Goal: Task Accomplishment & Management: Manage account settings

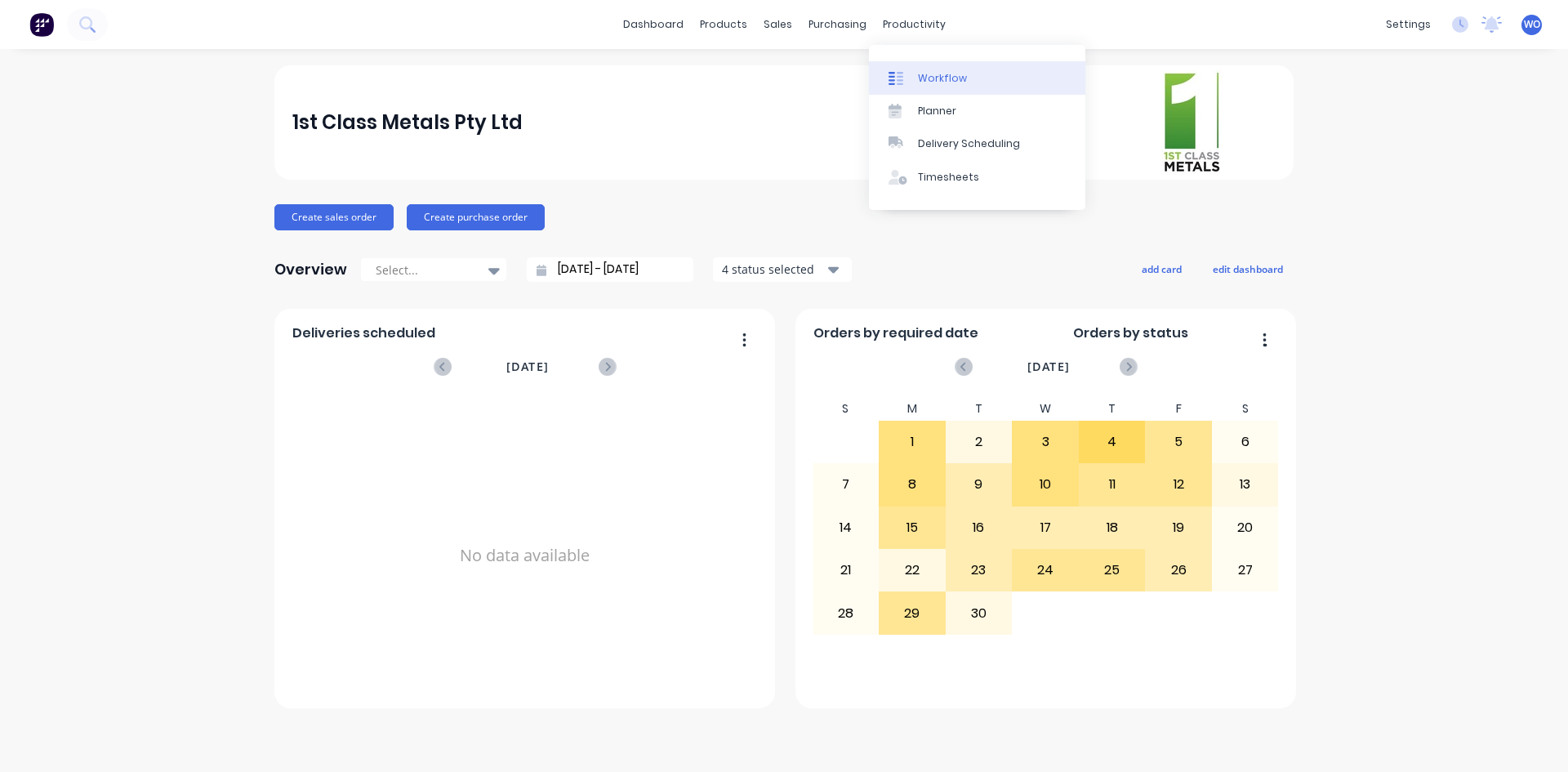
click at [941, 69] on link "Workflow" at bounding box center [977, 78] width 216 height 33
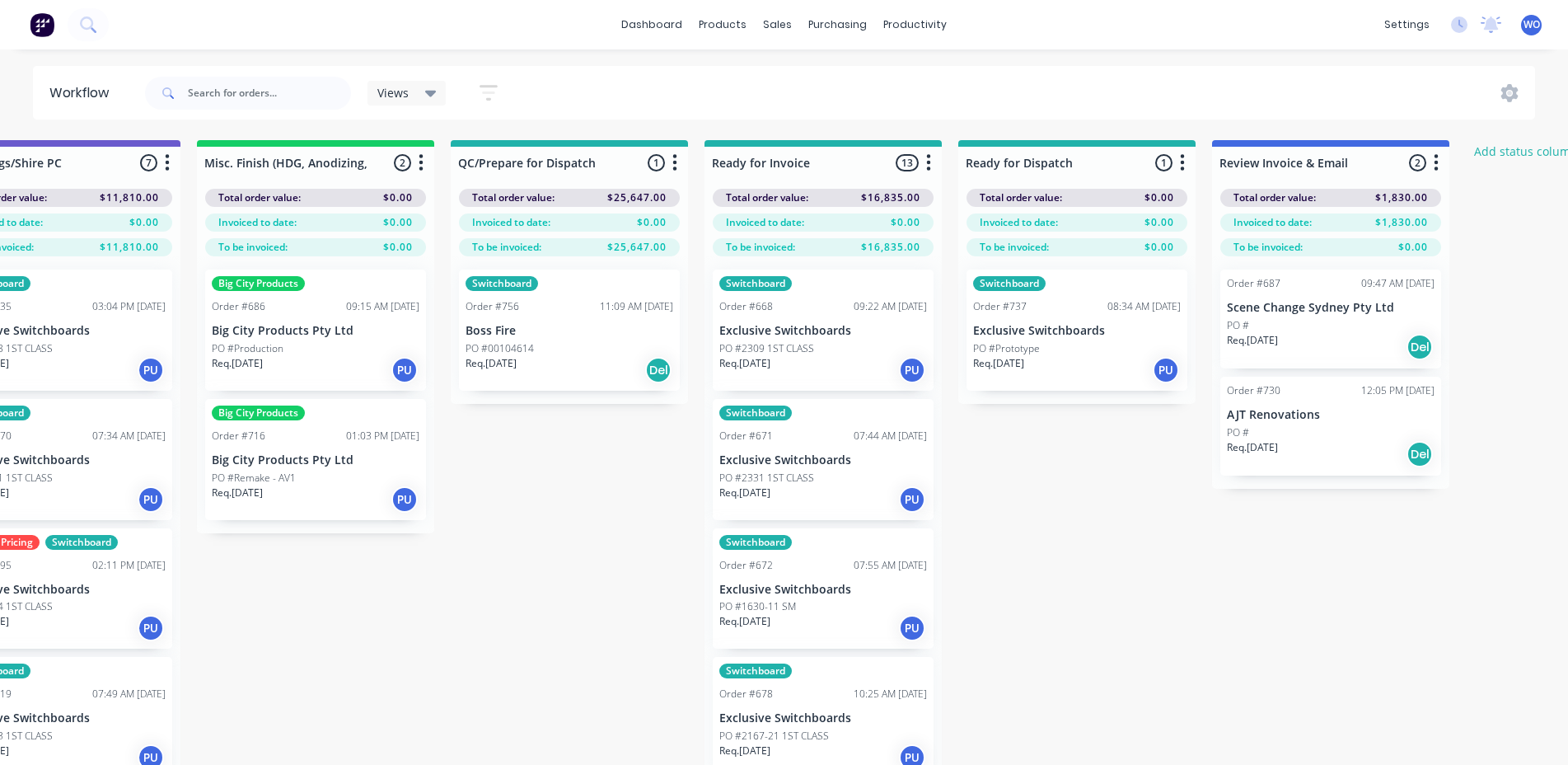
scroll to position [0, 6064]
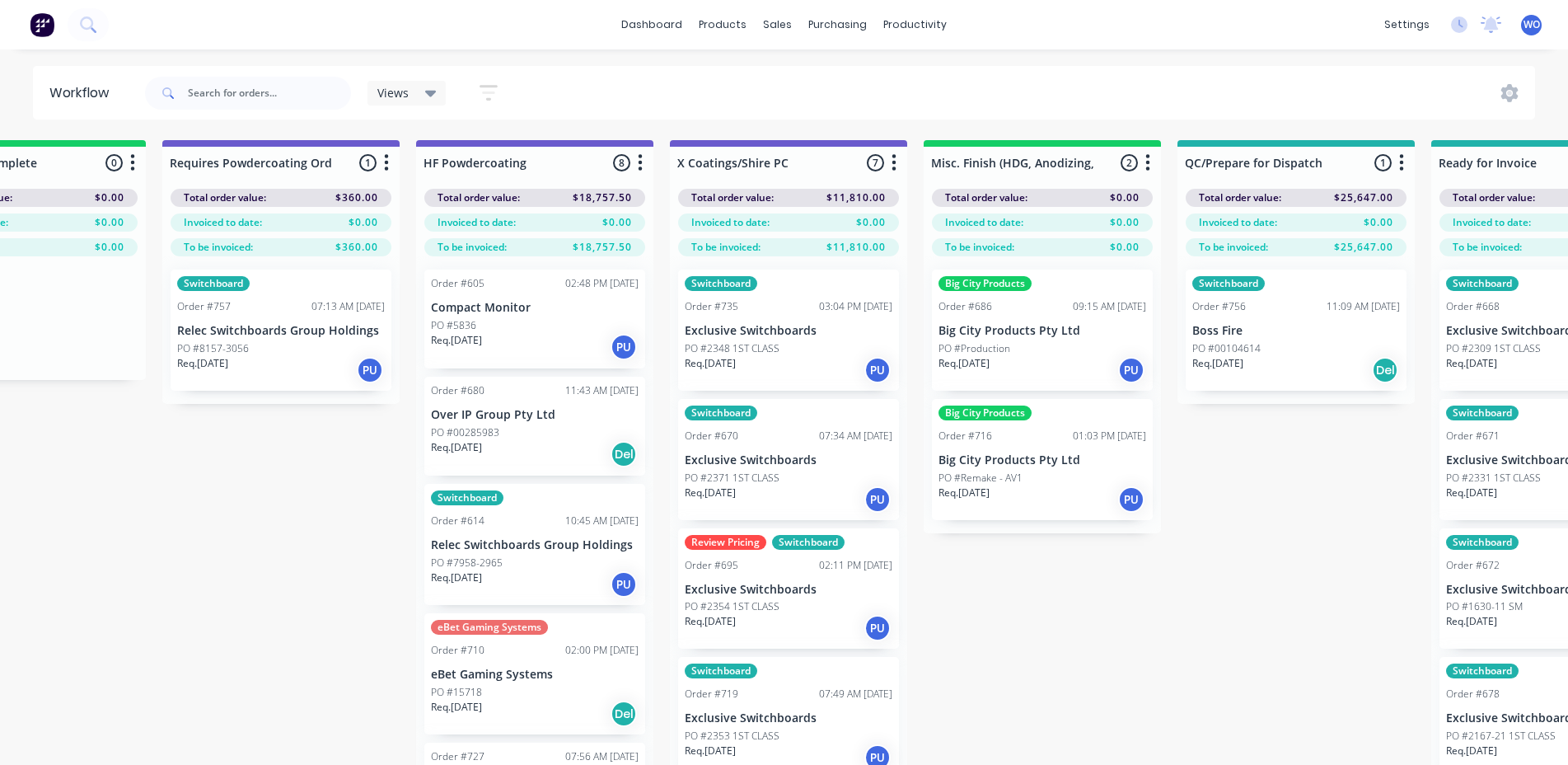
scroll to position [0, 5198]
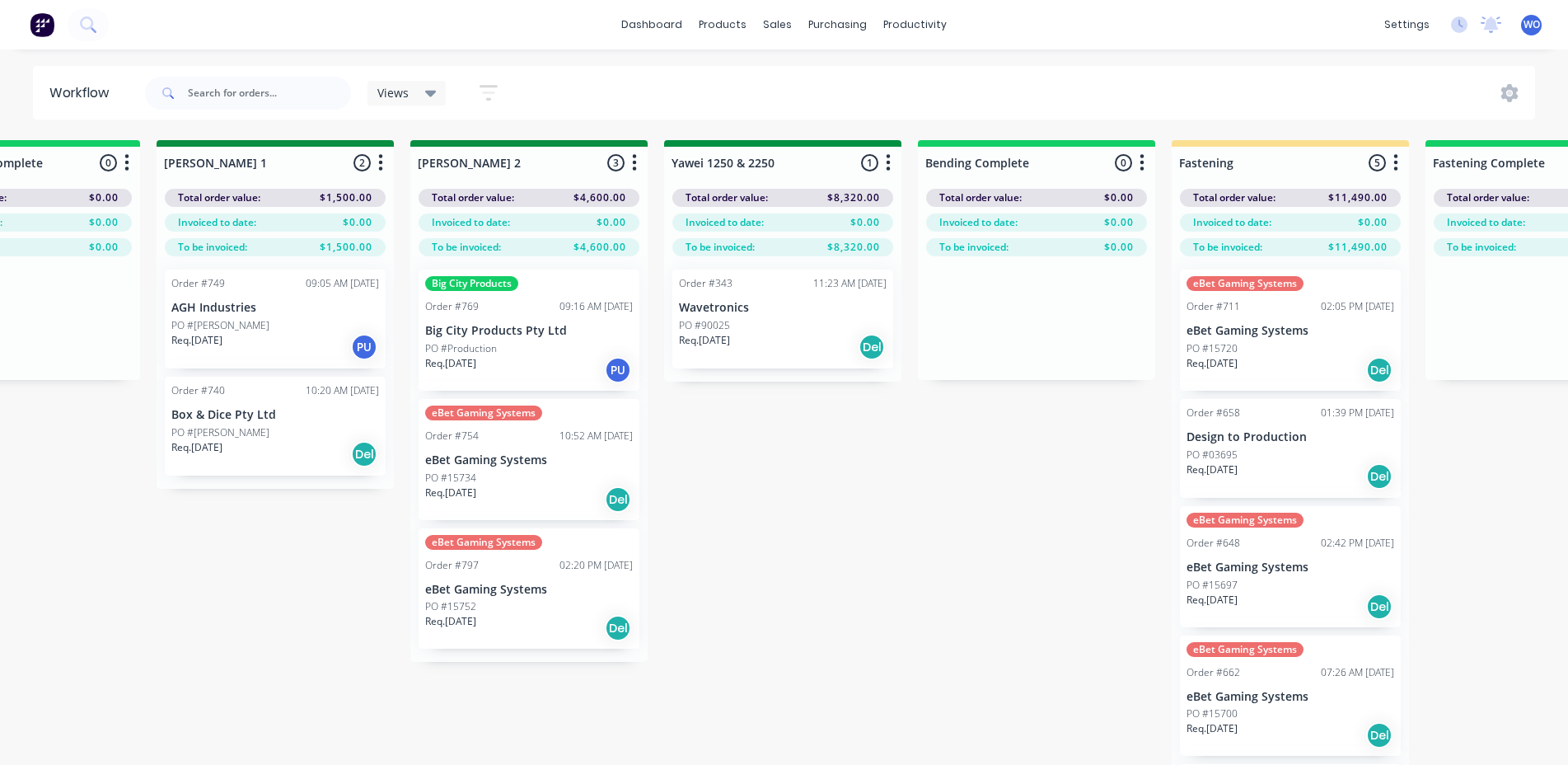
scroll to position [0, 2851]
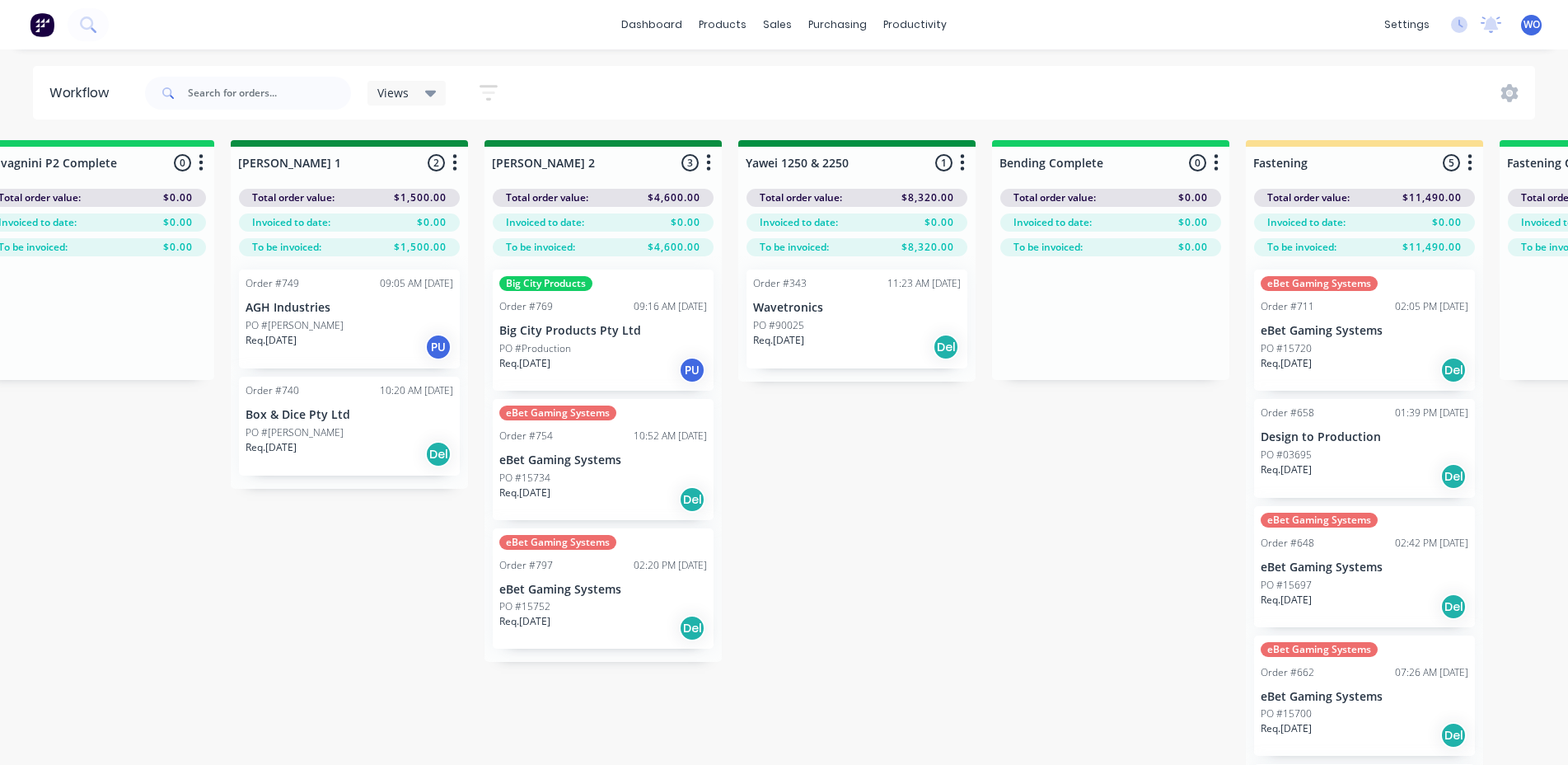
click at [981, 551] on div "On Hold 4 Status colour #FF4949 hex #FF4949 Save Cancel Notifications Email SMS…" at bounding box center [900, 481] width 7527 height 683
click at [58, 31] on button at bounding box center [42, 24] width 35 height 33
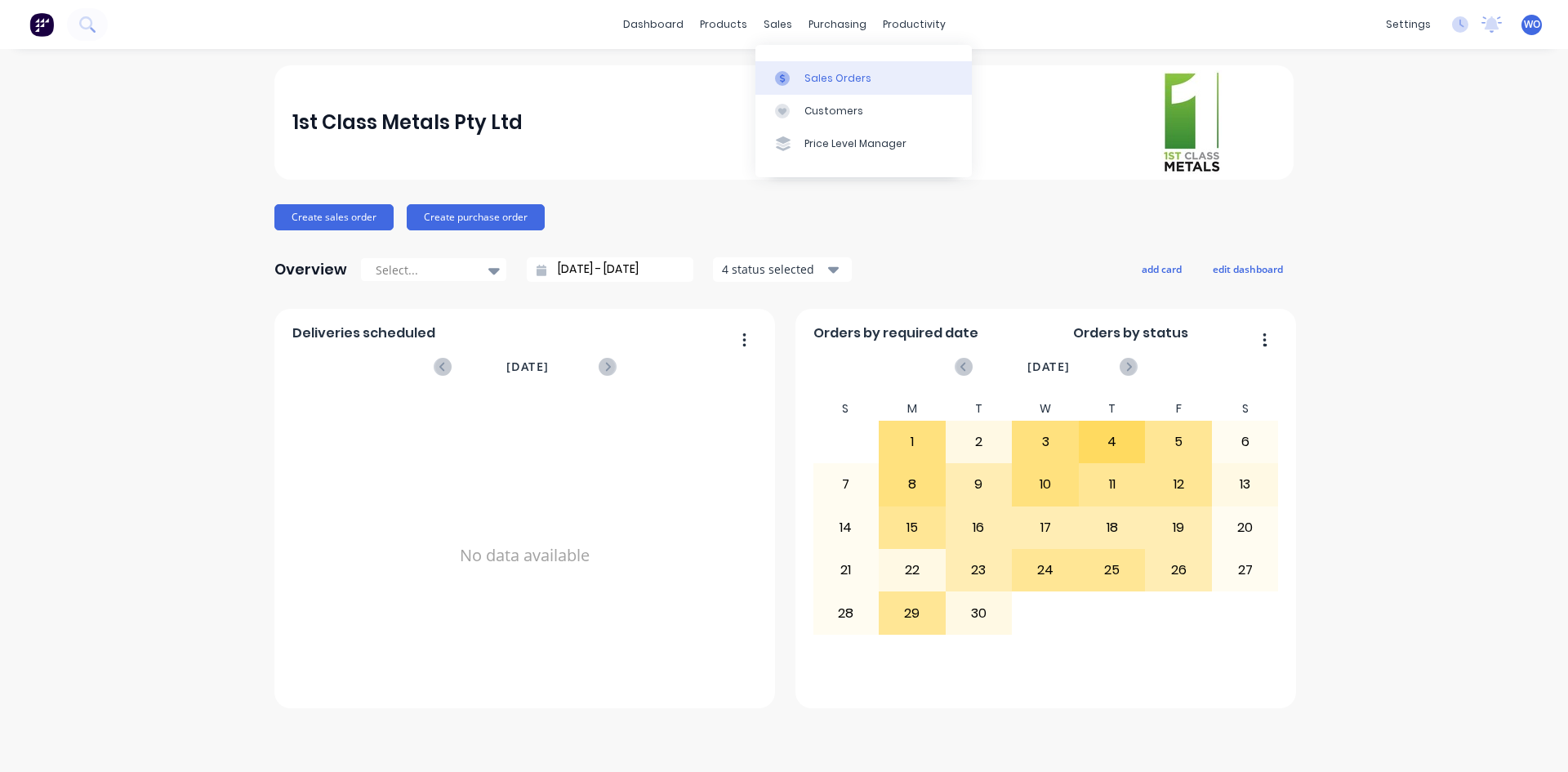
click at [800, 83] on link "Sales Orders" at bounding box center [864, 78] width 216 height 33
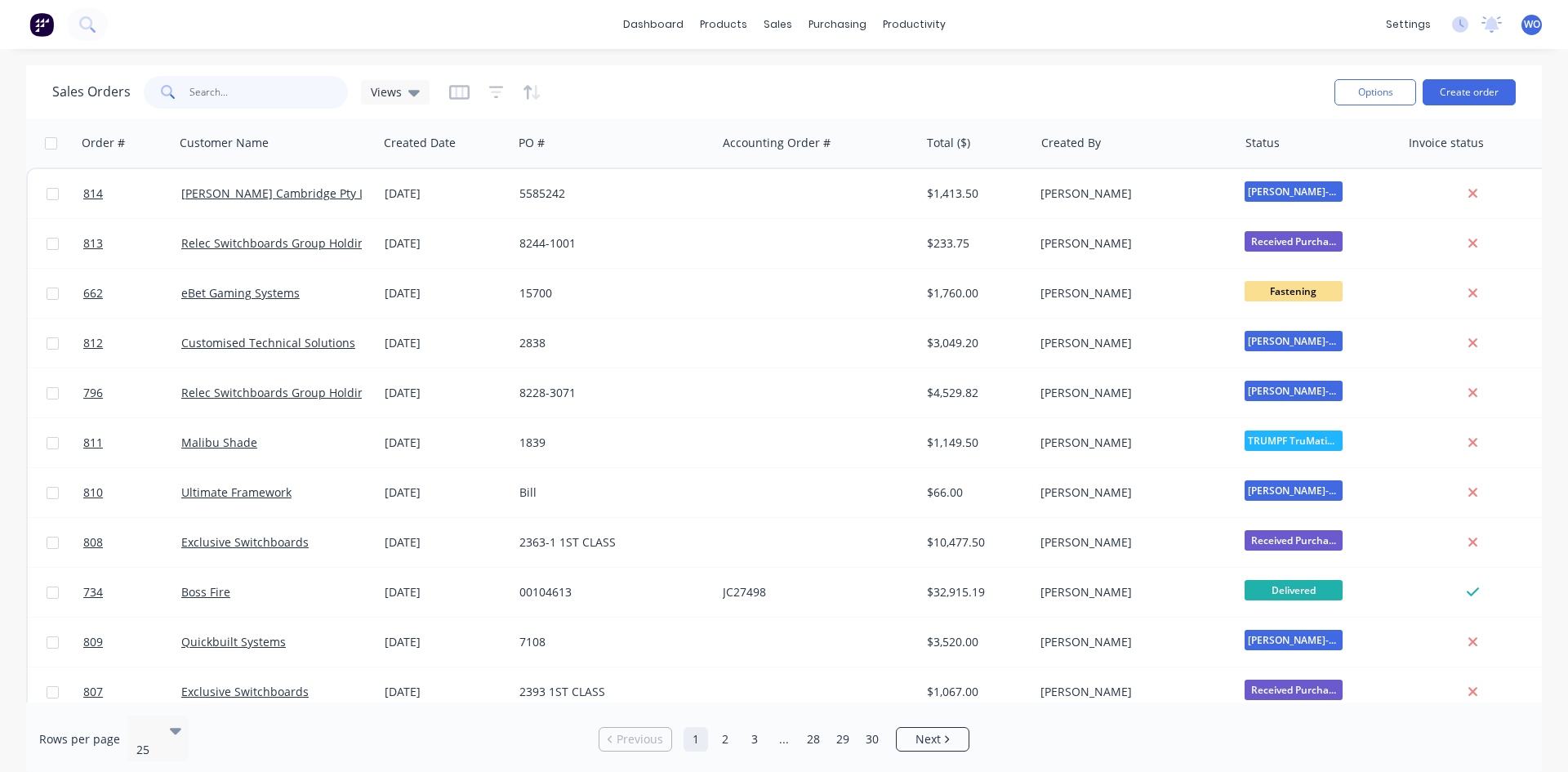
click at [270, 87] on input "text" at bounding box center [269, 93] width 159 height 33
type input "718"
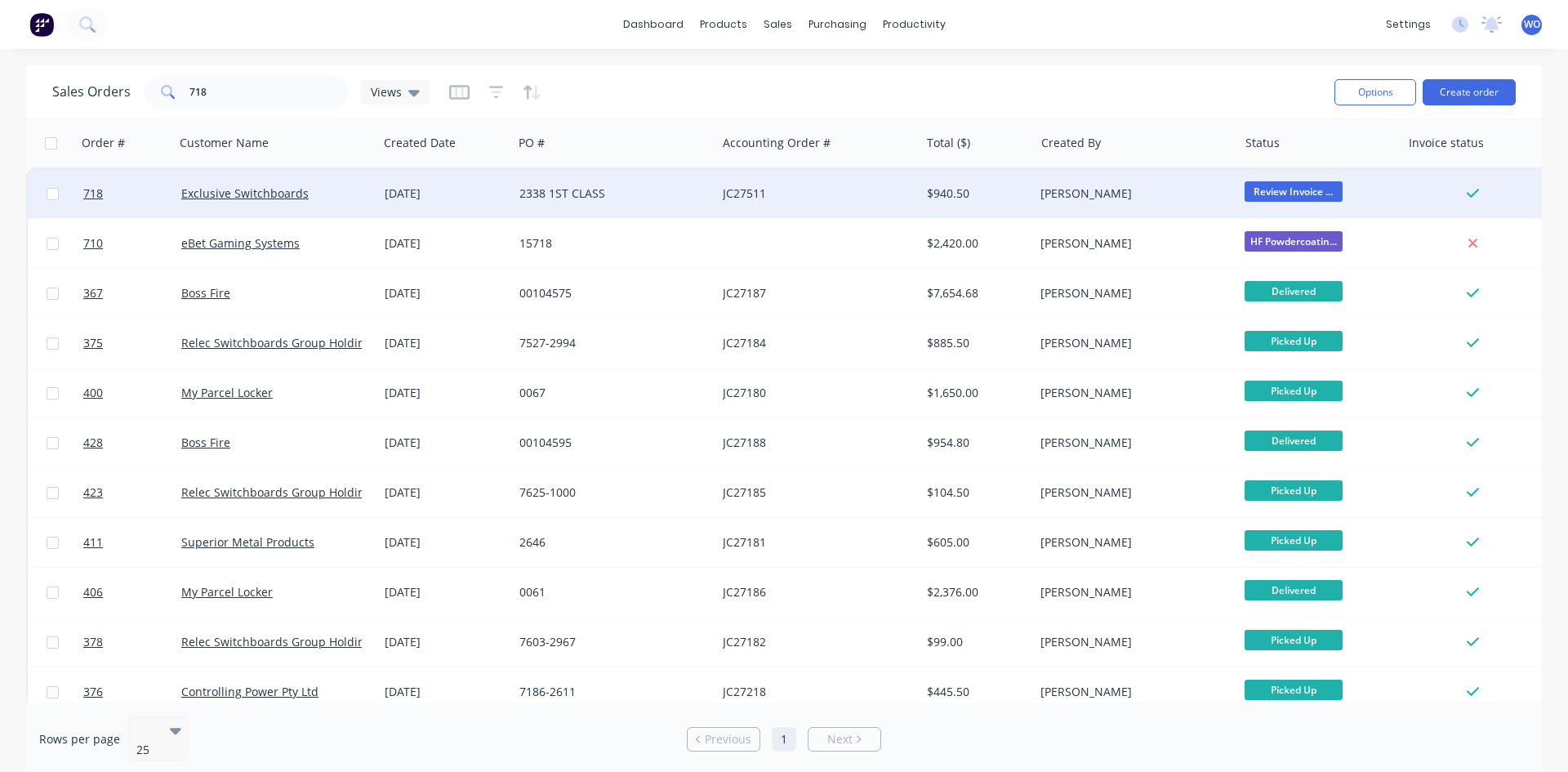
click at [701, 196] on div "2338 1ST CLASS" at bounding box center [614, 193] width 190 height 16
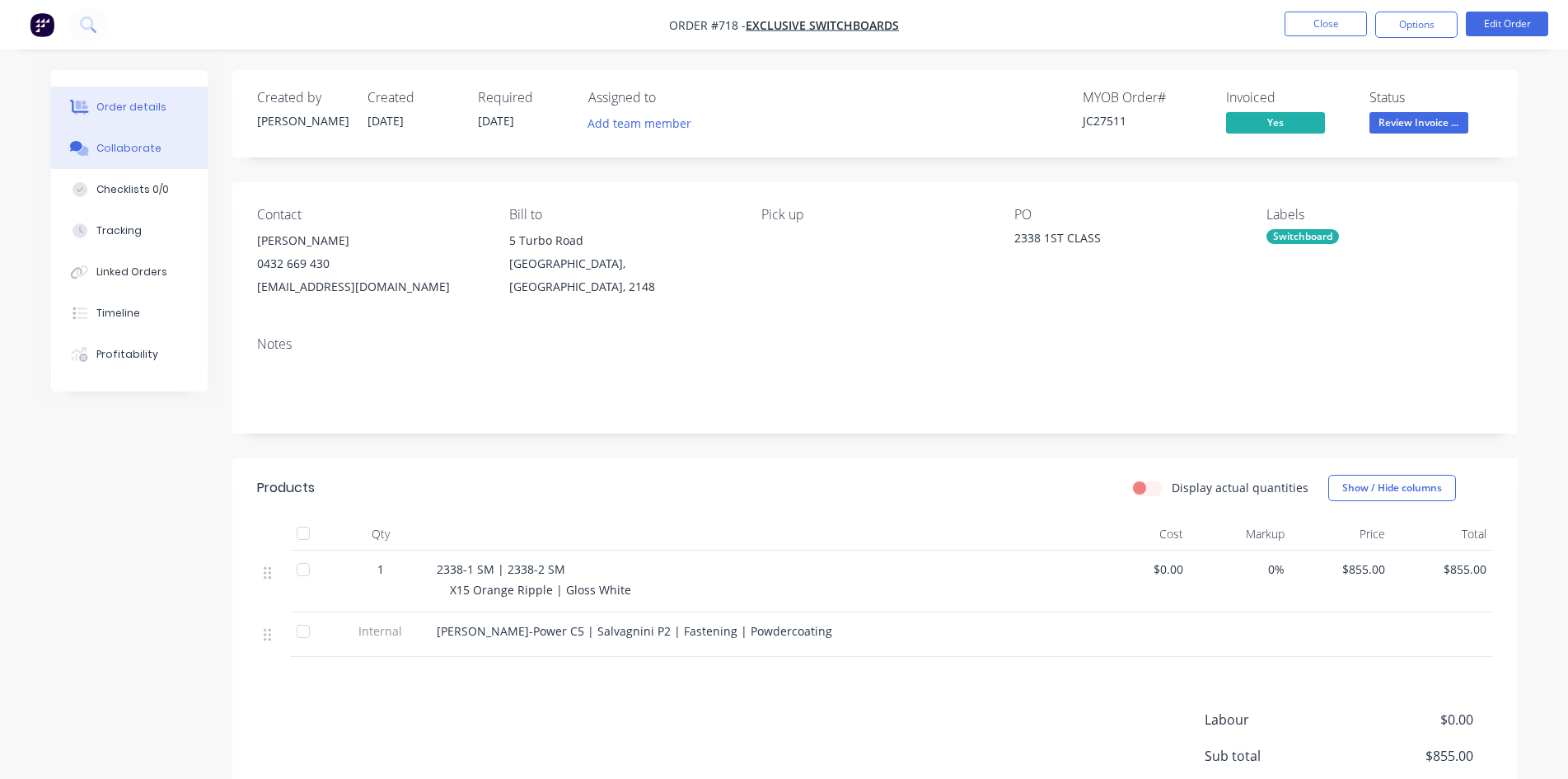
click at [127, 161] on button "Collaborate" at bounding box center [129, 148] width 156 height 41
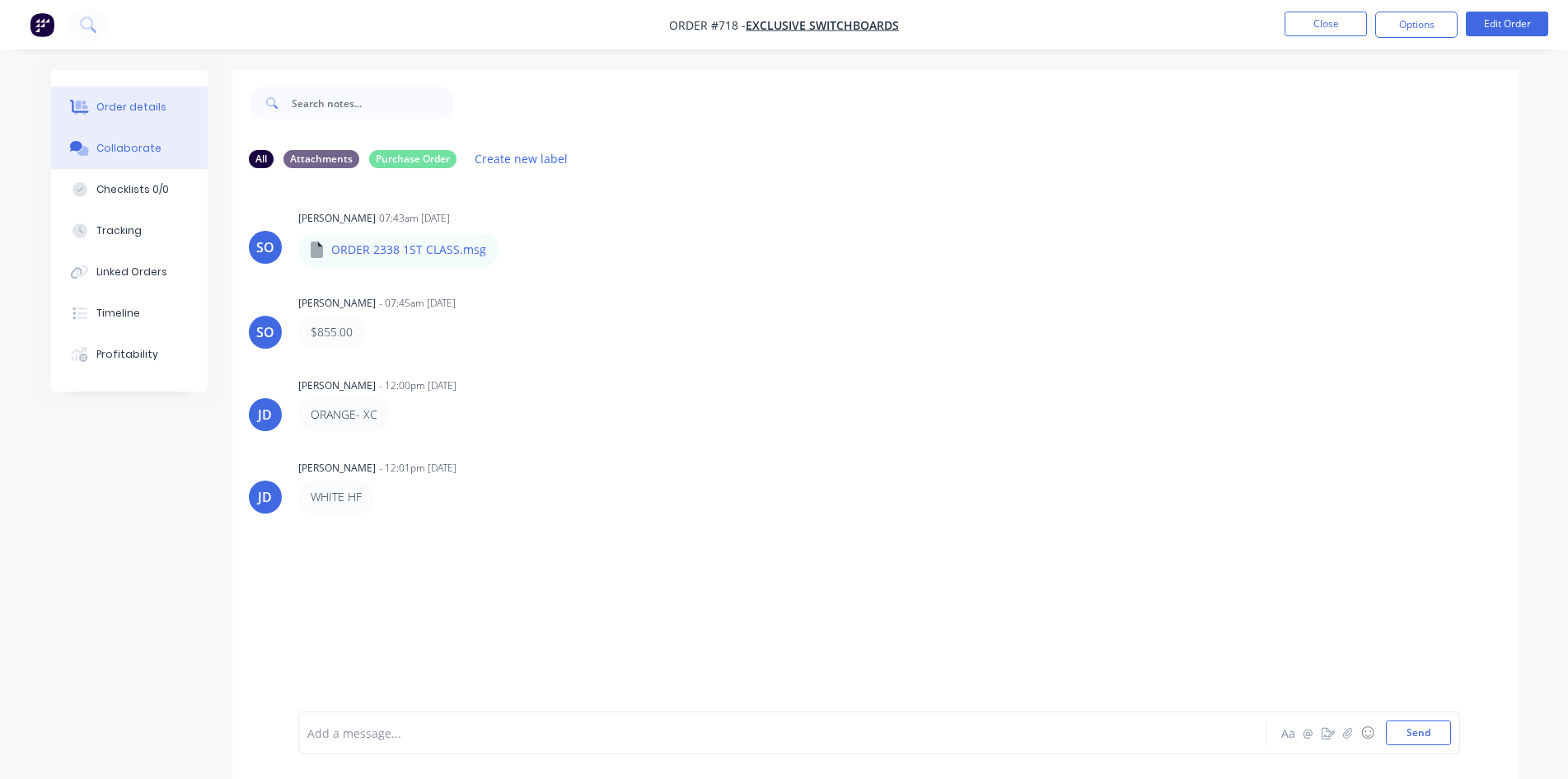
click at [148, 121] on button "Order details" at bounding box center [129, 107] width 156 height 41
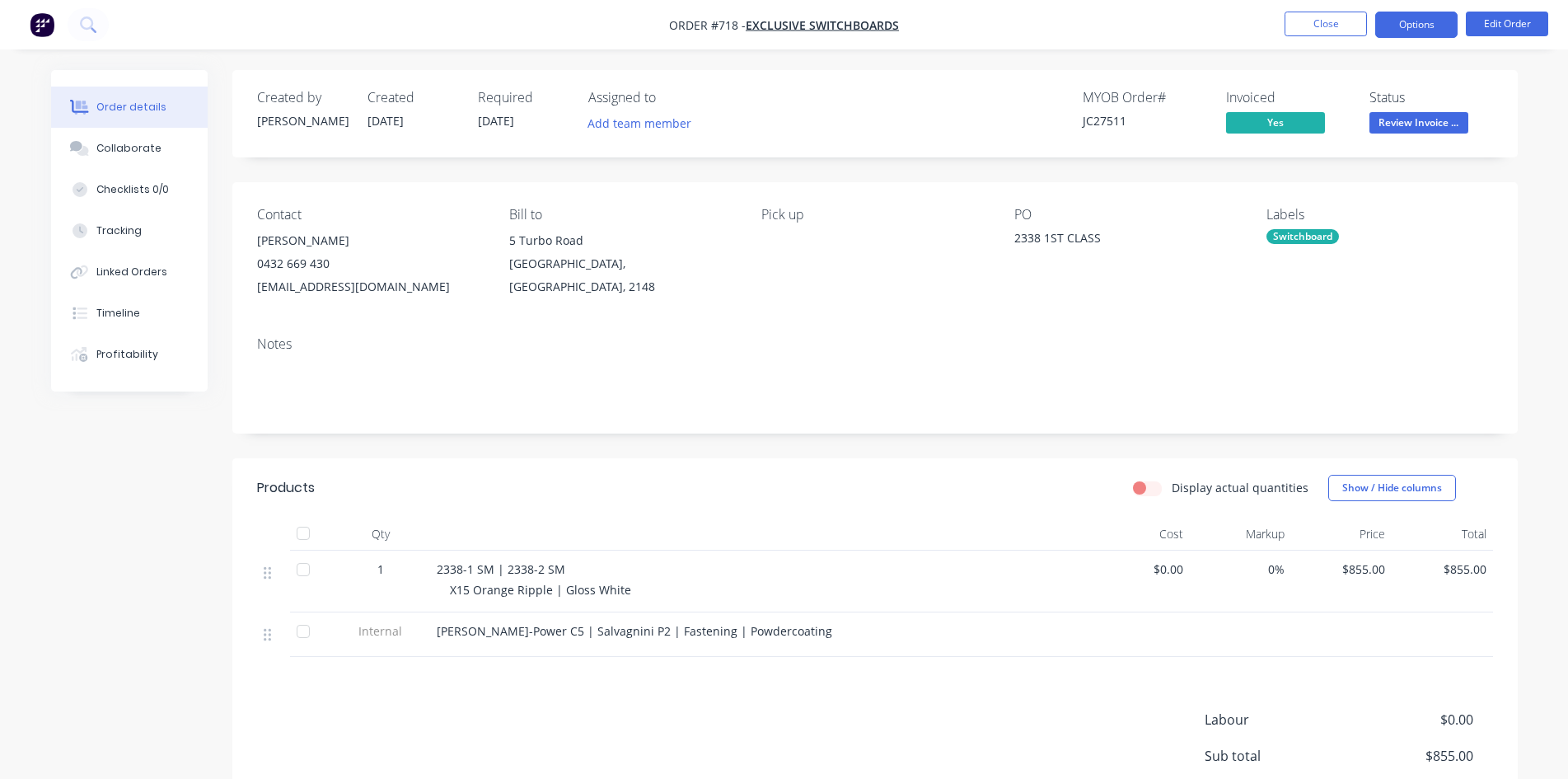
click at [1424, 37] on button "Options" at bounding box center [1416, 24] width 82 height 26
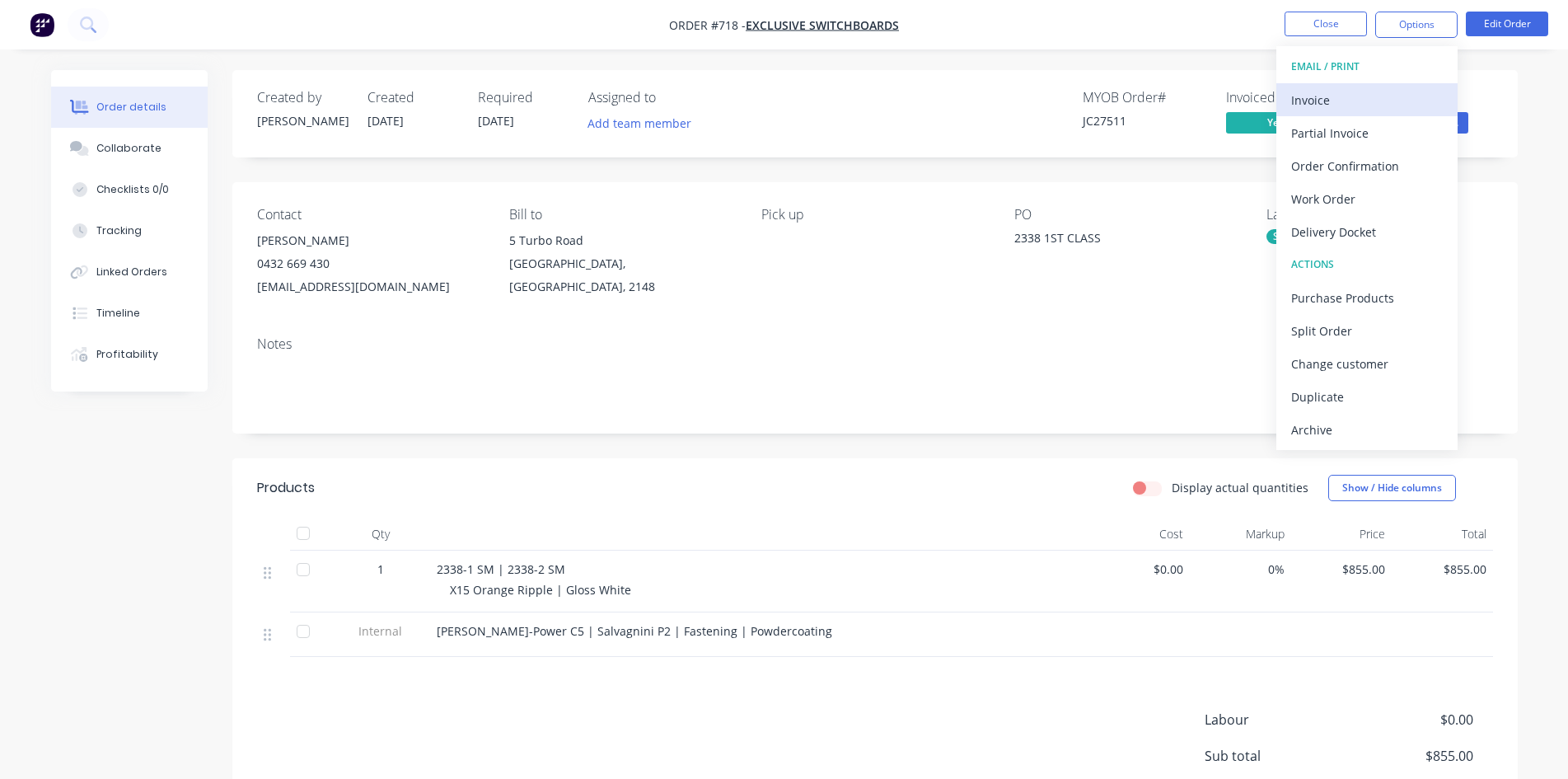
click at [1326, 107] on div "Invoice" at bounding box center [1367, 100] width 152 height 24
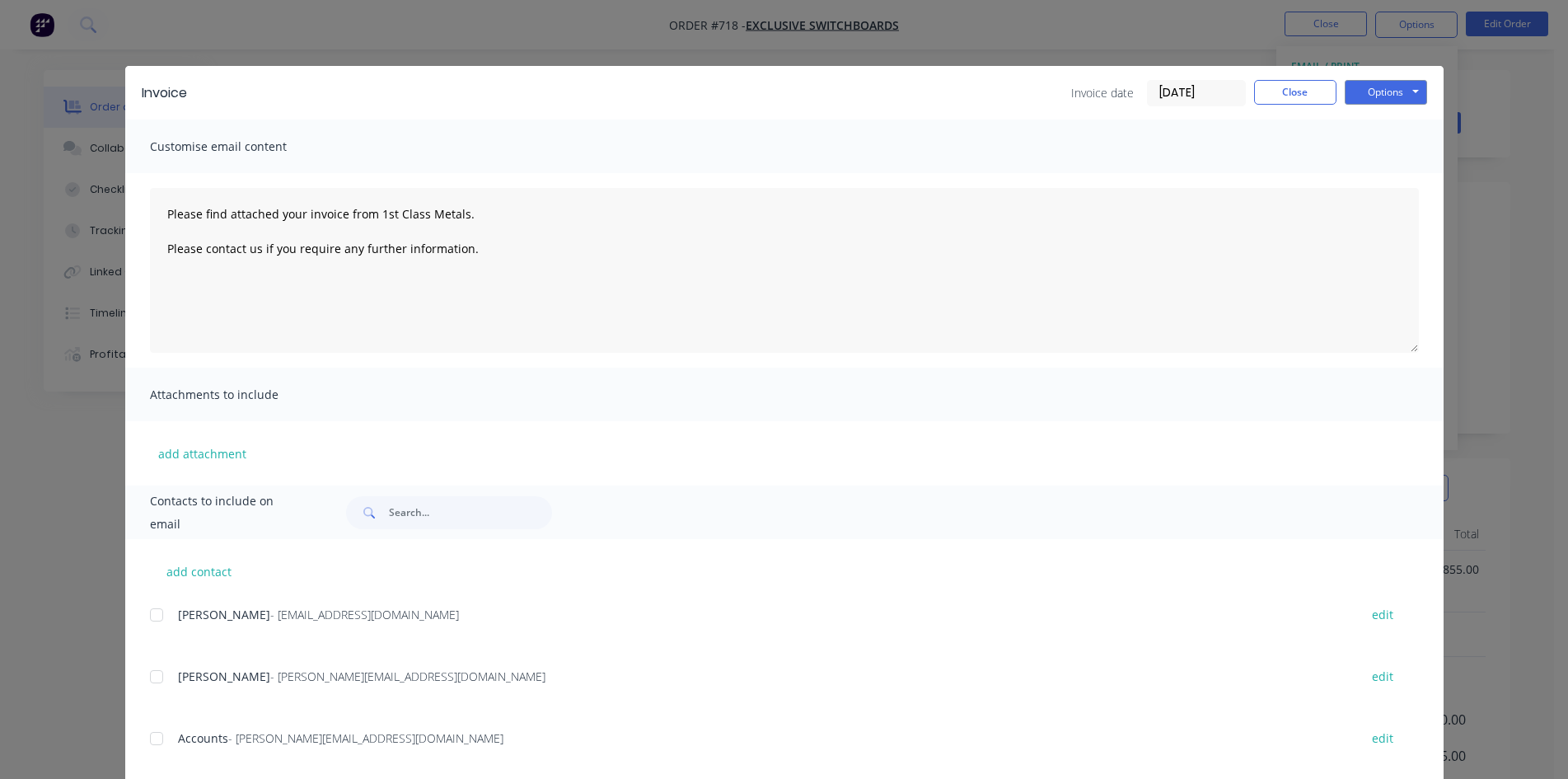
click at [162, 736] on div at bounding box center [156, 739] width 33 height 33
click at [1400, 103] on button "Options" at bounding box center [1386, 93] width 82 height 24
click at [1368, 179] on button "Email" at bounding box center [1397, 176] width 106 height 27
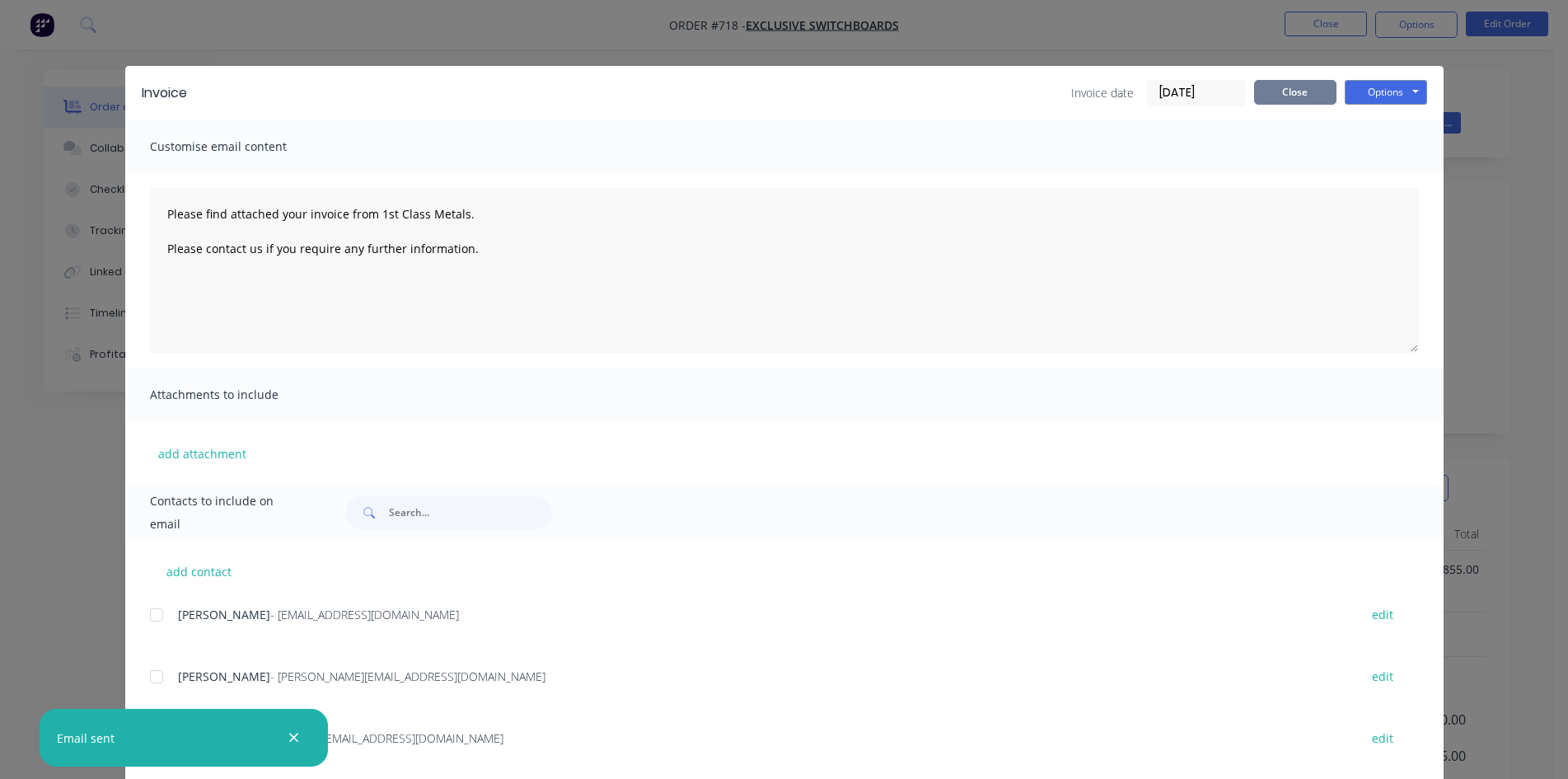
click at [1279, 95] on button "Close" at bounding box center [1295, 93] width 82 height 24
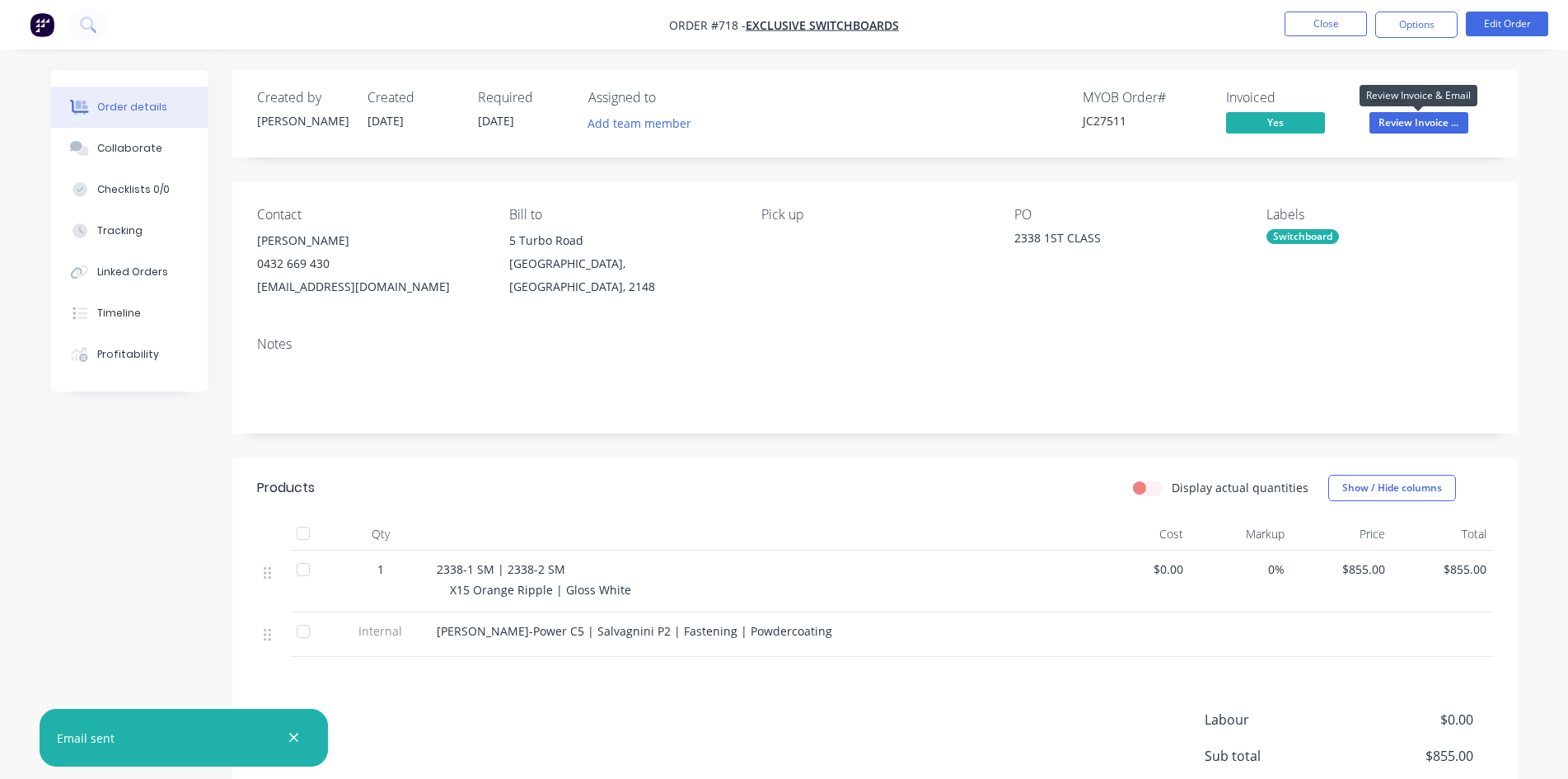
click at [1387, 119] on span "Review Invoice ..." at bounding box center [1419, 122] width 99 height 21
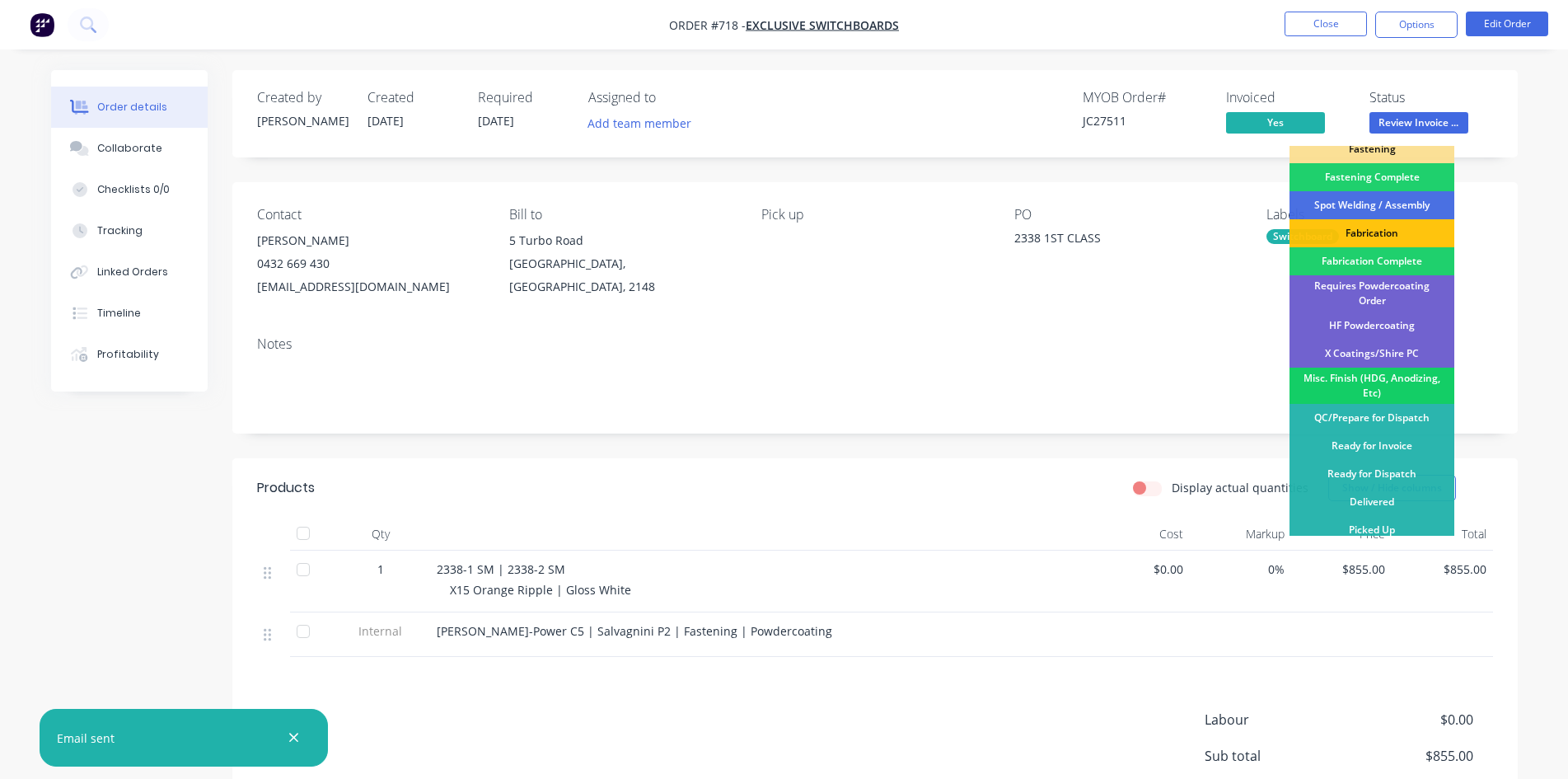
scroll to position [82, 0]
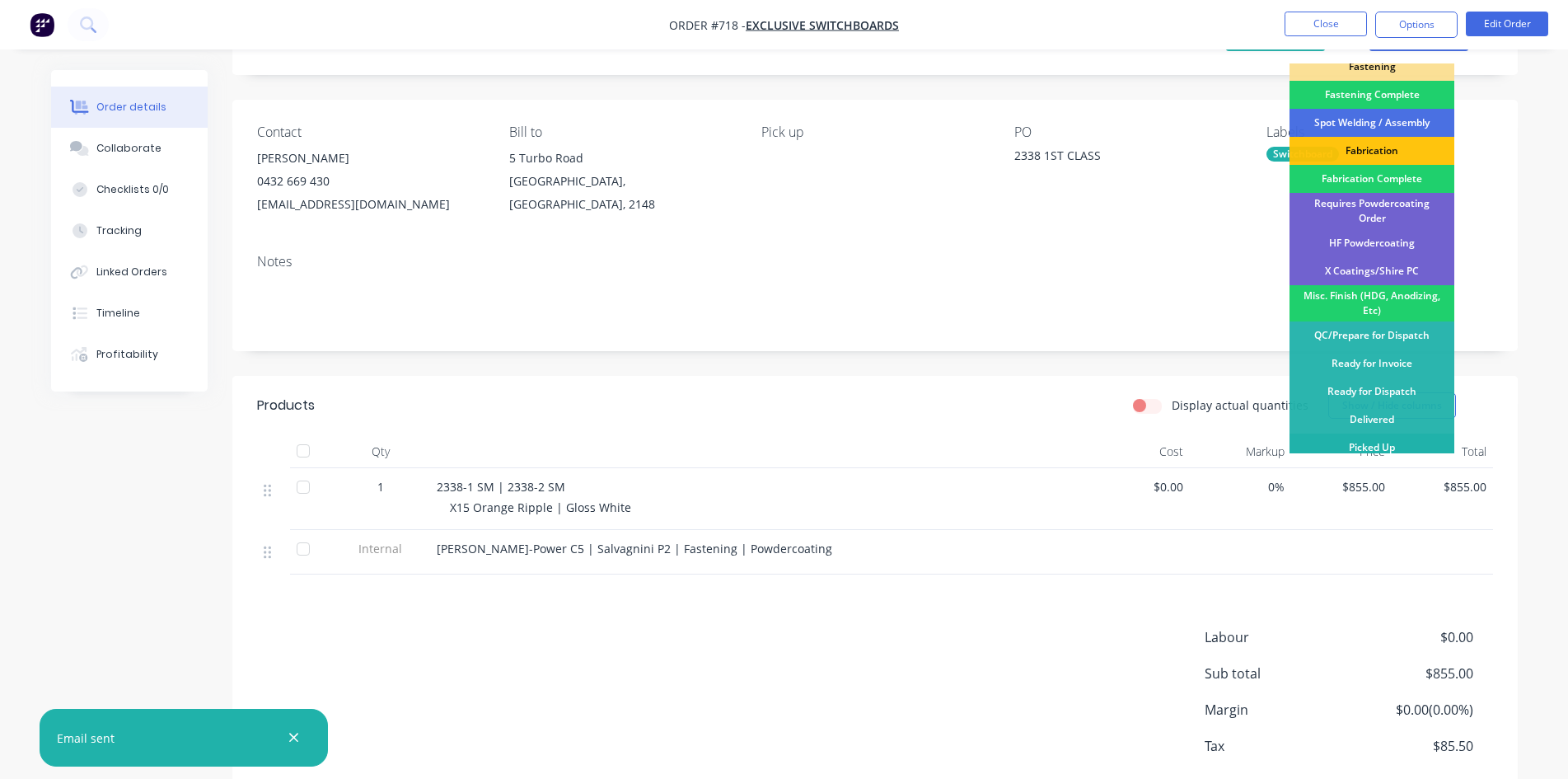
click at [1358, 436] on div "Picked Up" at bounding box center [1372, 447] width 165 height 28
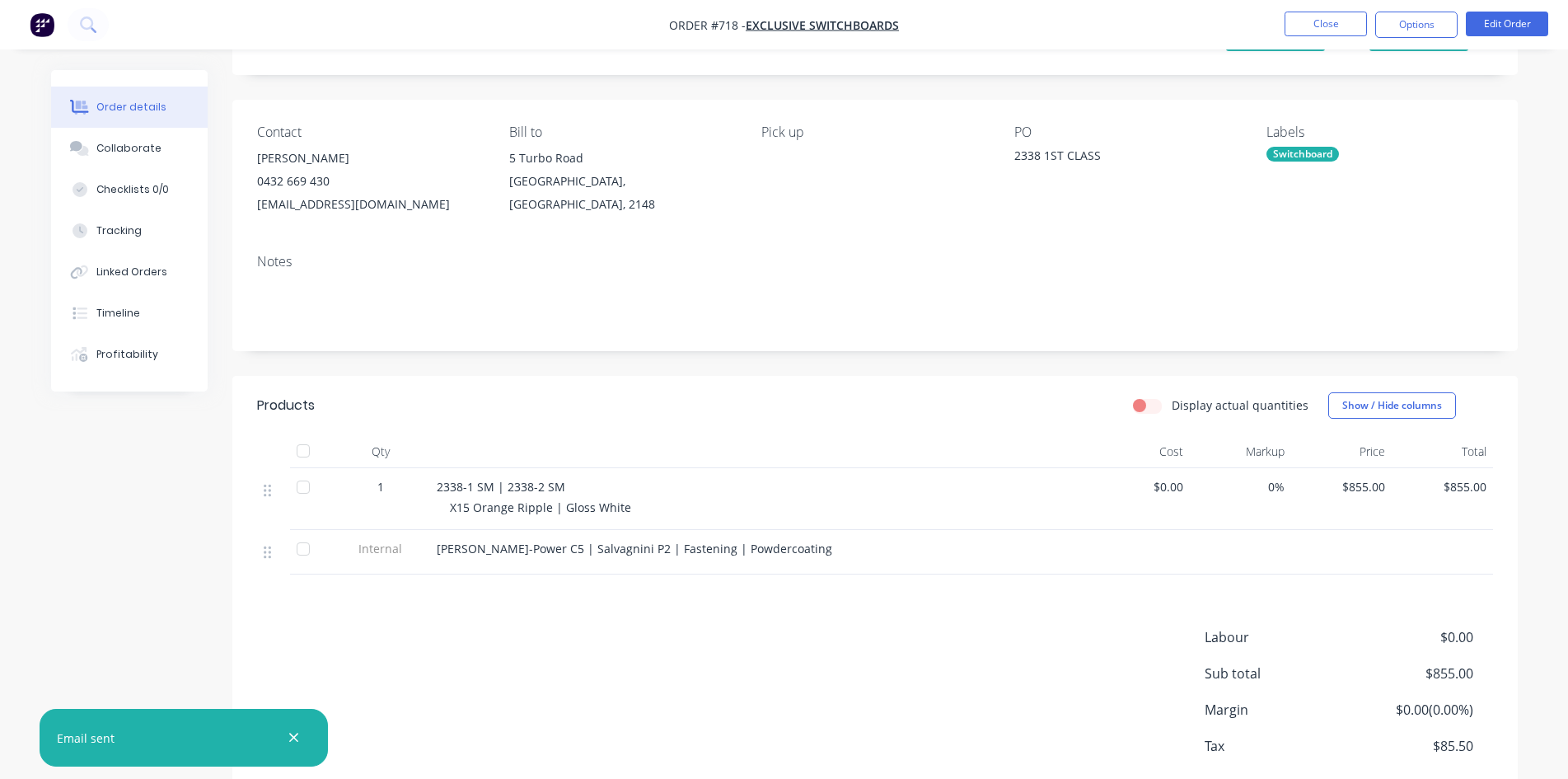
click at [1320, 38] on nav "Order #718 - Exclusive Switchboards Close Options Edit Order" at bounding box center [784, 24] width 1568 height 50
click at [1317, 33] on button "Close" at bounding box center [1325, 24] width 82 height 24
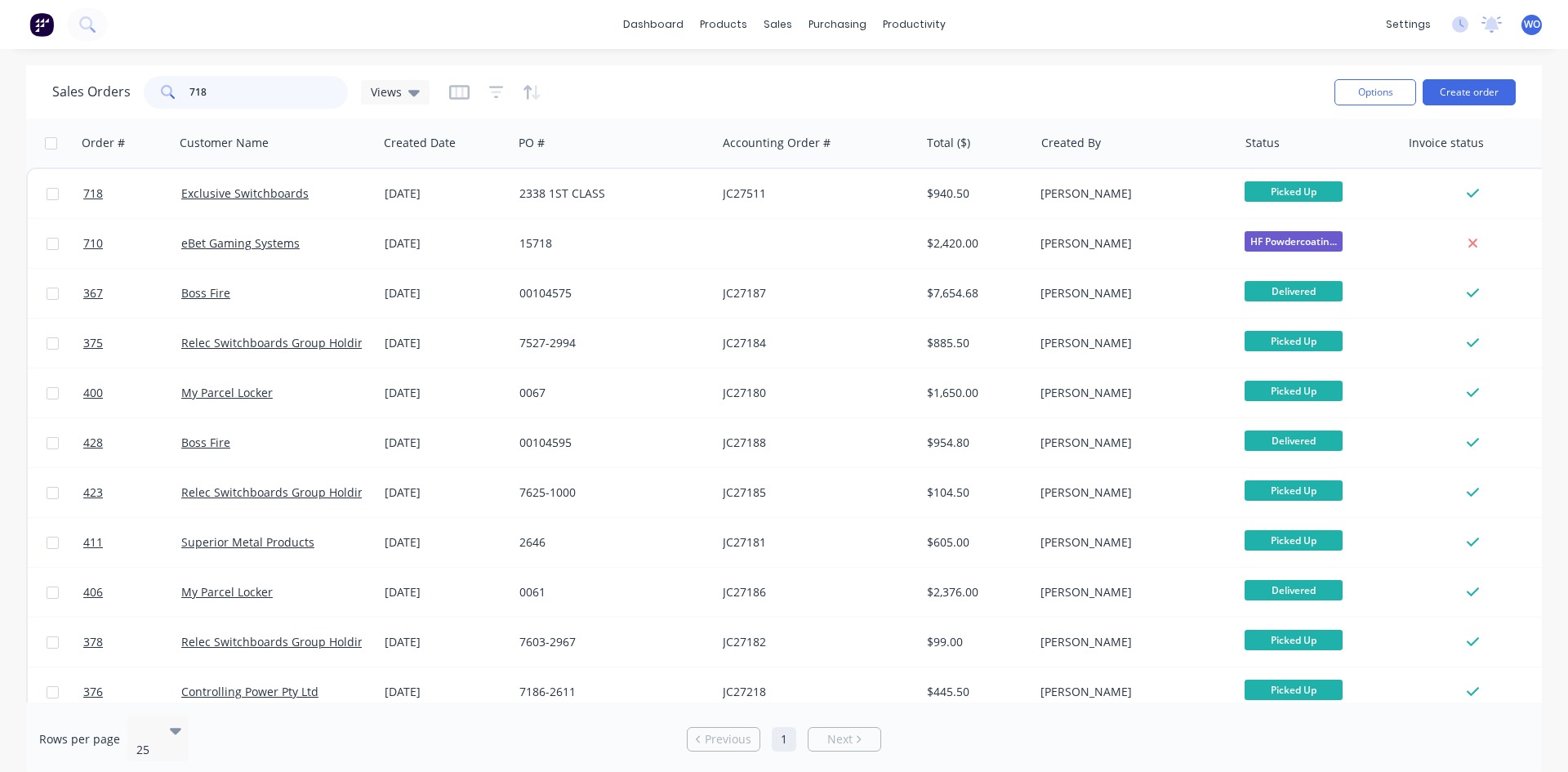
drag, startPoint x: 270, startPoint y: 93, endPoint x: 0, endPoint y: 7, distance: 283.4
click at [0, 7] on div "dashboard products sales purchasing productivity dashboard products Product Cat…" at bounding box center [784, 386] width 1568 height 772
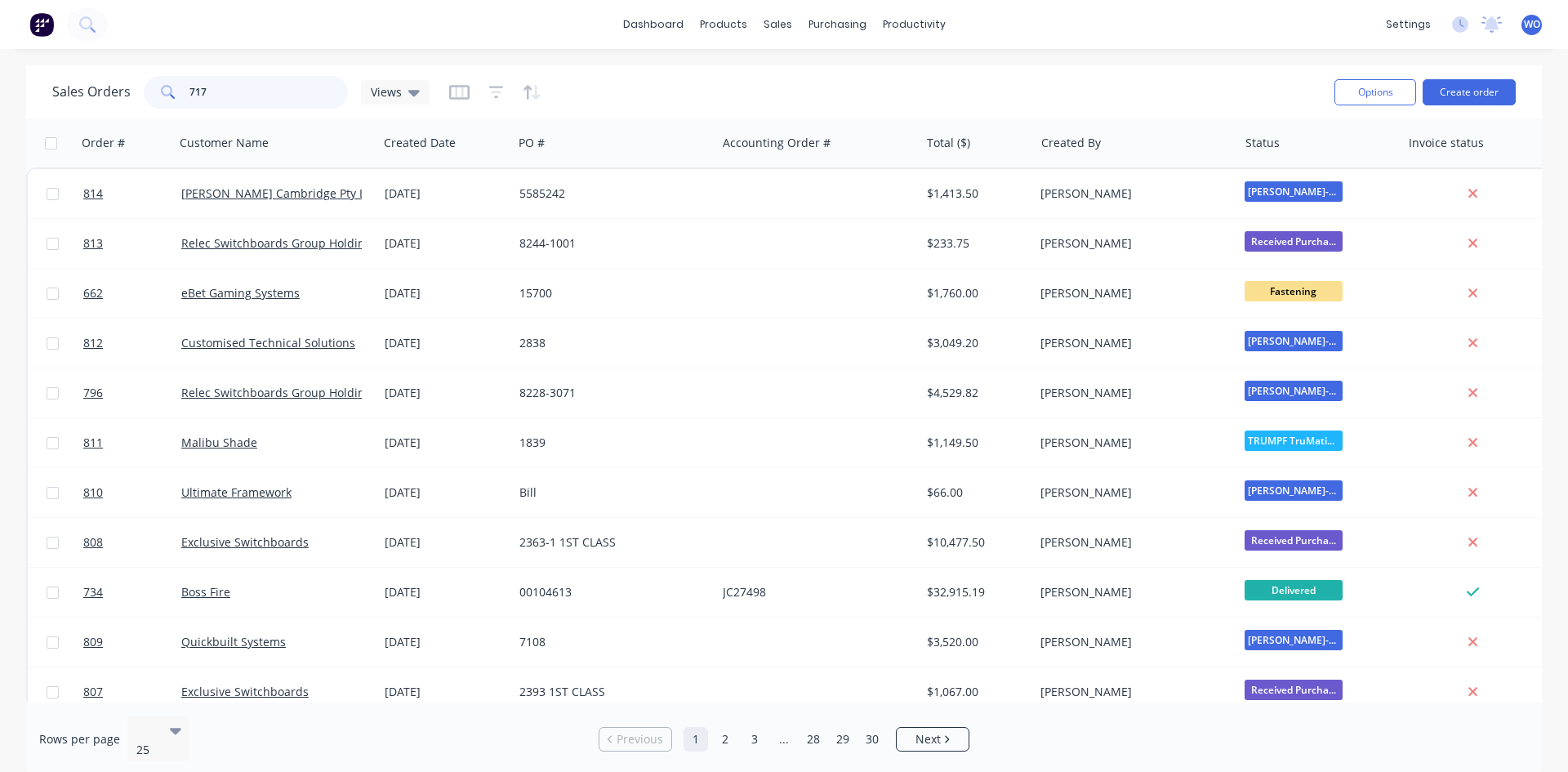
type input "717"
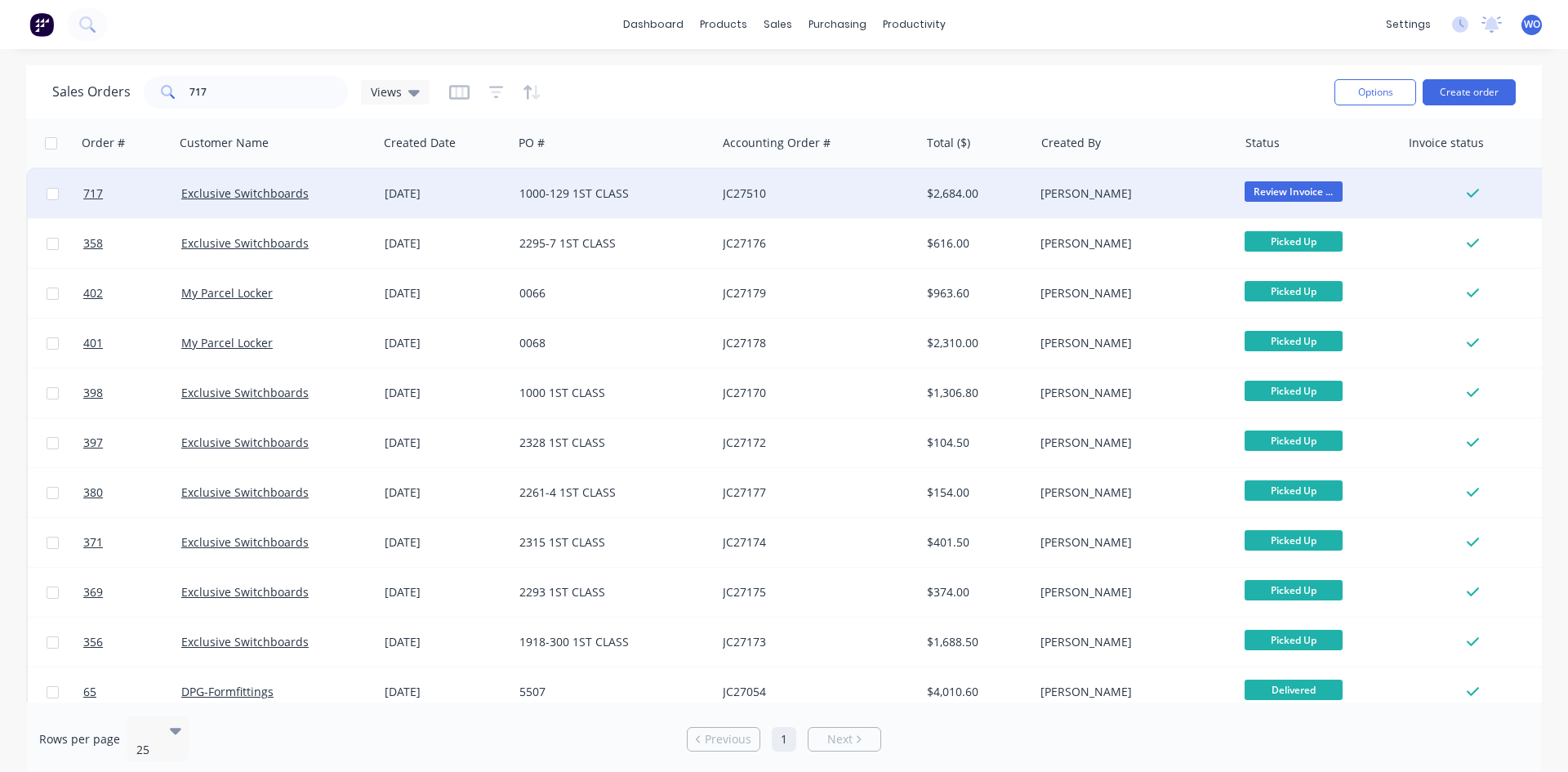
click at [948, 199] on div "$2,684.00" at bounding box center [974, 193] width 95 height 16
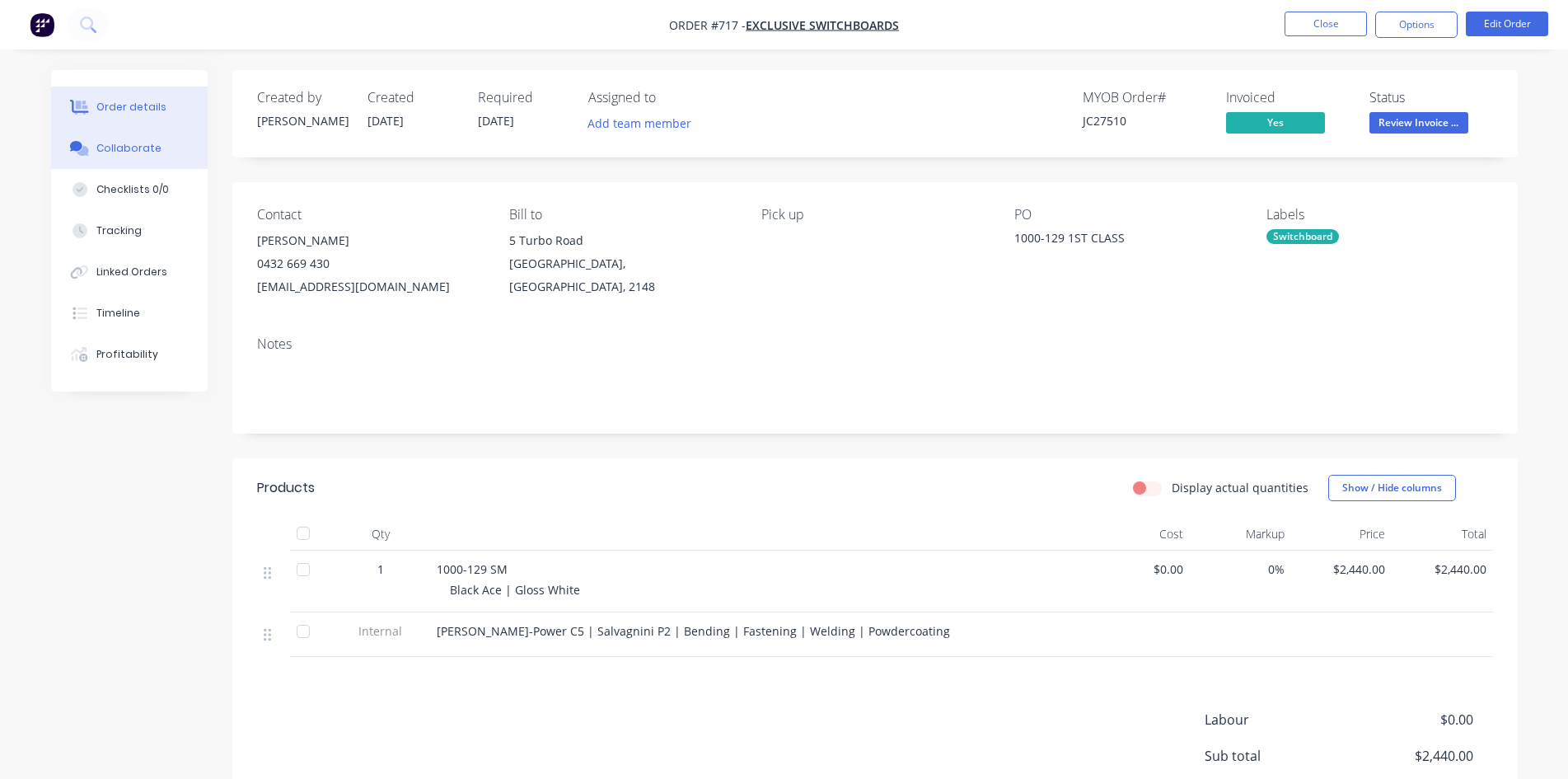
click at [155, 150] on div "Collaborate" at bounding box center [128, 148] width 65 height 15
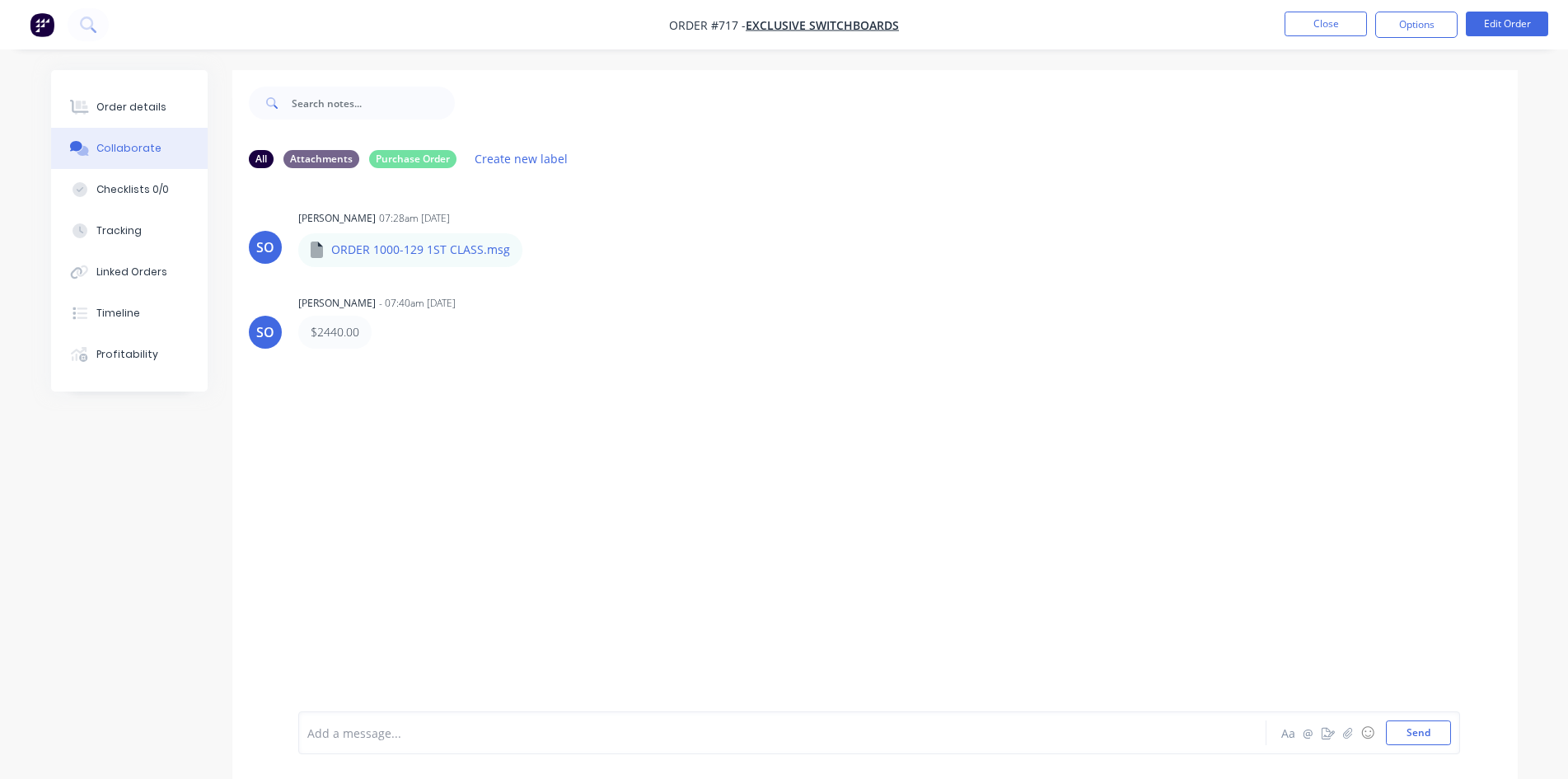
click at [1311, 37] on li "Close" at bounding box center [1325, 24] width 82 height 26
click at [1315, 31] on button "Close" at bounding box center [1325, 24] width 82 height 24
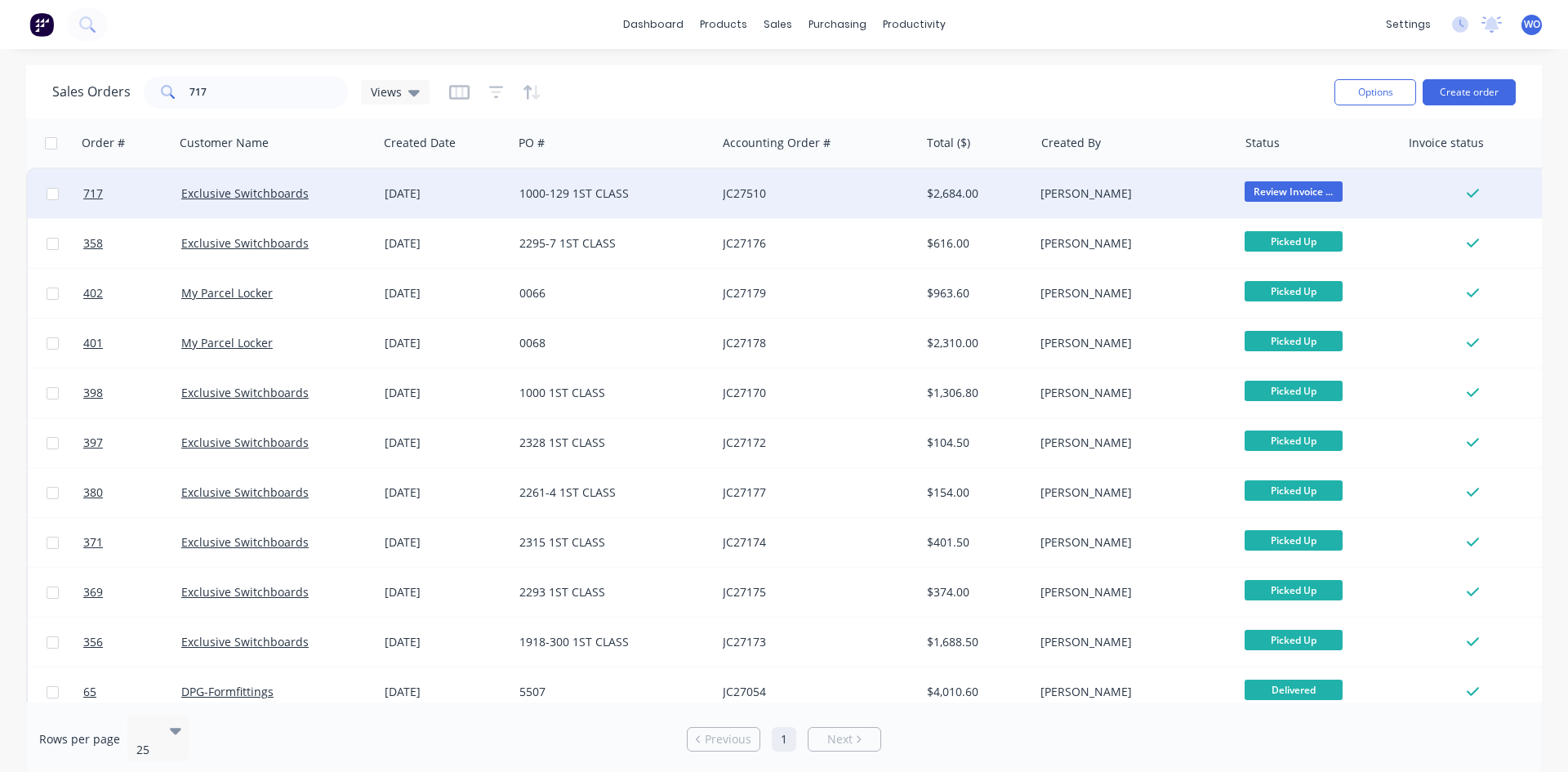
click at [464, 196] on div "[DATE]" at bounding box center [446, 193] width 122 height 16
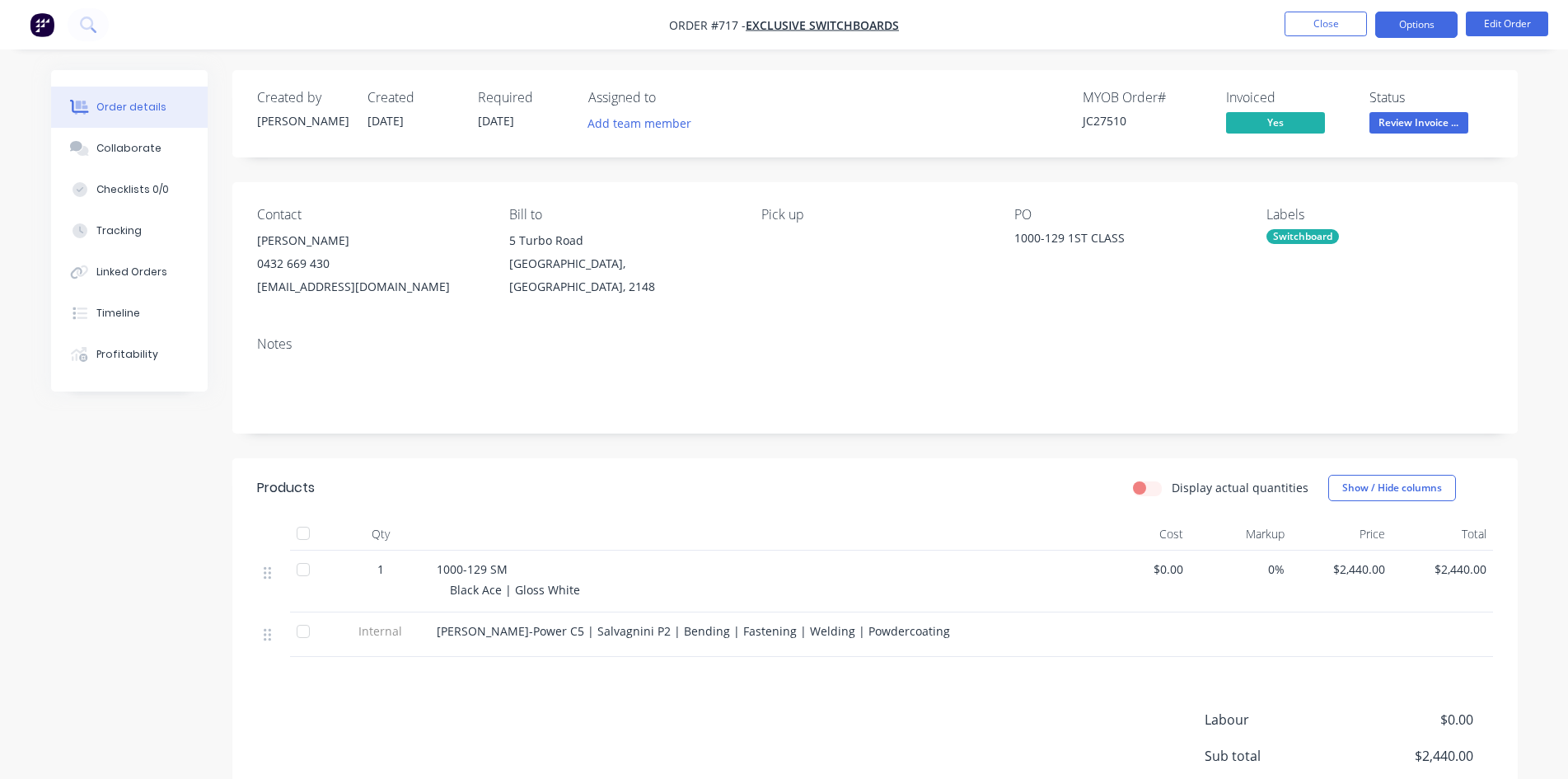
click at [1393, 37] on button "Options" at bounding box center [1416, 24] width 82 height 26
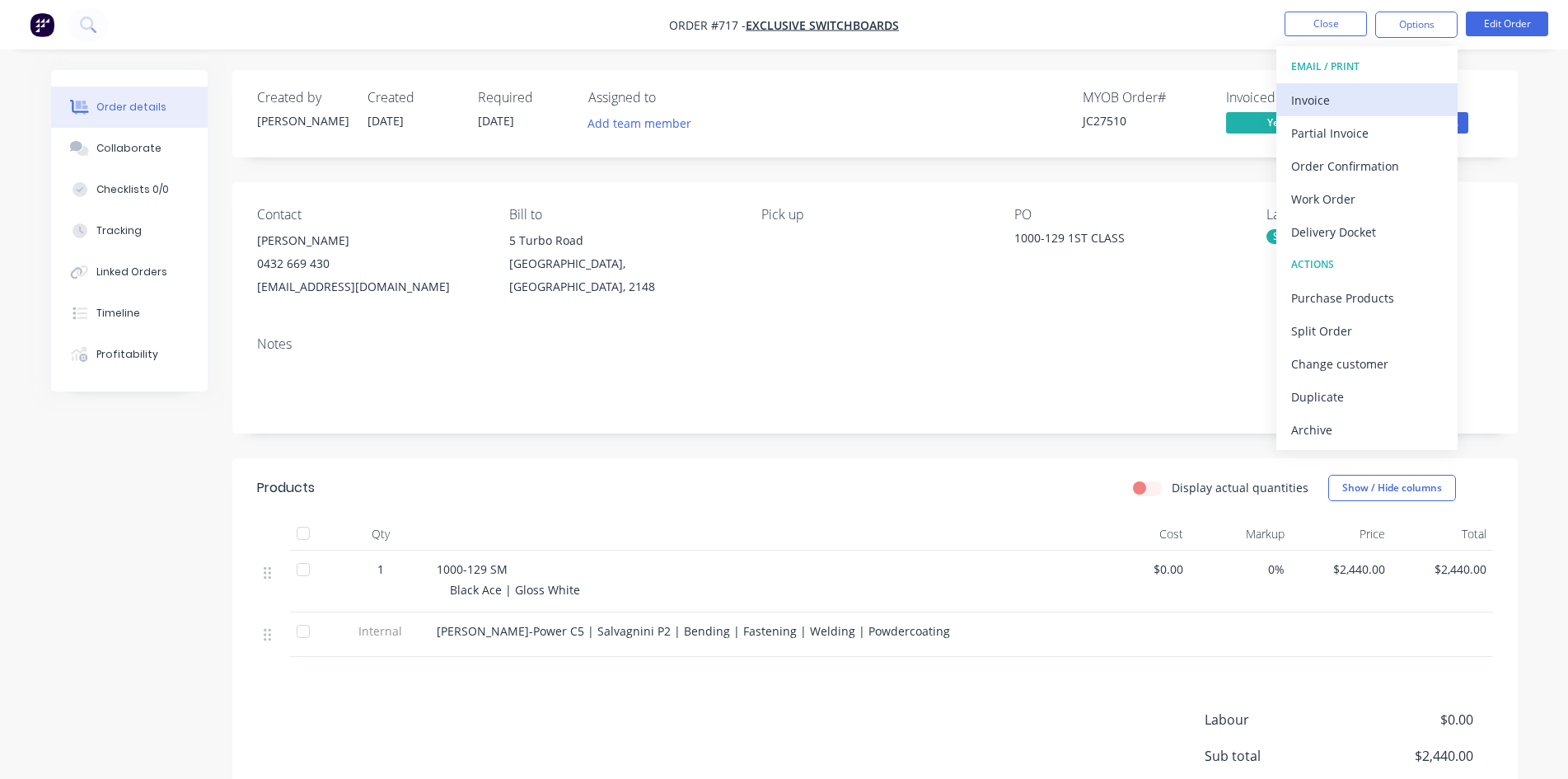
click at [1368, 94] on div "Invoice" at bounding box center [1367, 100] width 152 height 24
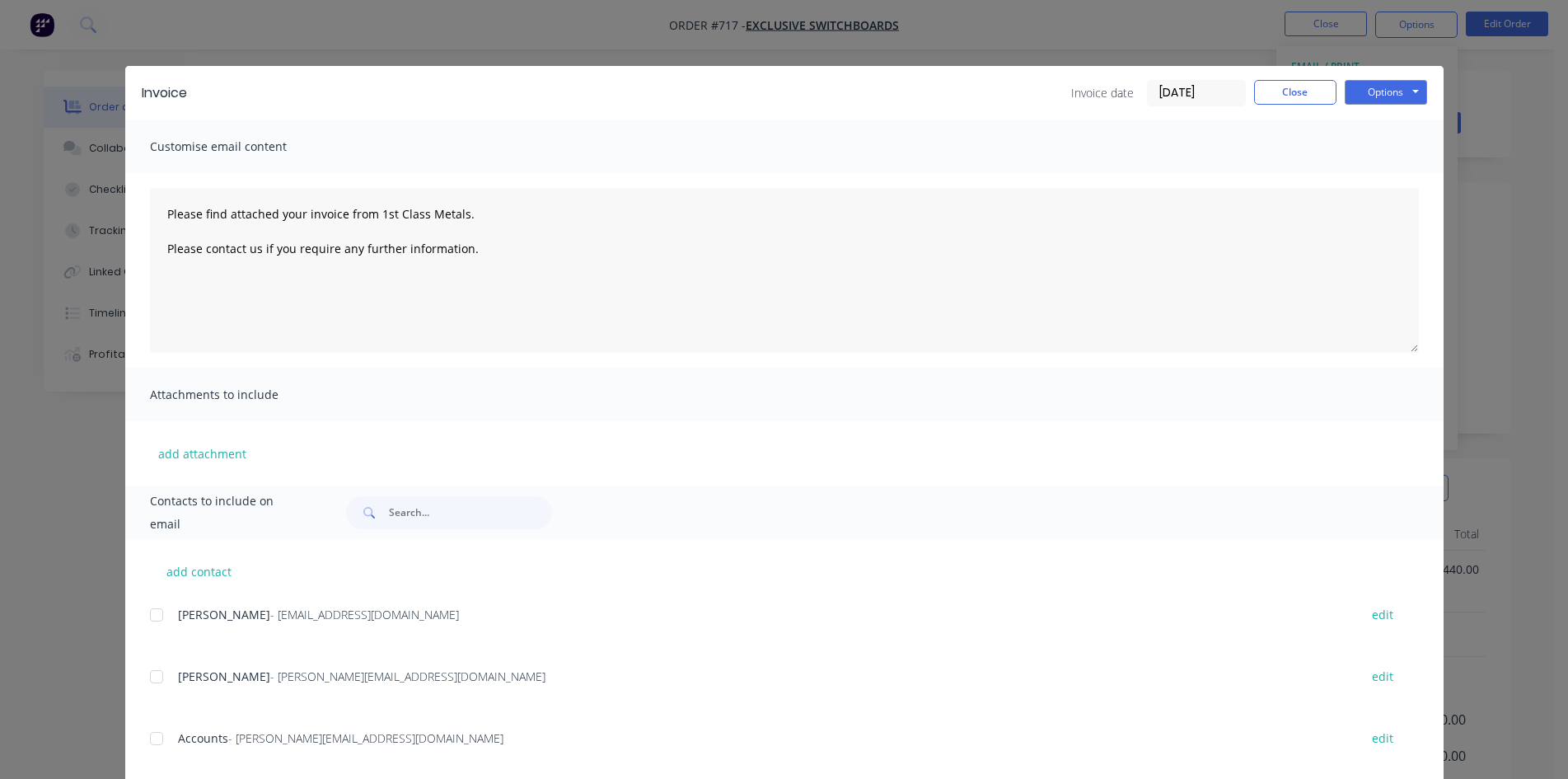
scroll to position [33, 0]
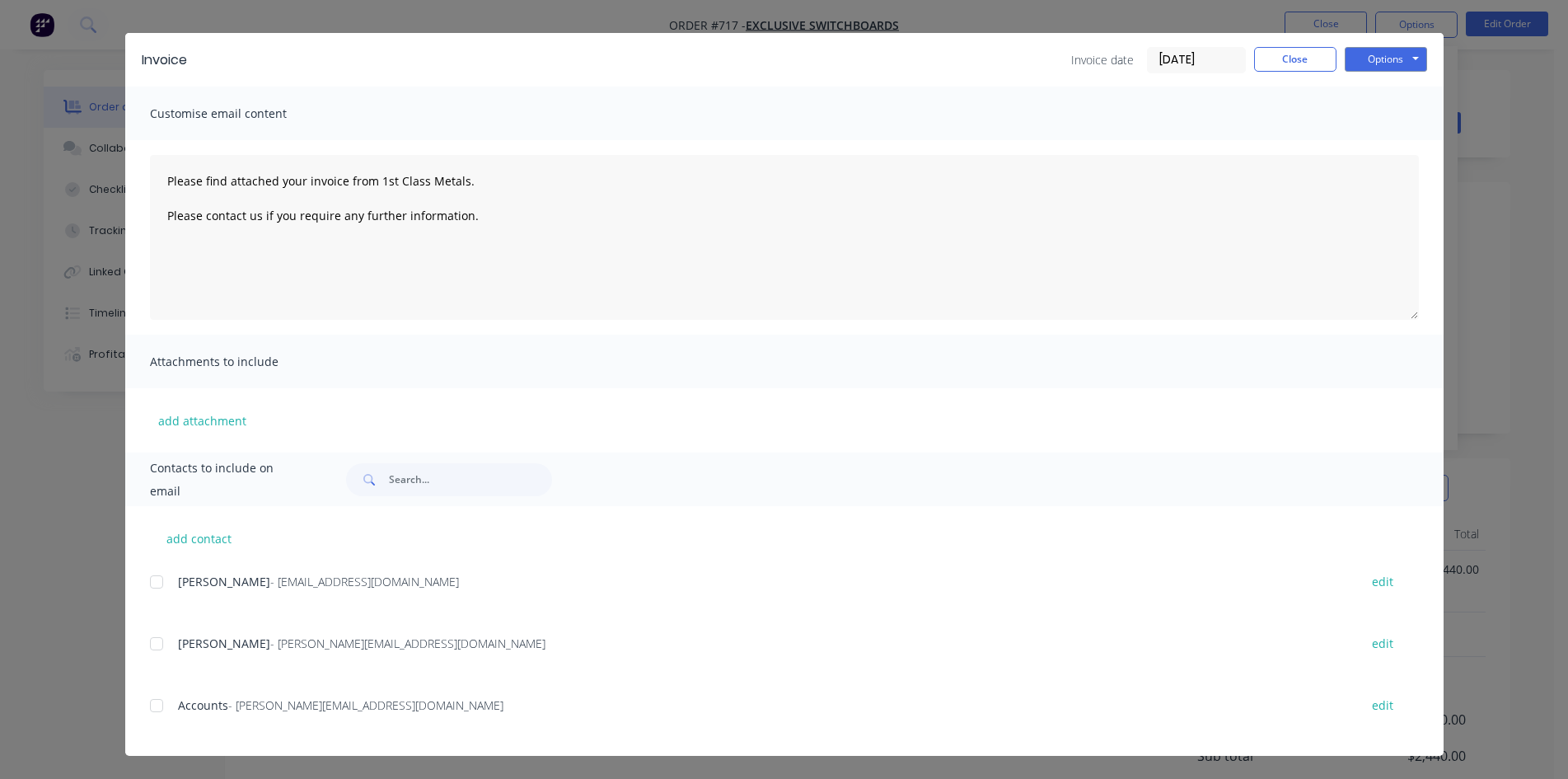
click at [209, 709] on span "Accounts" at bounding box center [203, 705] width 51 height 16
click at [161, 708] on div at bounding box center [156, 706] width 33 height 33
click at [1389, 57] on button "Options" at bounding box center [1386, 59] width 82 height 24
click at [1397, 141] on button "Email" at bounding box center [1397, 142] width 106 height 27
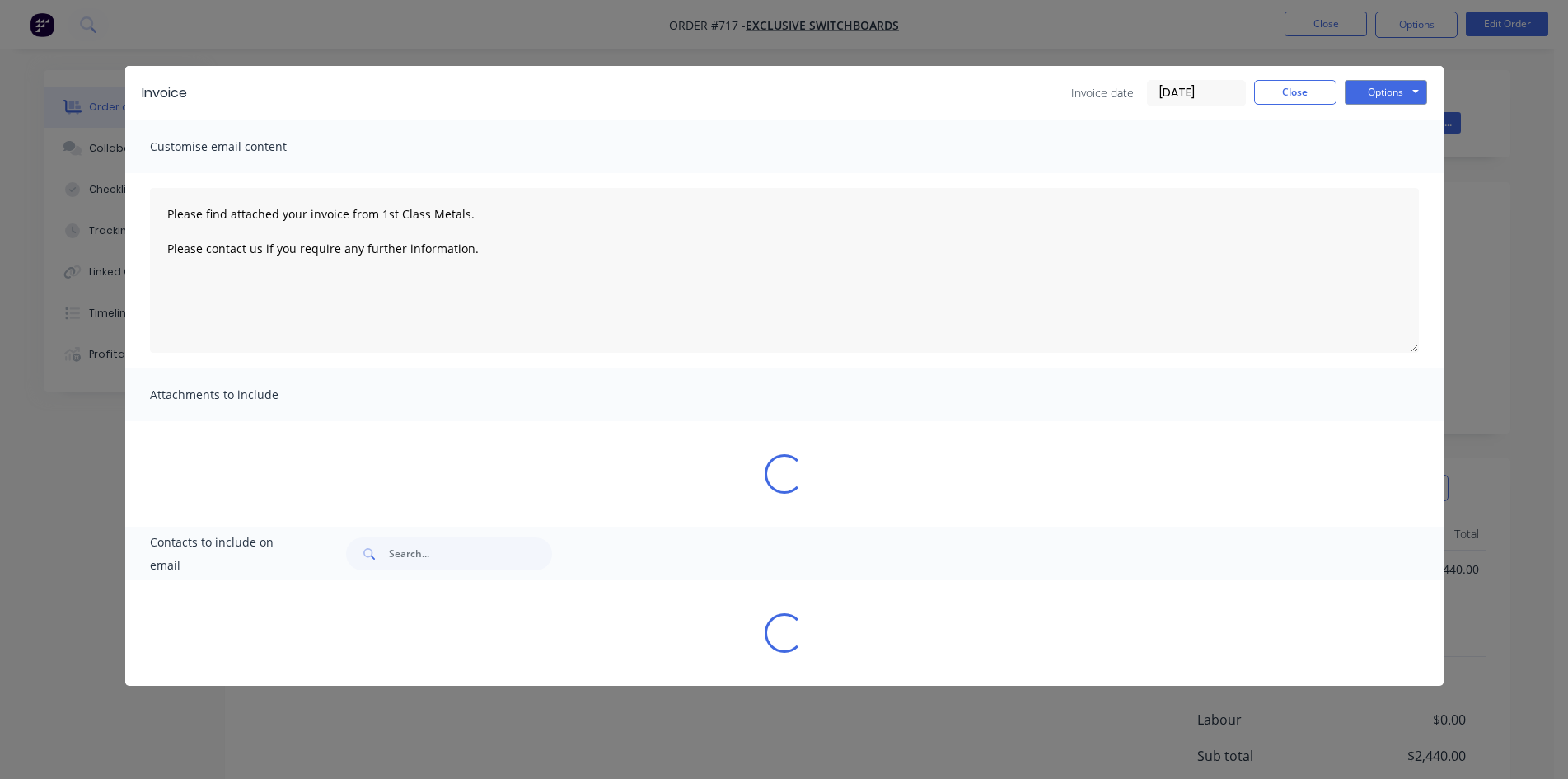
scroll to position [0, 0]
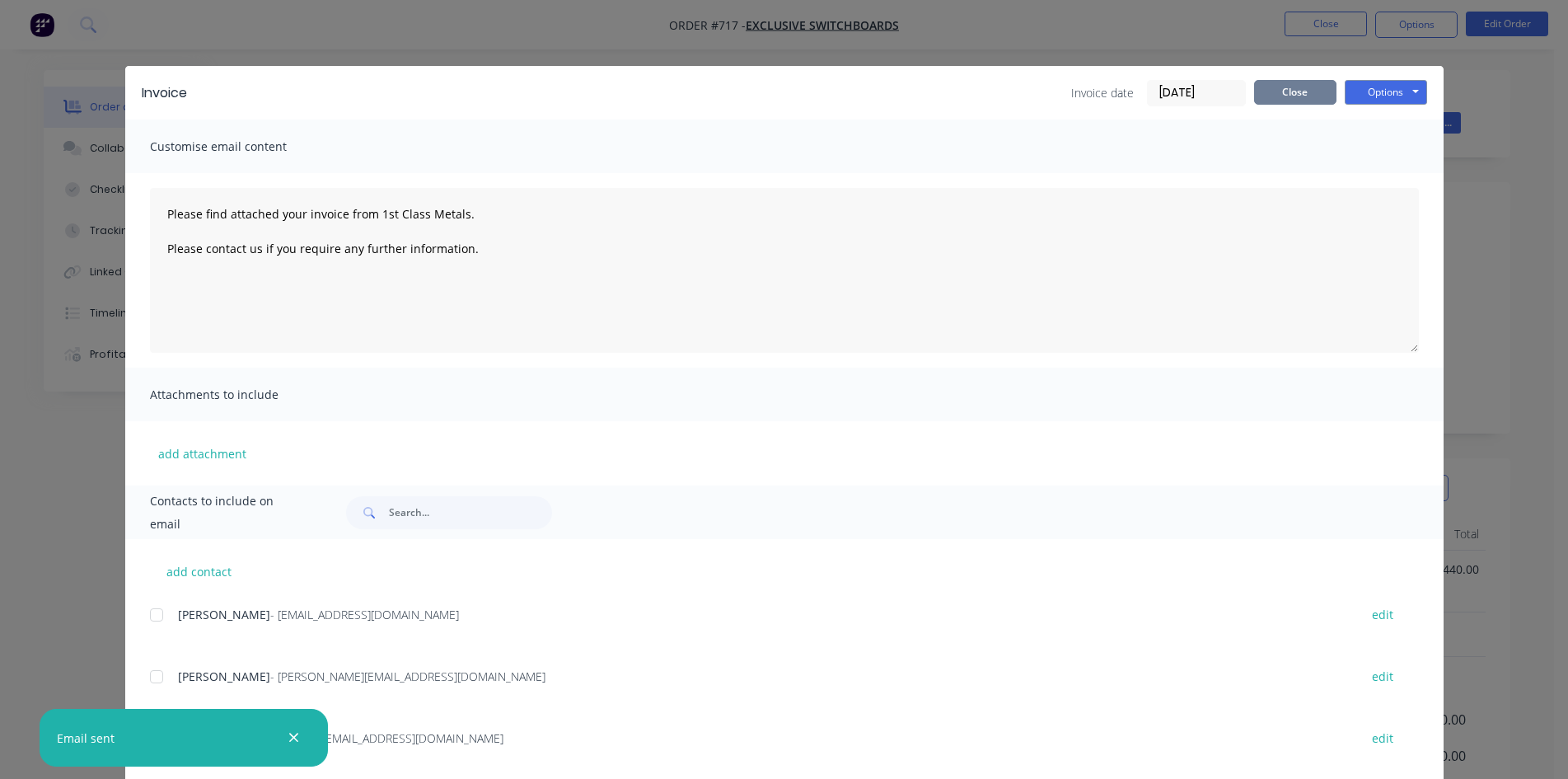
click at [1277, 96] on button "Close" at bounding box center [1295, 93] width 82 height 24
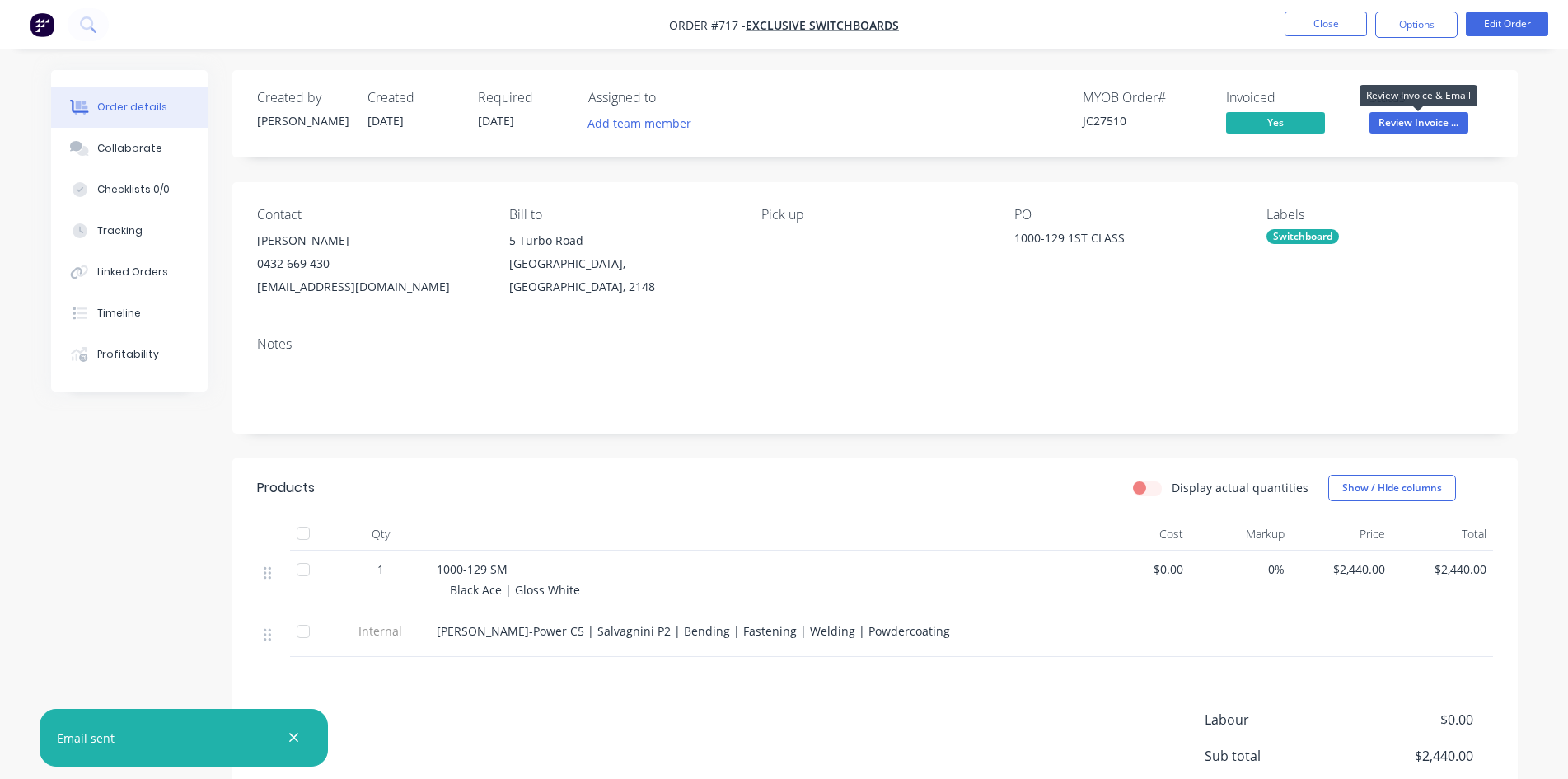
click at [1453, 122] on span "Review Invoice ..." at bounding box center [1419, 122] width 99 height 21
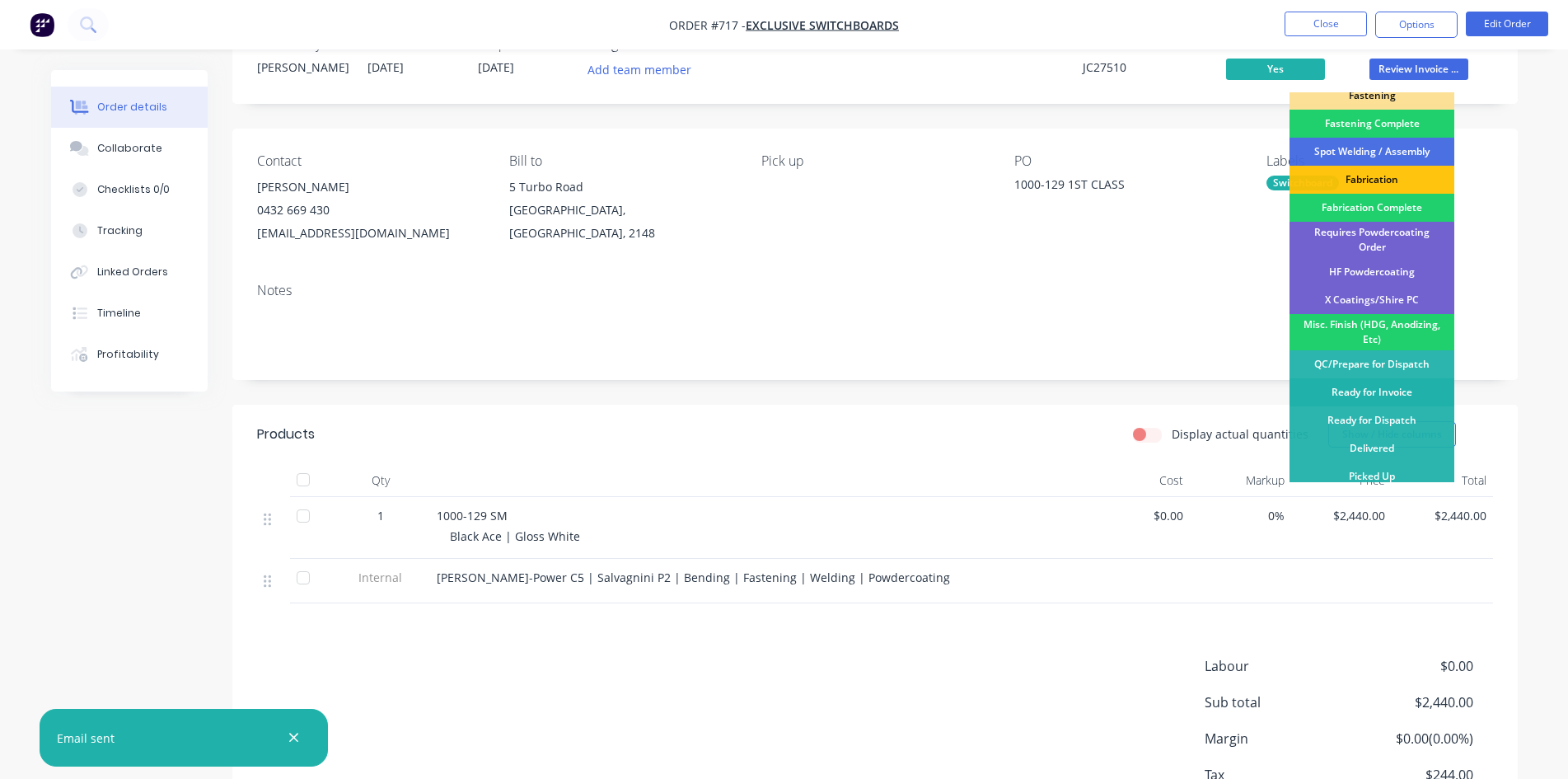
scroll to position [82, 0]
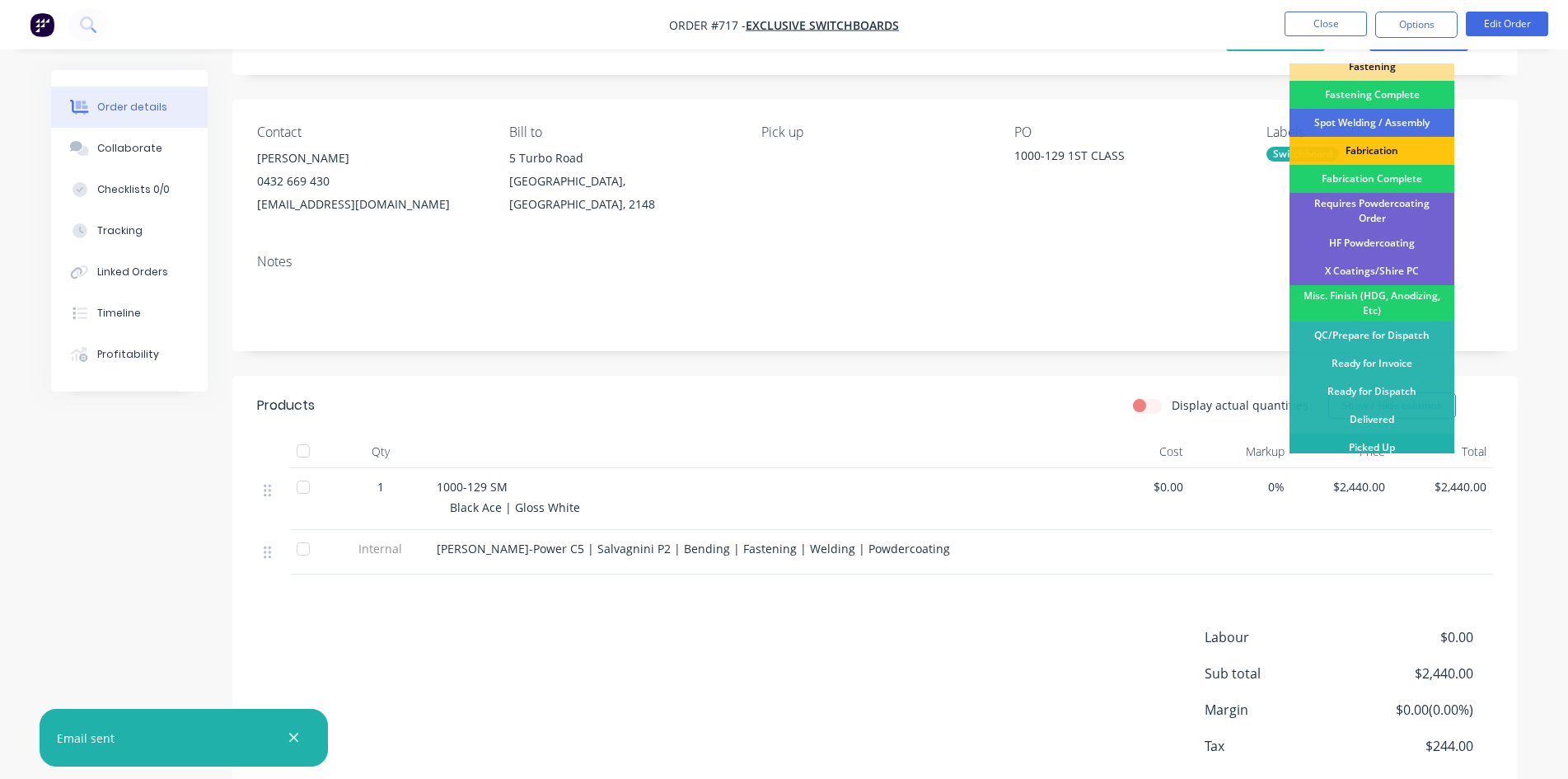
click at [1407, 438] on div "Picked Up" at bounding box center [1372, 447] width 165 height 28
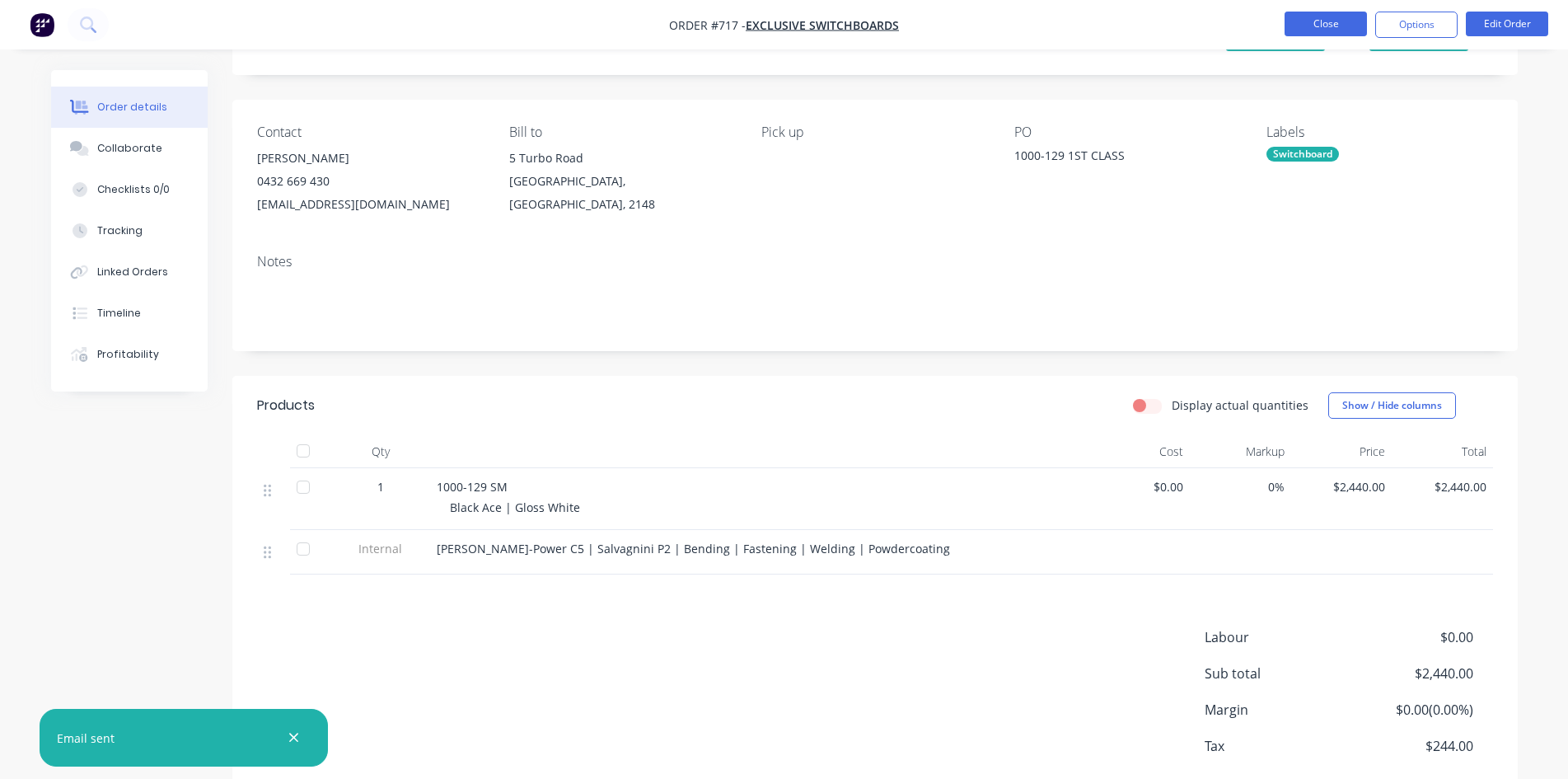
click at [1311, 22] on button "Close" at bounding box center [1325, 24] width 82 height 24
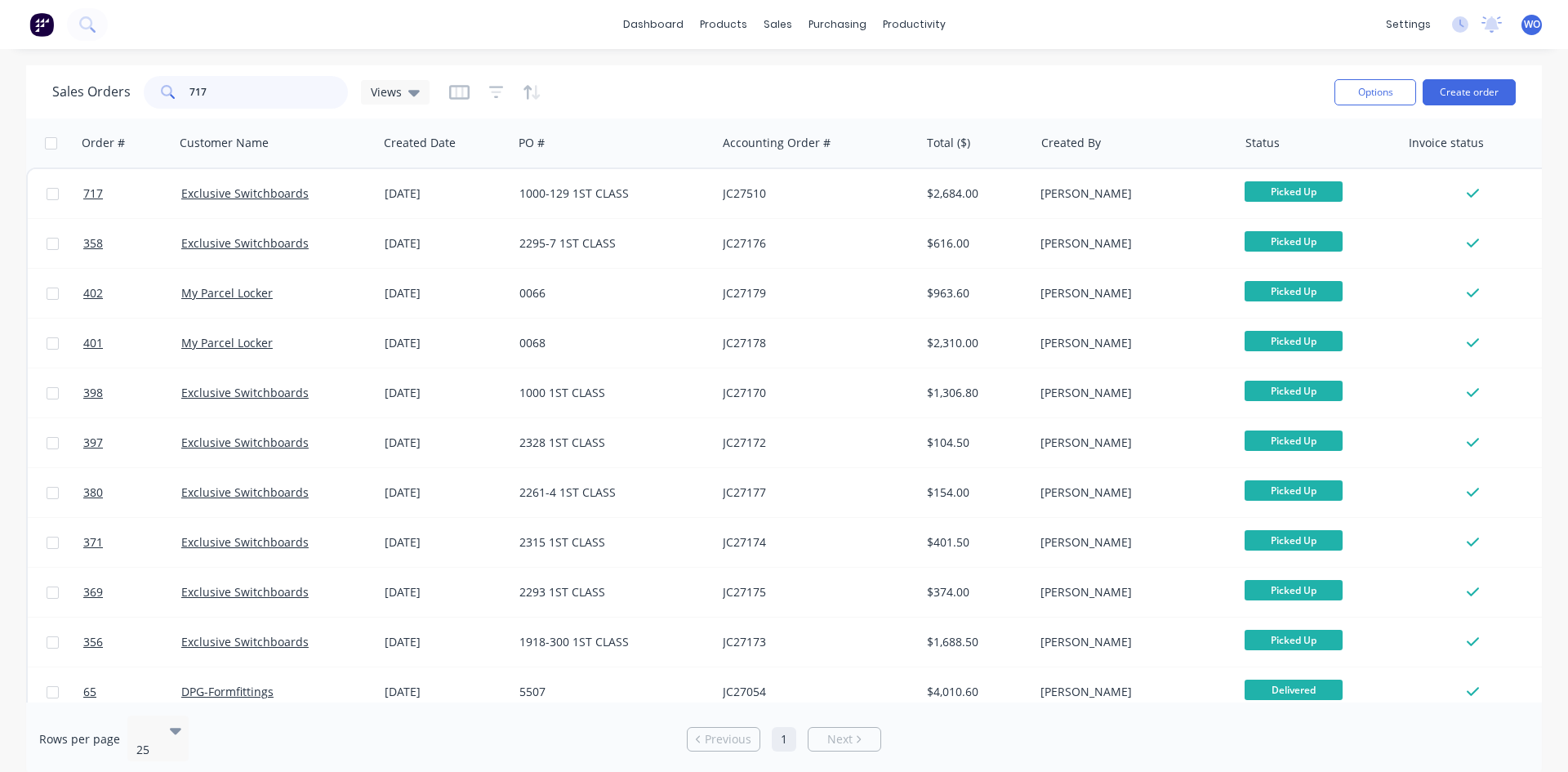
drag, startPoint x: 221, startPoint y: 82, endPoint x: 0, endPoint y: 34, distance: 226.2
click at [0, 34] on div "dashboard products sales purchasing productivity dashboard products Product Cat…" at bounding box center [784, 386] width 1568 height 772
type input "697"
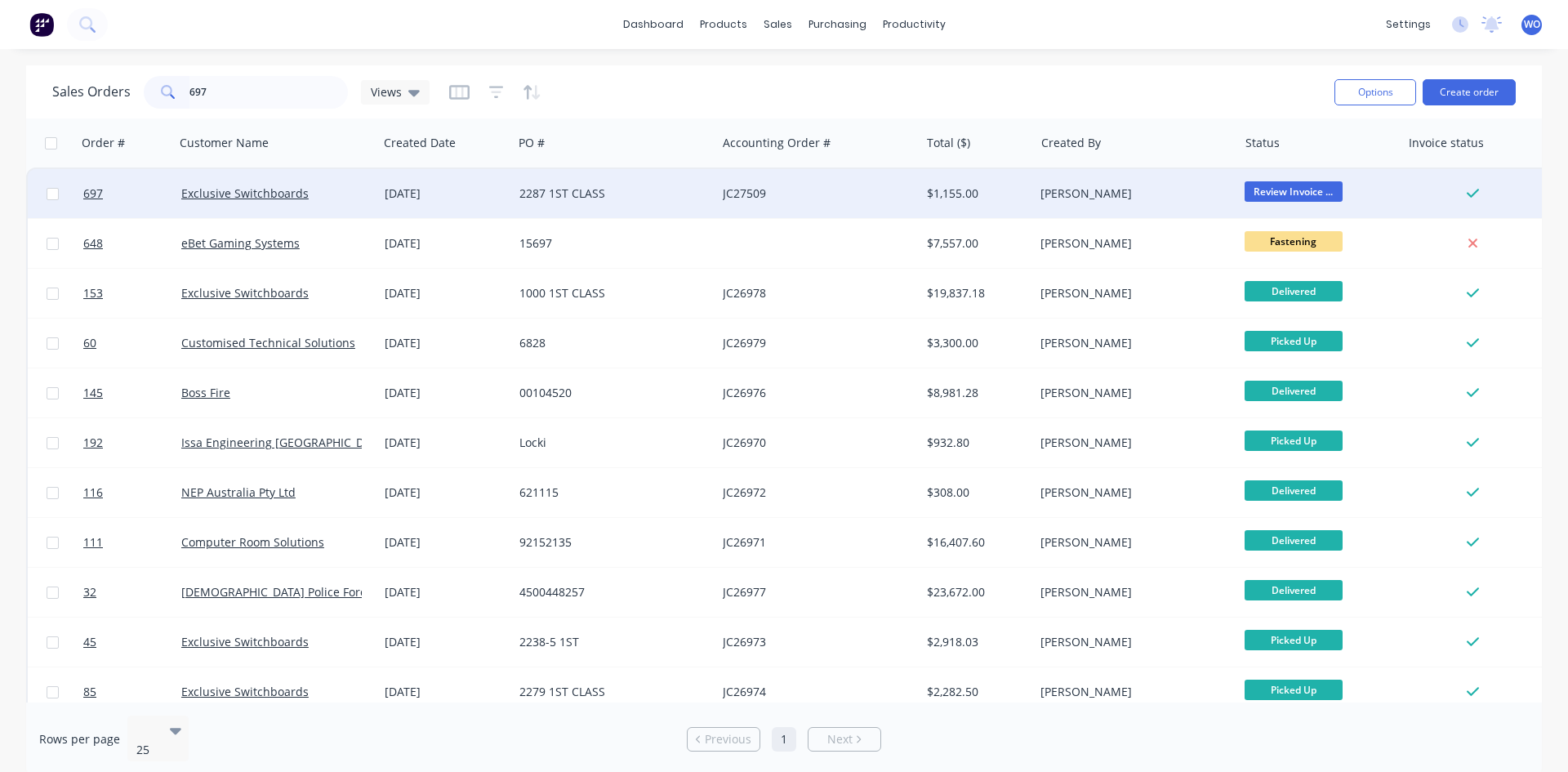
click at [799, 185] on div "JC27509" at bounding box center [813, 193] width 182 height 16
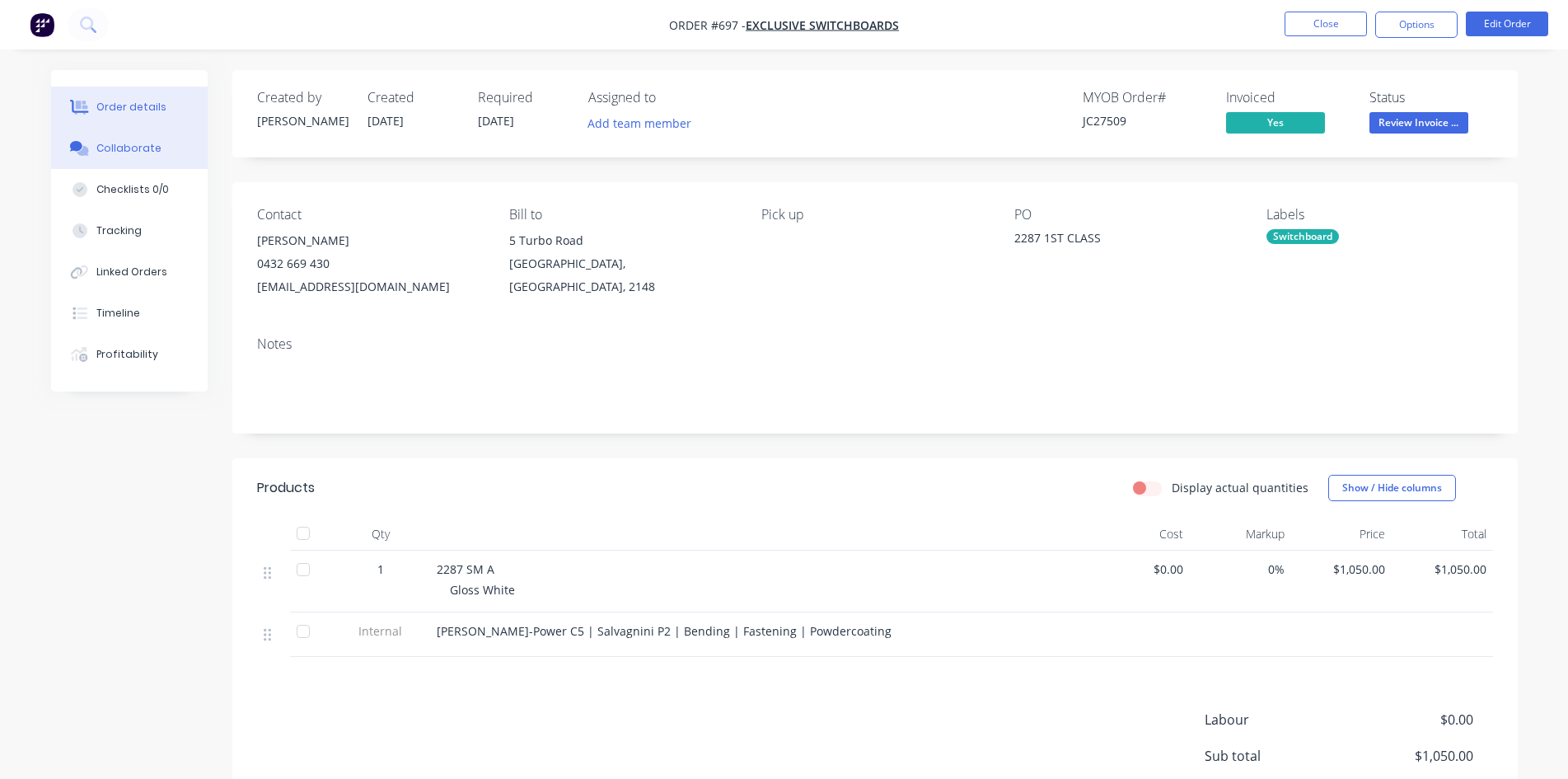
click at [127, 147] on div "Collaborate" at bounding box center [128, 148] width 65 height 15
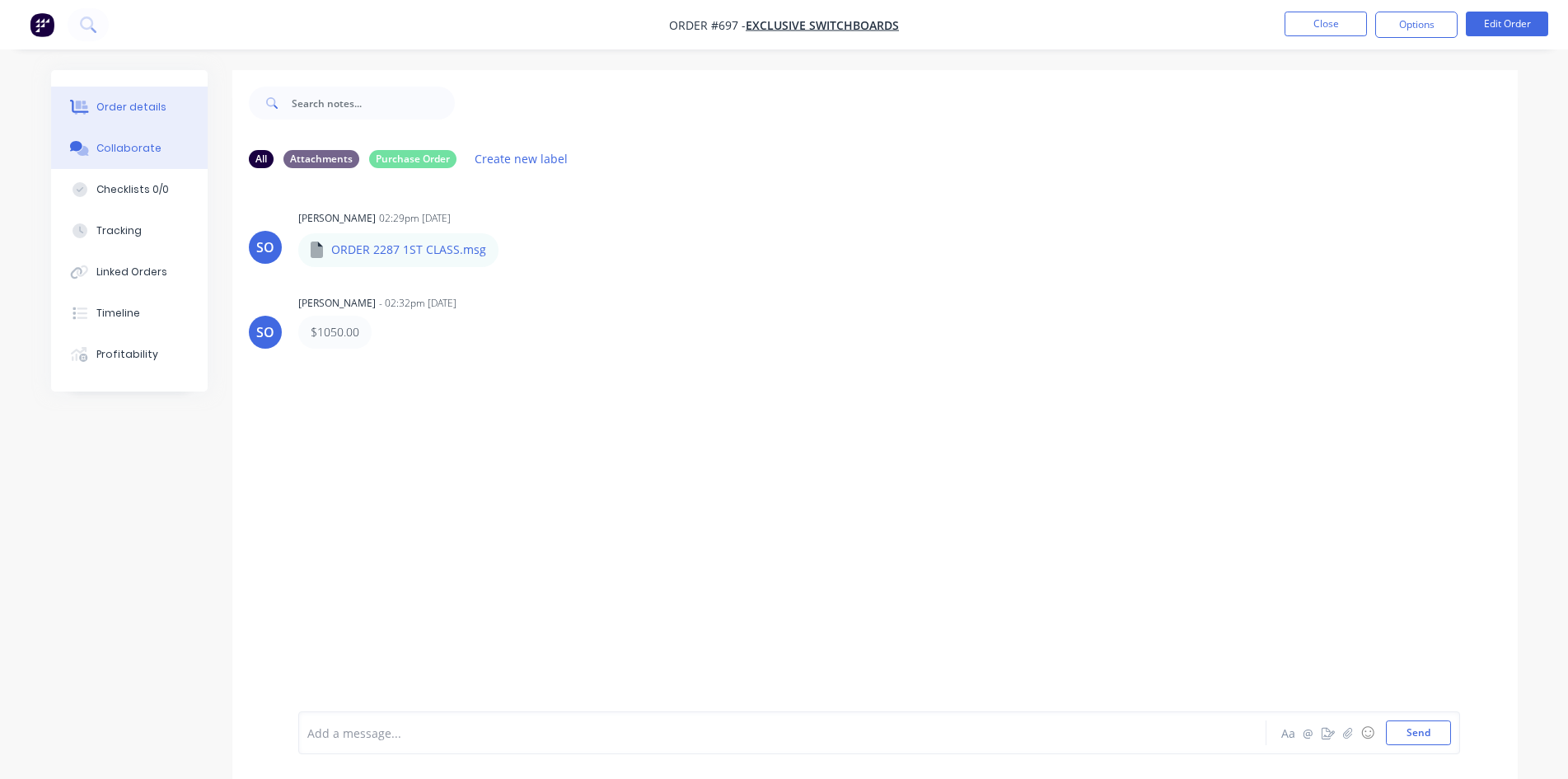
click at [159, 115] on button "Order details" at bounding box center [129, 107] width 156 height 41
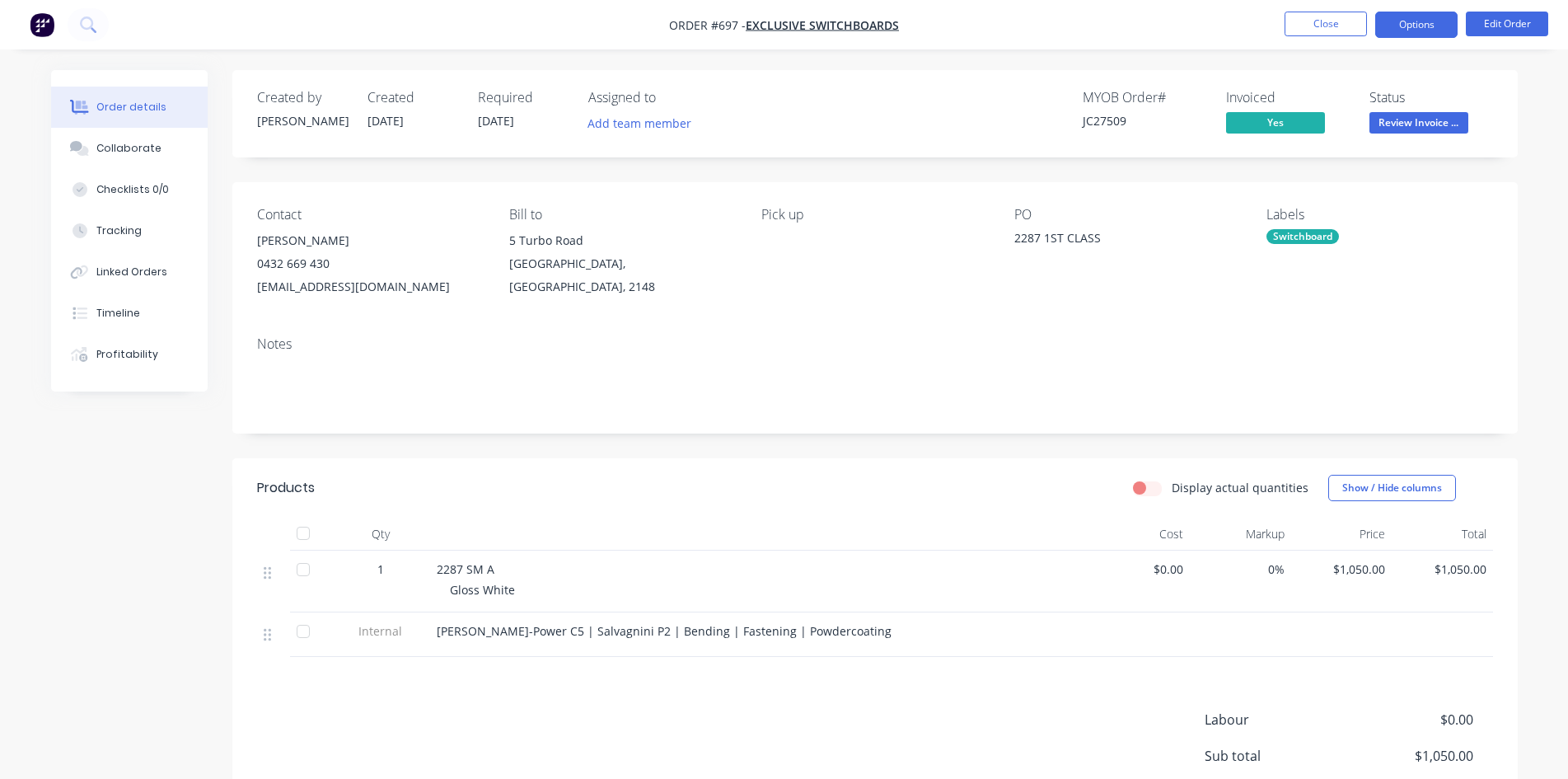
click at [1432, 31] on button "Options" at bounding box center [1416, 24] width 82 height 26
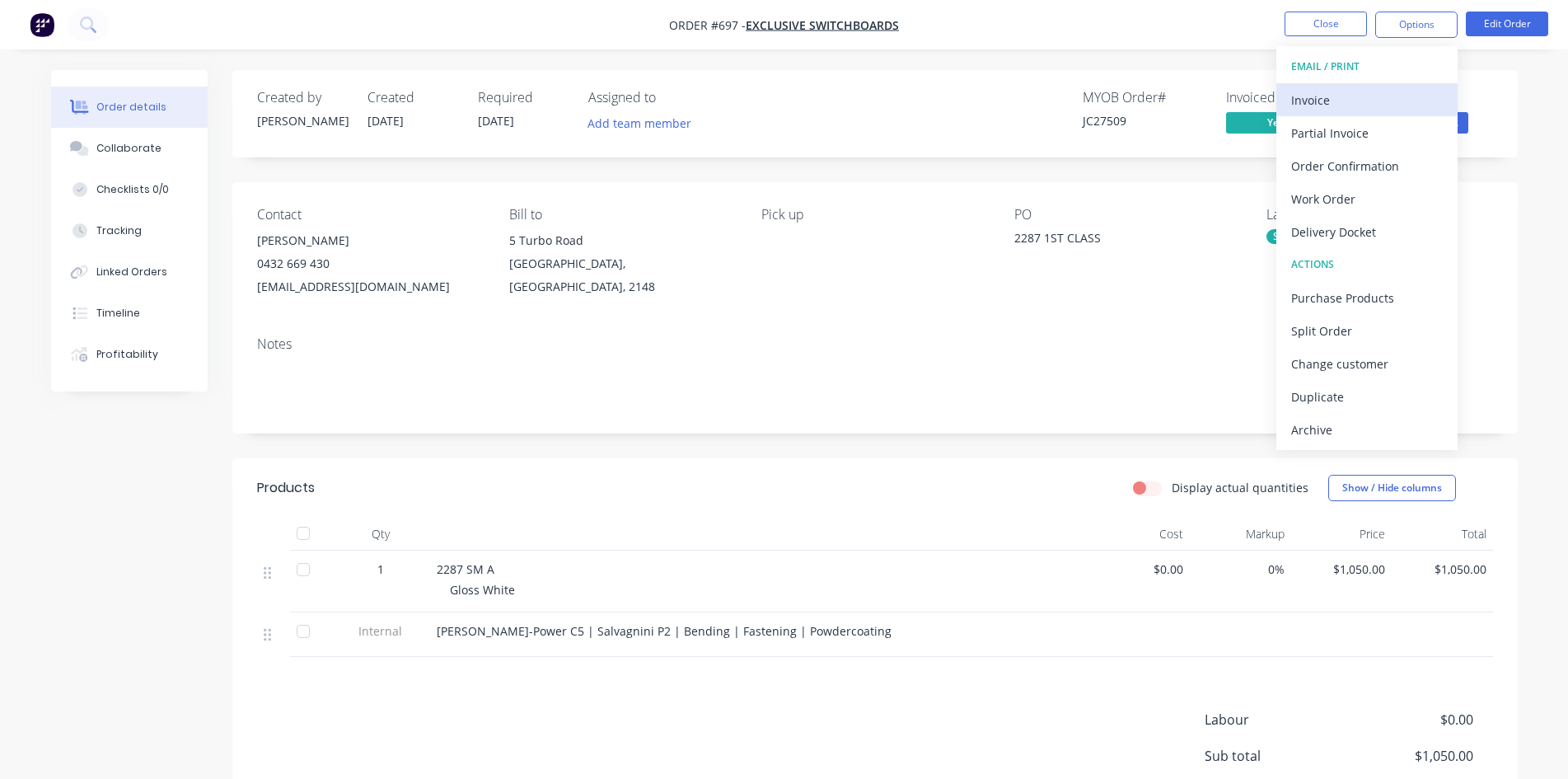
click at [1361, 100] on div "Invoice" at bounding box center [1367, 100] width 152 height 24
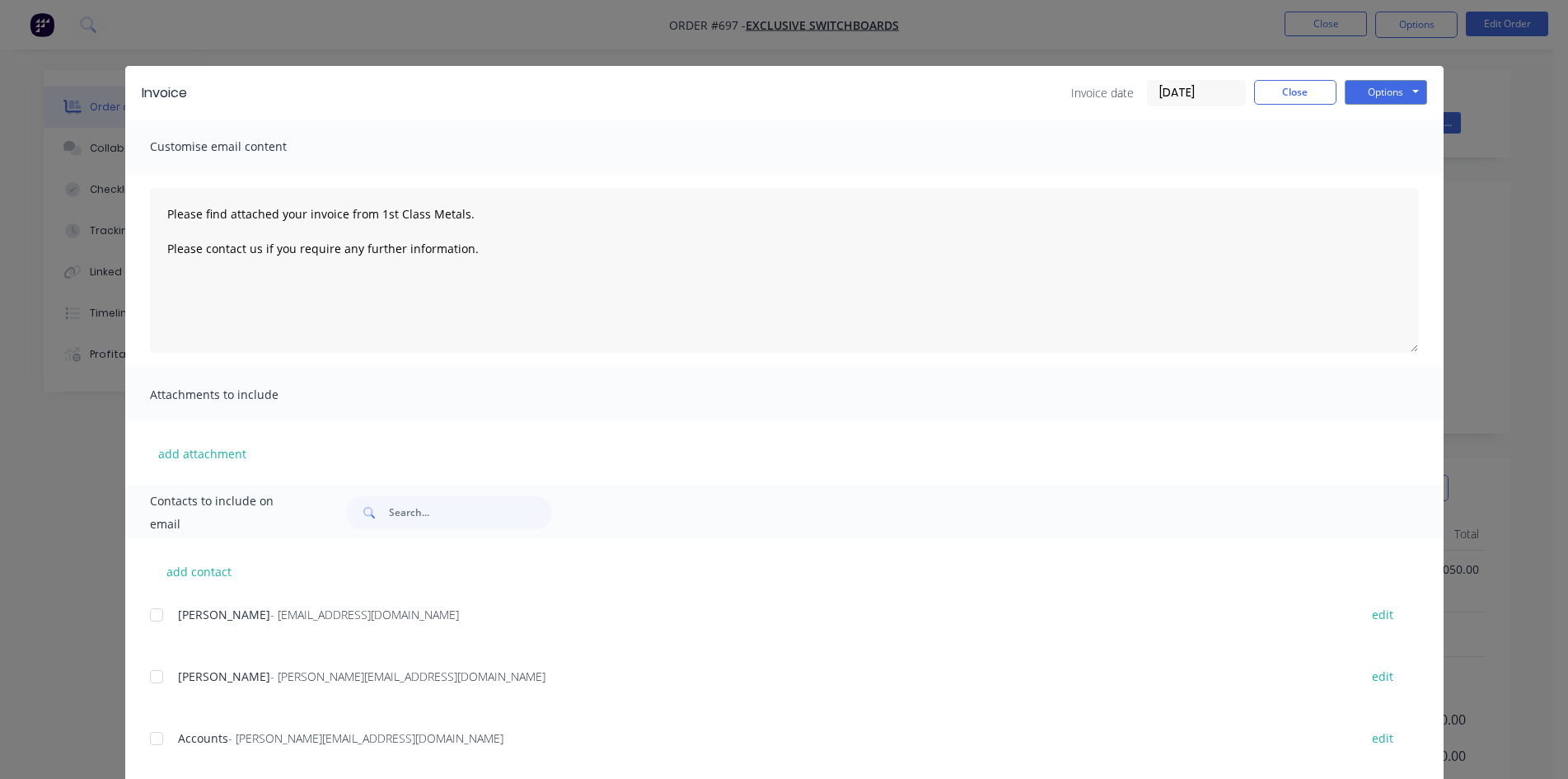
click at [155, 737] on div at bounding box center [156, 739] width 33 height 33
click at [1367, 94] on button "Options" at bounding box center [1386, 93] width 82 height 24
click at [1389, 163] on button "Email" at bounding box center [1397, 176] width 106 height 27
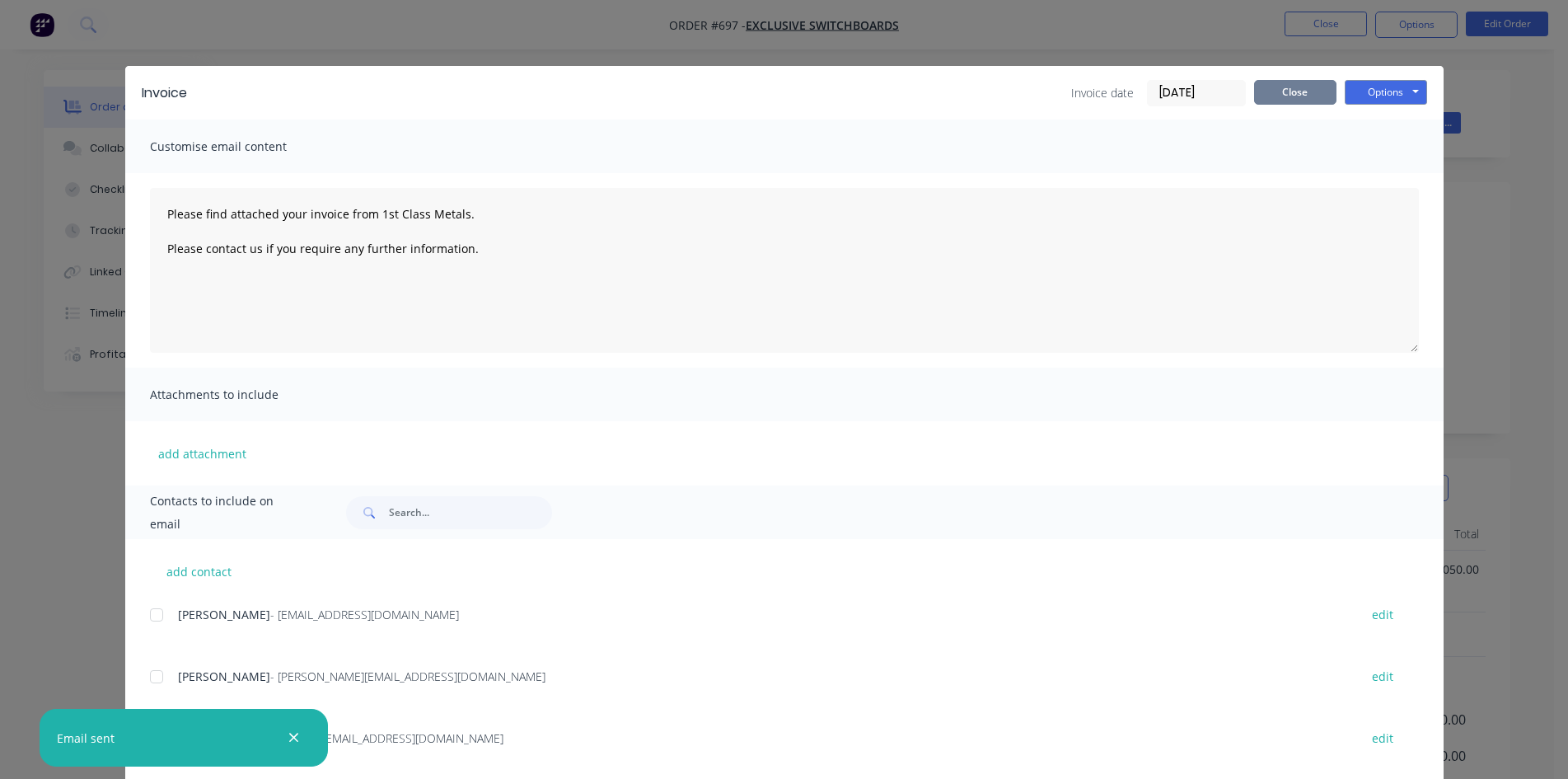
click at [1296, 93] on button "Close" at bounding box center [1295, 93] width 82 height 24
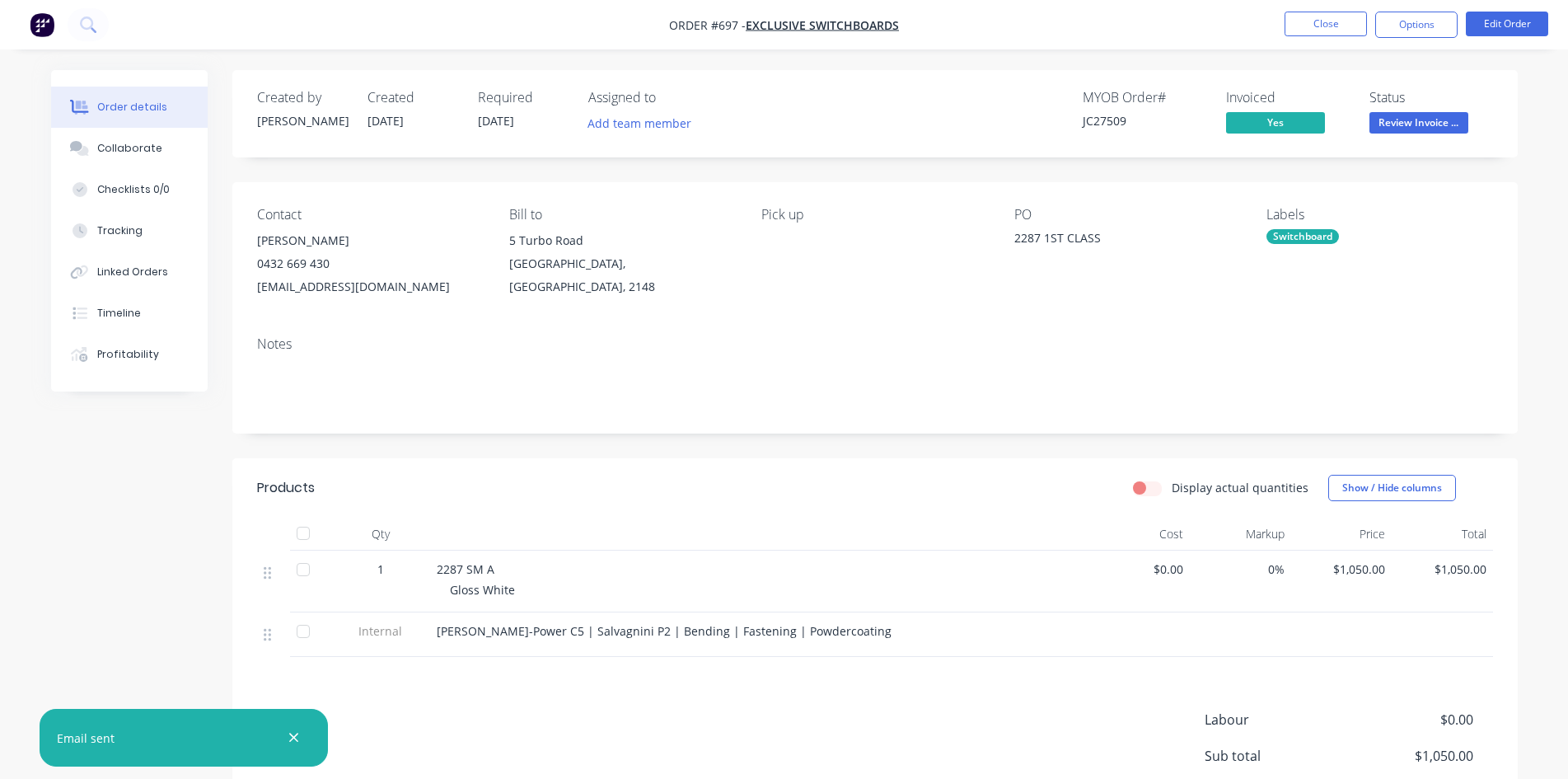
click at [1423, 113] on span "Review Invoice ..." at bounding box center [1419, 122] width 99 height 21
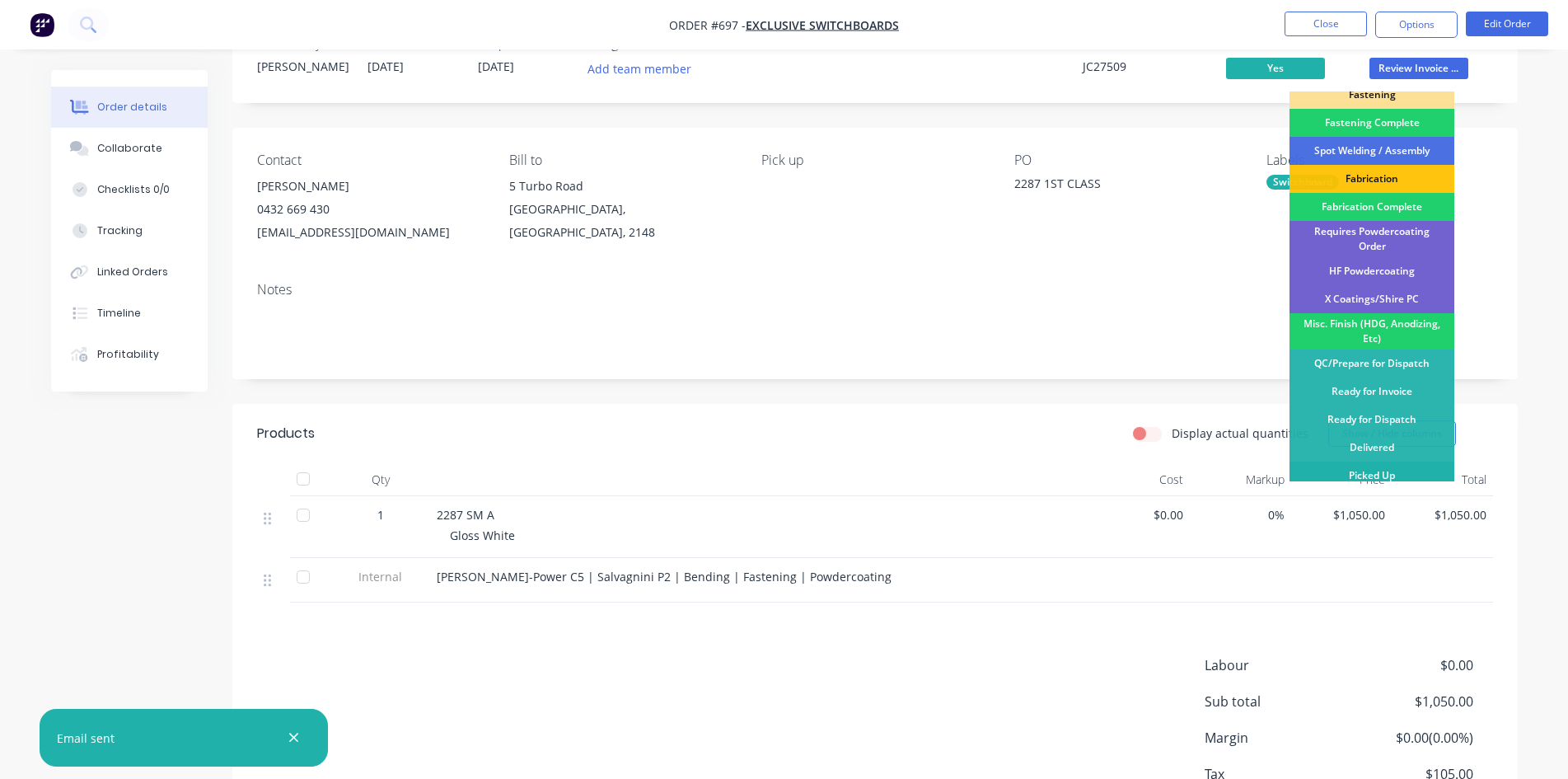
scroll to position [82, 0]
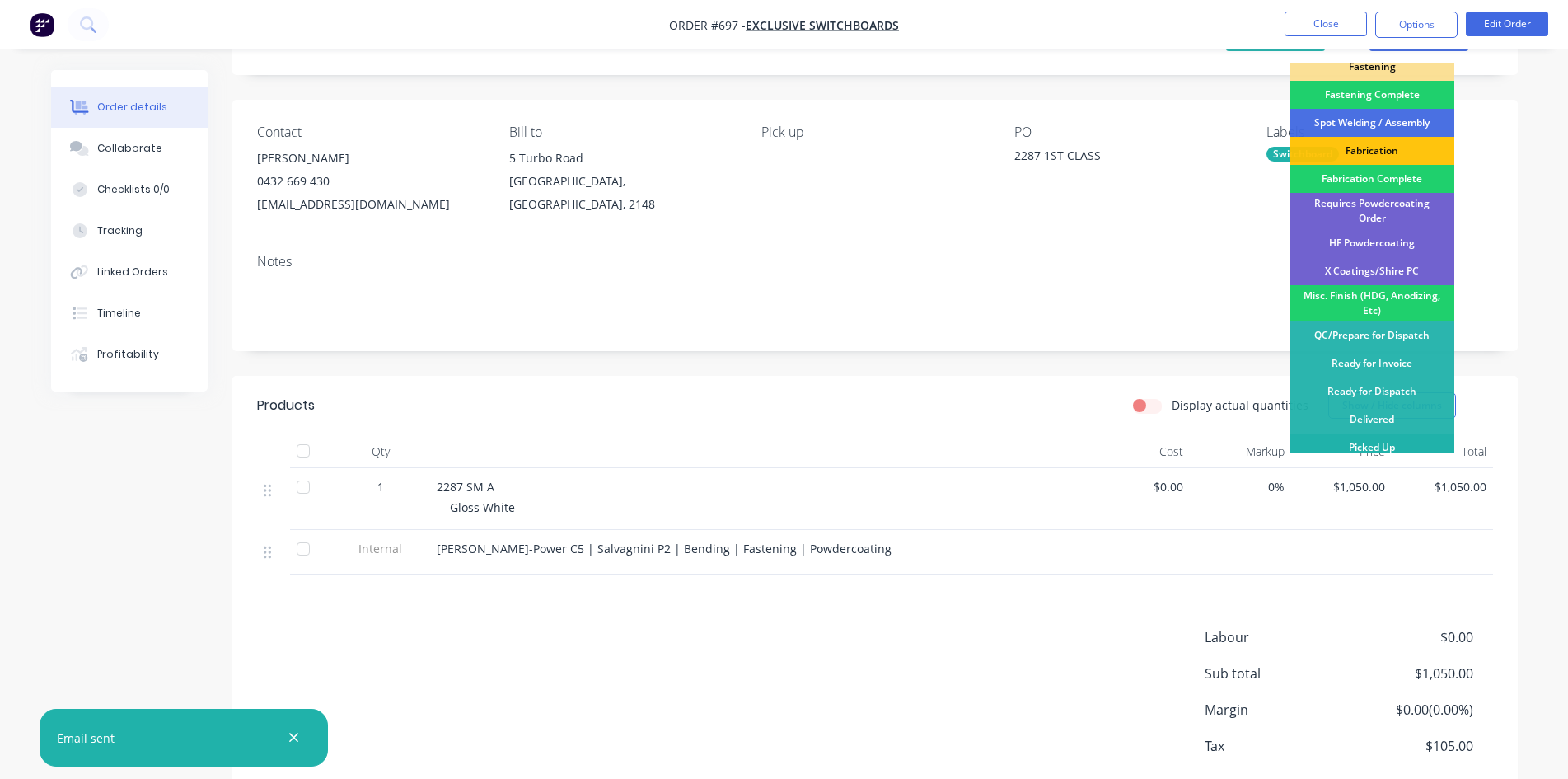
click at [1400, 441] on div "Picked Up" at bounding box center [1372, 447] width 165 height 28
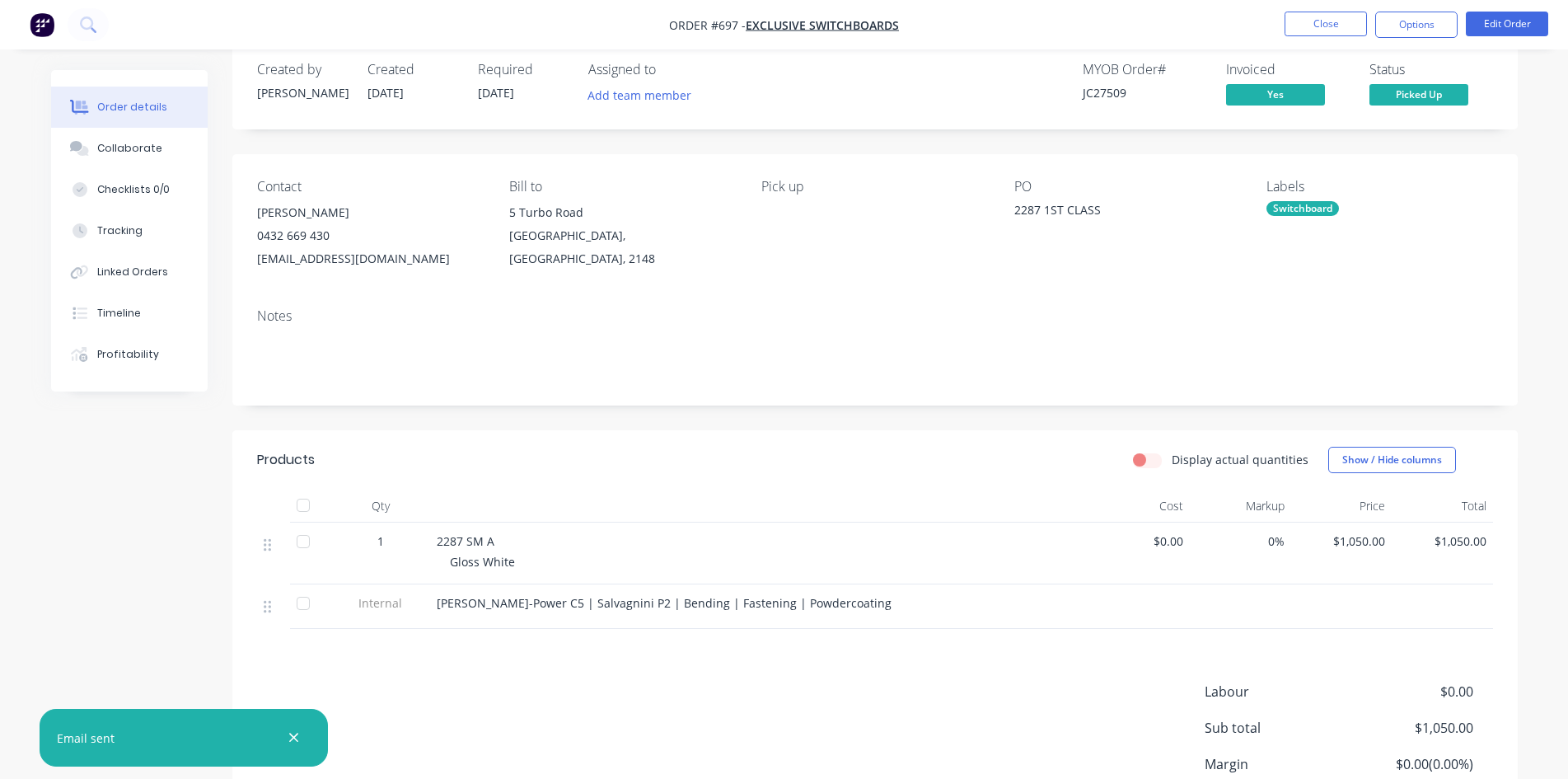
scroll to position [0, 0]
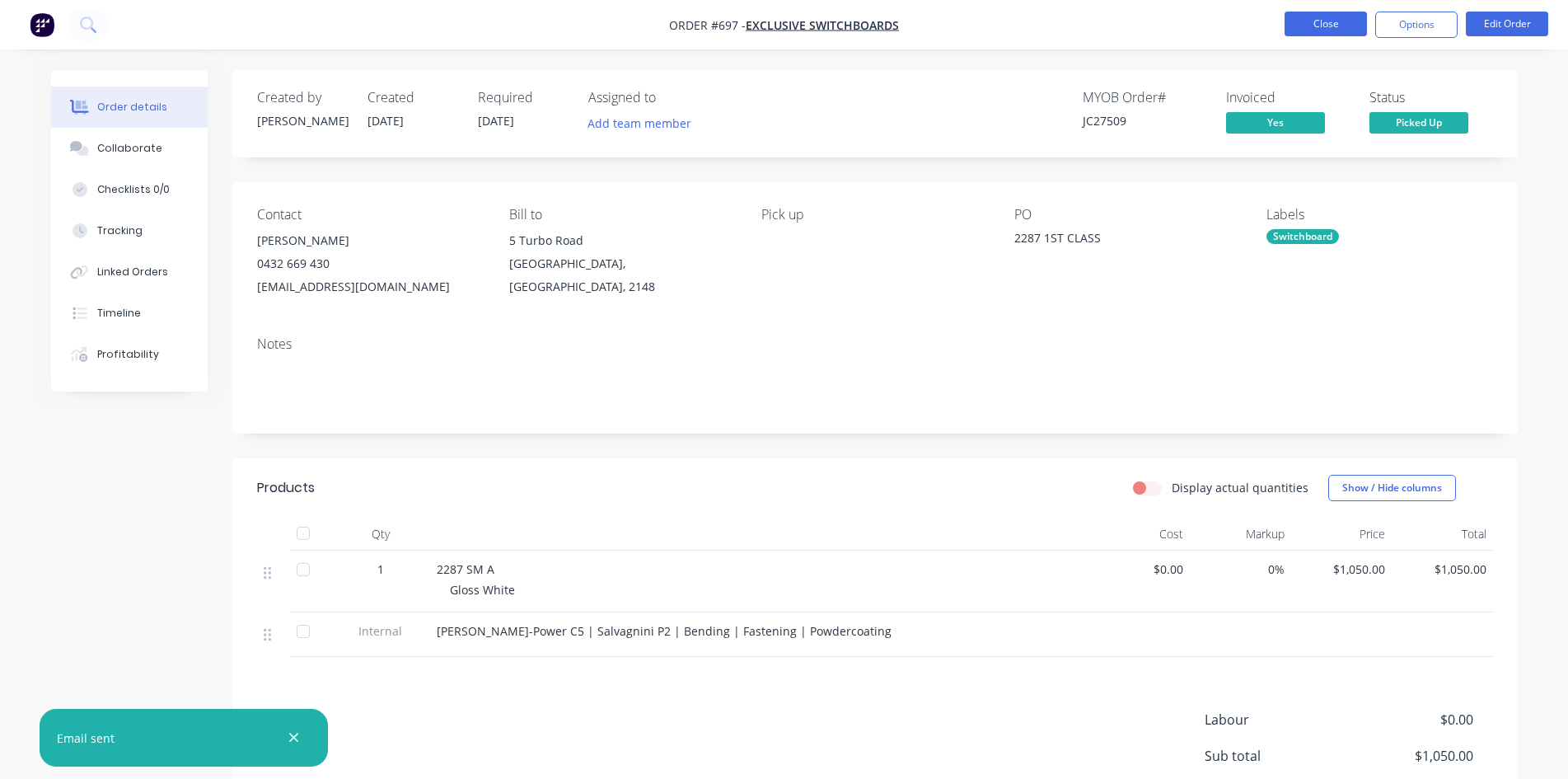
click at [1331, 24] on button "Close" at bounding box center [1325, 24] width 82 height 24
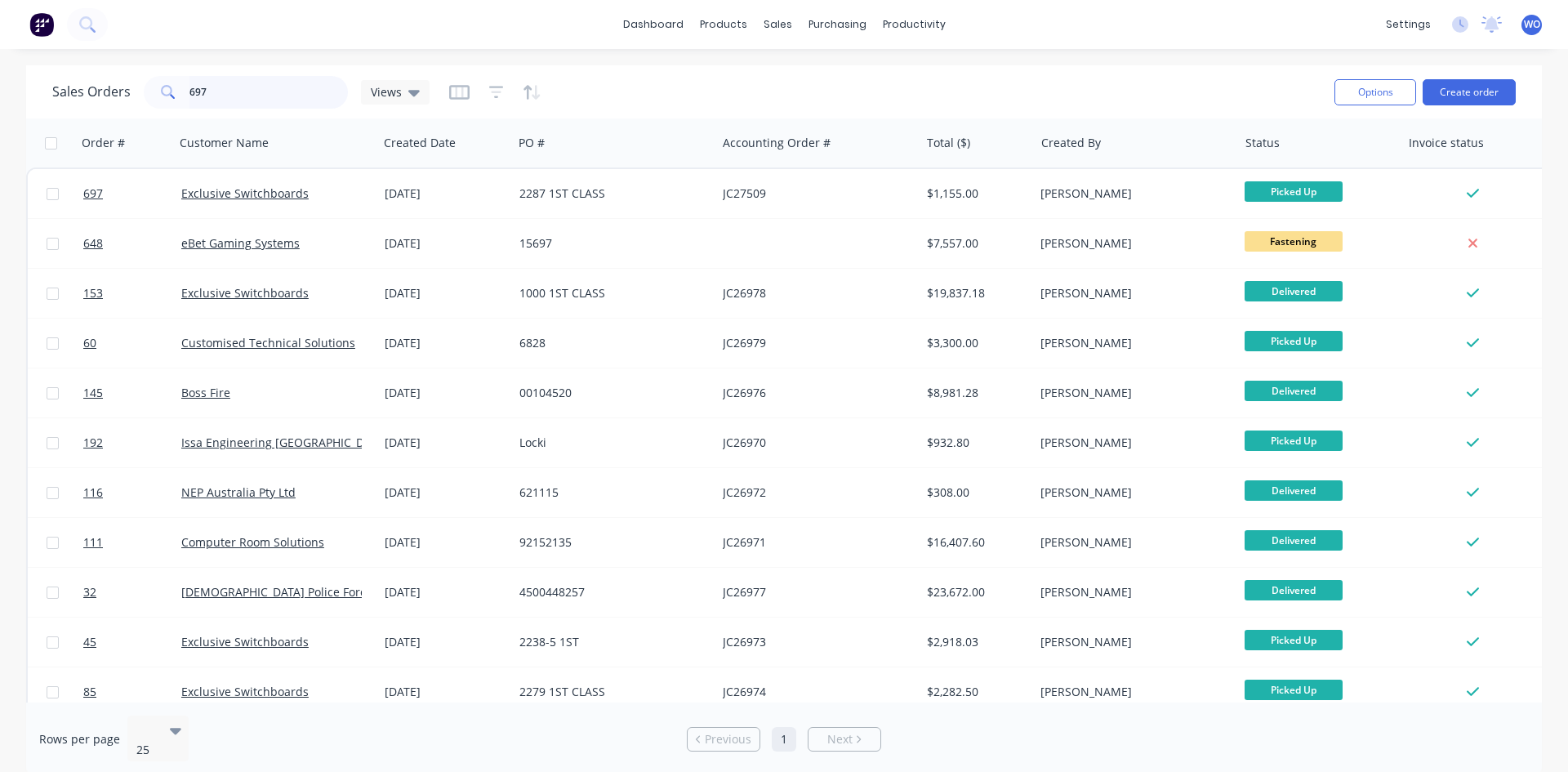
click at [35, 102] on div "Sales Orders 697 Views Options Create order" at bounding box center [784, 92] width 1516 height 53
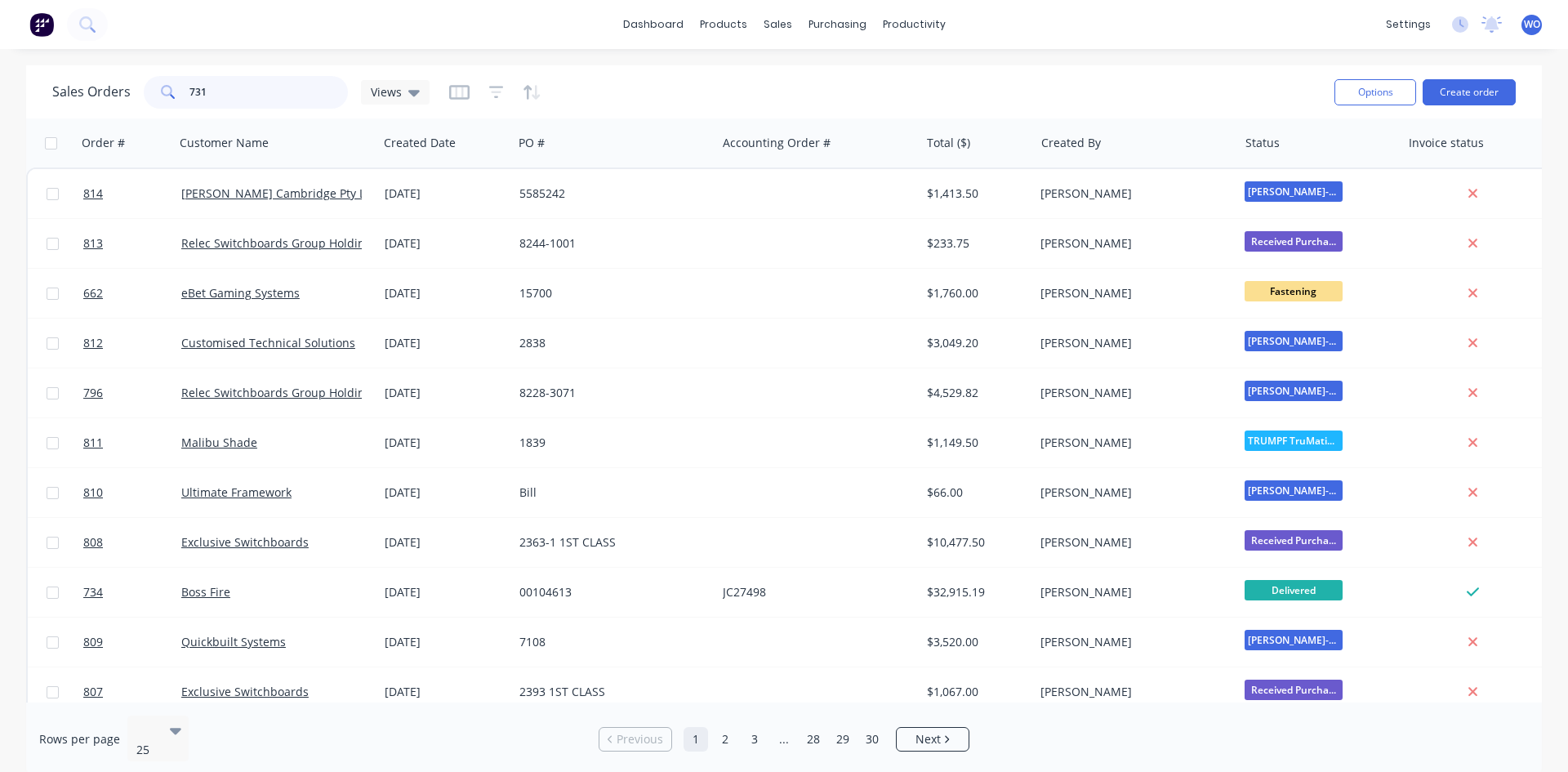
type input "731"
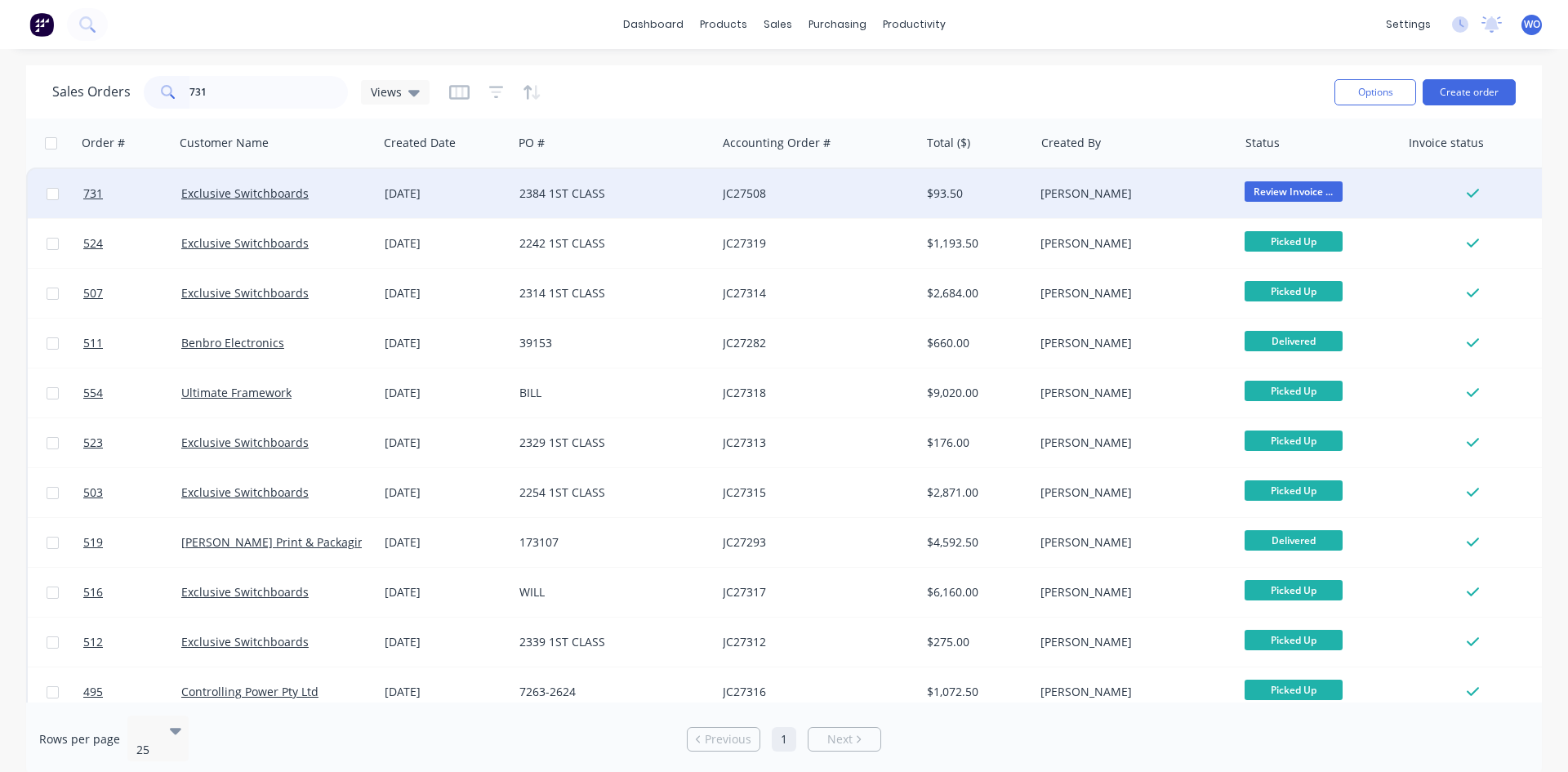
click at [473, 188] on div "[DATE]" at bounding box center [446, 193] width 122 height 16
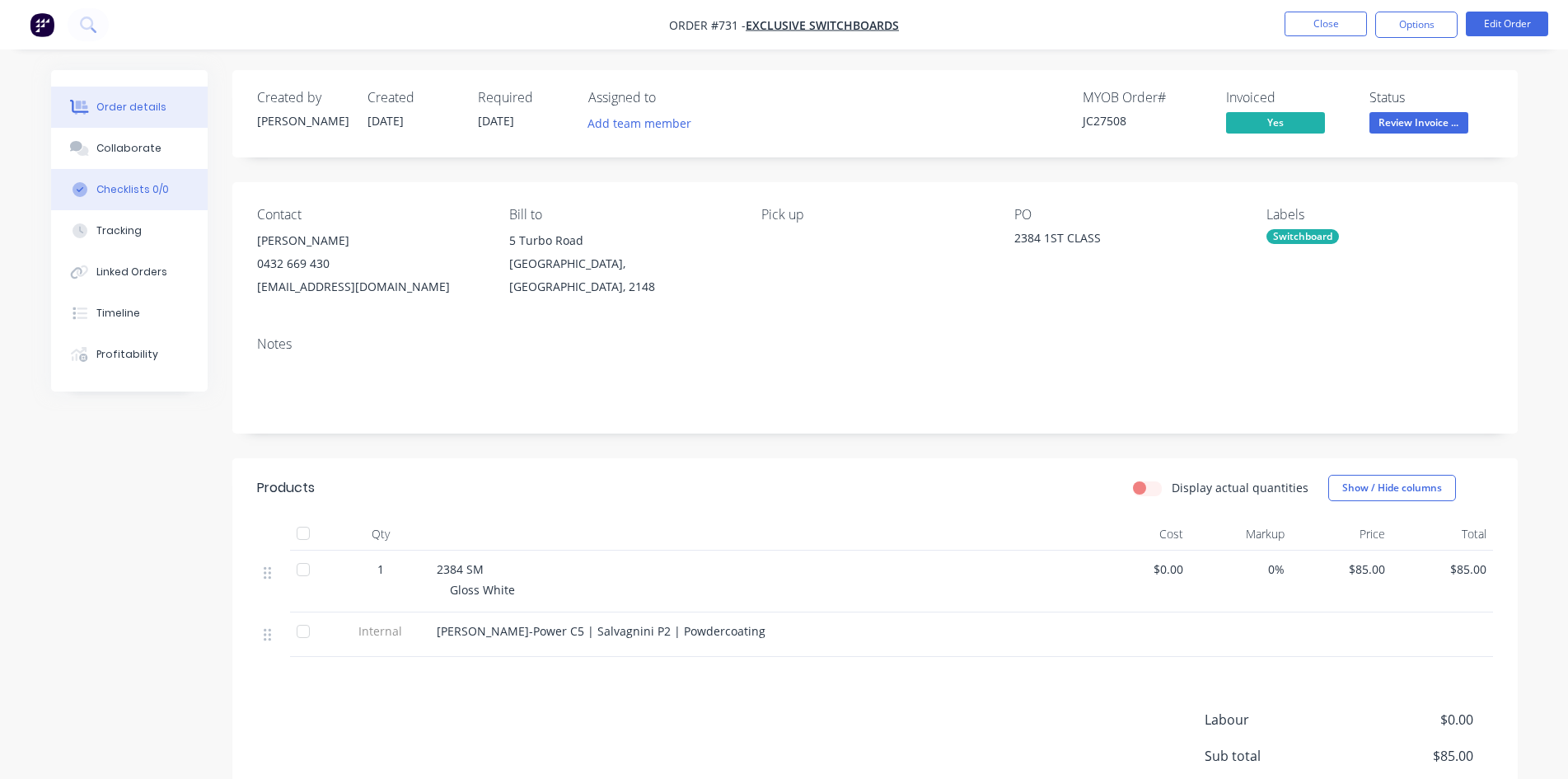
click at [139, 197] on button "Checklists 0/0" at bounding box center [129, 189] width 156 height 41
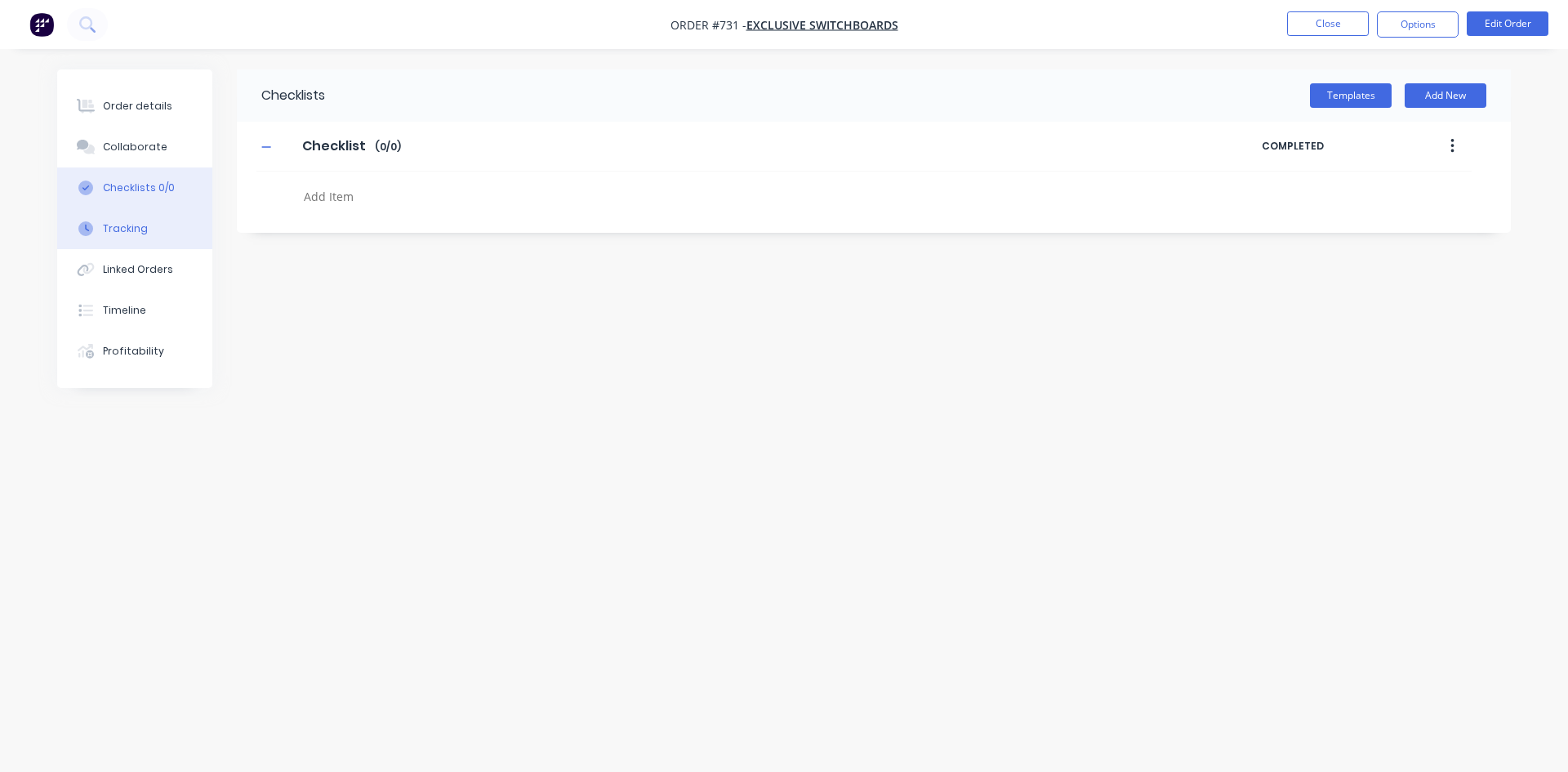
click at [136, 235] on div "Tracking" at bounding box center [125, 228] width 45 height 15
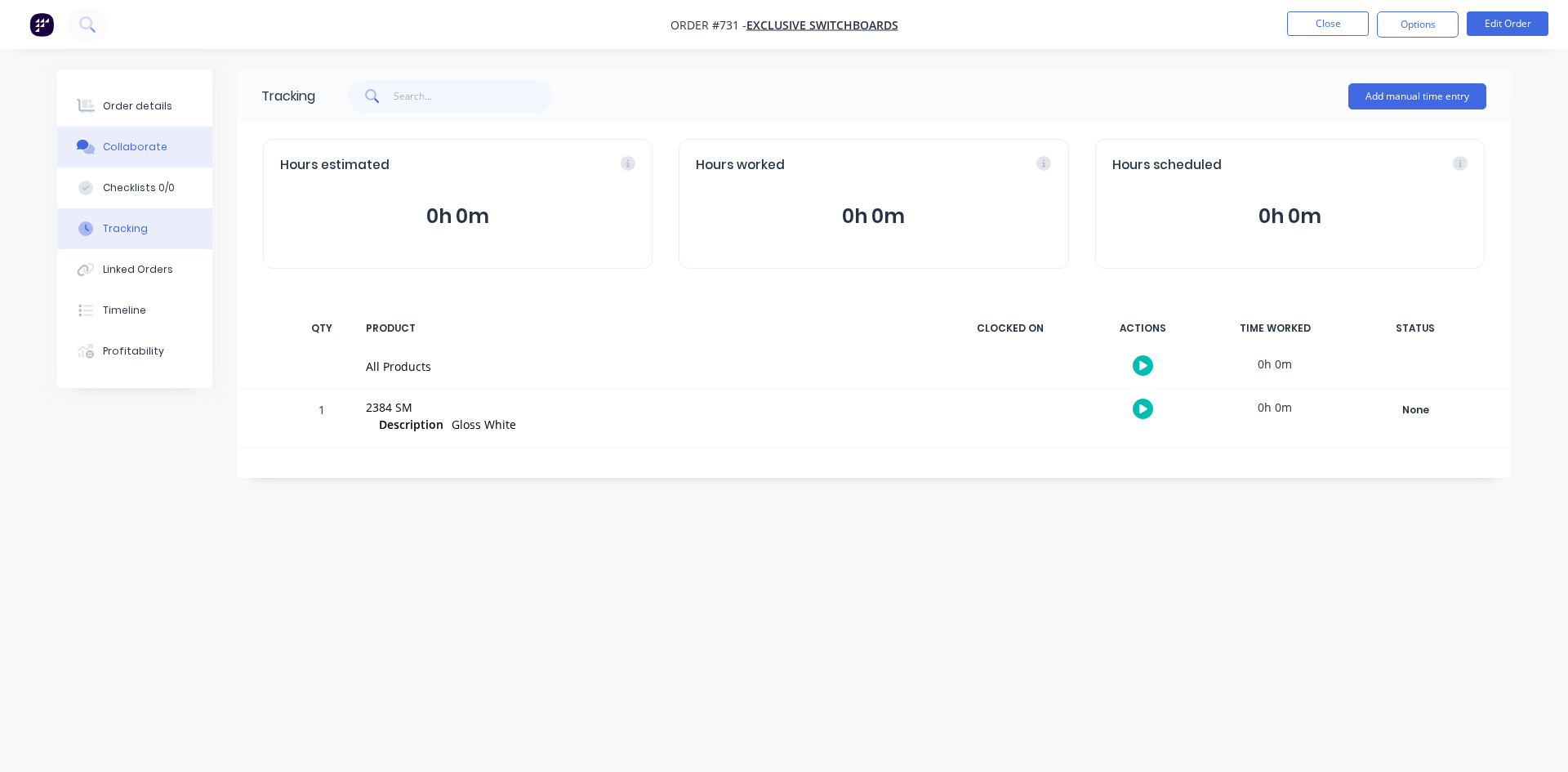
click at [147, 139] on div "Collaborate" at bounding box center [135, 146] width 65 height 15
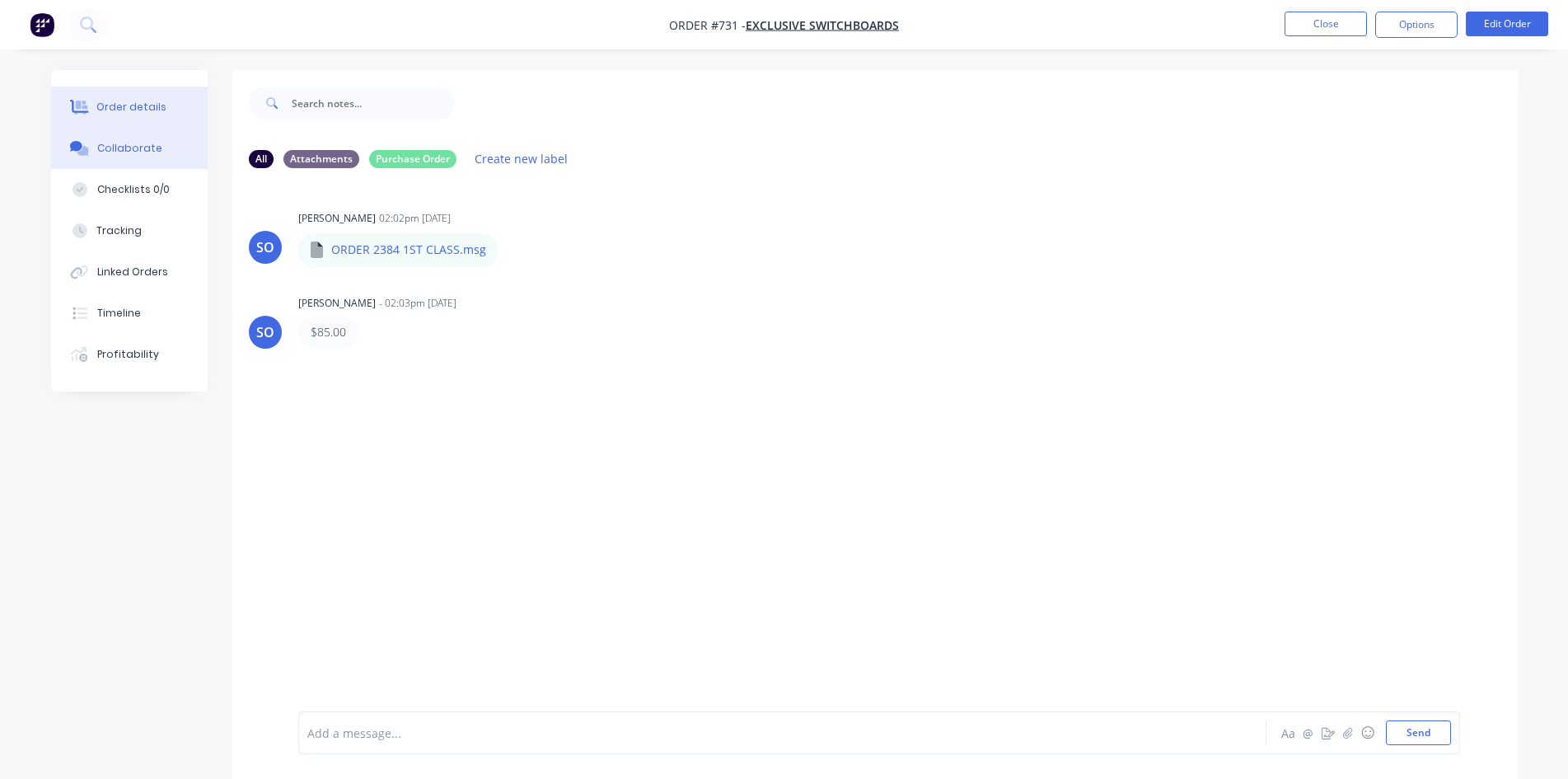
click at [154, 90] on button "Order details" at bounding box center [129, 107] width 156 height 41
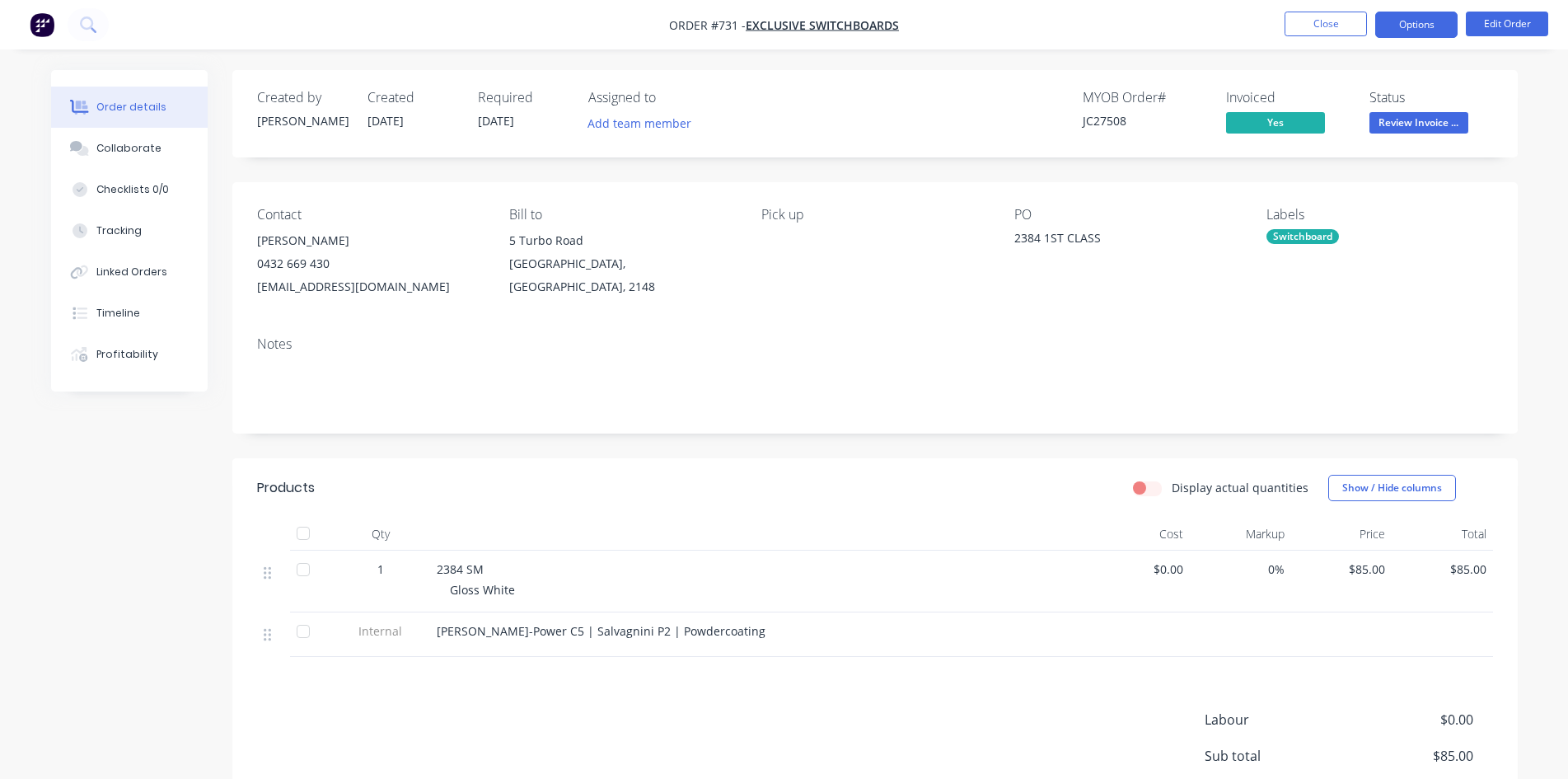
click at [1431, 21] on button "Options" at bounding box center [1416, 24] width 82 height 26
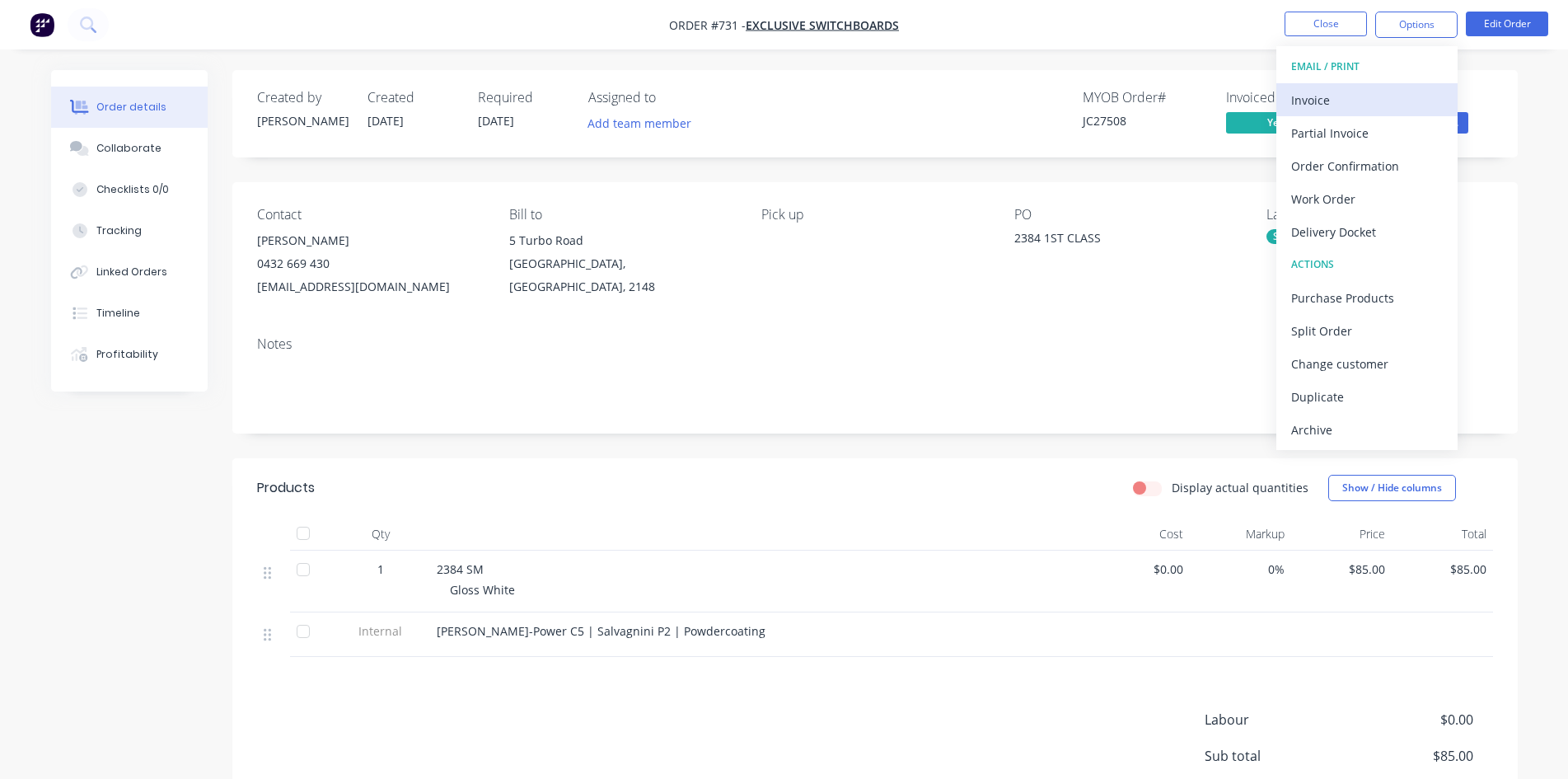
click at [1322, 98] on div "Invoice" at bounding box center [1367, 100] width 152 height 24
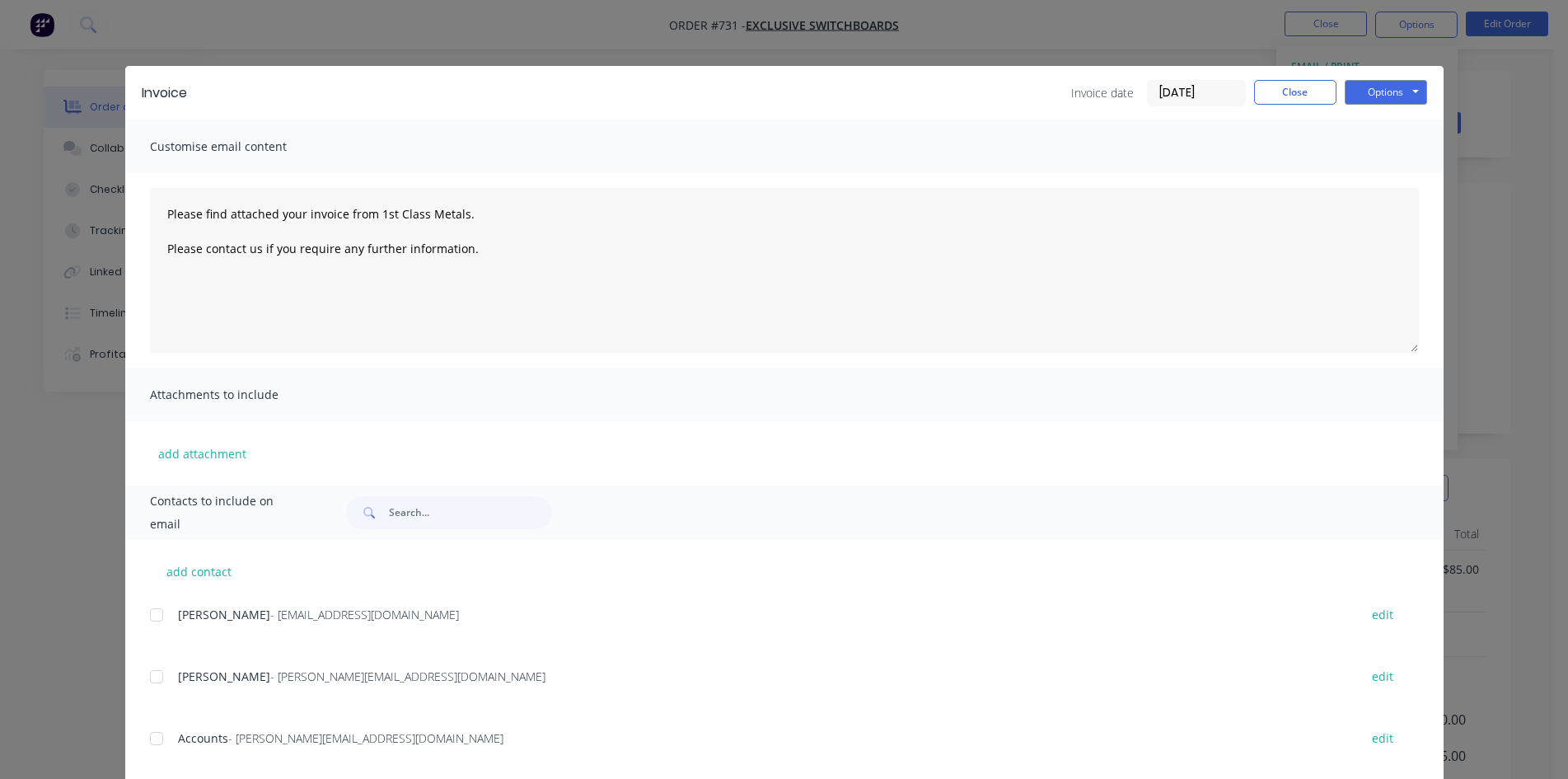
click at [161, 749] on div at bounding box center [156, 739] width 33 height 33
click at [1381, 91] on button "Options" at bounding box center [1386, 93] width 82 height 24
click at [1386, 176] on button "Email" at bounding box center [1397, 176] width 106 height 27
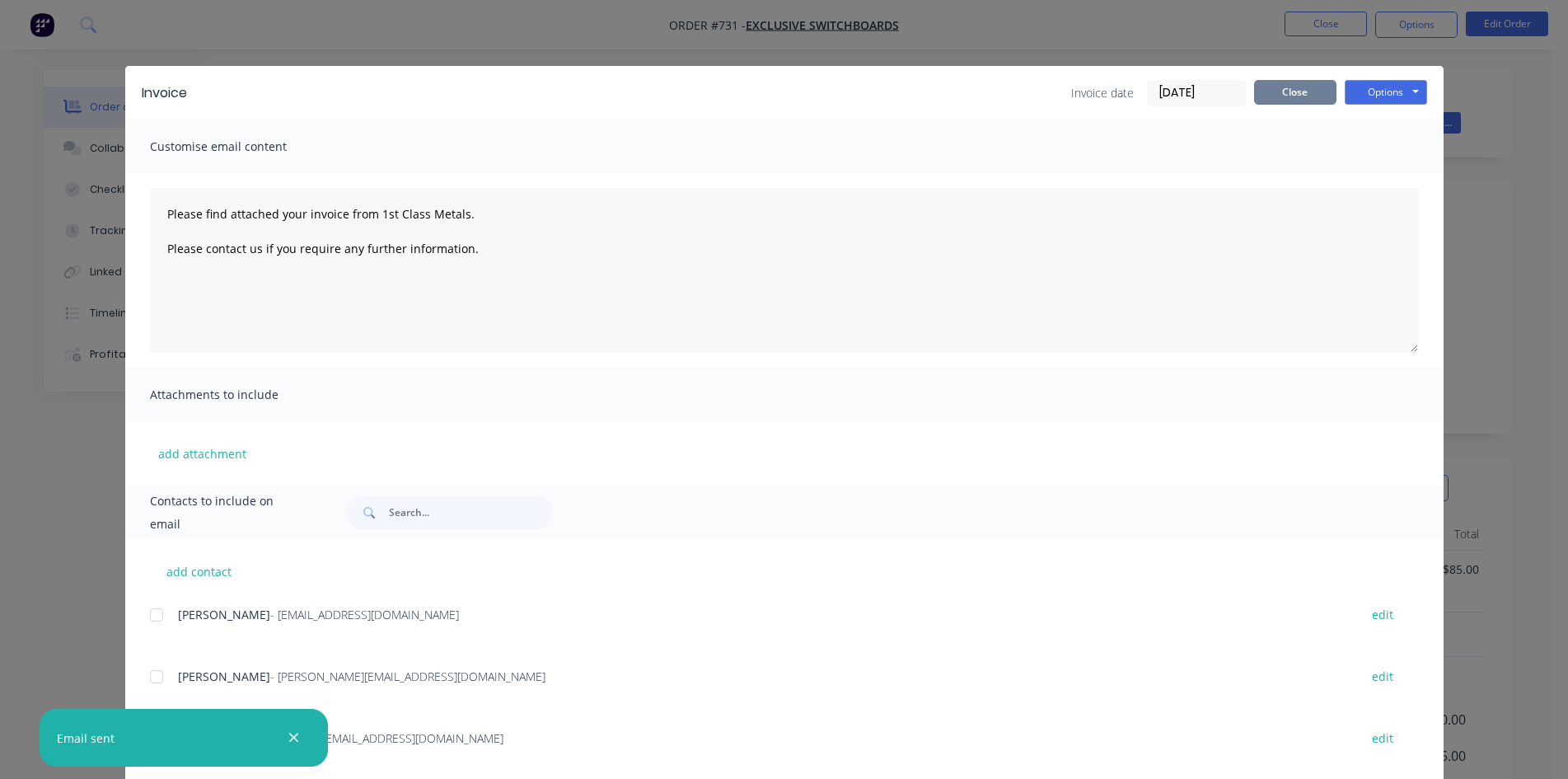
click at [1295, 86] on button "Close" at bounding box center [1295, 93] width 82 height 24
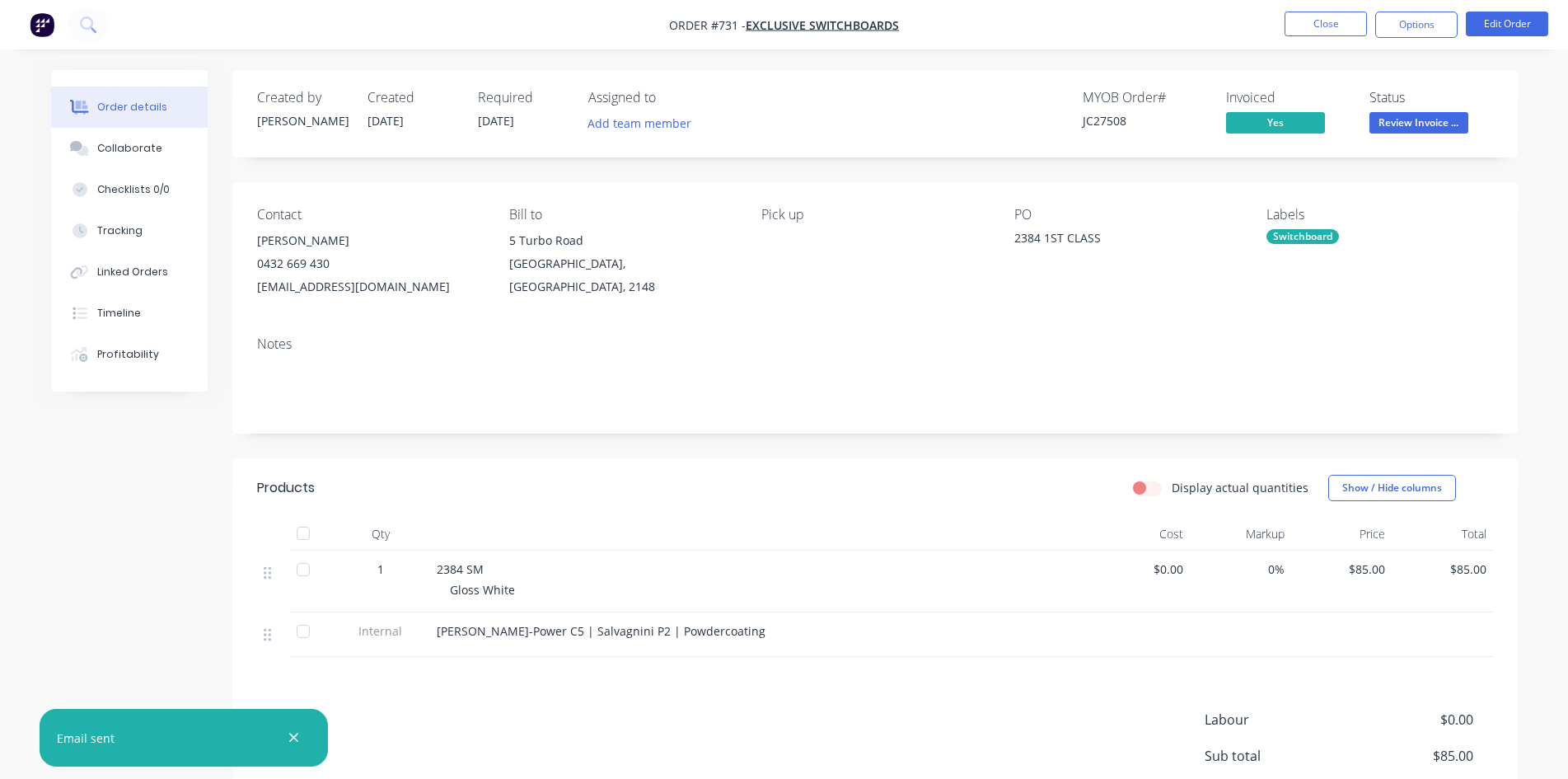
click at [1428, 114] on span "Review Invoice ..." at bounding box center [1419, 122] width 99 height 21
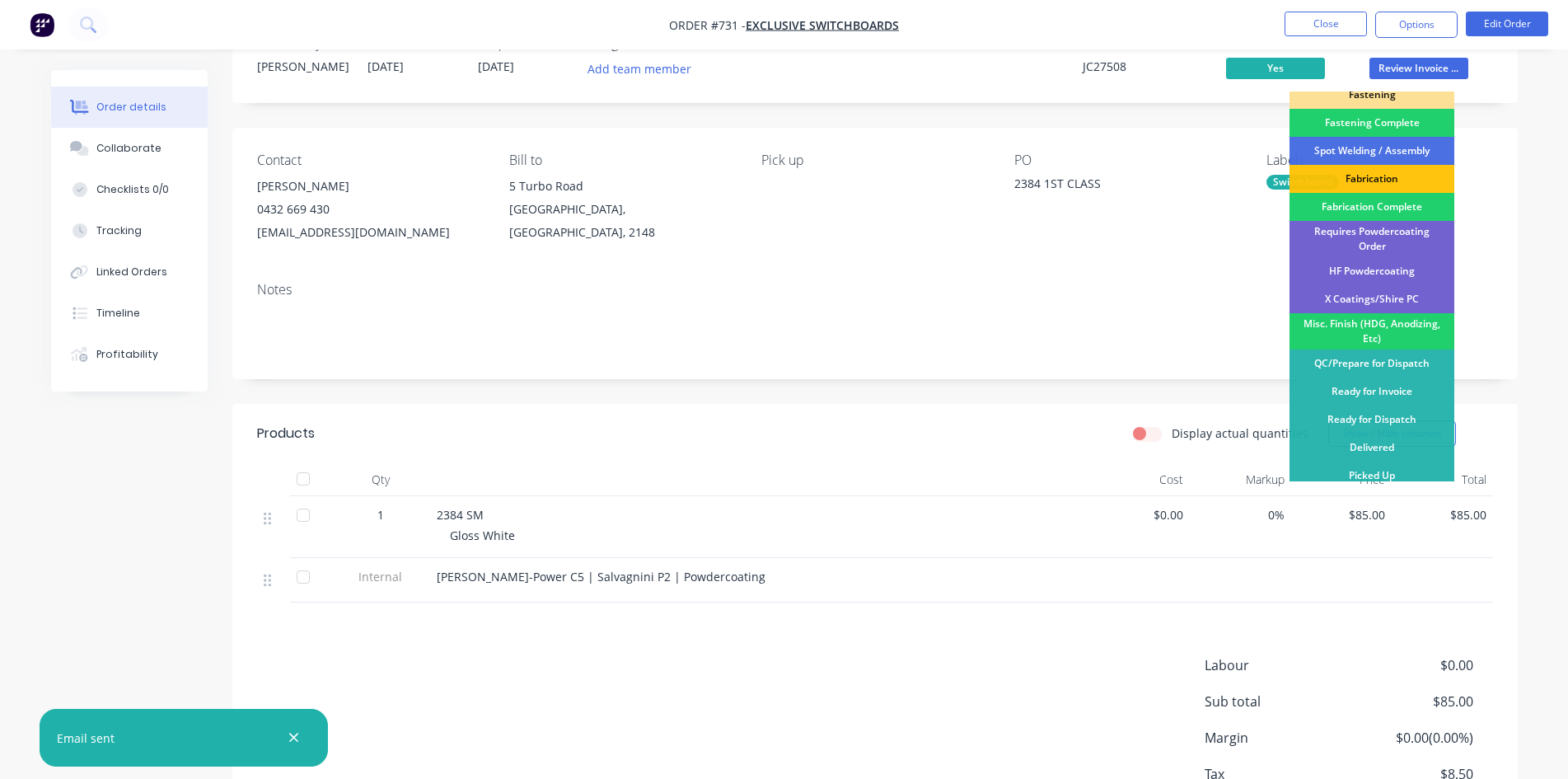
scroll to position [82, 0]
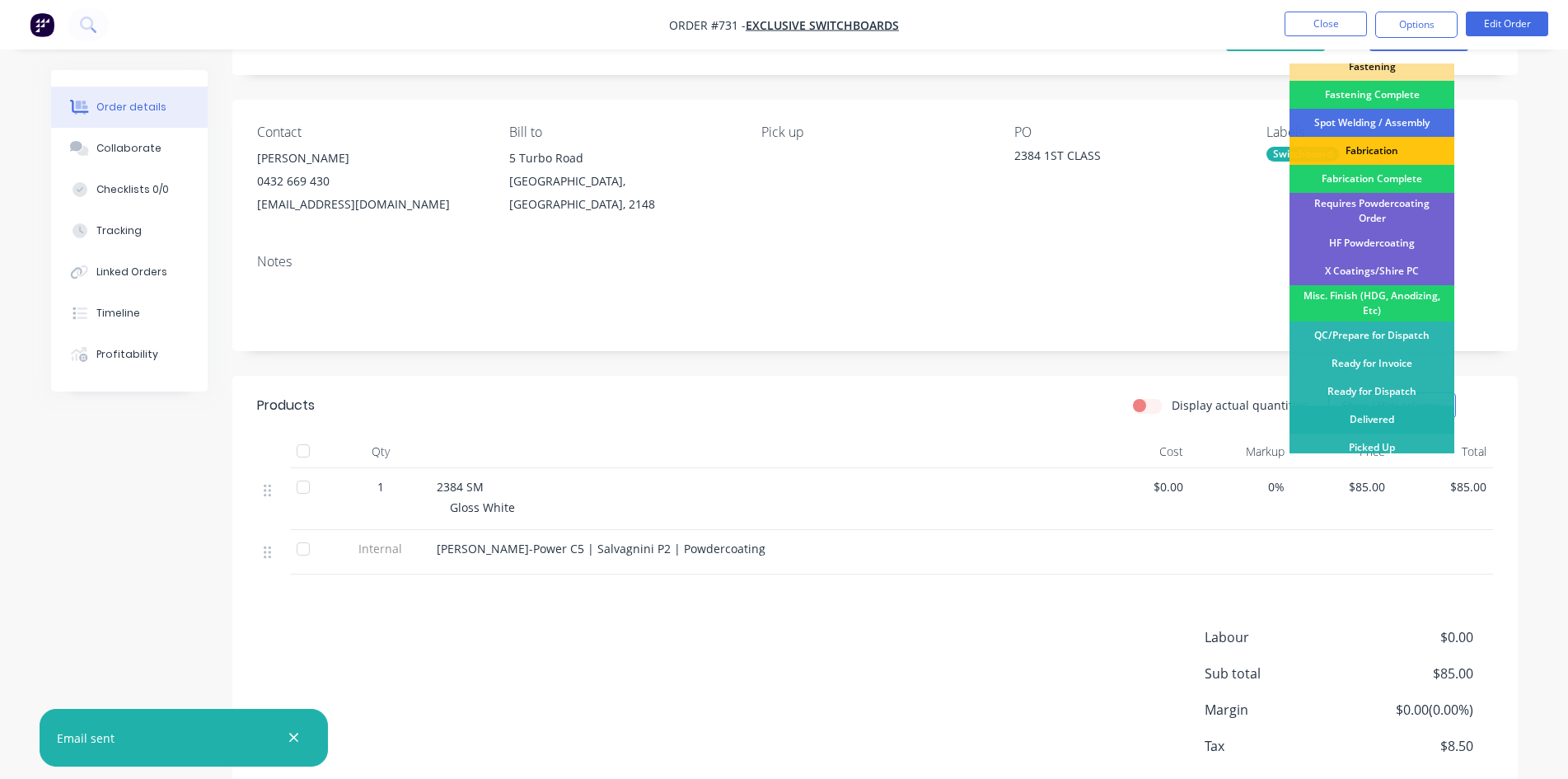
click at [1358, 411] on div "Delivered" at bounding box center [1372, 419] width 165 height 28
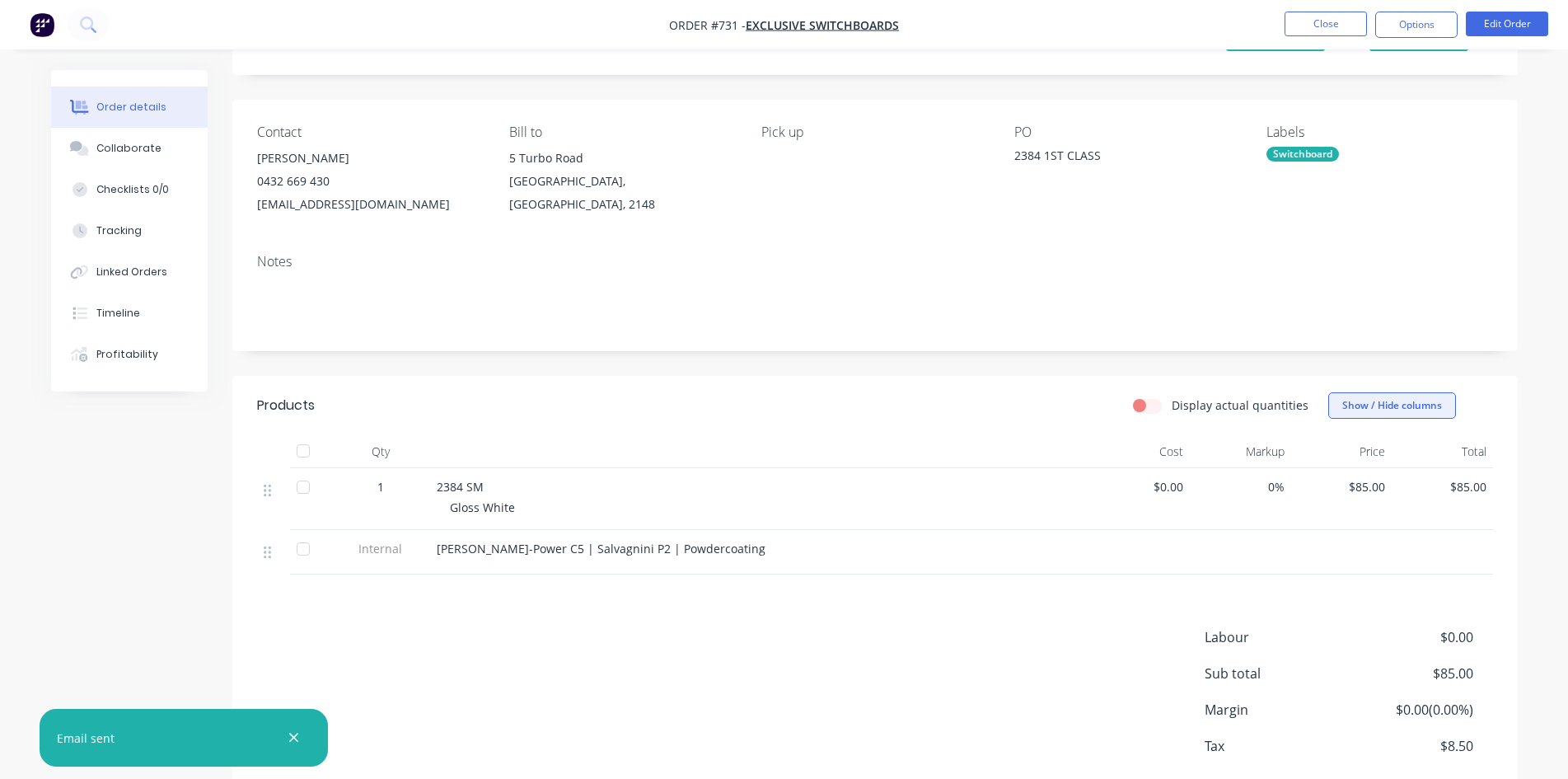
scroll to position [0, 0]
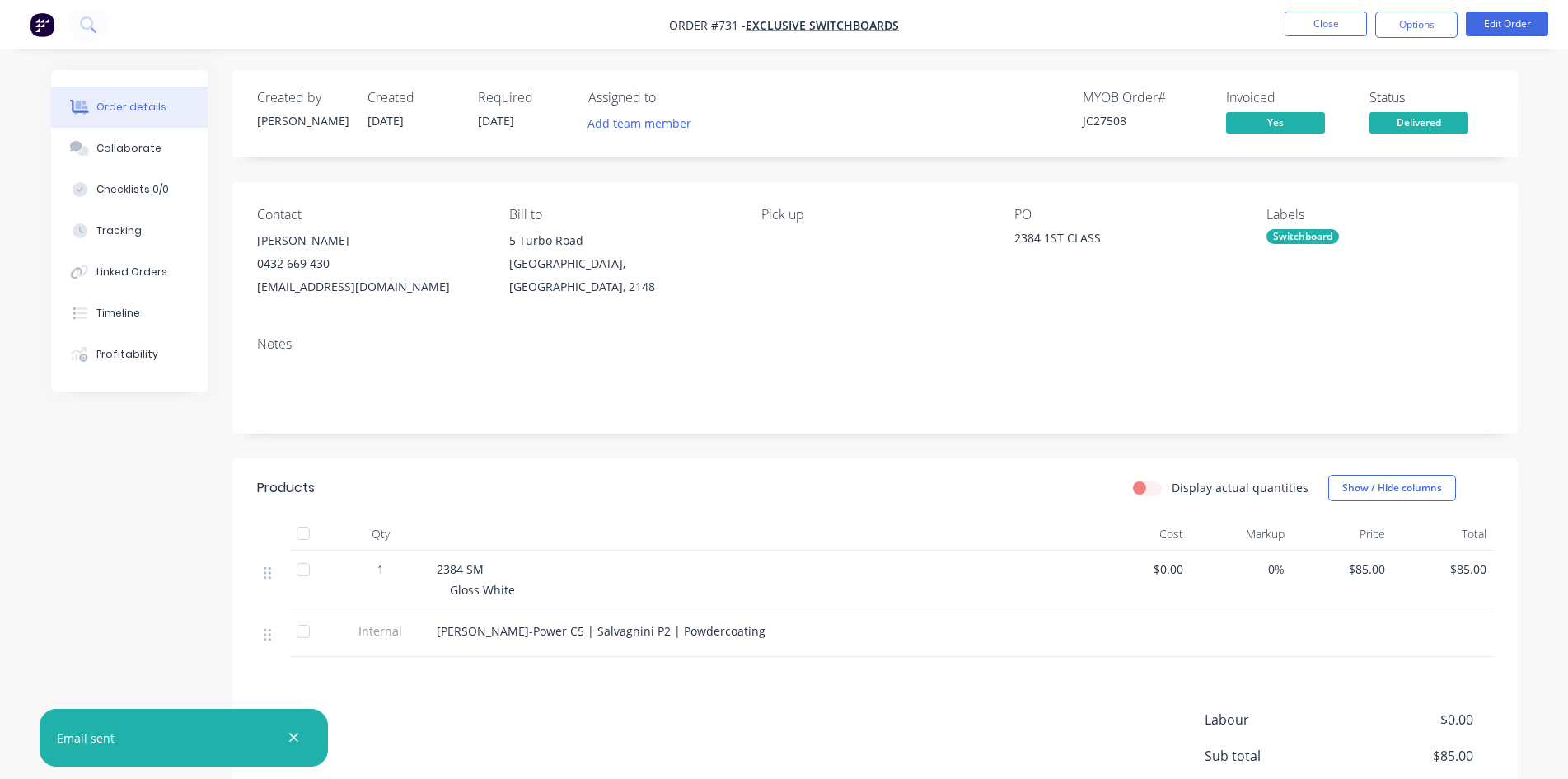
click at [1405, 117] on span "Delivered" at bounding box center [1419, 122] width 99 height 21
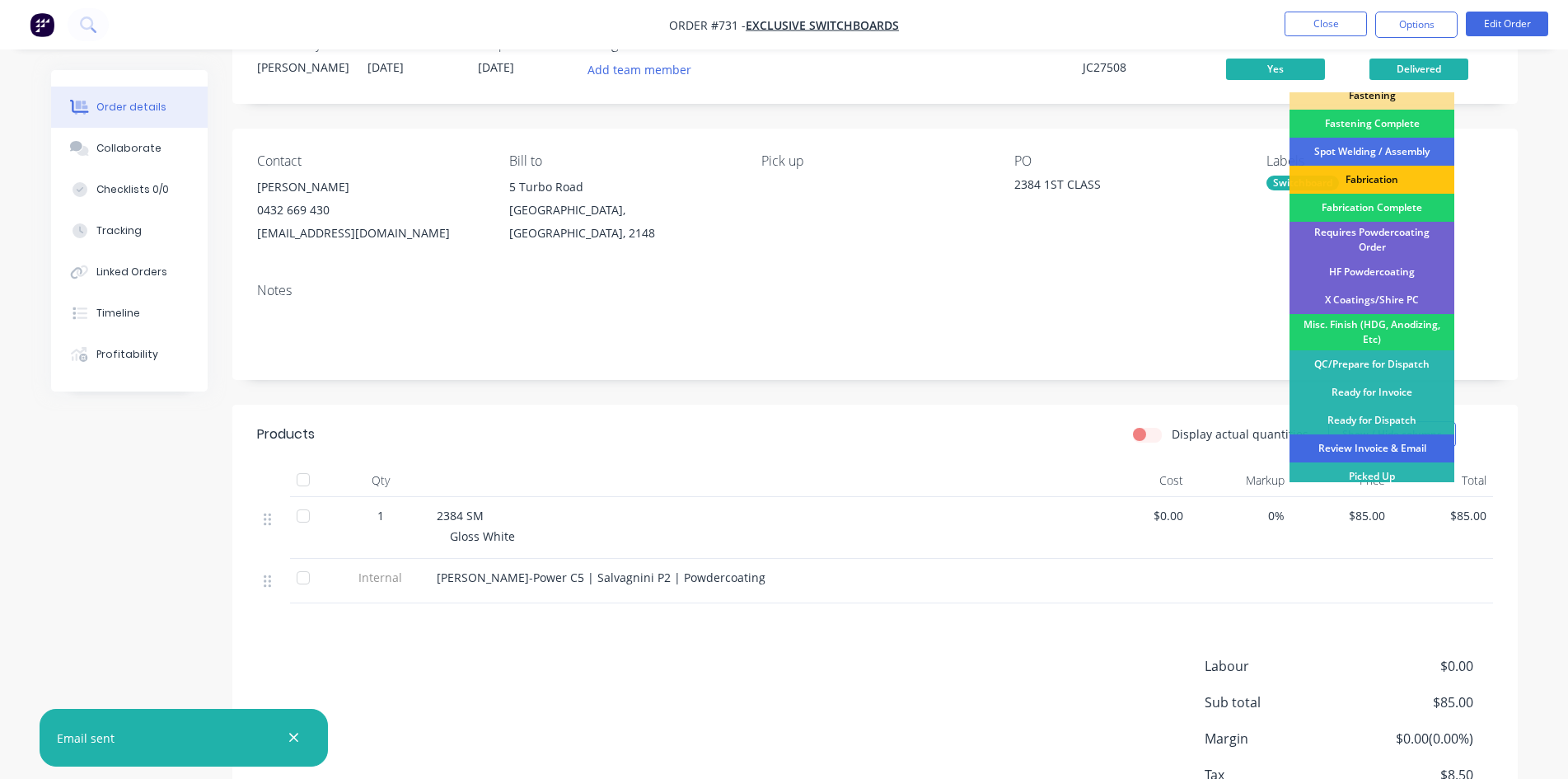
scroll to position [82, 0]
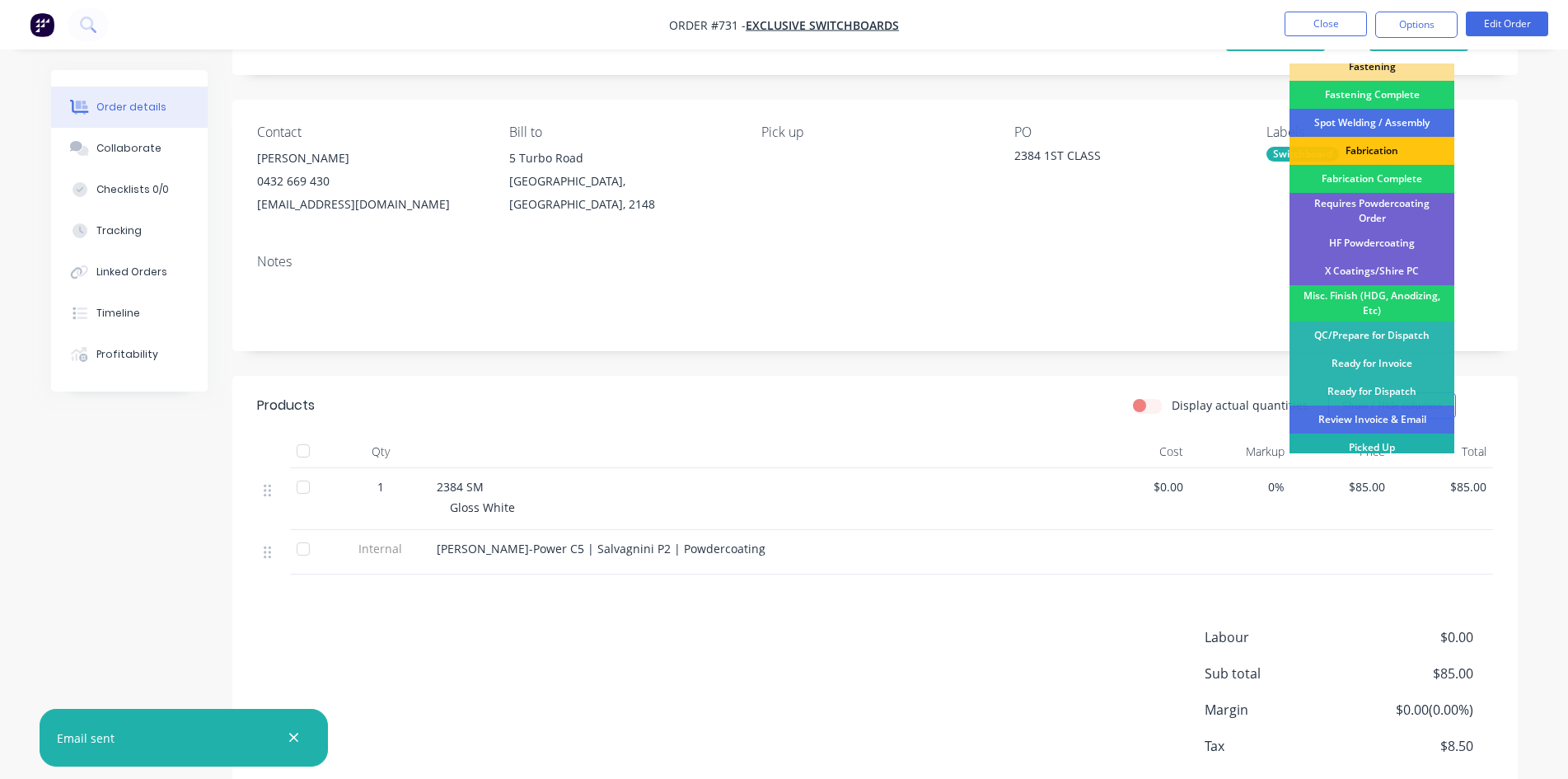
click at [1373, 434] on div "Picked Up" at bounding box center [1372, 447] width 165 height 28
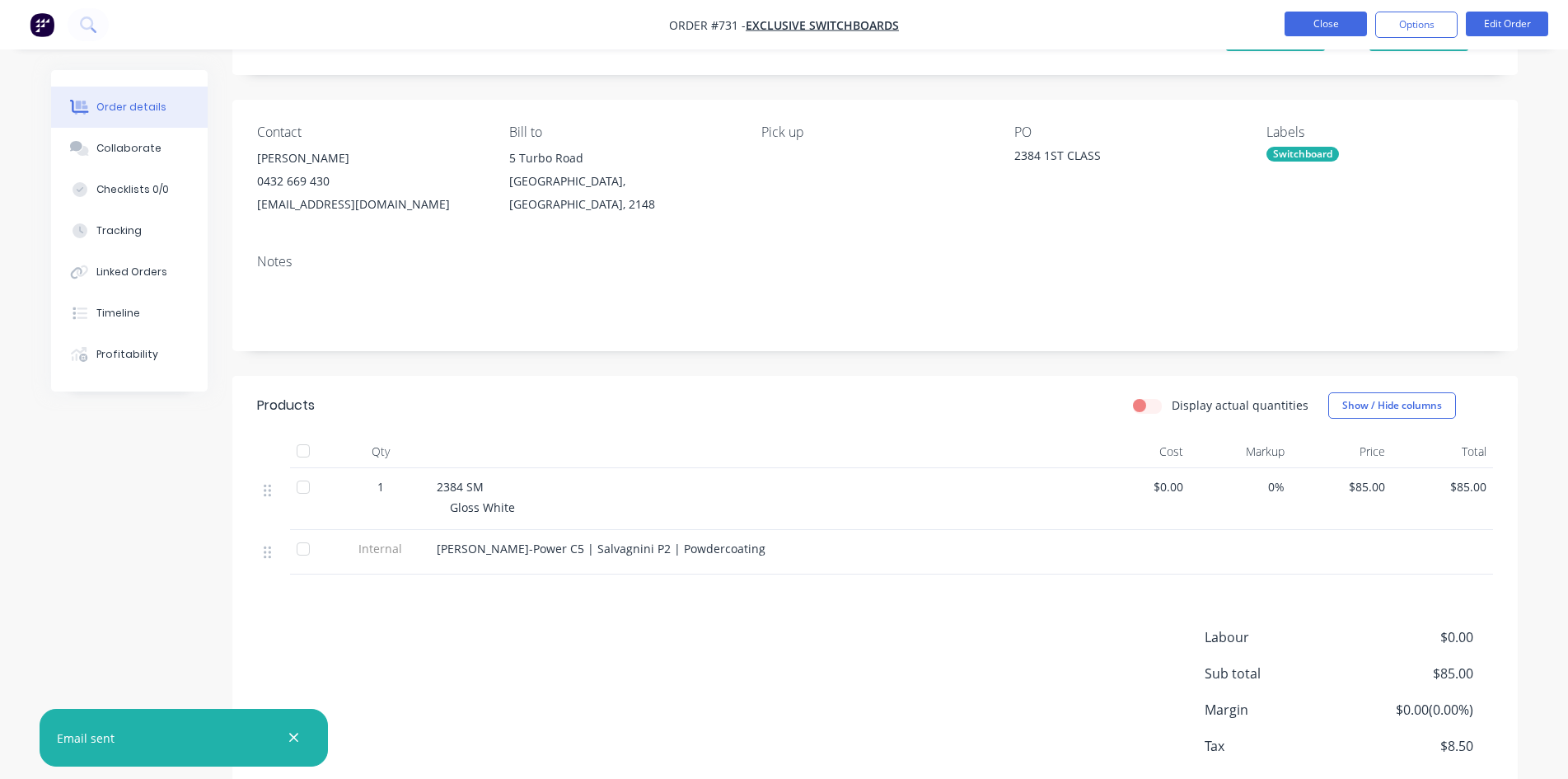
click at [1316, 29] on button "Close" at bounding box center [1325, 24] width 82 height 24
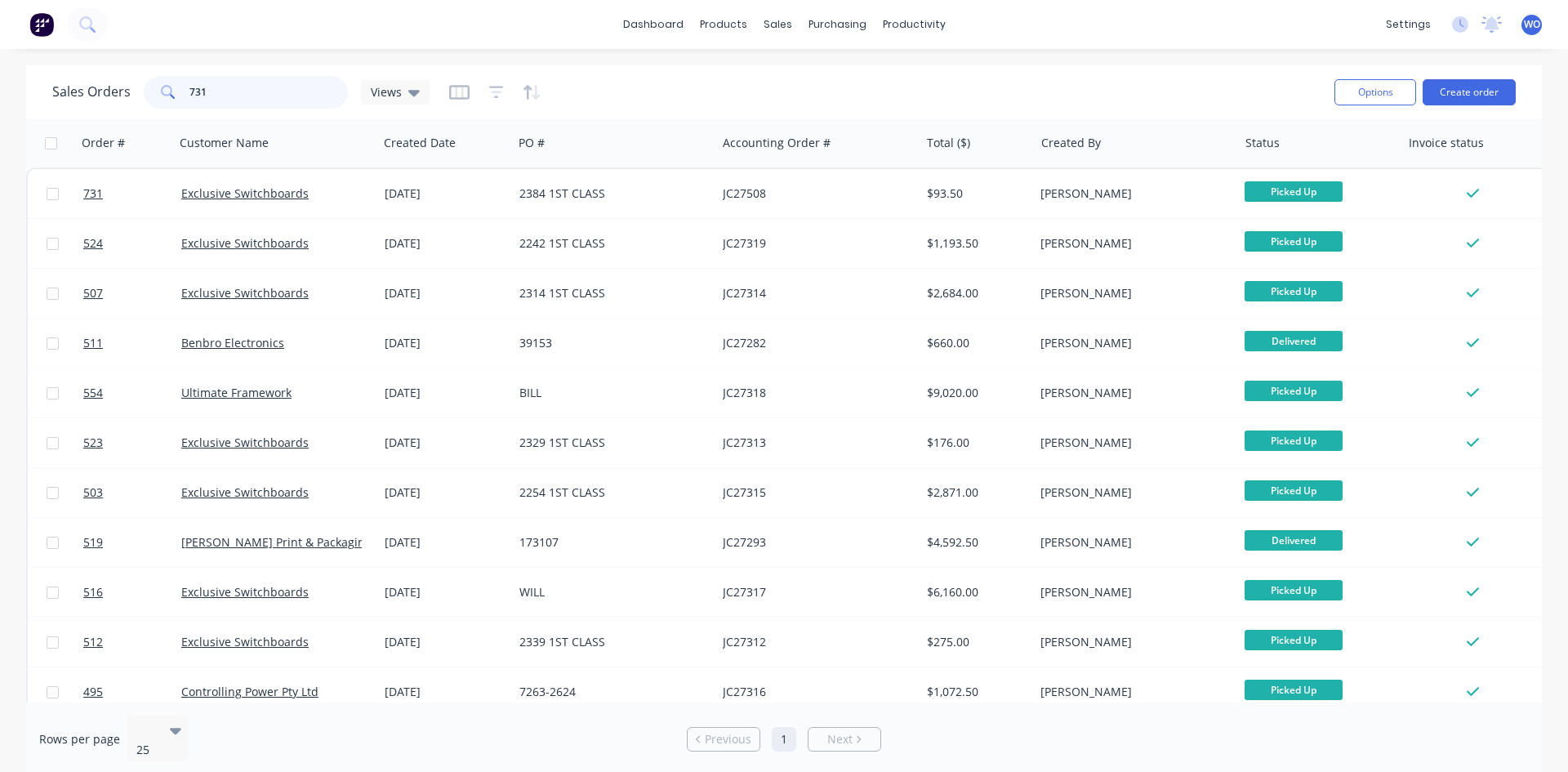
click at [268, 84] on input "731" at bounding box center [269, 93] width 159 height 33
type input "7"
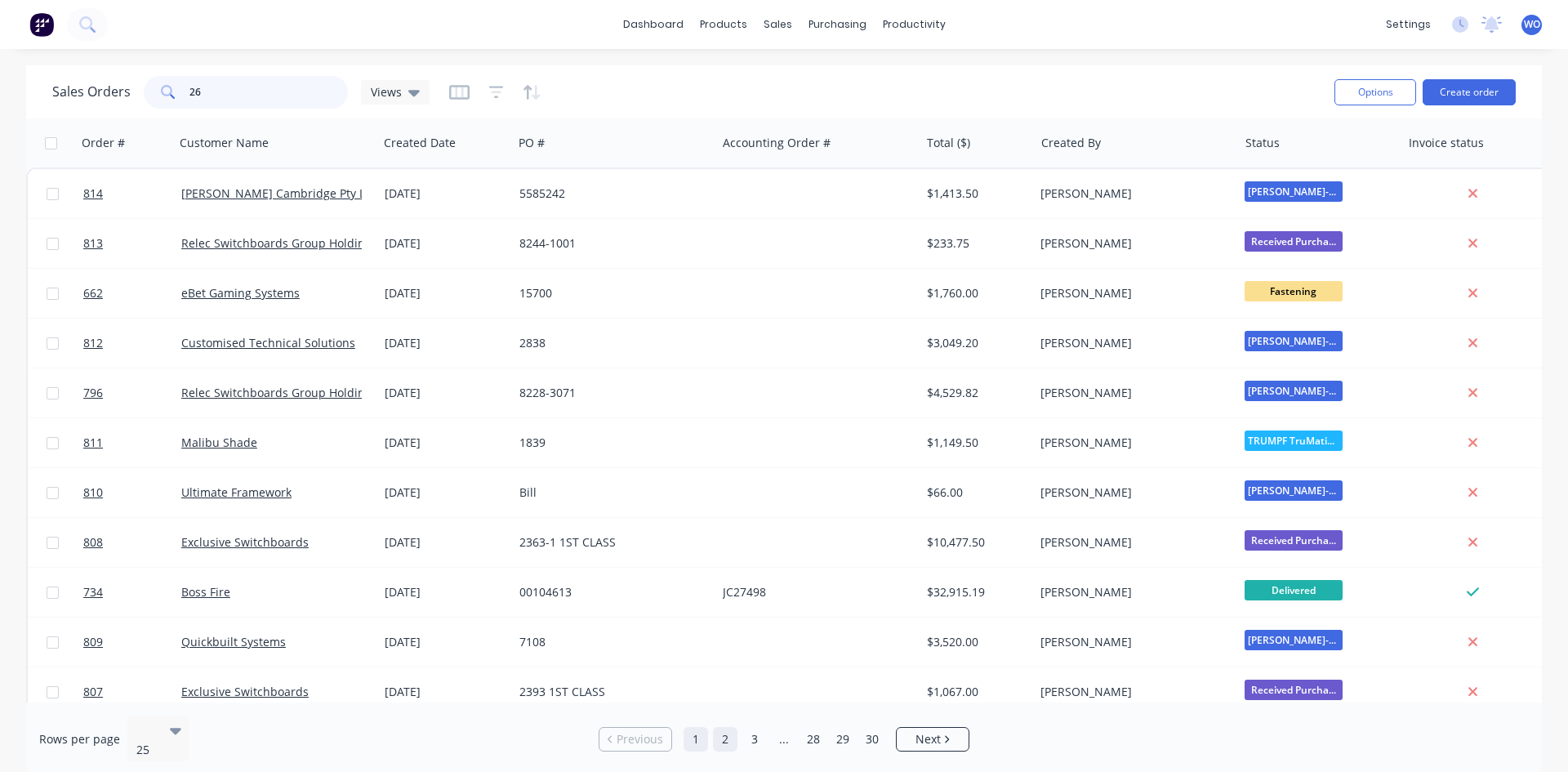
type input "2"
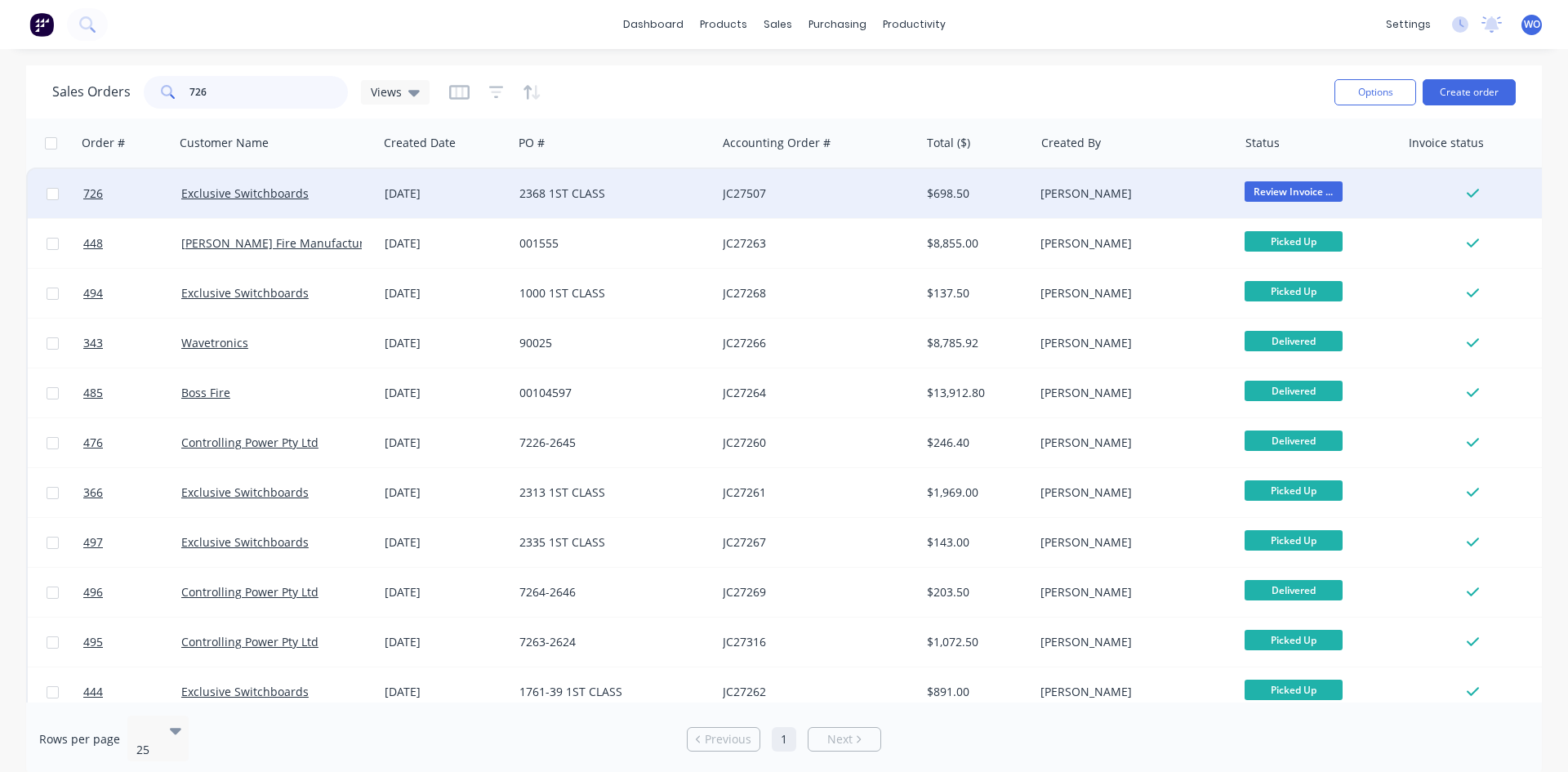
type input "726"
click at [403, 204] on div "[DATE]" at bounding box center [446, 193] width 135 height 49
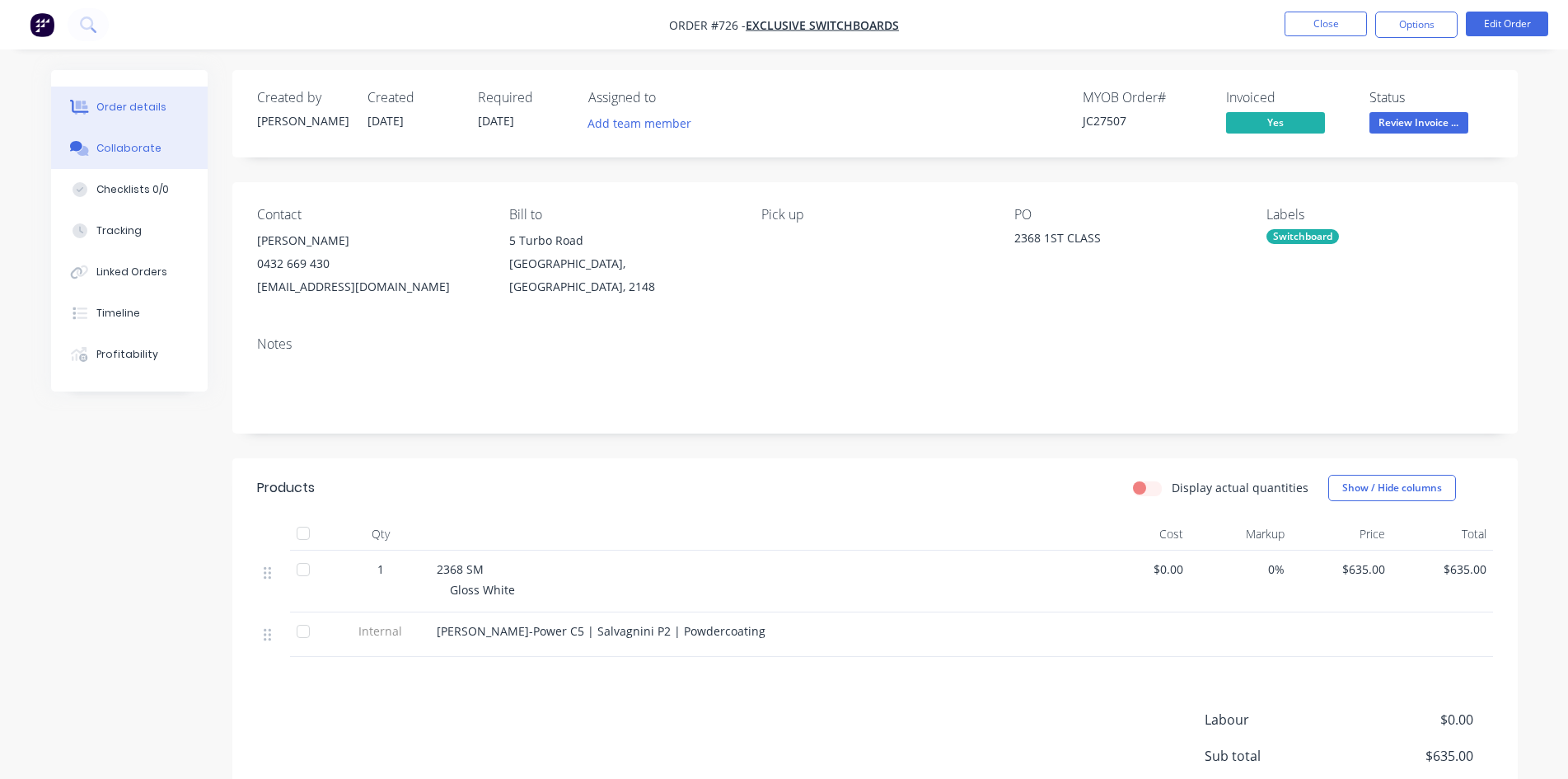
click at [154, 151] on div "Collaborate" at bounding box center [128, 148] width 65 height 15
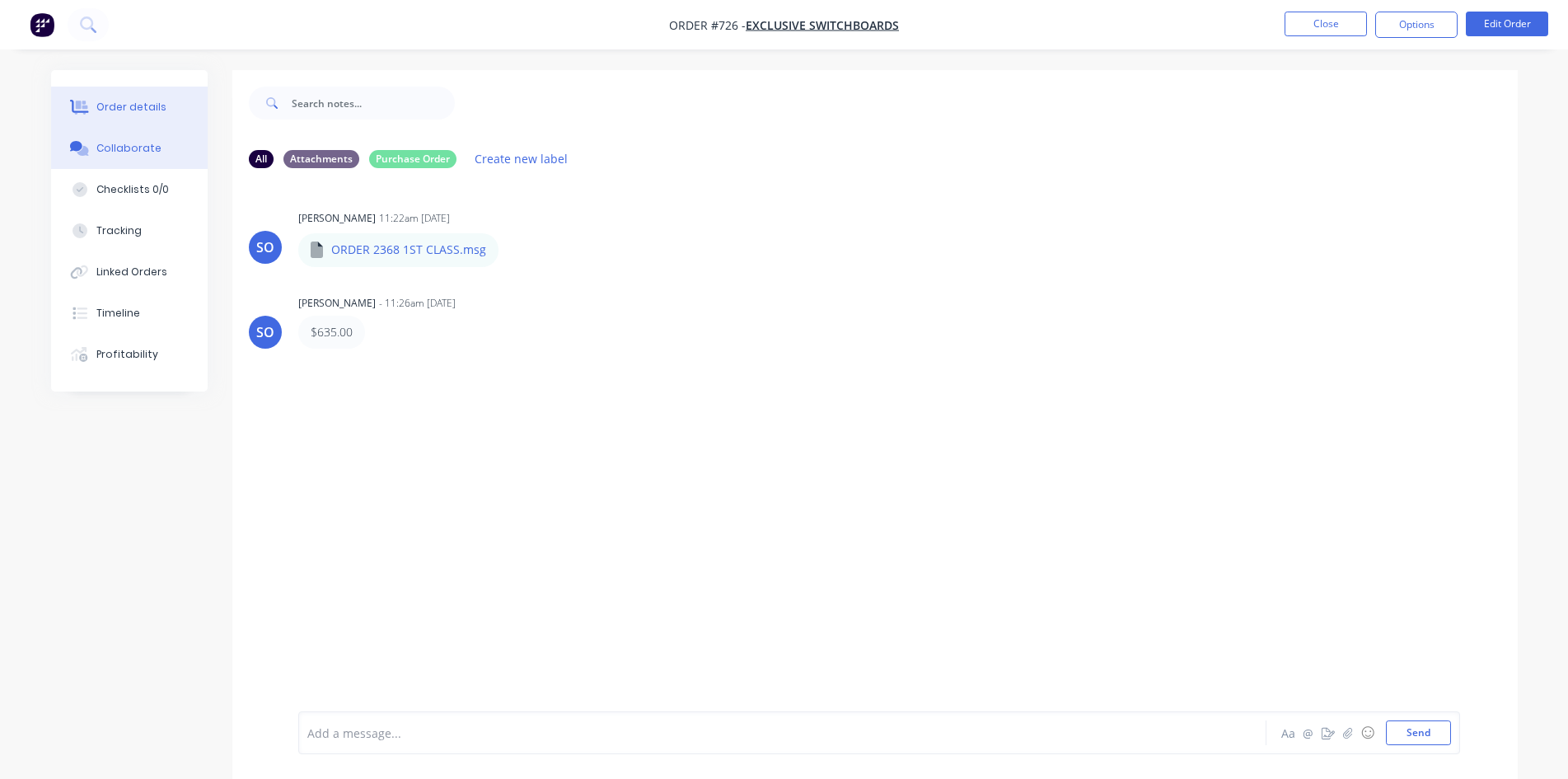
click at [153, 97] on button "Order details" at bounding box center [129, 107] width 156 height 41
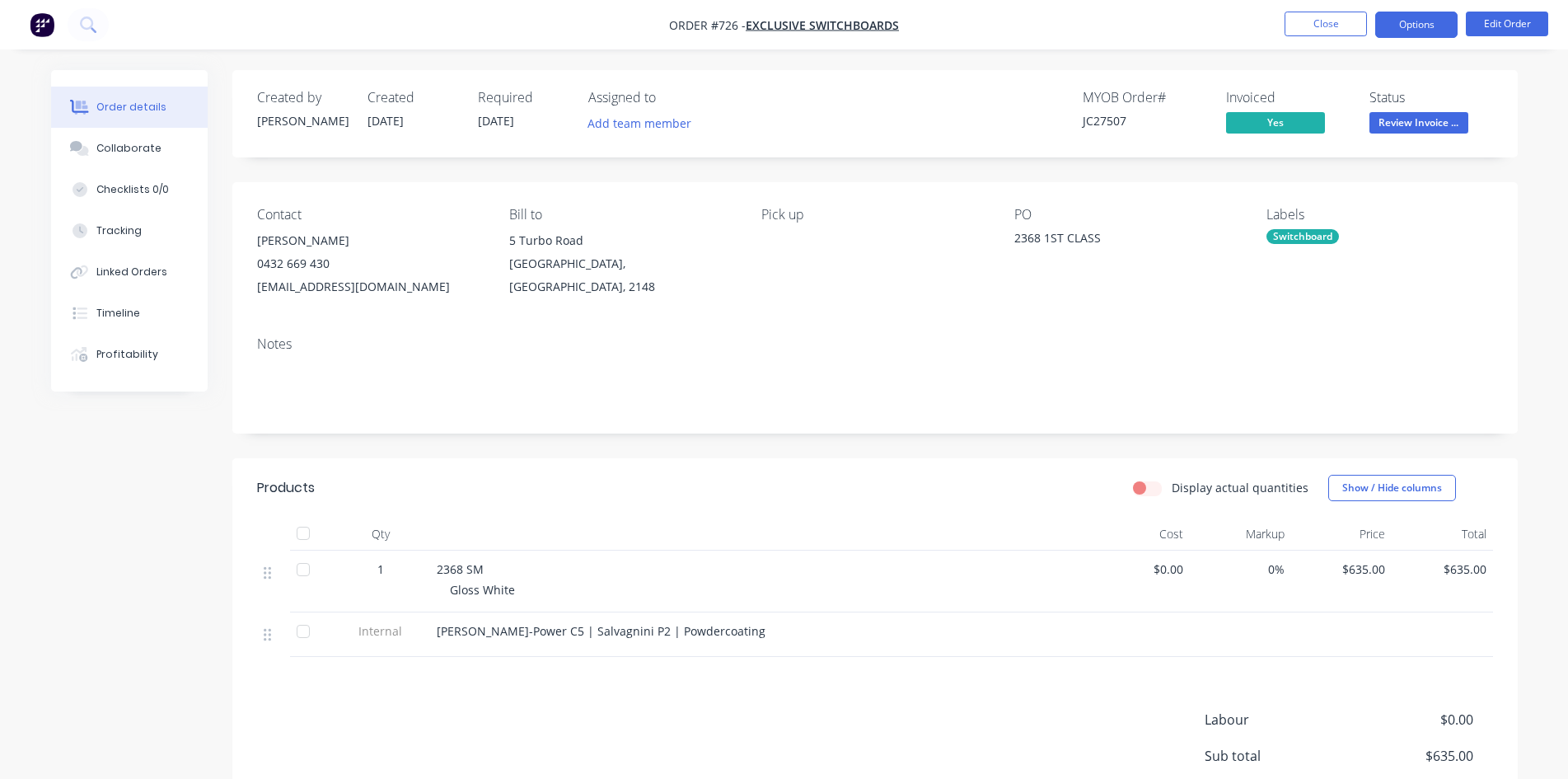
click at [1420, 29] on button "Options" at bounding box center [1416, 24] width 82 height 26
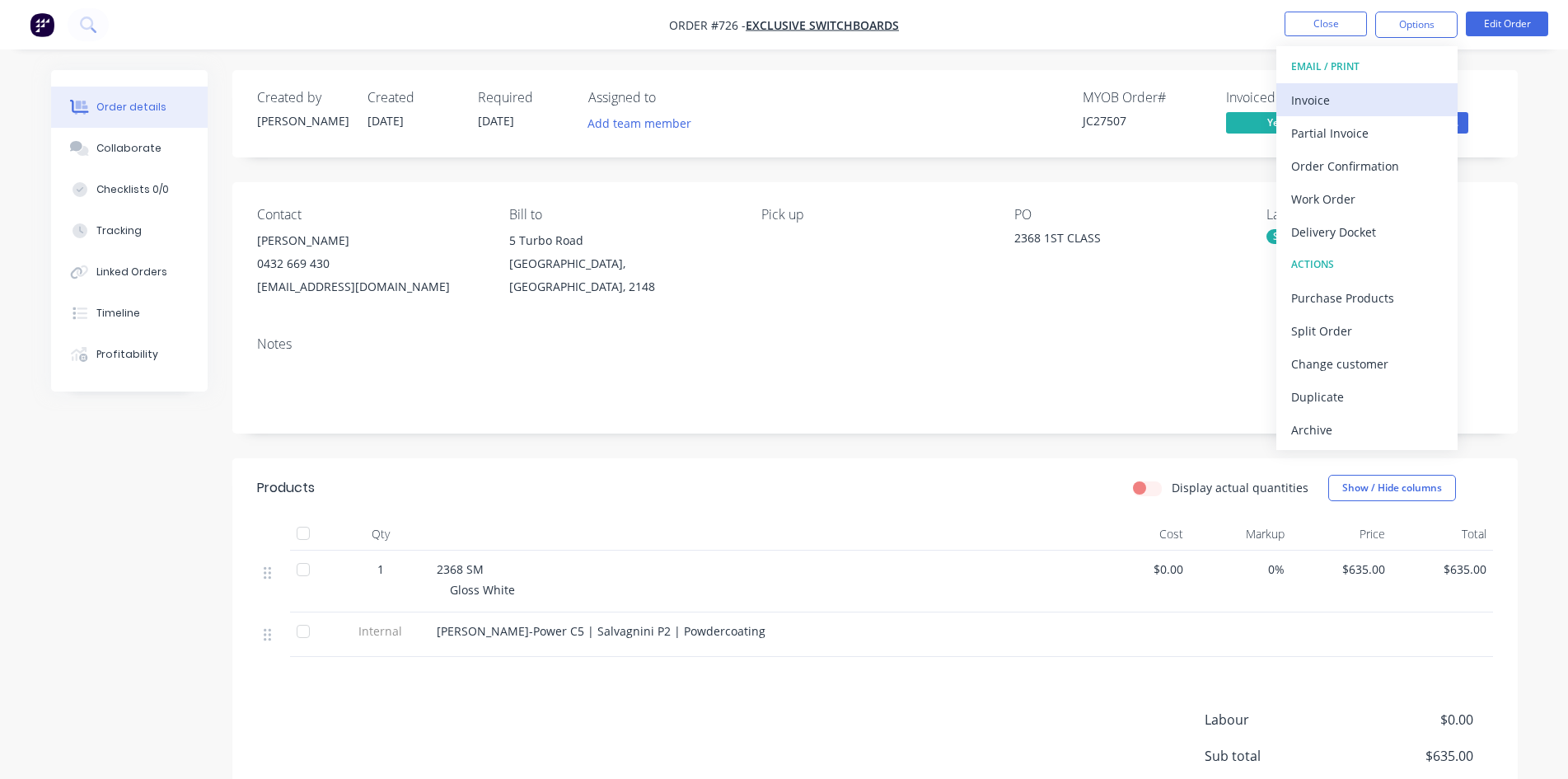
click at [1363, 95] on div "Invoice" at bounding box center [1367, 100] width 152 height 24
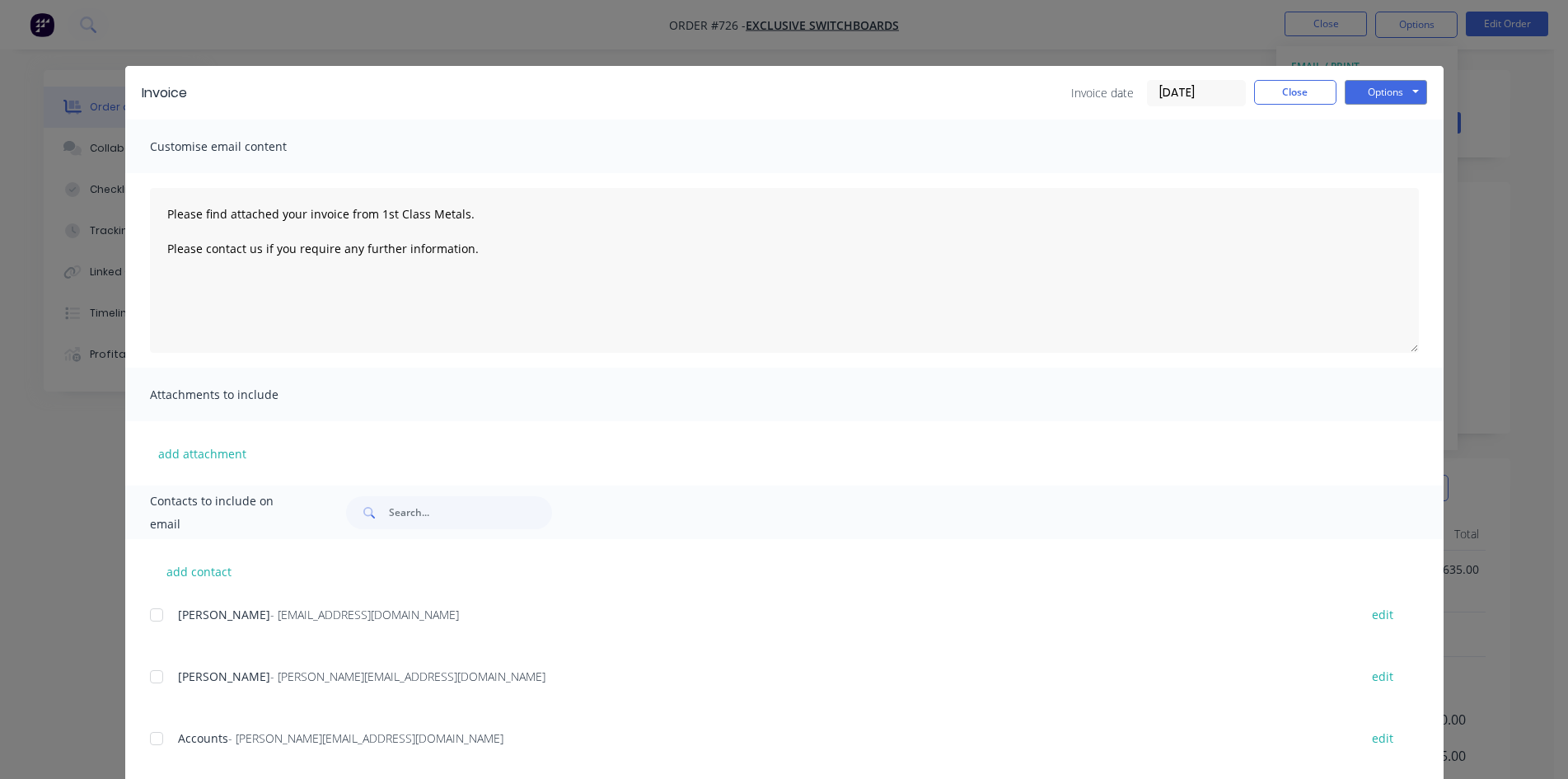
click at [152, 741] on div at bounding box center [156, 739] width 33 height 33
click at [1366, 96] on button "Options" at bounding box center [1386, 93] width 82 height 24
click at [1380, 174] on button "Email" at bounding box center [1397, 176] width 106 height 27
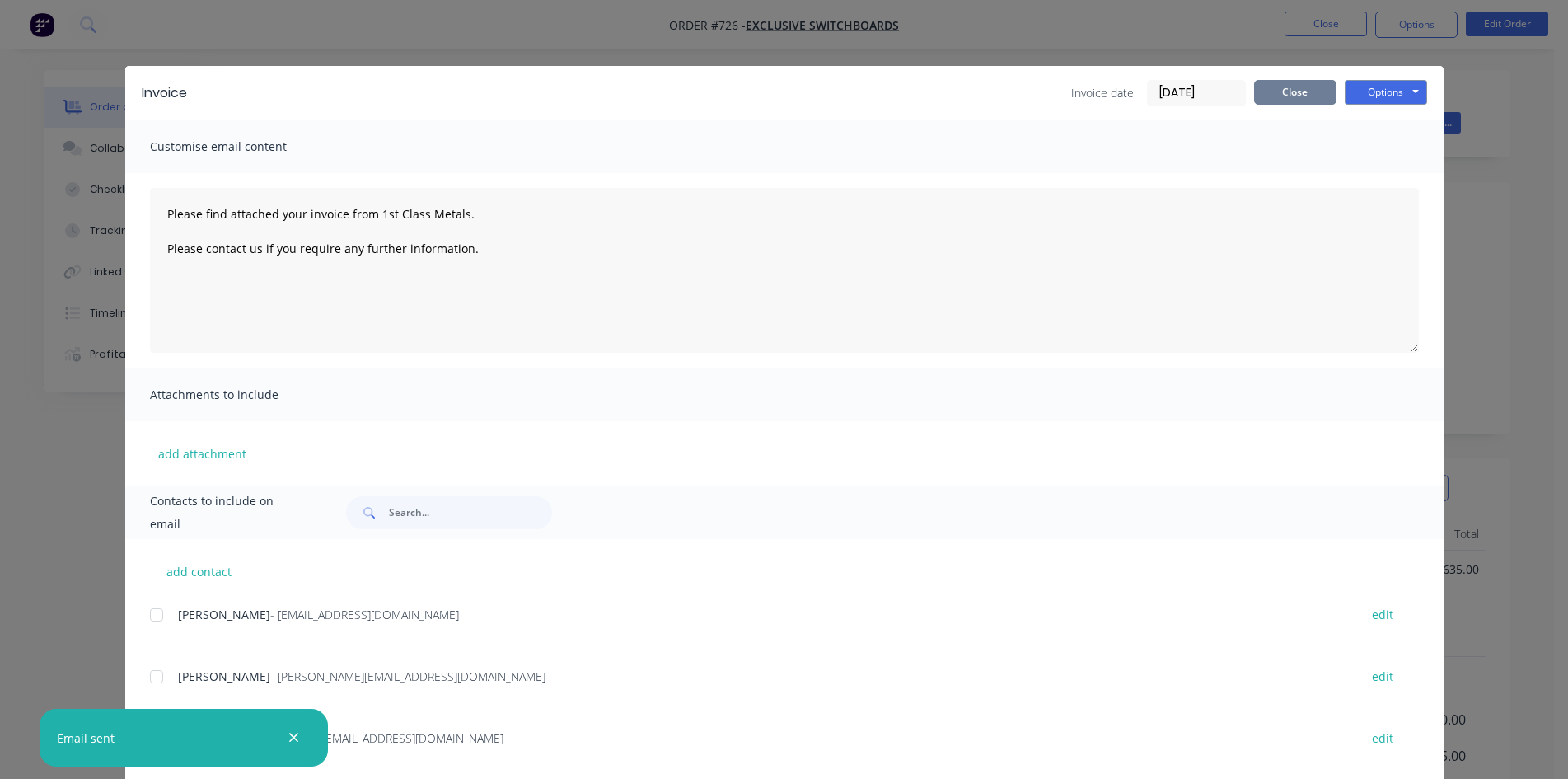
click at [1296, 102] on button "Close" at bounding box center [1295, 93] width 82 height 24
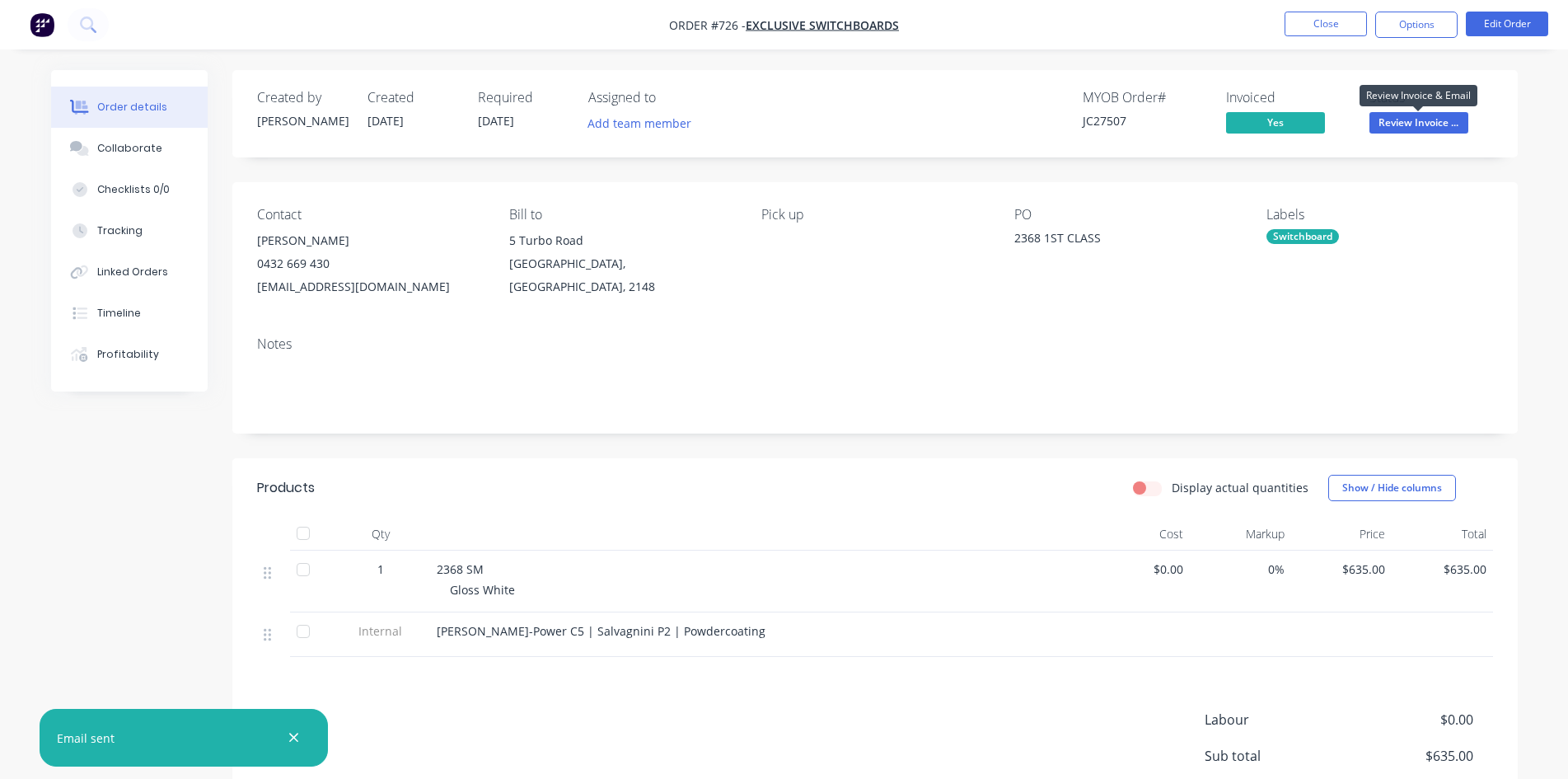
click at [1429, 127] on span "Review Invoice ..." at bounding box center [1419, 122] width 99 height 21
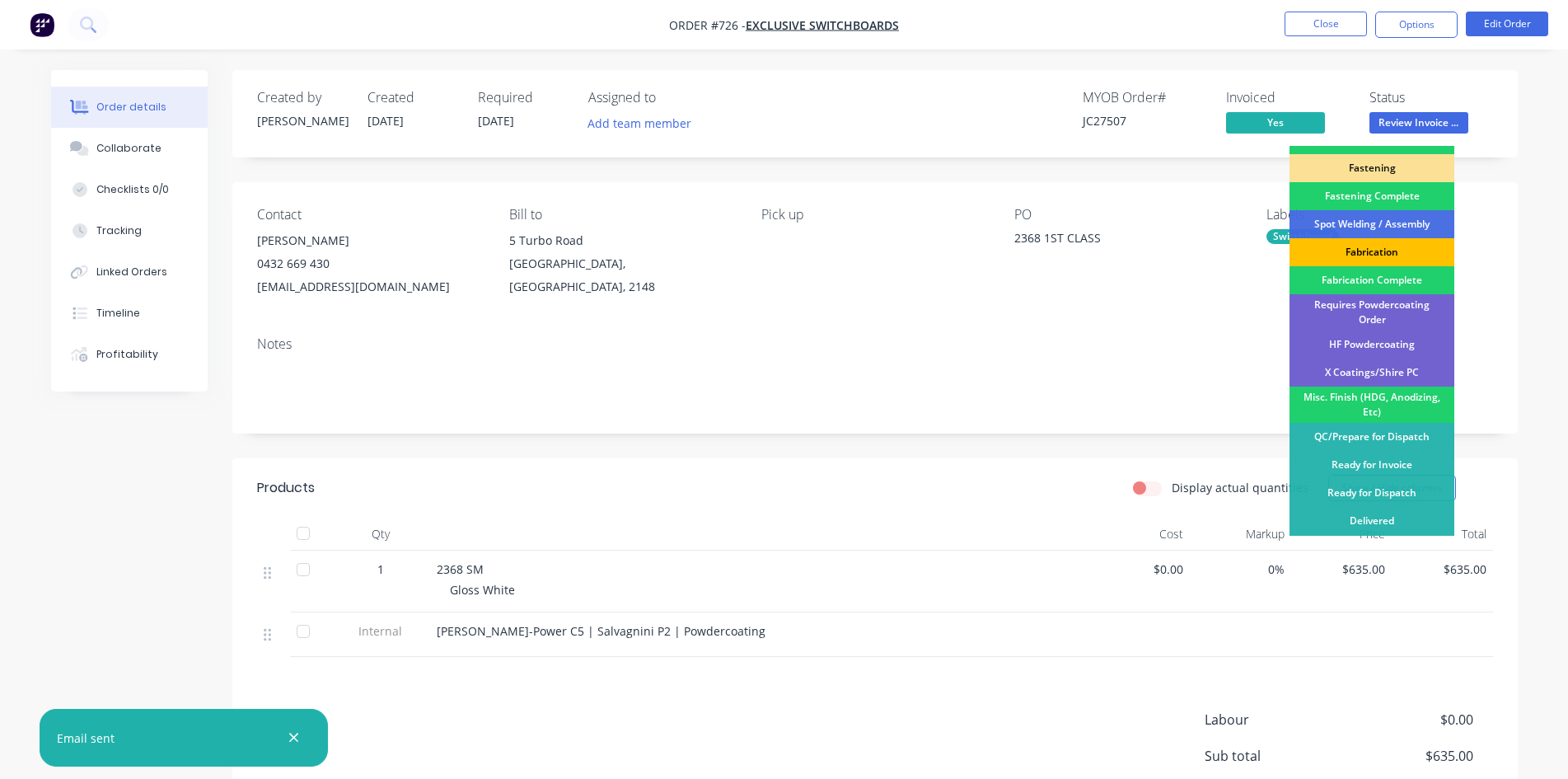
scroll to position [467, 0]
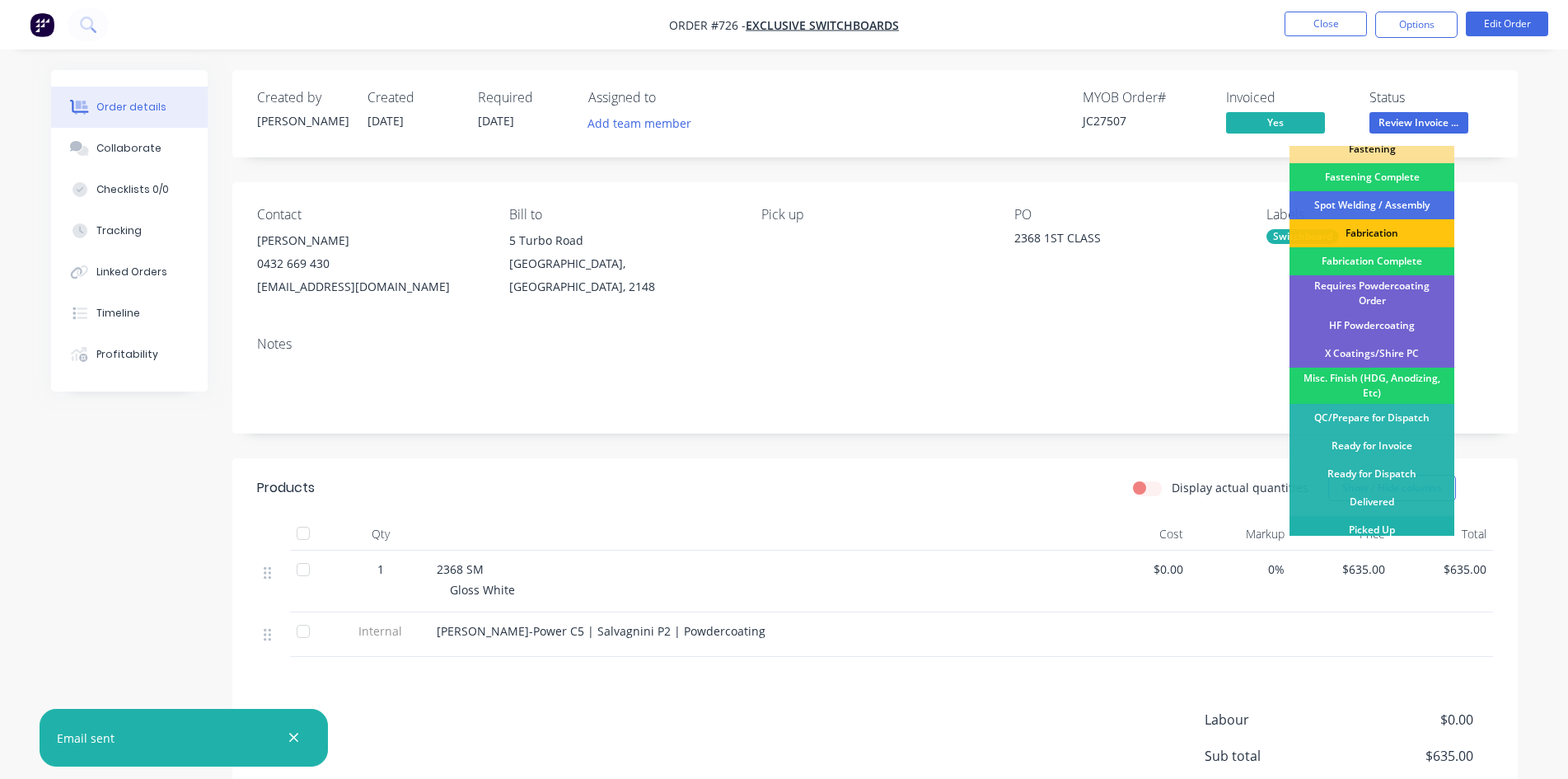
click at [1323, 520] on div "Picked Up" at bounding box center [1372, 530] width 165 height 28
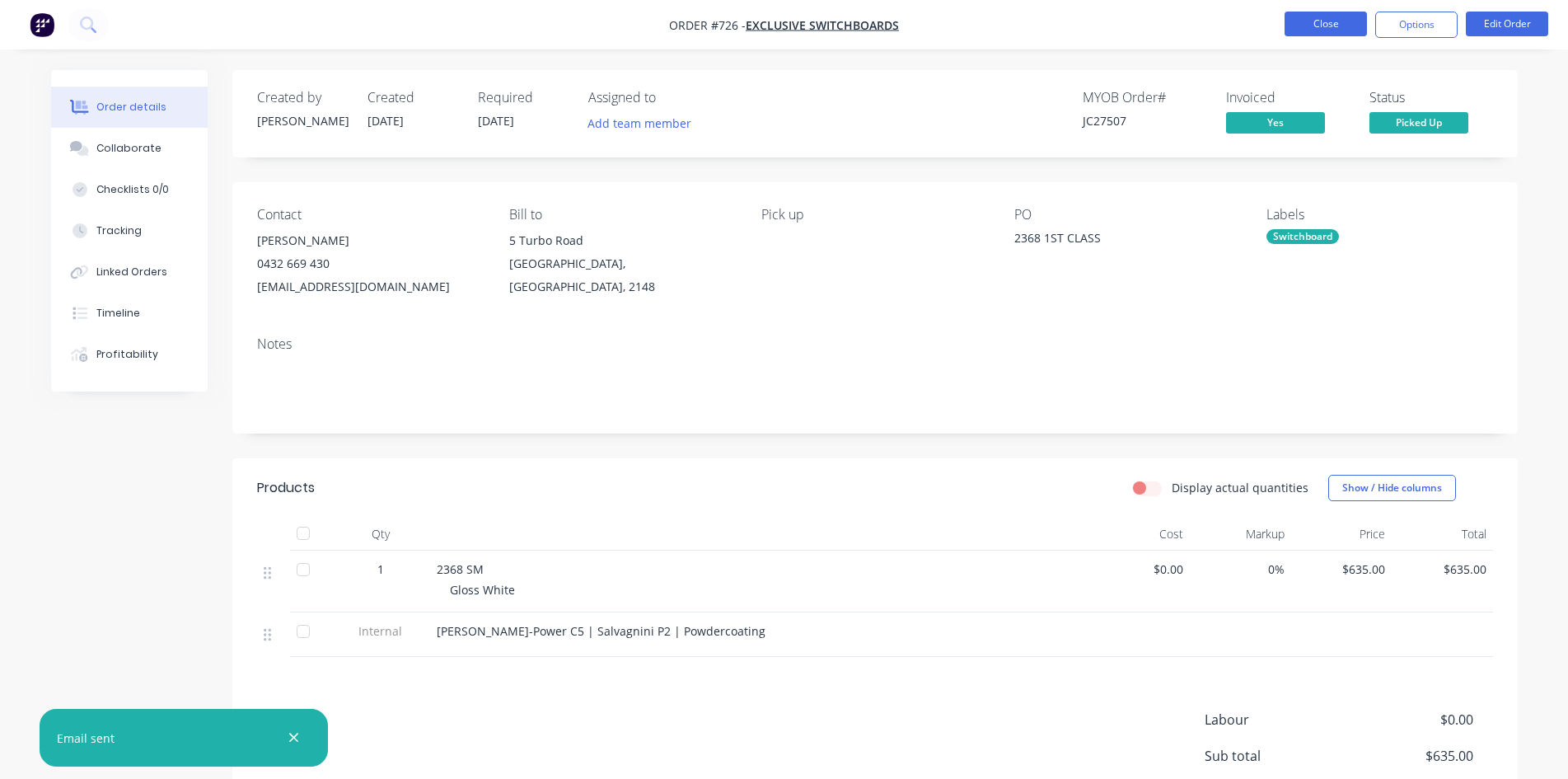
click at [1336, 25] on button "Close" at bounding box center [1325, 24] width 82 height 24
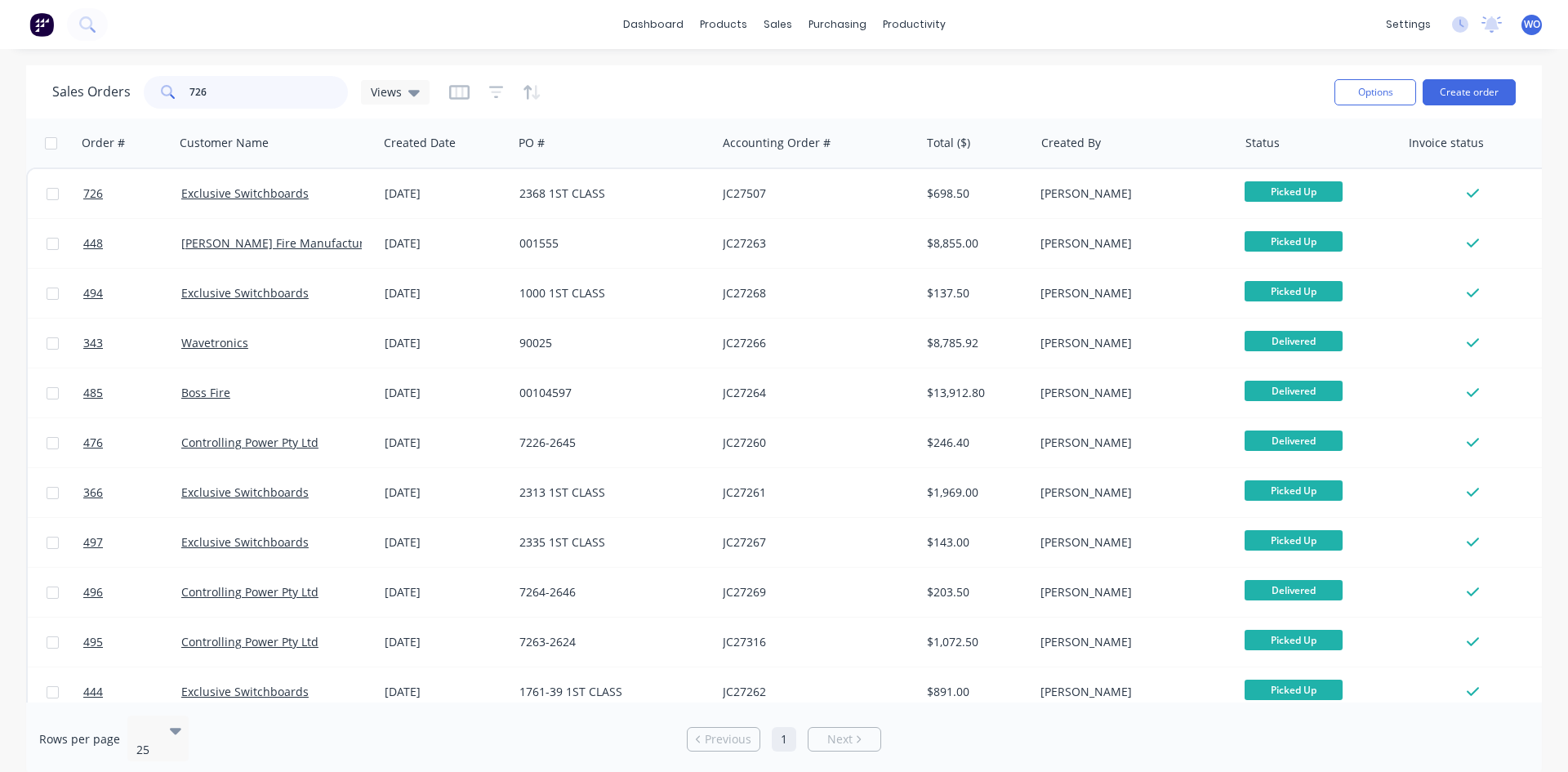
drag, startPoint x: 136, startPoint y: 95, endPoint x: 0, endPoint y: -20, distance: 178.1
click at [0, 0] on html "dashboard products sales purchasing productivity dashboard products Product Cat…" at bounding box center [784, 386] width 1568 height 772
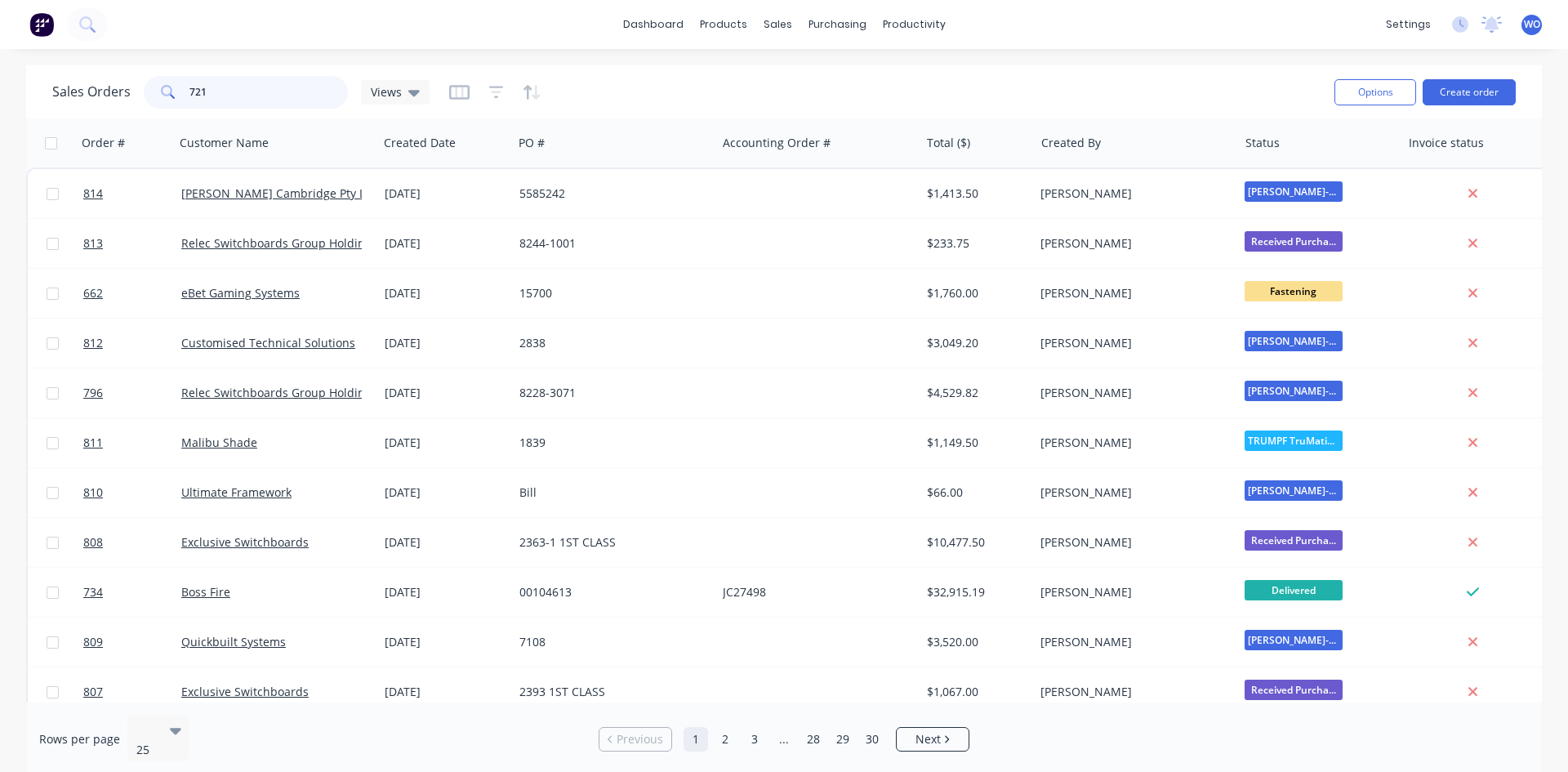
type input "721"
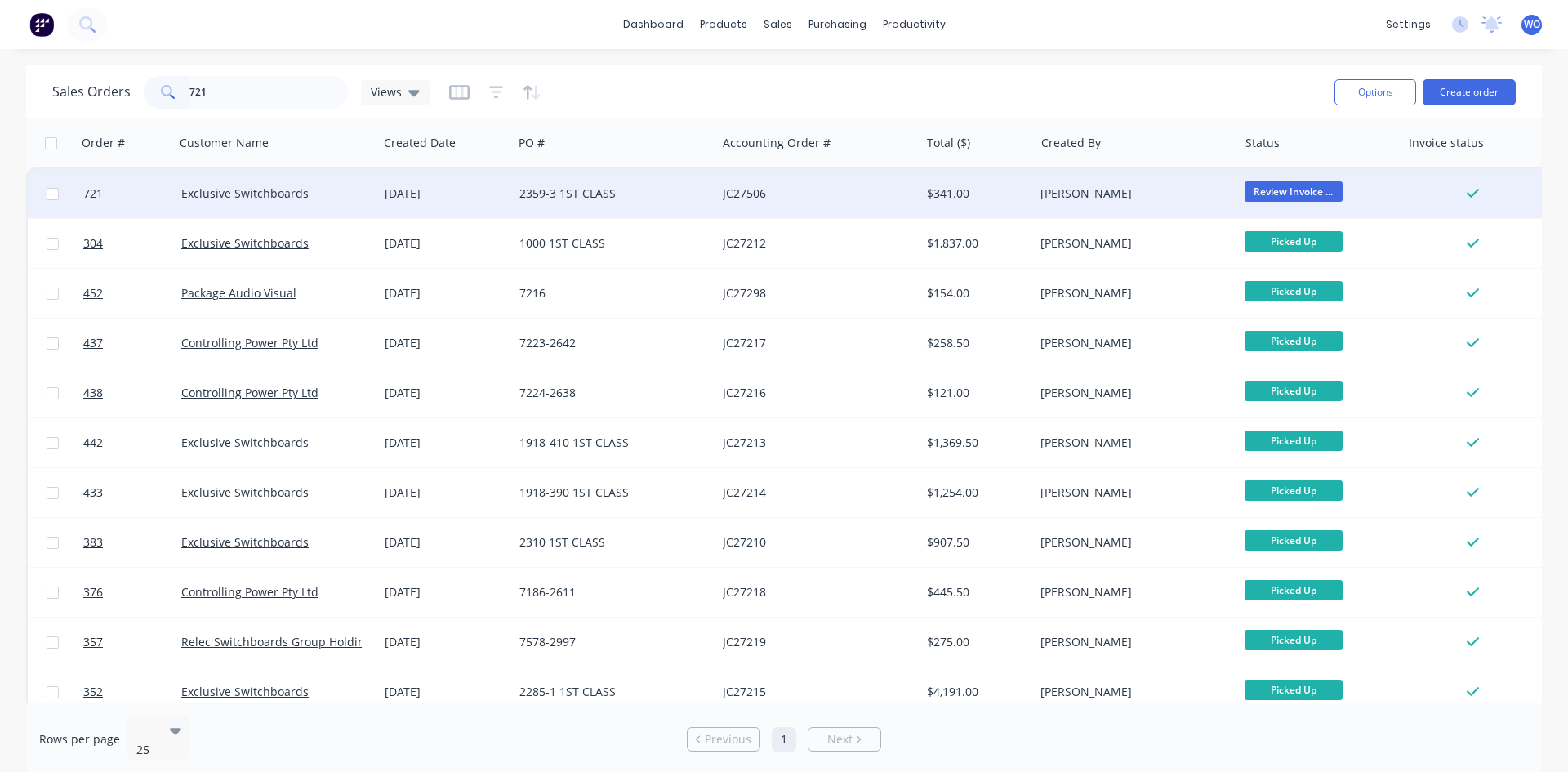
click at [878, 197] on div "JC27506" at bounding box center [813, 193] width 182 height 16
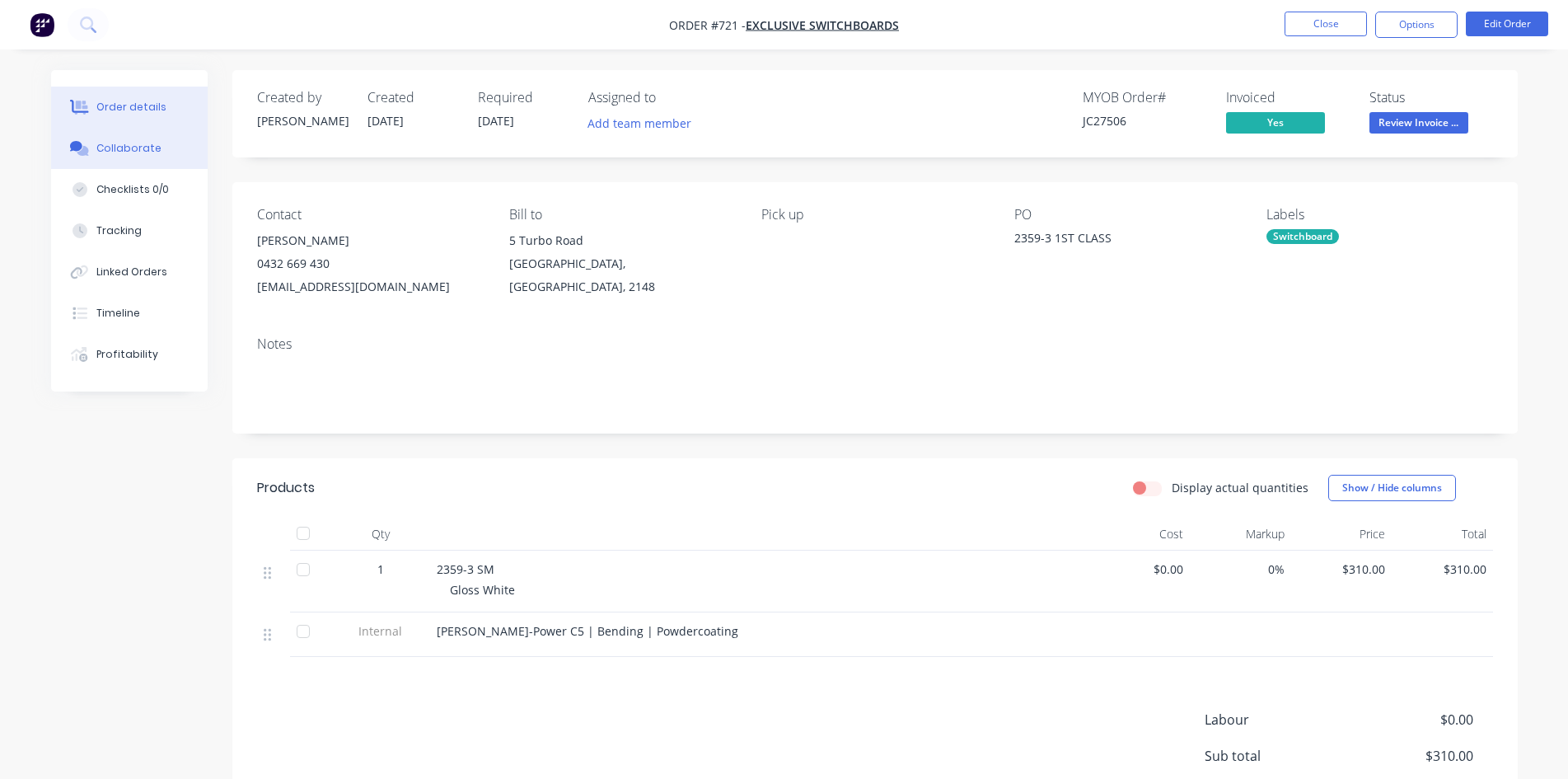
click at [144, 141] on div "Collaborate" at bounding box center [128, 148] width 65 height 15
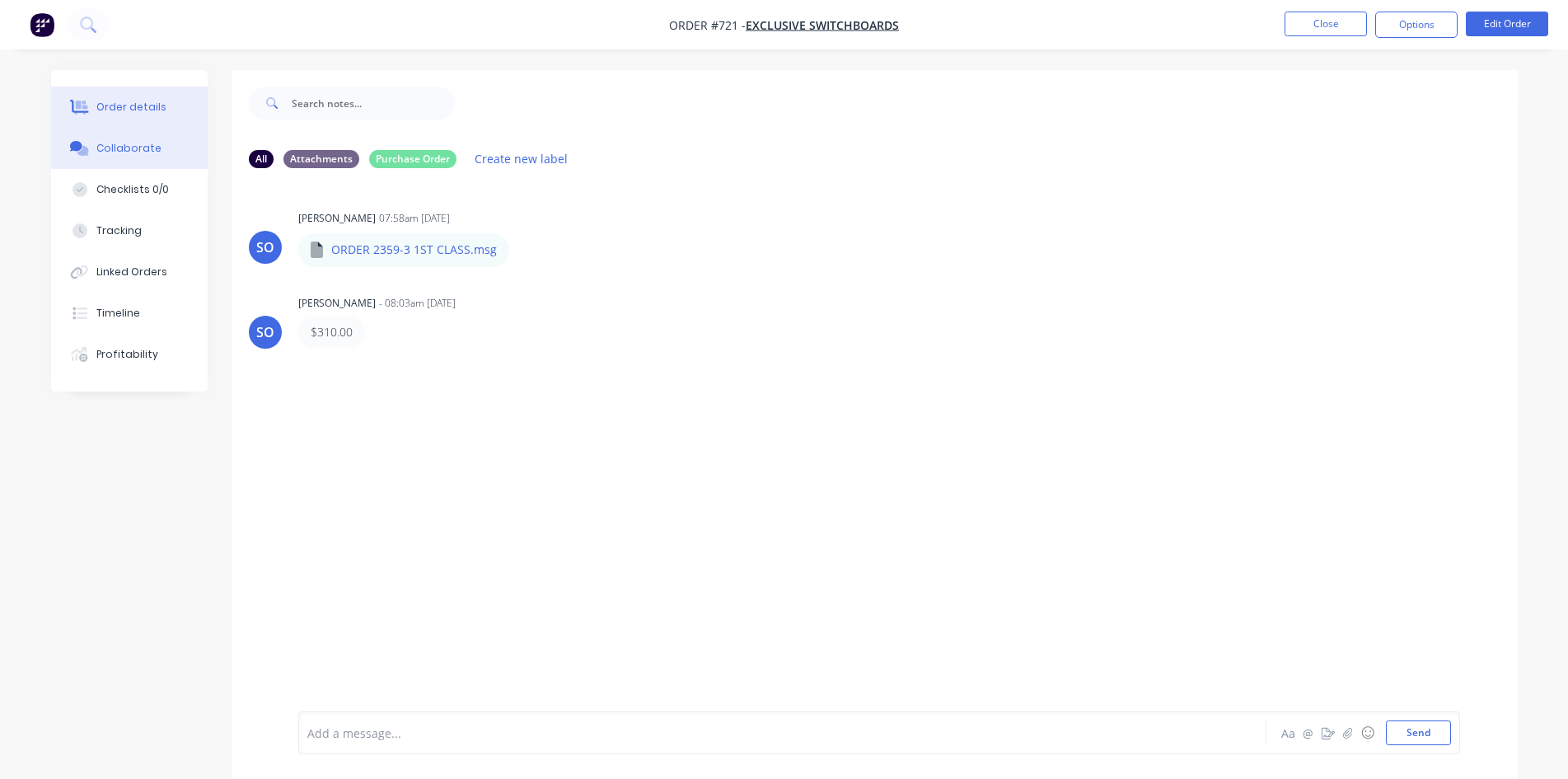
click at [155, 114] on div "Order details" at bounding box center [131, 107] width 70 height 15
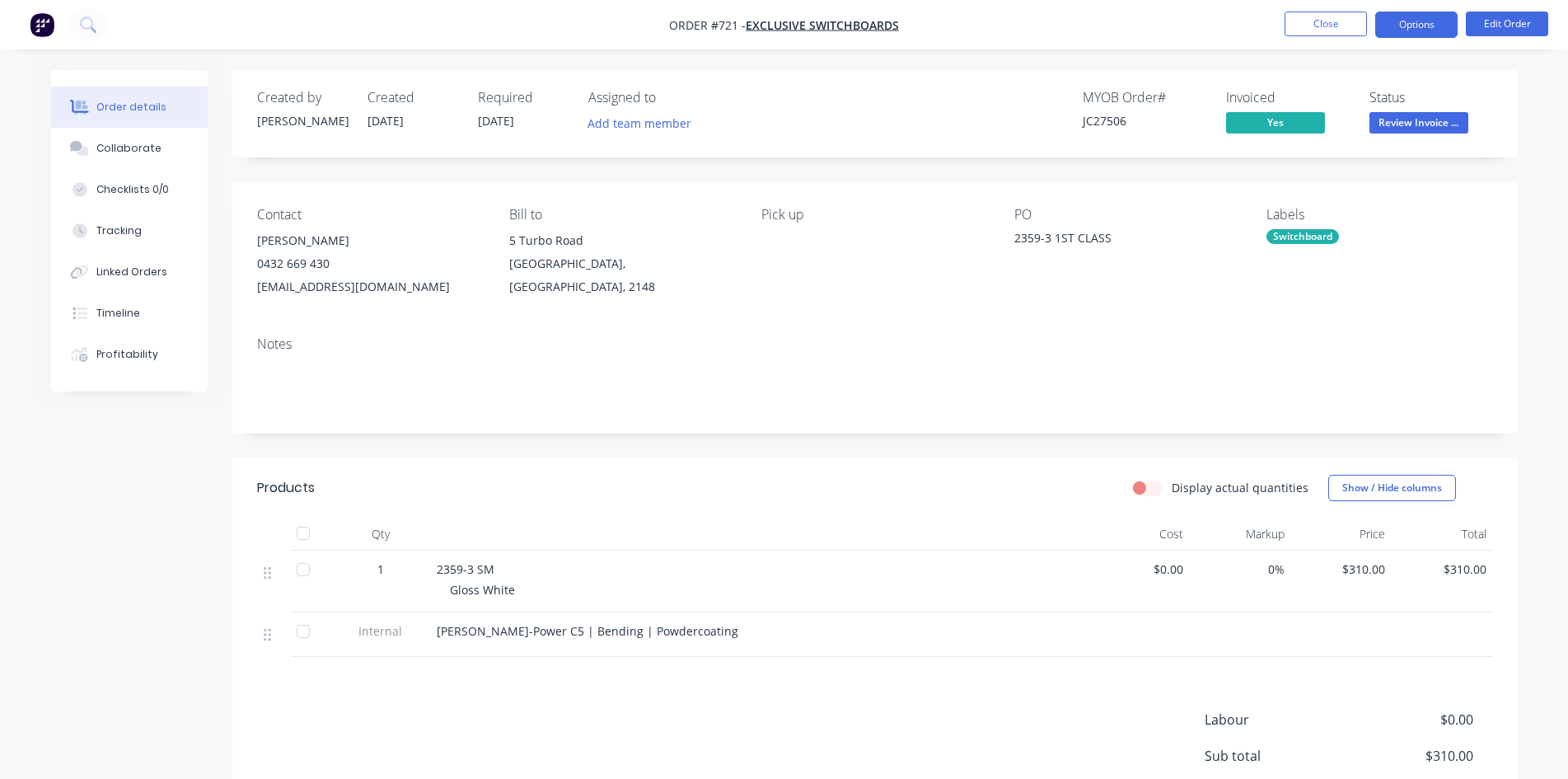
click at [1406, 27] on button "Options" at bounding box center [1416, 24] width 82 height 26
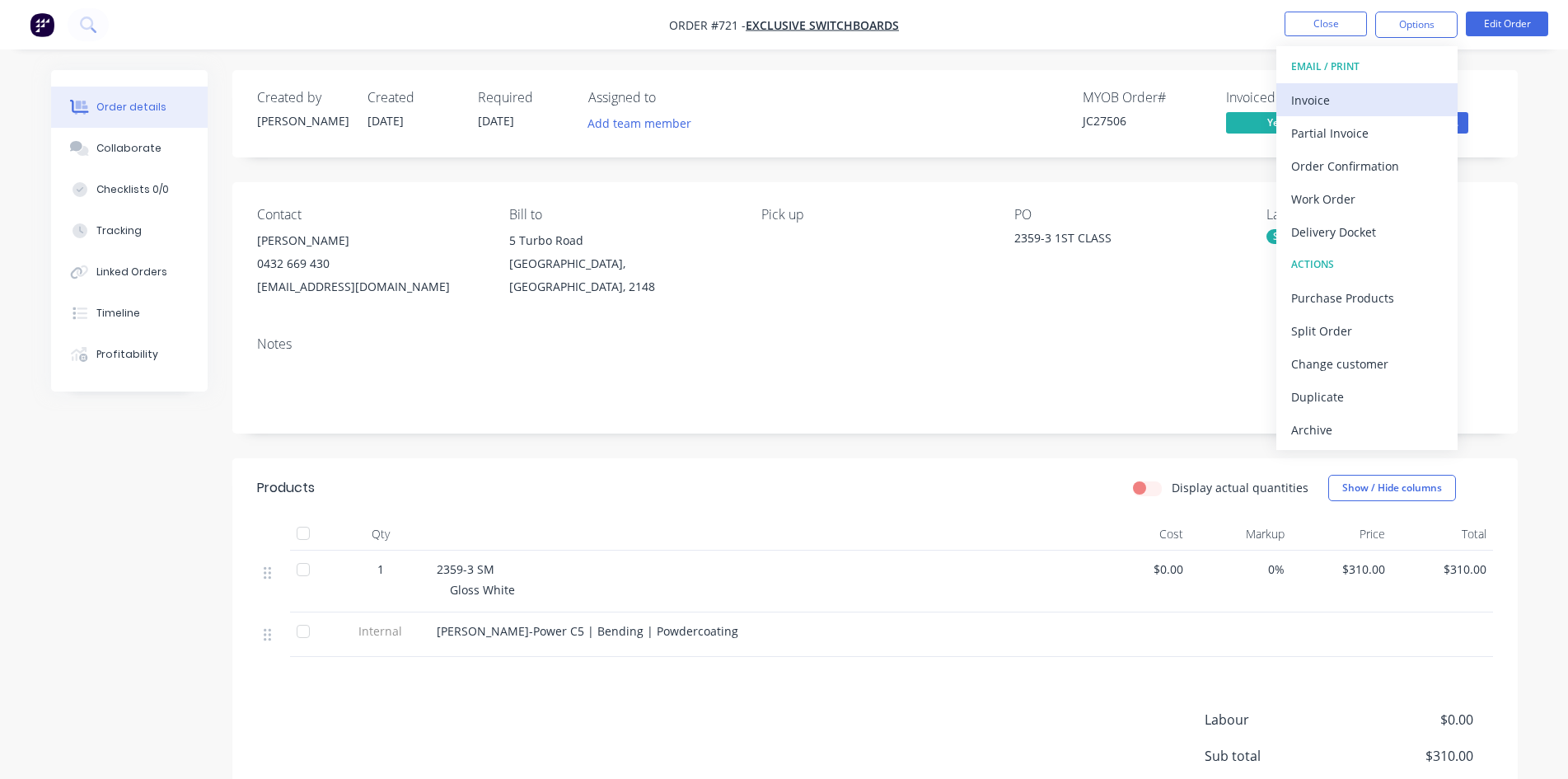
click at [1364, 101] on div "Invoice" at bounding box center [1367, 100] width 152 height 24
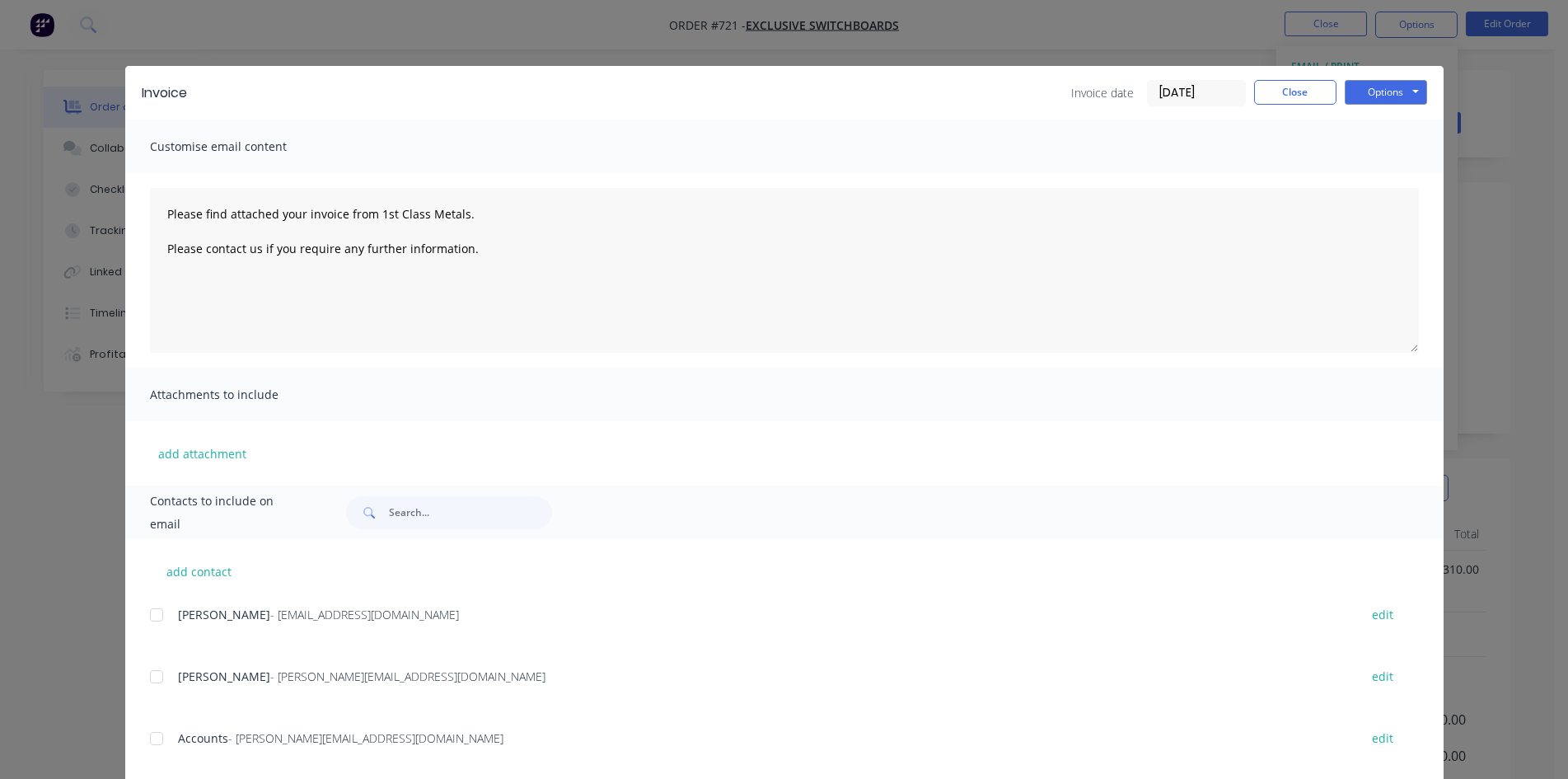
click at [155, 744] on div at bounding box center [156, 739] width 33 height 33
click at [1356, 93] on button "Options" at bounding box center [1386, 93] width 82 height 24
click at [1387, 187] on button "Email" at bounding box center [1397, 176] width 106 height 27
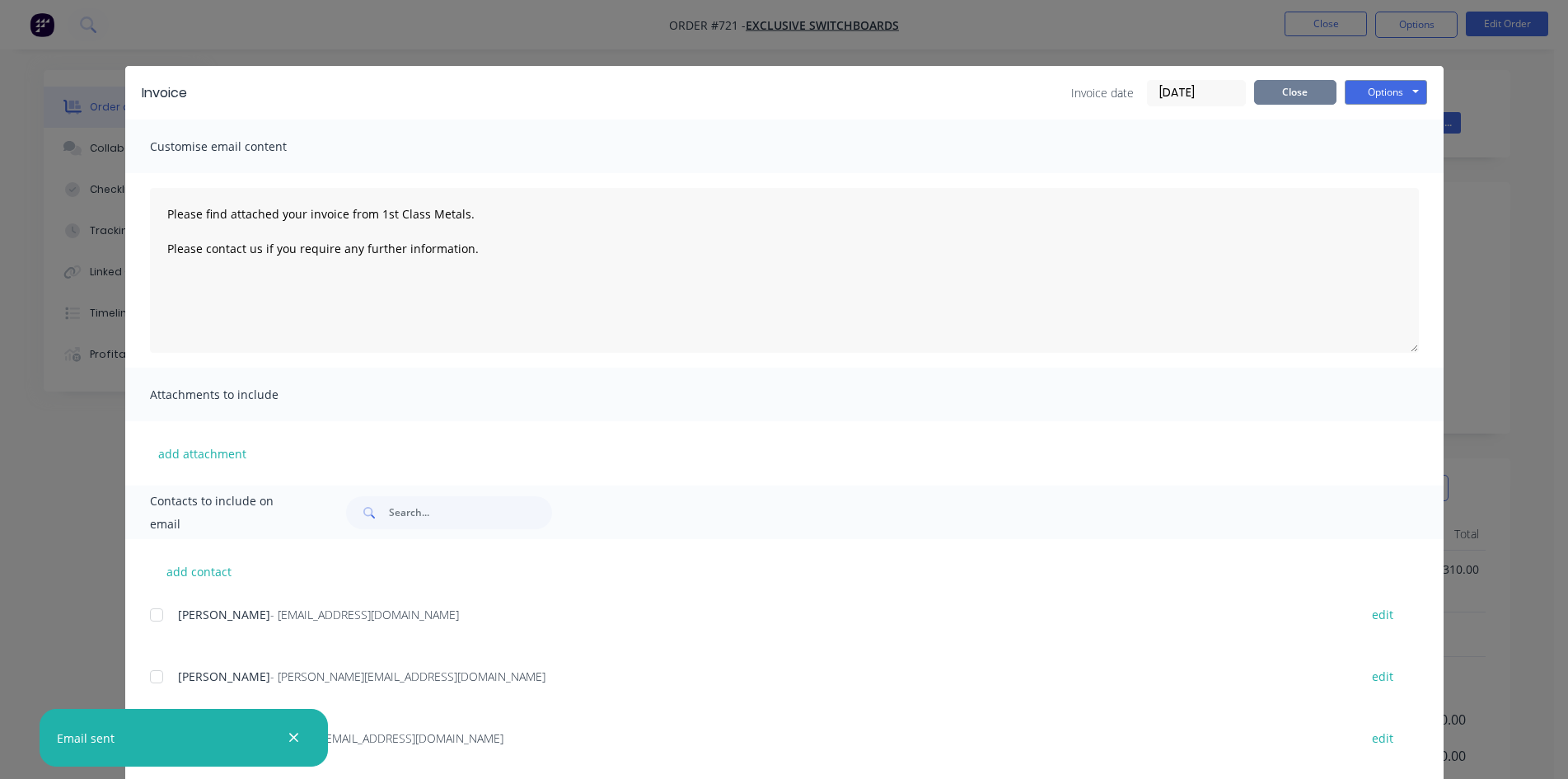
click at [1287, 82] on button "Close" at bounding box center [1295, 93] width 82 height 24
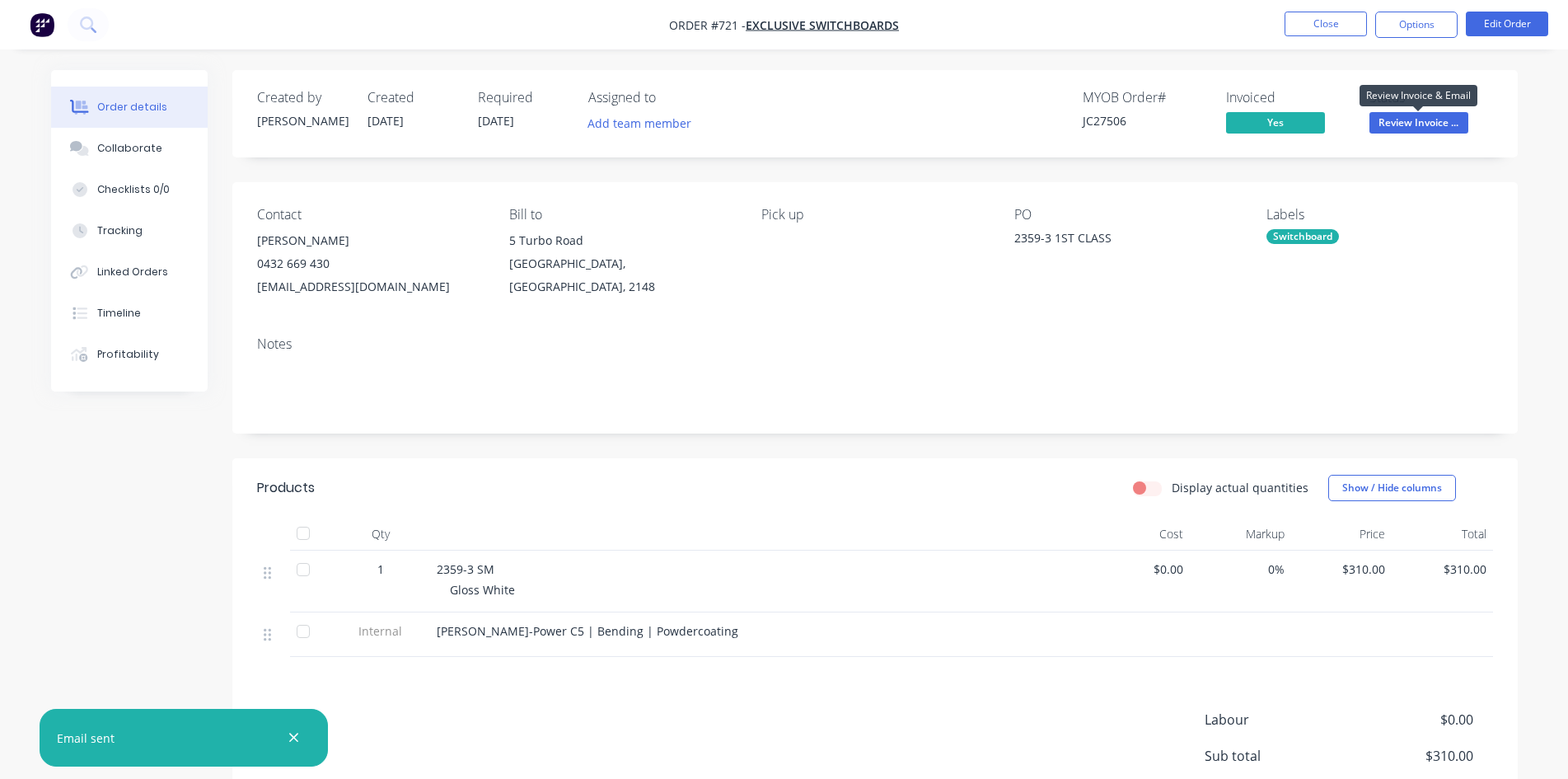
click at [1444, 125] on span "Review Invoice ..." at bounding box center [1419, 122] width 99 height 21
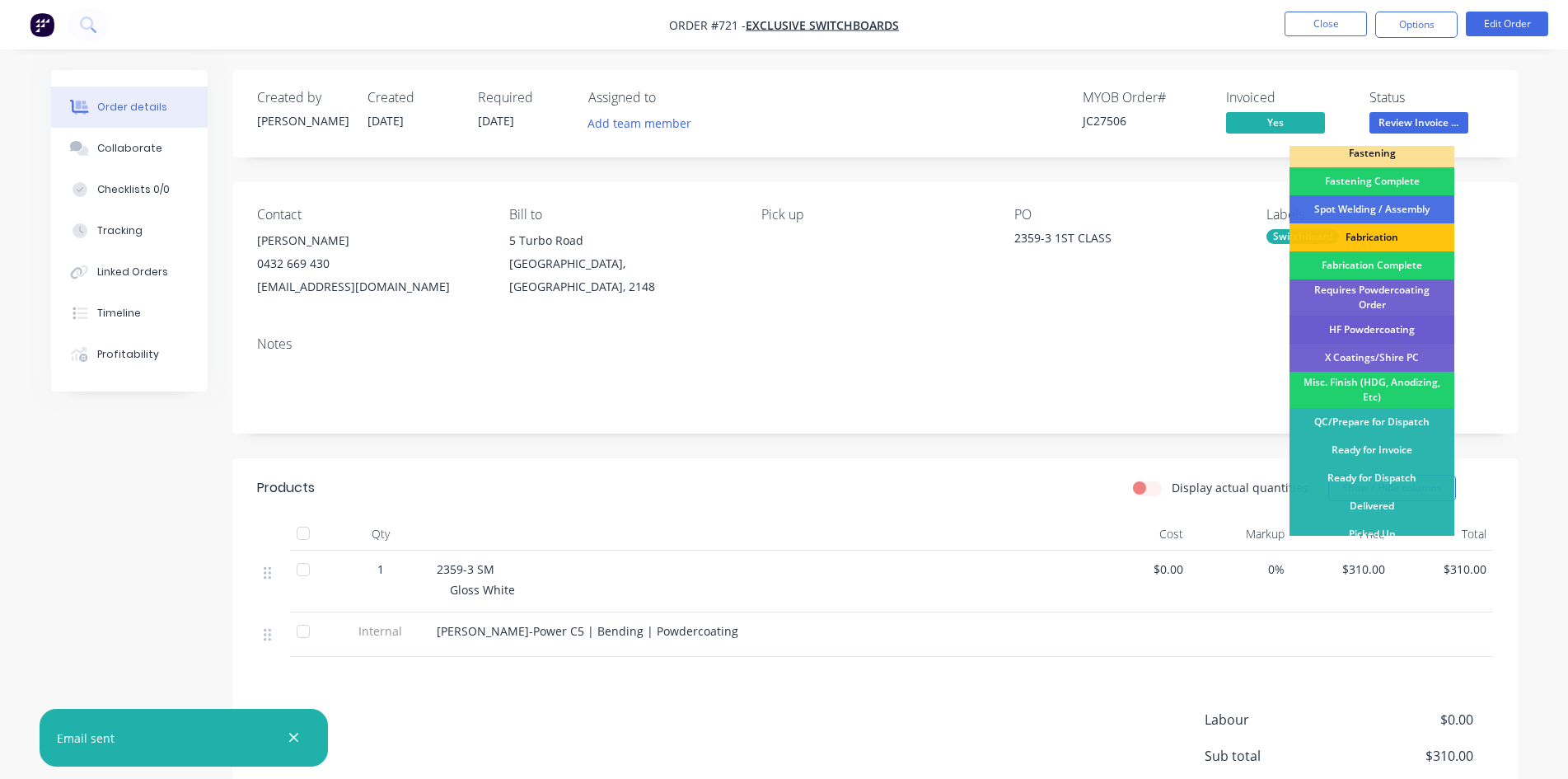
scroll to position [467, 0]
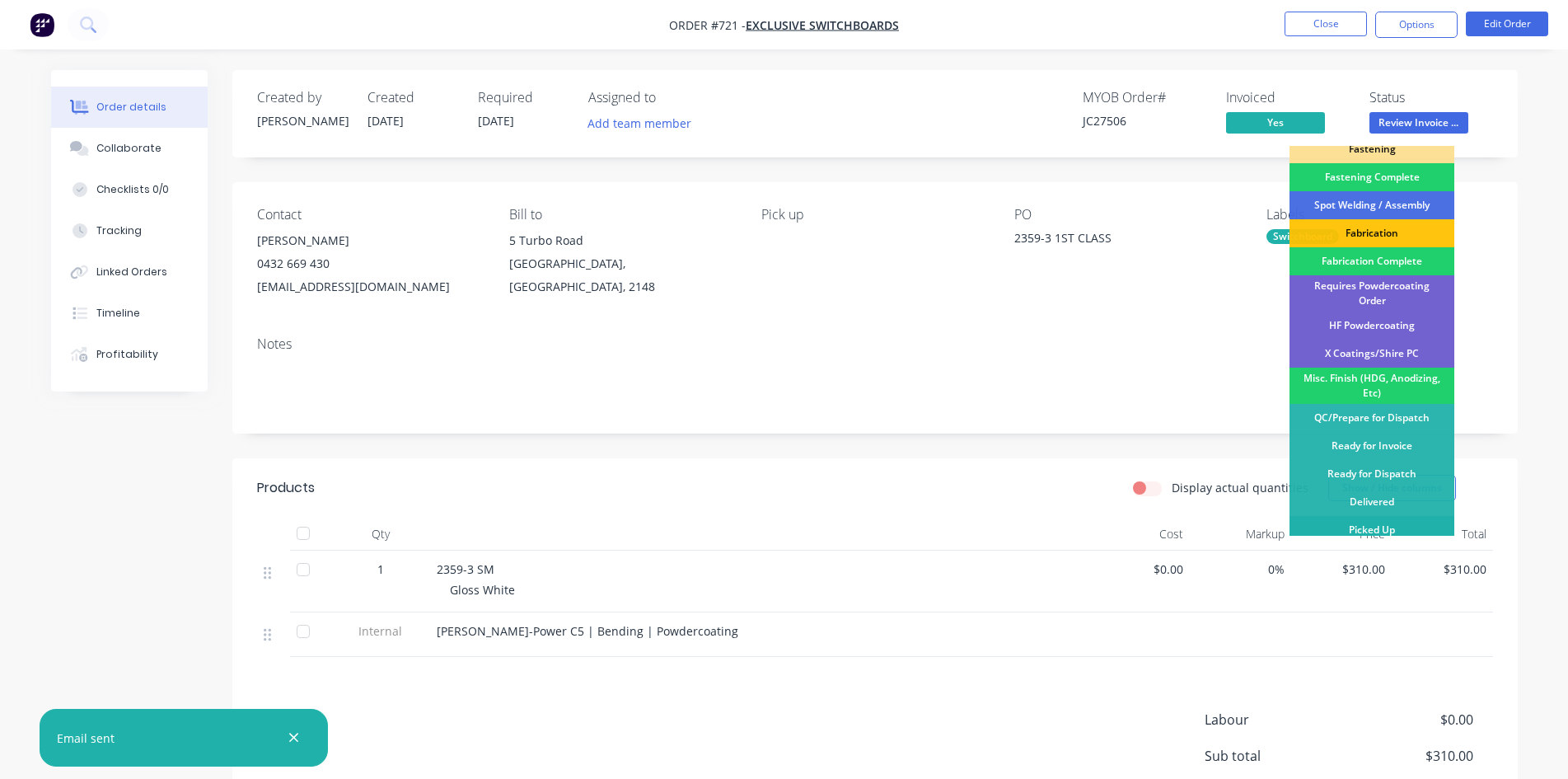
click at [1411, 516] on div "Picked Up" at bounding box center [1372, 530] width 165 height 28
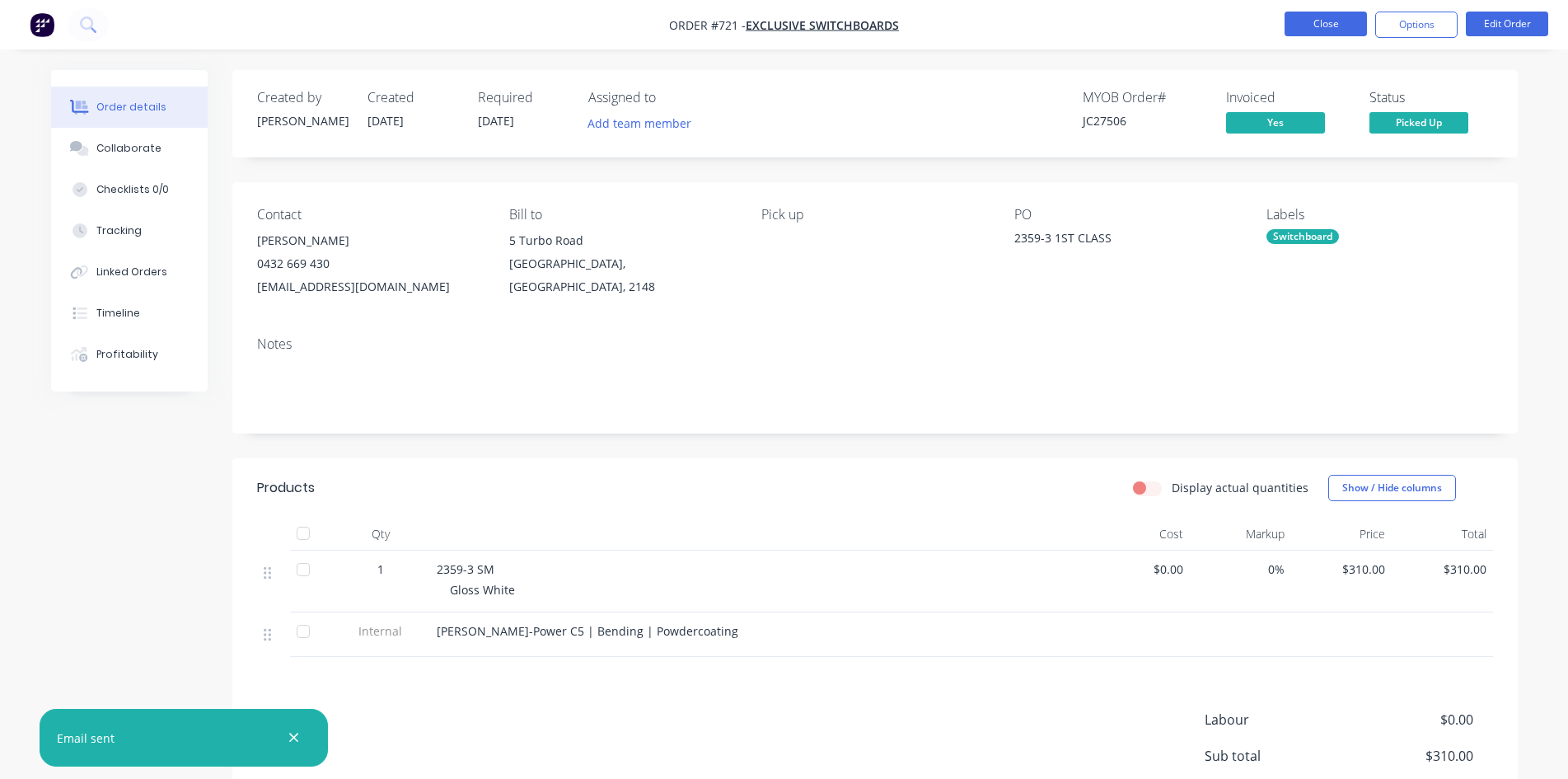
click at [1310, 12] on button "Close" at bounding box center [1325, 24] width 82 height 24
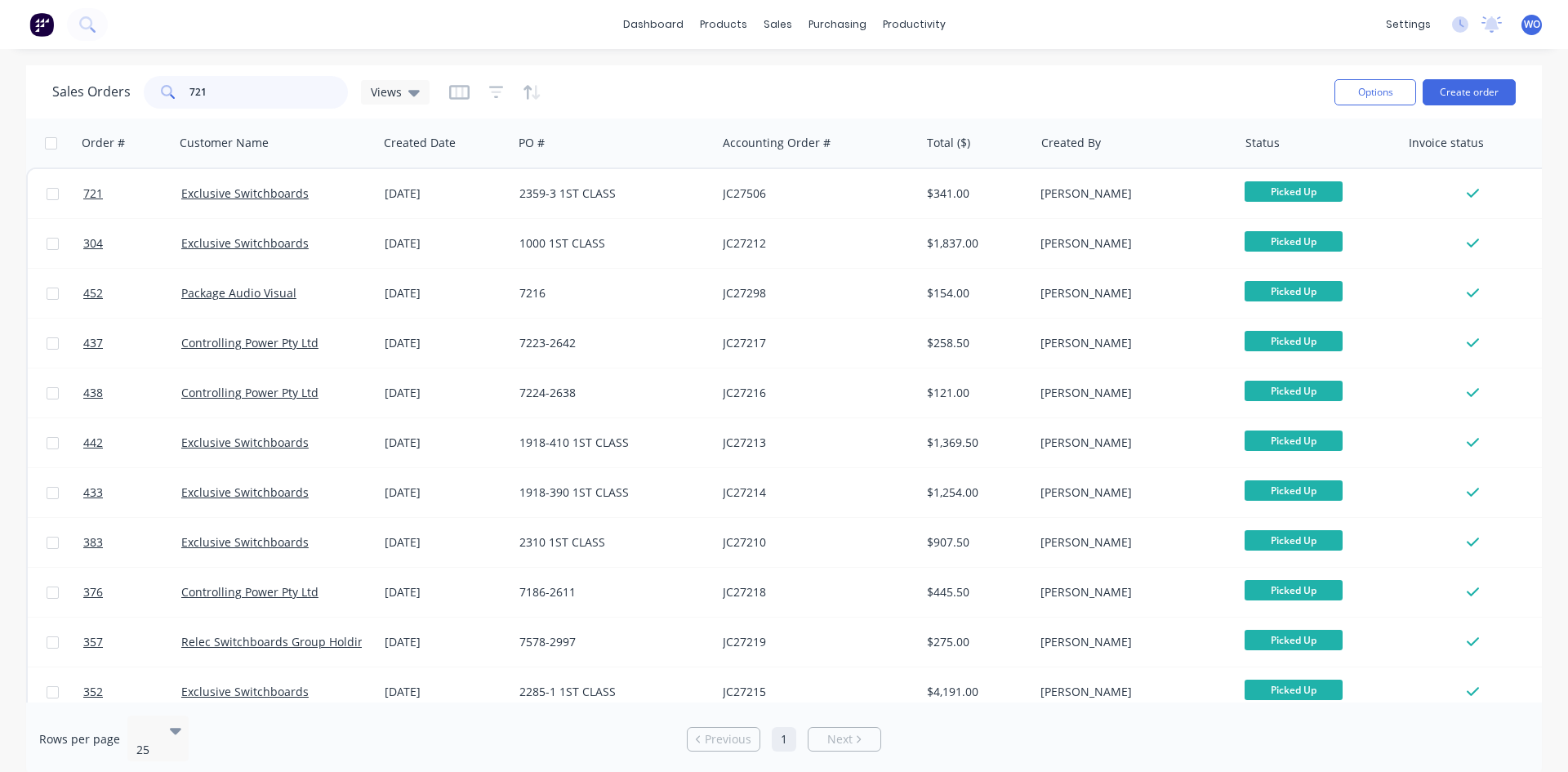
drag, startPoint x: 252, startPoint y: 96, endPoint x: 0, endPoint y: 128, distance: 254.0
click at [0, 128] on div "Sales Orders 721 Views Options Create order Order # Customer Name Created Date …" at bounding box center [784, 421] width 1568 height 711
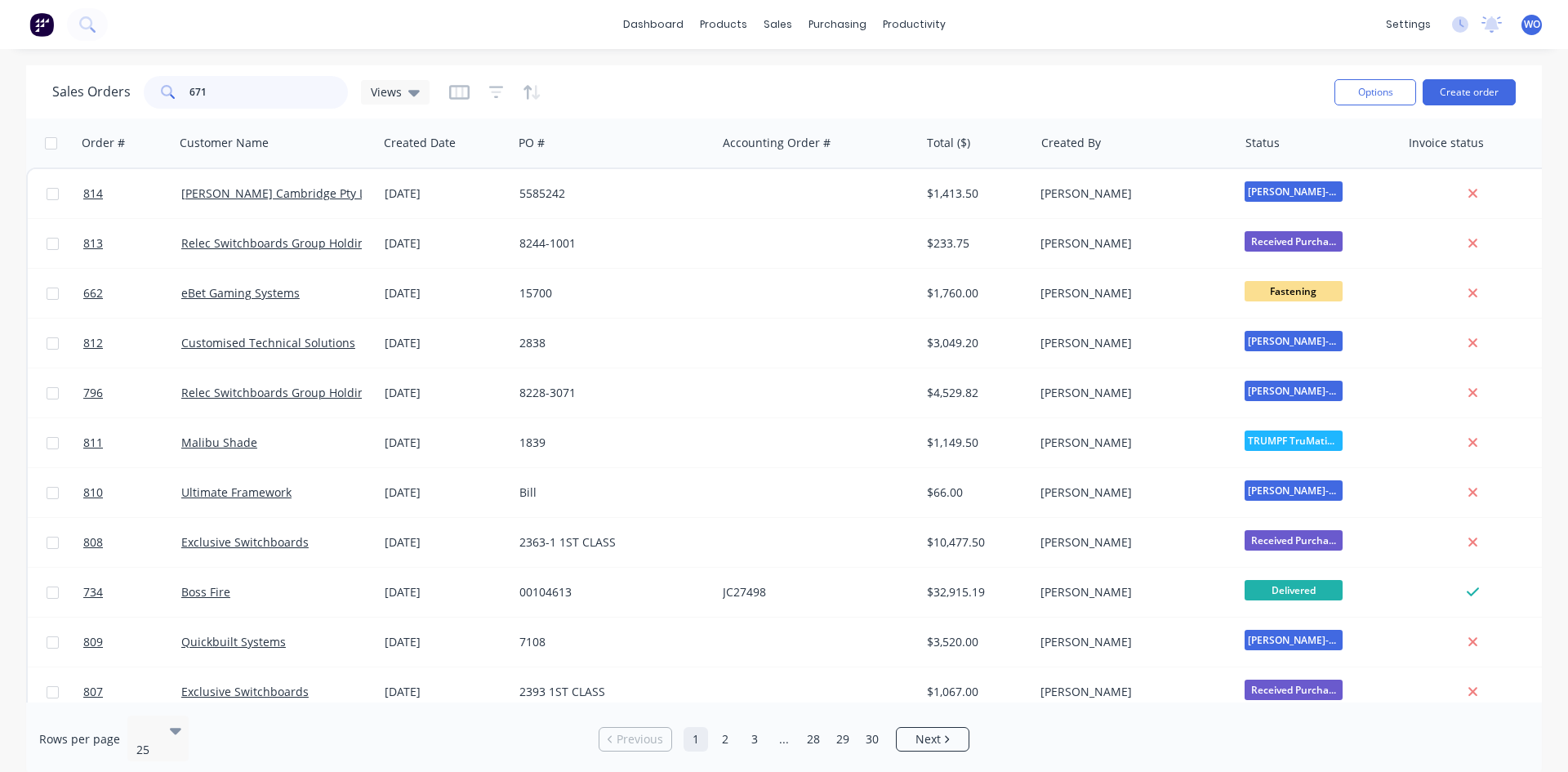
type input "671"
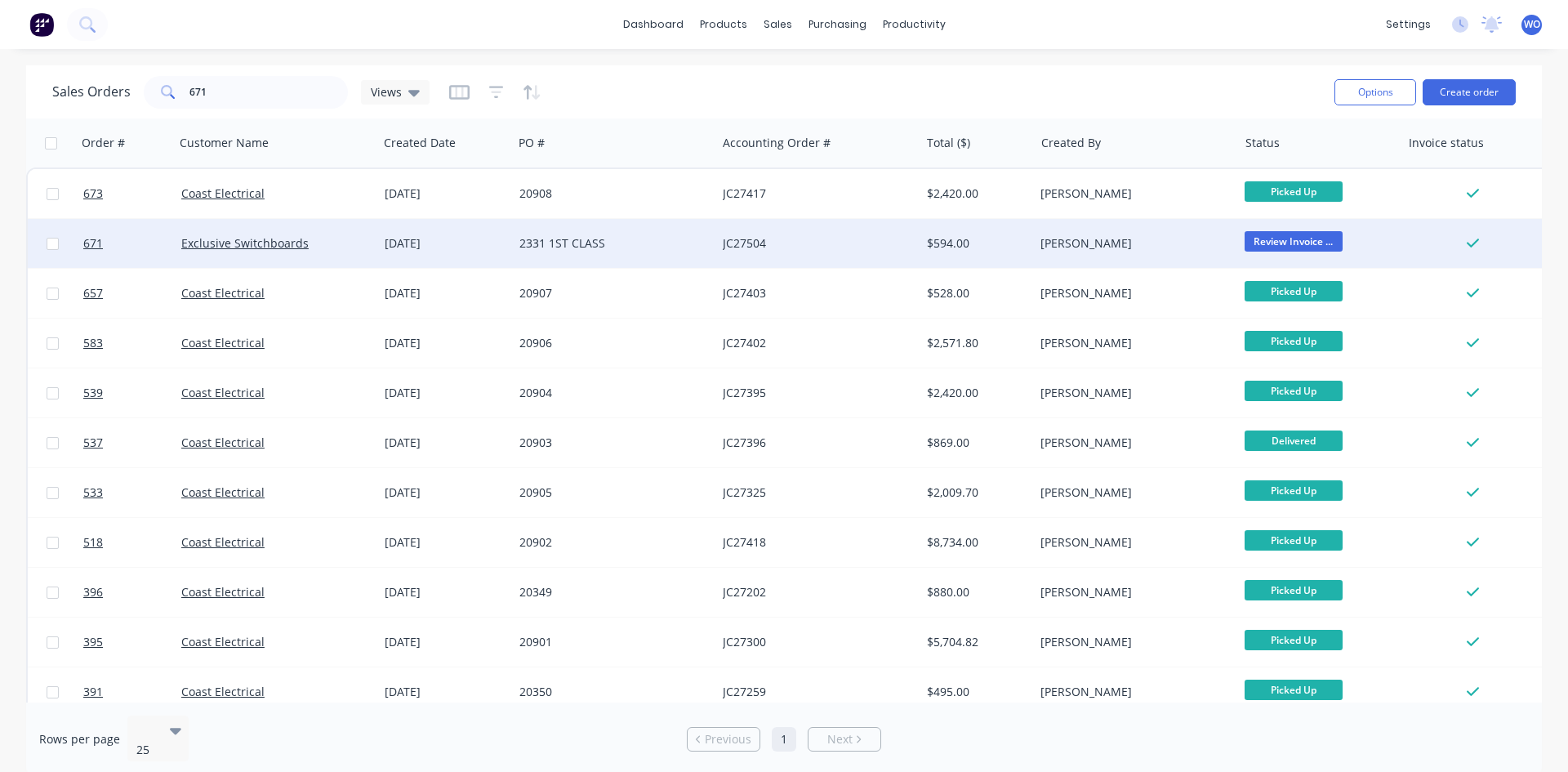
click at [612, 244] on div "2331 1ST CLASS" at bounding box center [610, 243] width 182 height 16
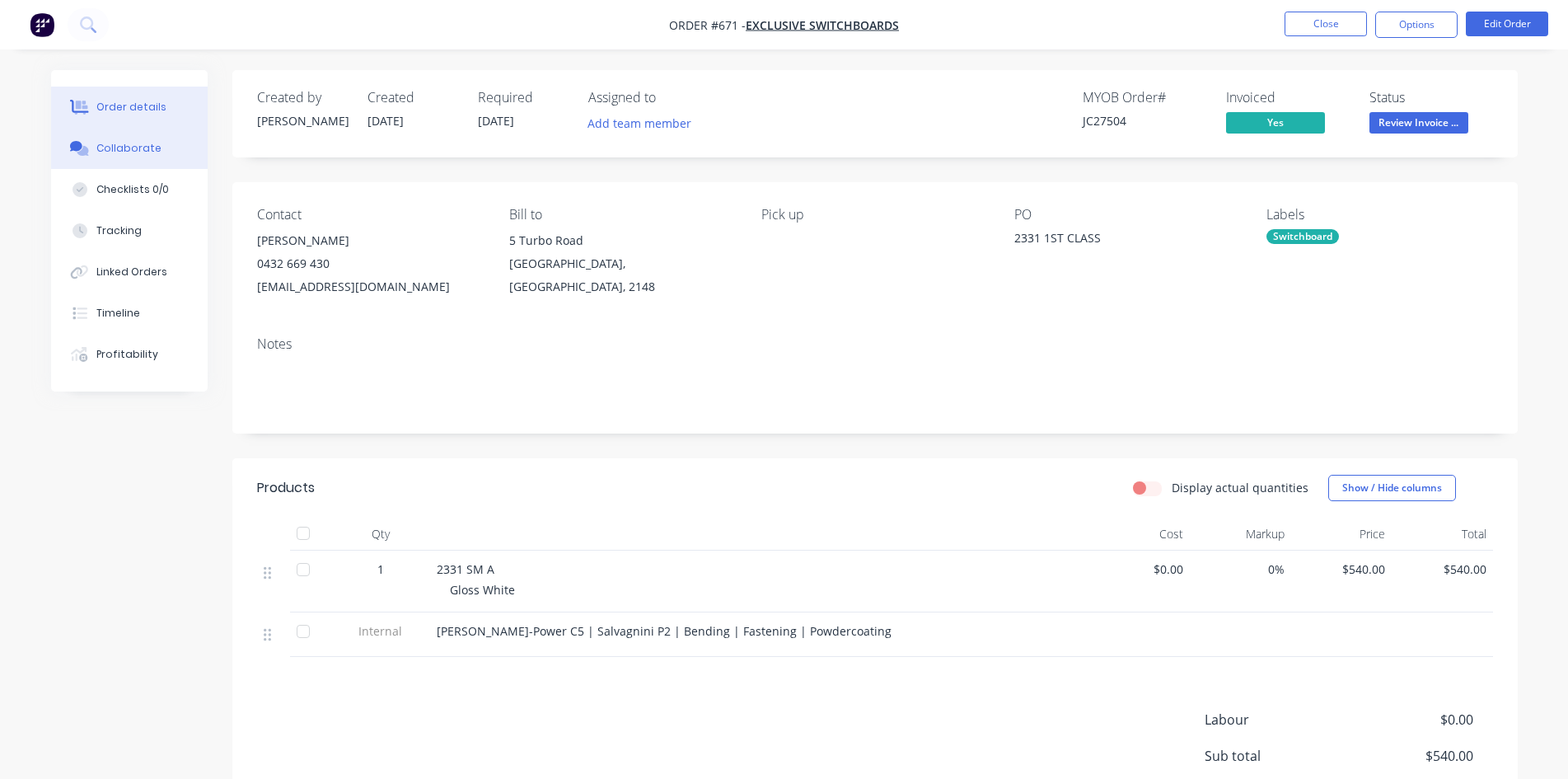
click at [148, 143] on div "Collaborate" at bounding box center [128, 148] width 65 height 15
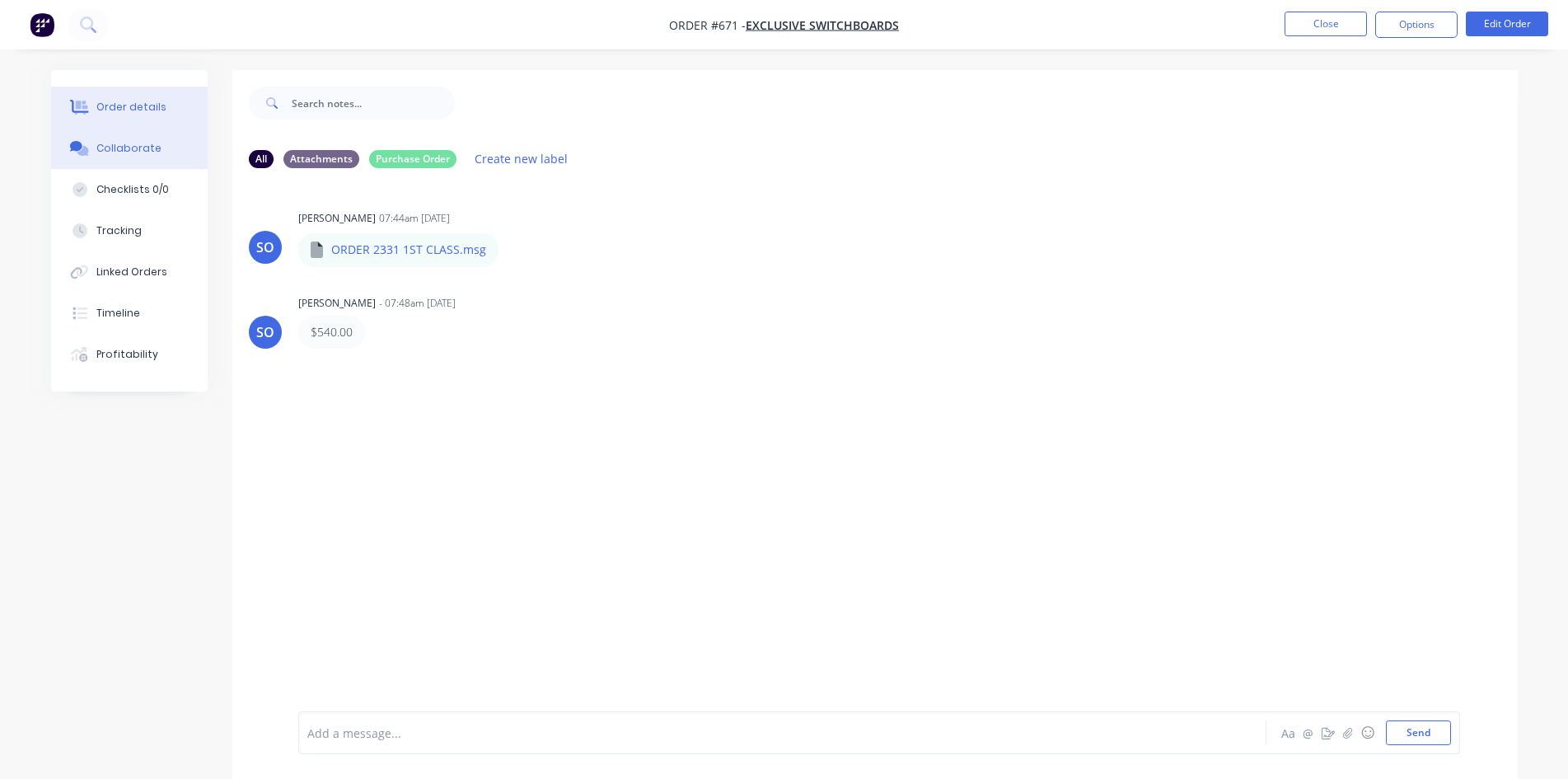
click at [159, 114] on div "Order details" at bounding box center [131, 107] width 70 height 15
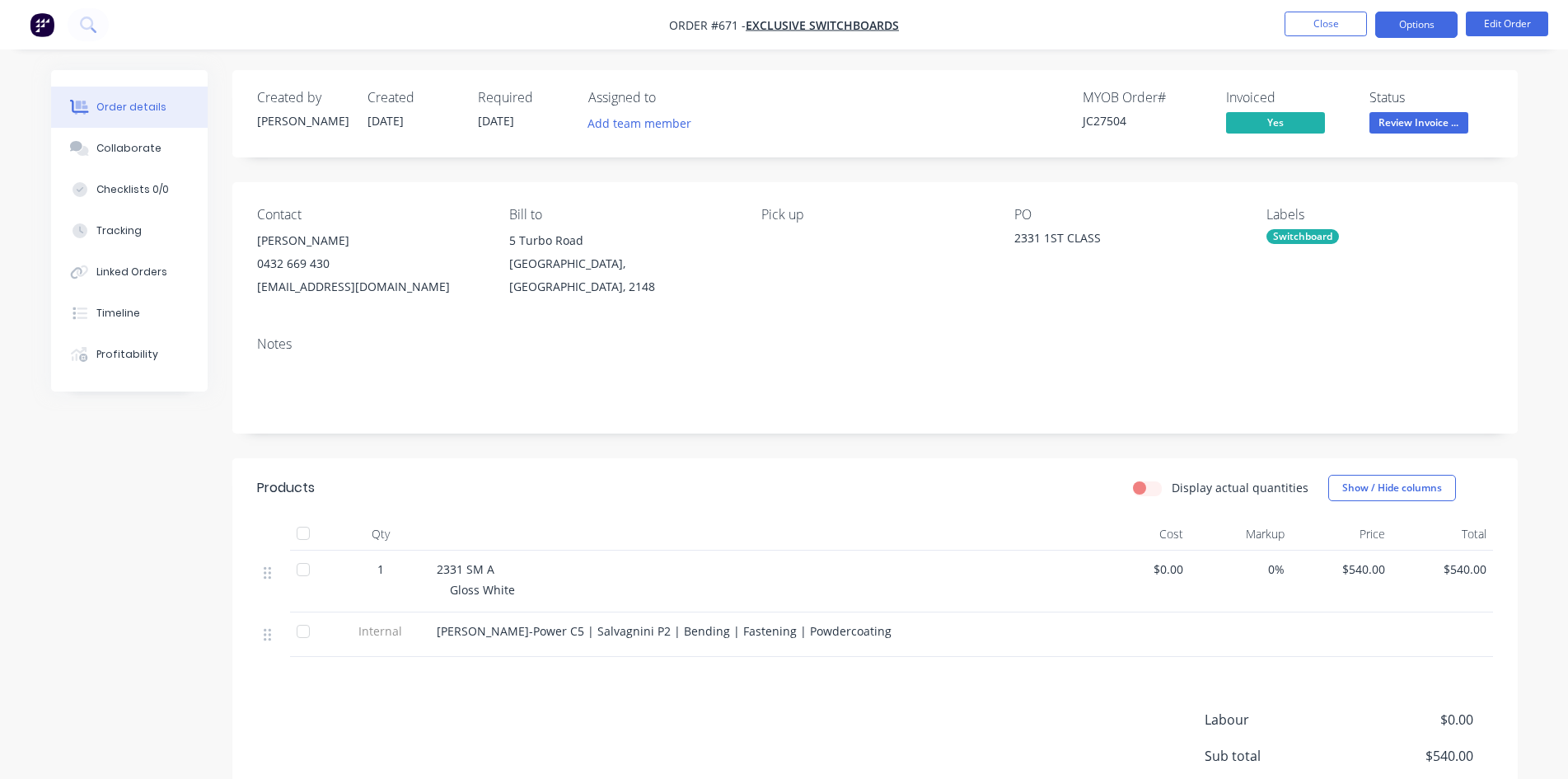
click at [1398, 37] on button "Options" at bounding box center [1416, 24] width 82 height 26
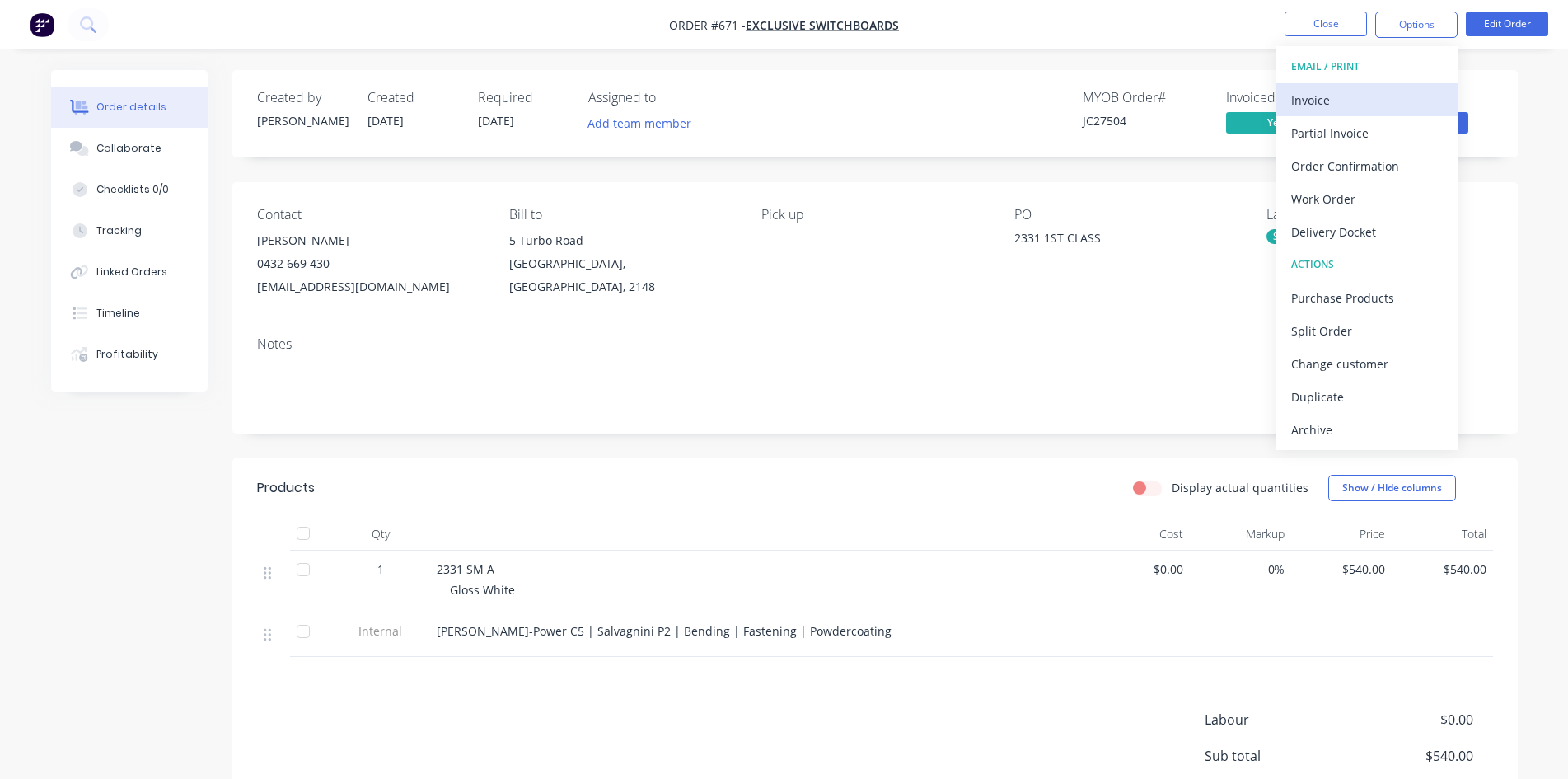
click at [1363, 95] on div "Invoice" at bounding box center [1367, 100] width 152 height 24
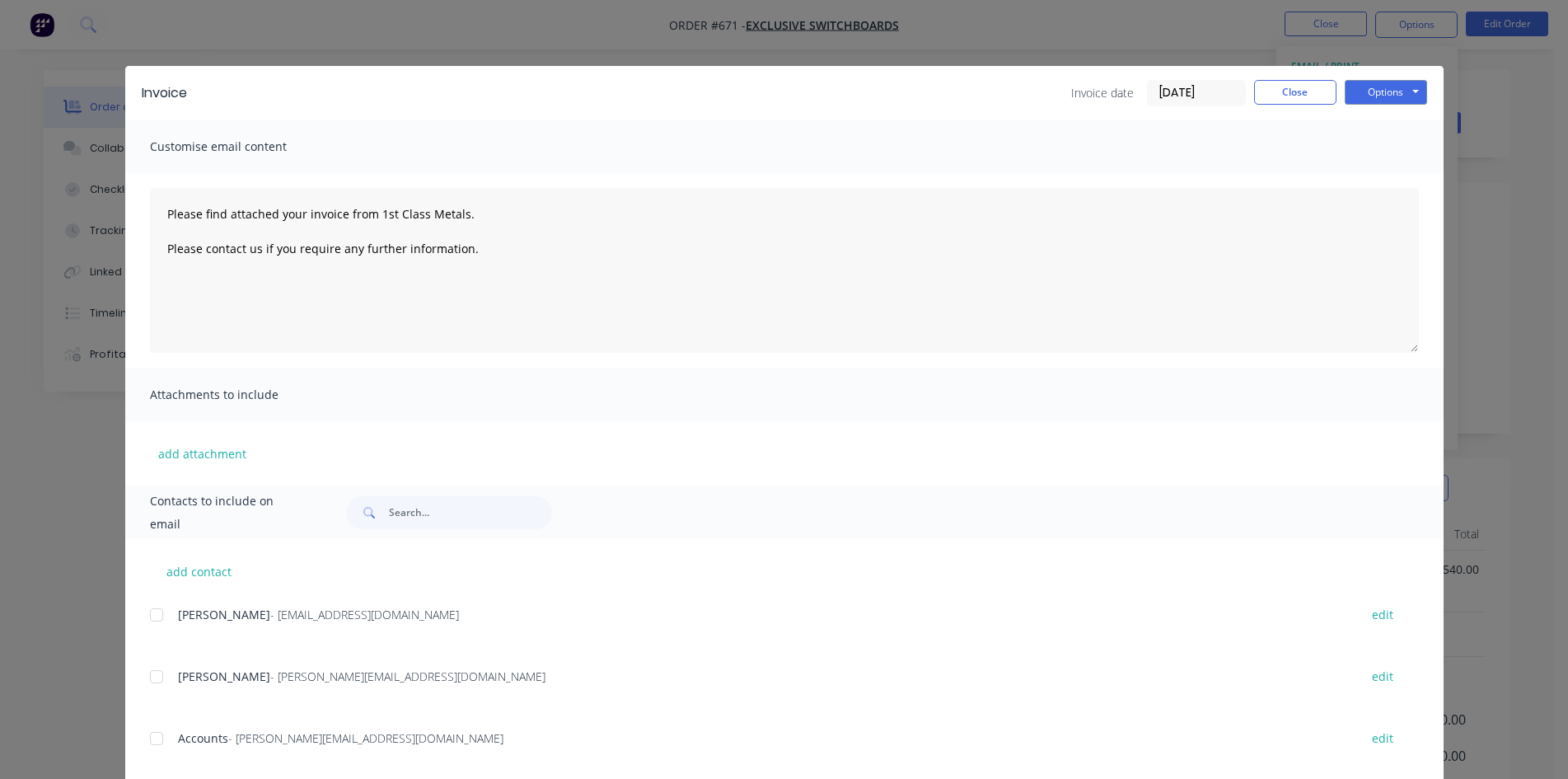
click at [164, 741] on div at bounding box center [156, 739] width 33 height 33
click at [1376, 98] on button "Options" at bounding box center [1386, 93] width 82 height 24
click at [1393, 169] on button "Email" at bounding box center [1397, 176] width 106 height 27
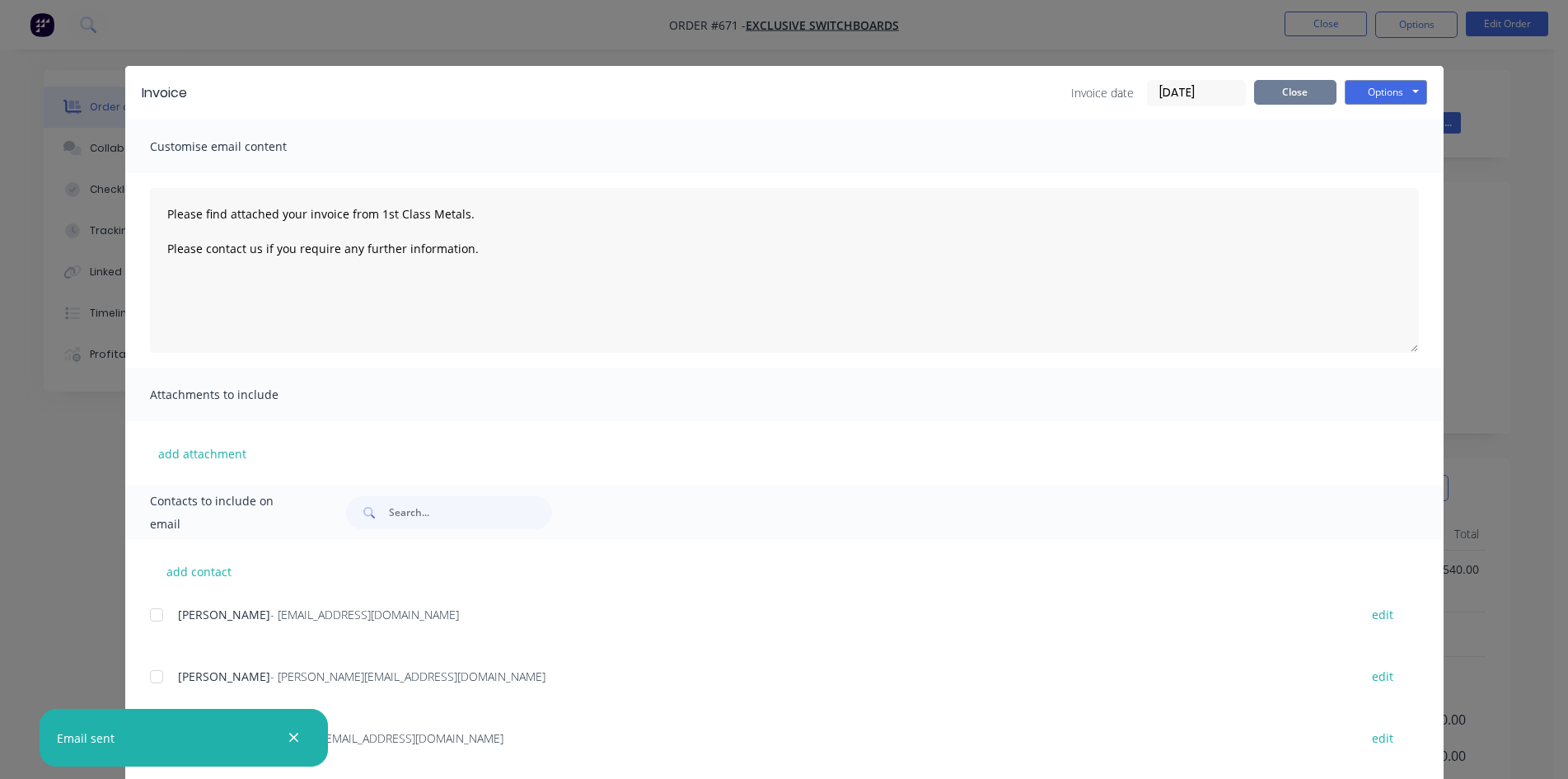
click at [1265, 88] on button "Close" at bounding box center [1295, 93] width 82 height 24
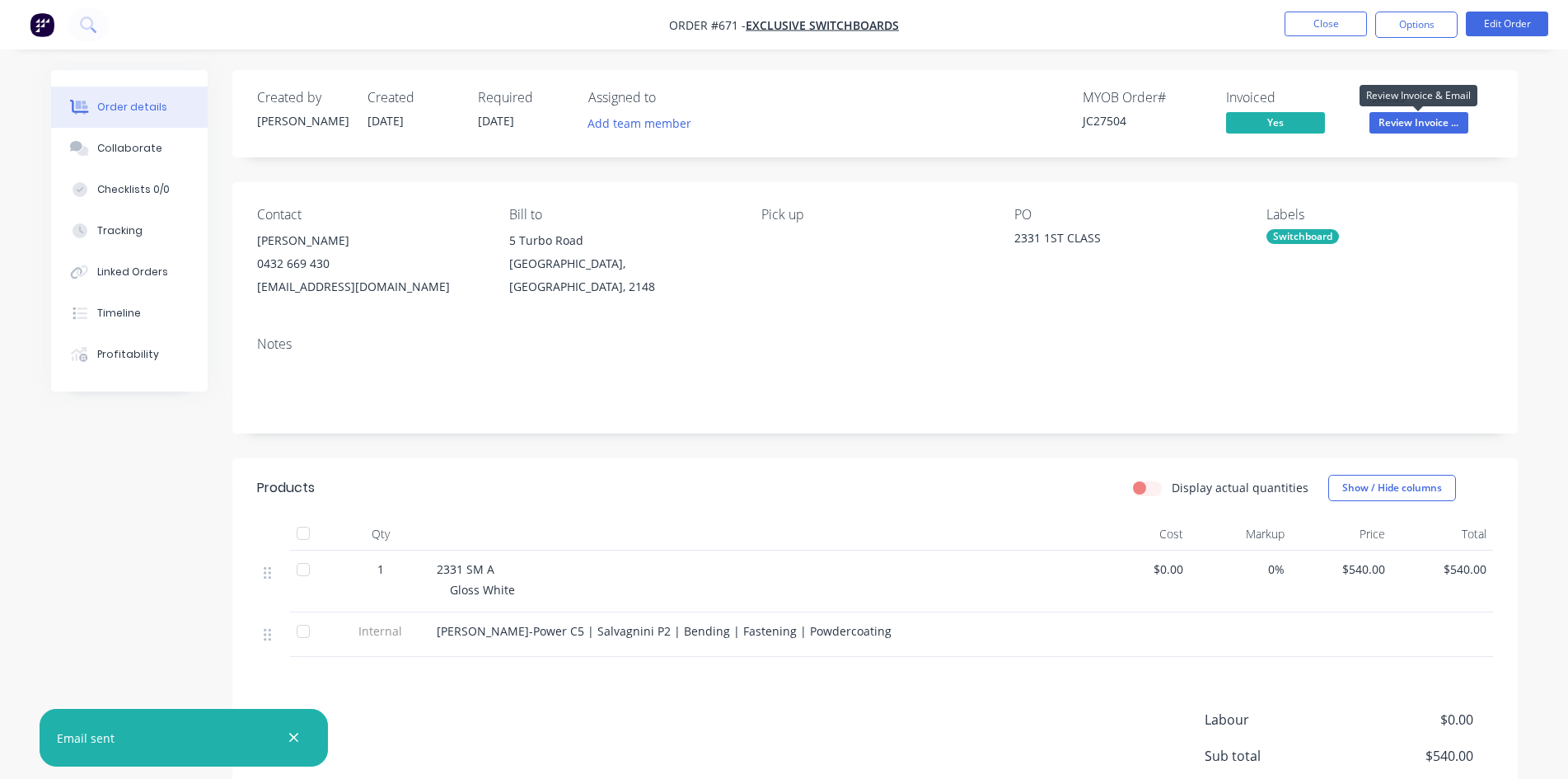
click at [1386, 121] on span "Review Invoice ..." at bounding box center [1419, 122] width 99 height 21
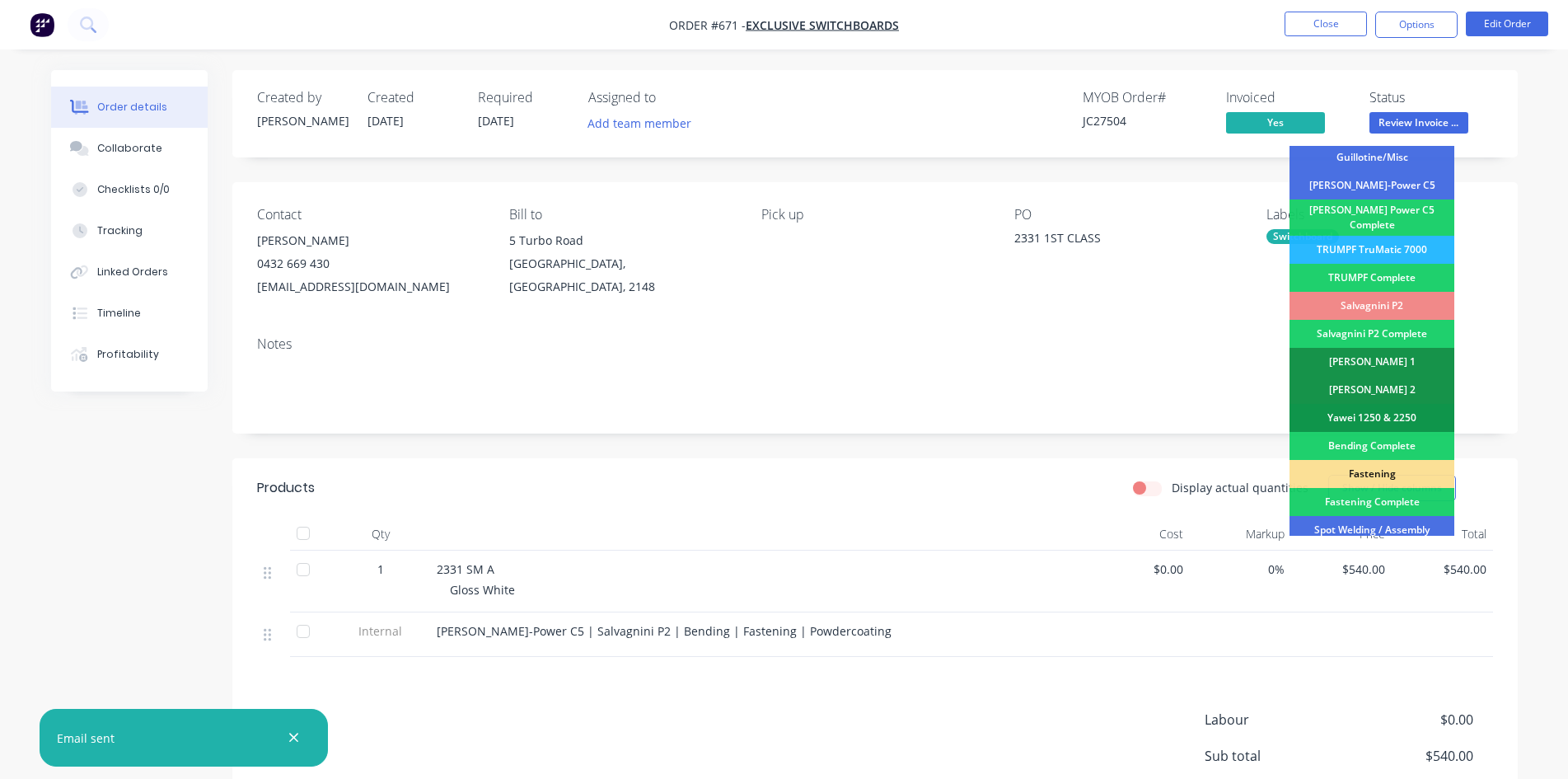
scroll to position [467, 0]
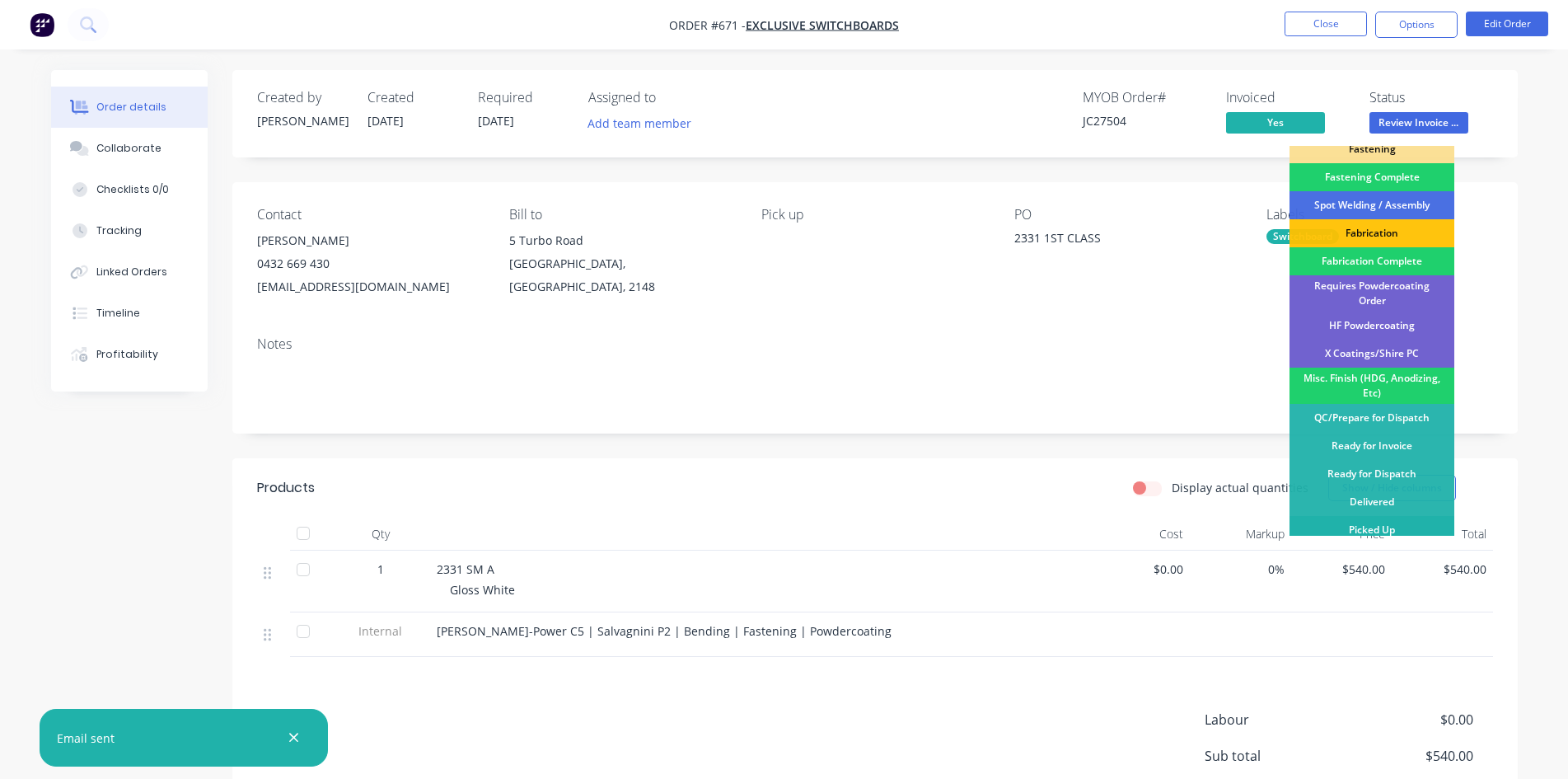
click at [1400, 520] on div "Picked Up" at bounding box center [1372, 530] width 165 height 28
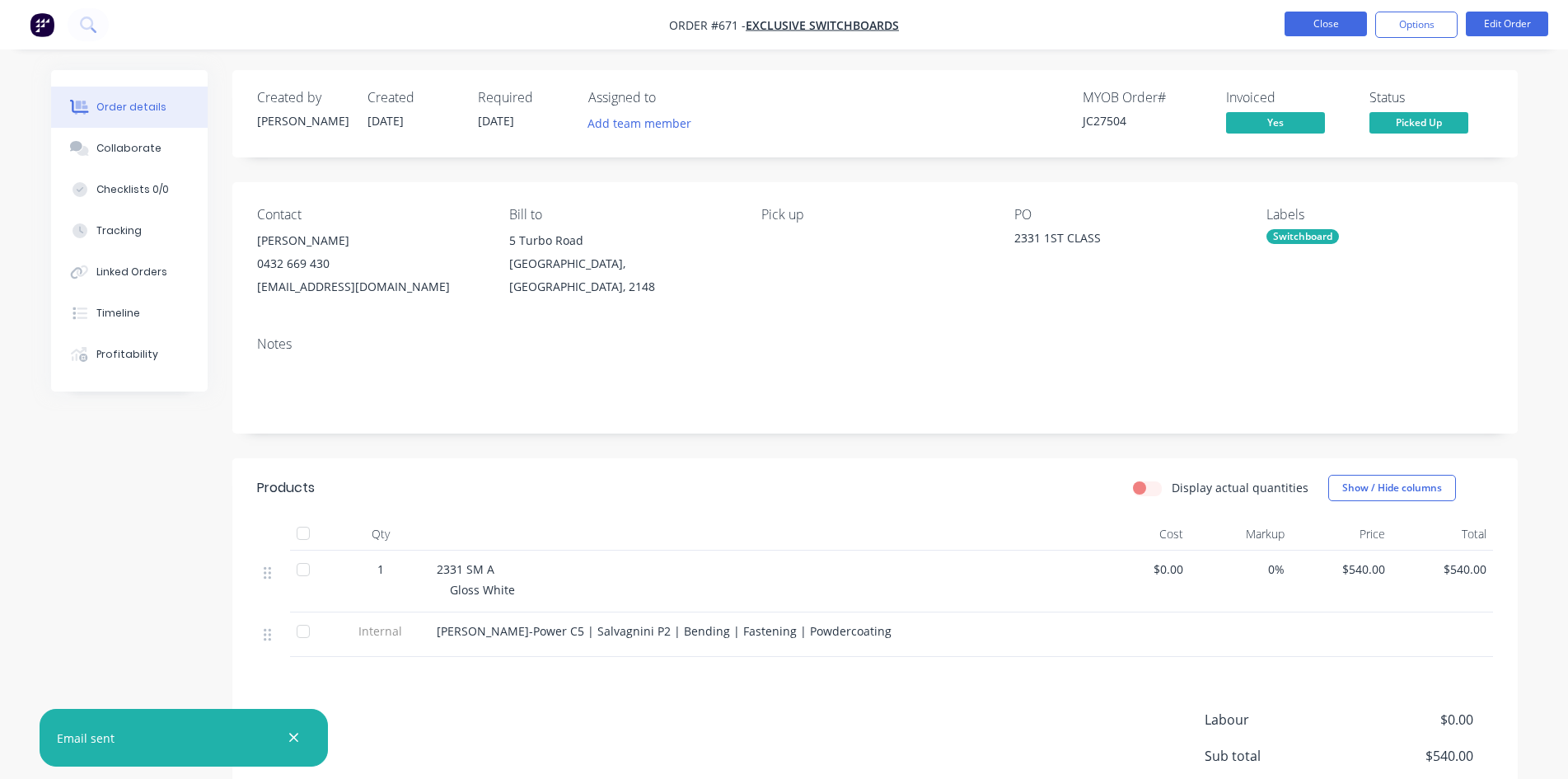
click at [1331, 20] on button "Close" at bounding box center [1325, 24] width 82 height 24
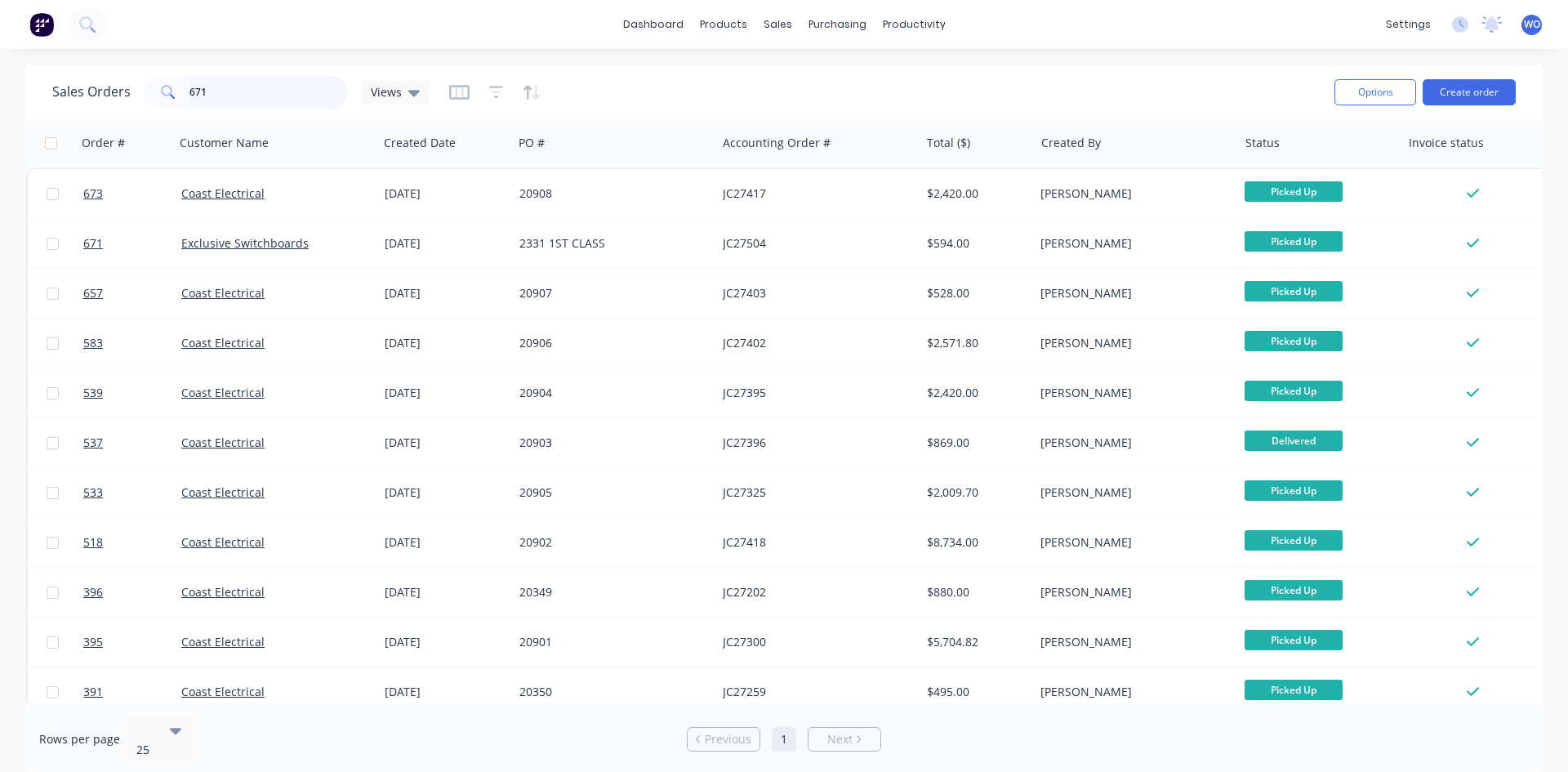
drag, startPoint x: 228, startPoint y: 85, endPoint x: 0, endPoint y: 8, distance: 240.7
click at [0, 23] on div "dashboard products sales purchasing productivity dashboard products Product Cat…" at bounding box center [784, 386] width 1568 height 772
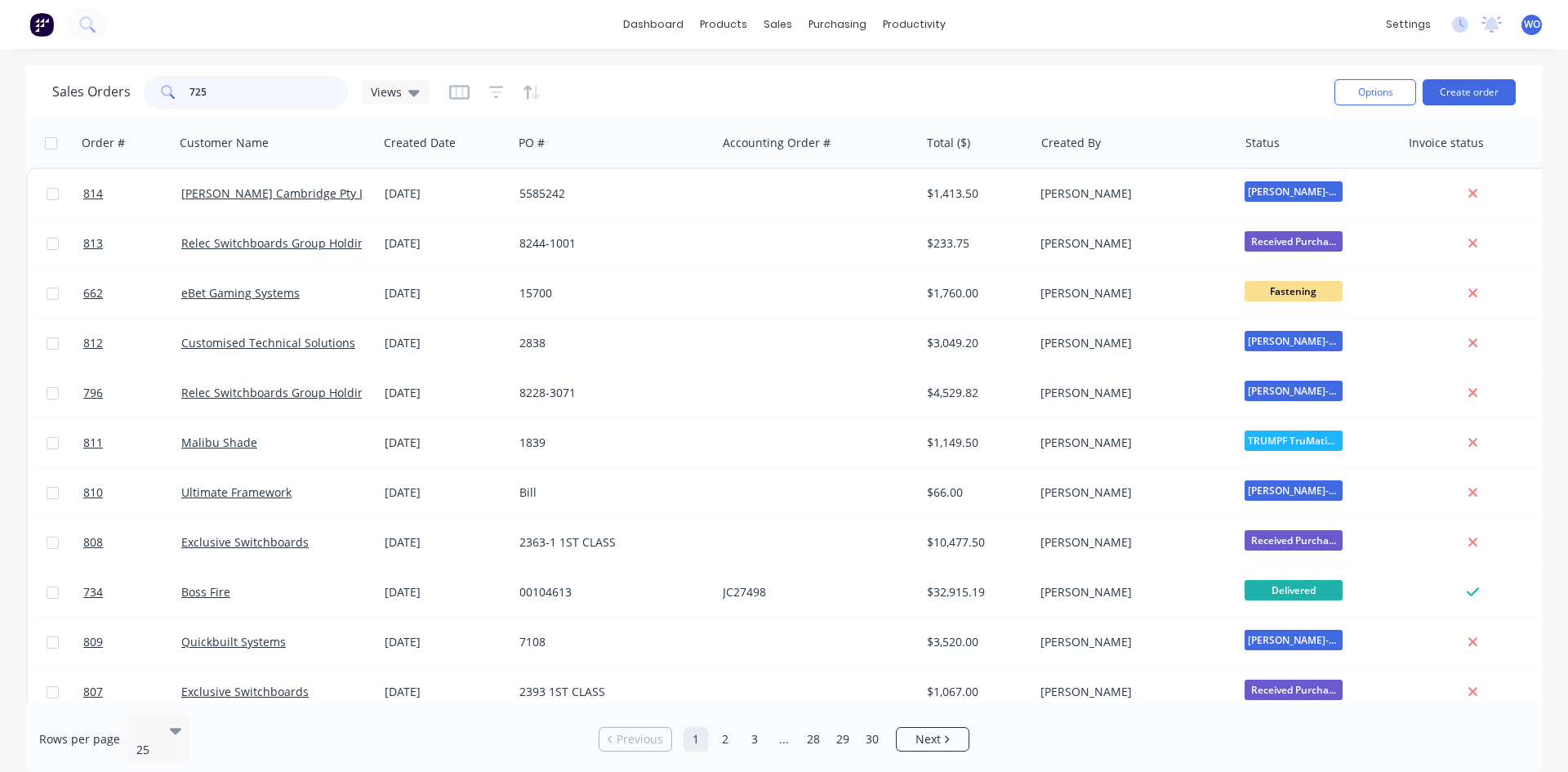
type input "725"
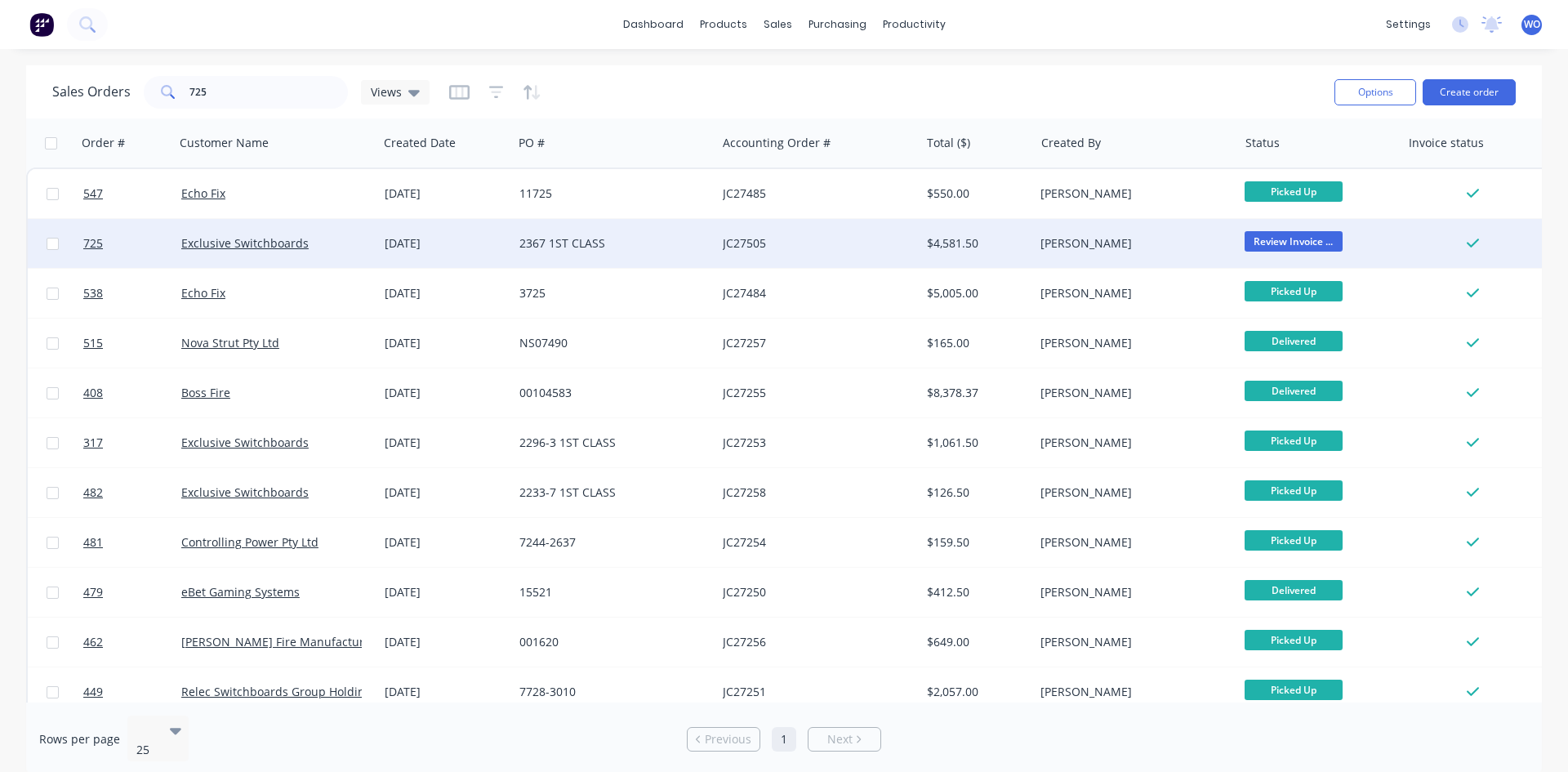
click at [1163, 253] on div "[PERSON_NAME]" at bounding box center [1135, 243] width 203 height 49
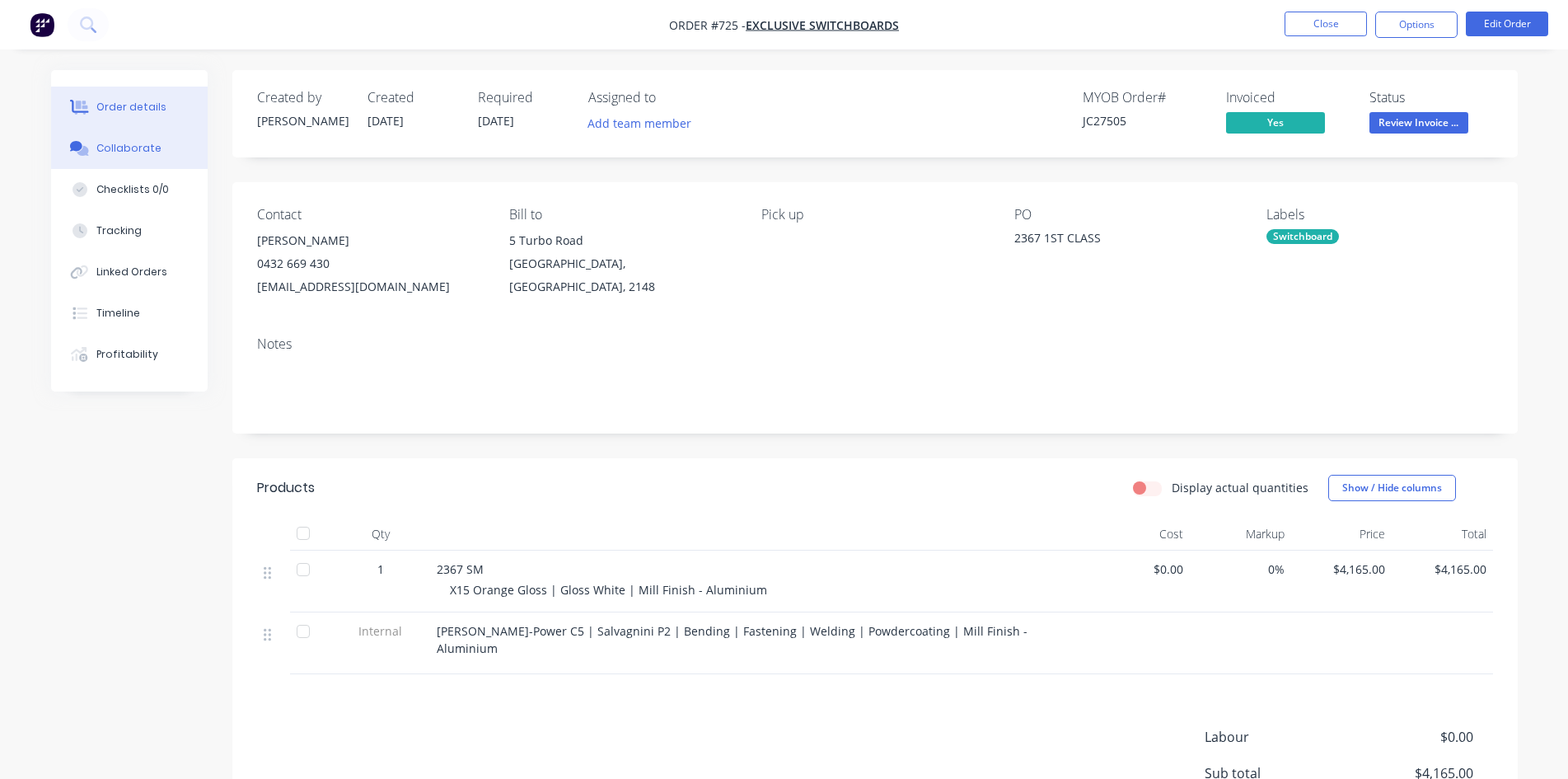
click at [170, 154] on button "Collaborate" at bounding box center [129, 148] width 156 height 41
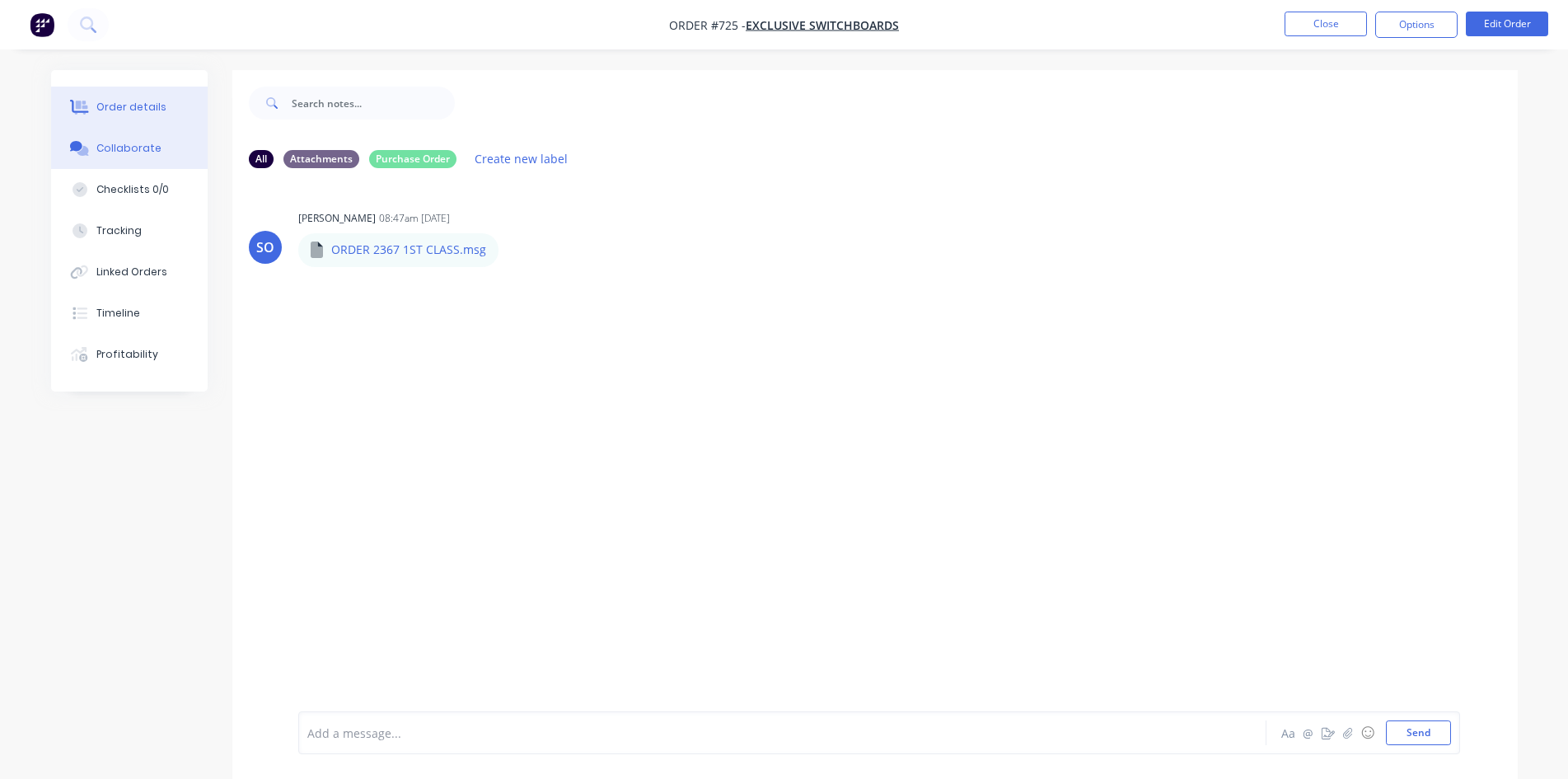
click at [113, 103] on div "Order details" at bounding box center [131, 107] width 70 height 15
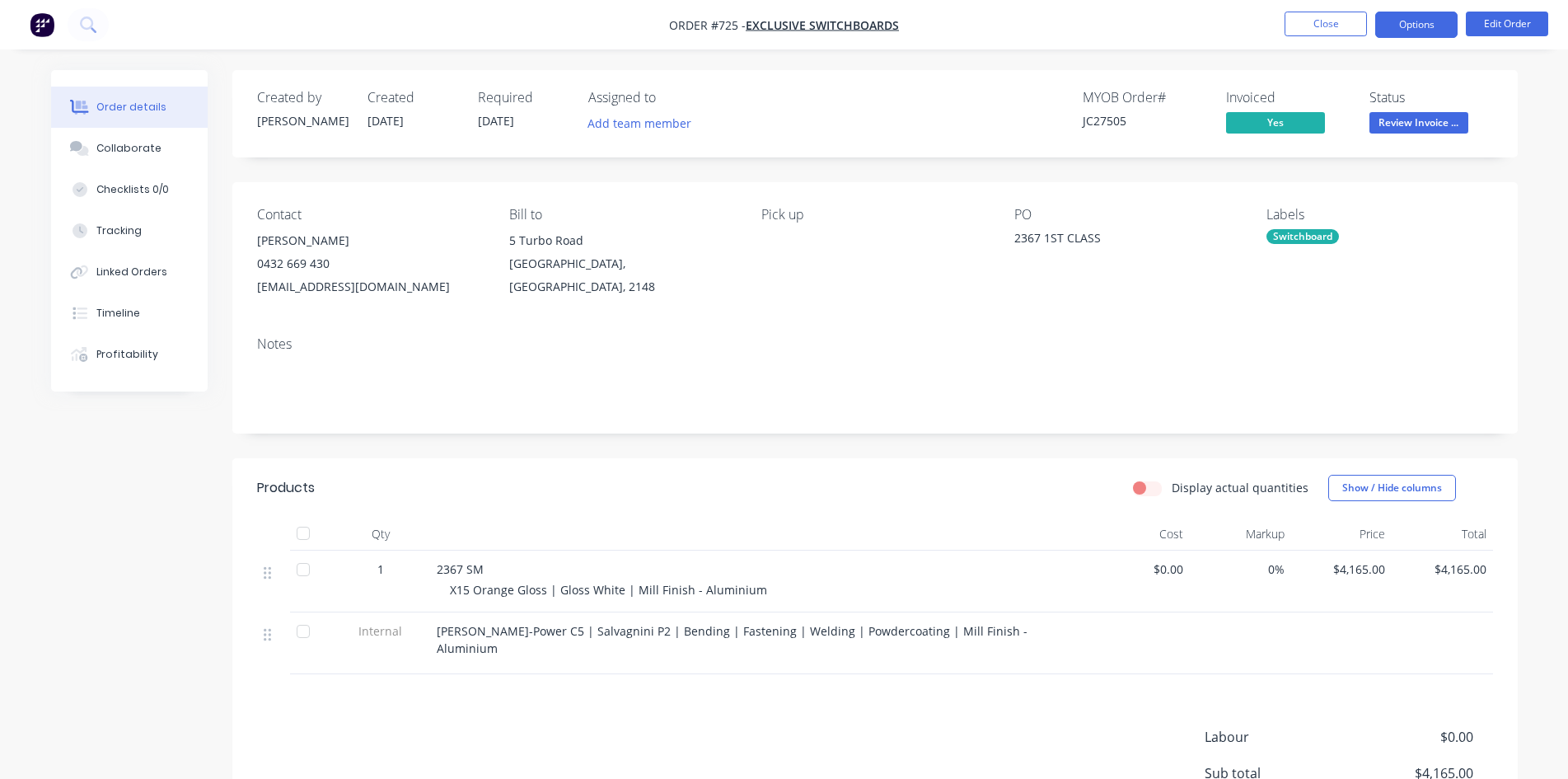
click at [1418, 28] on button "Options" at bounding box center [1416, 24] width 82 height 26
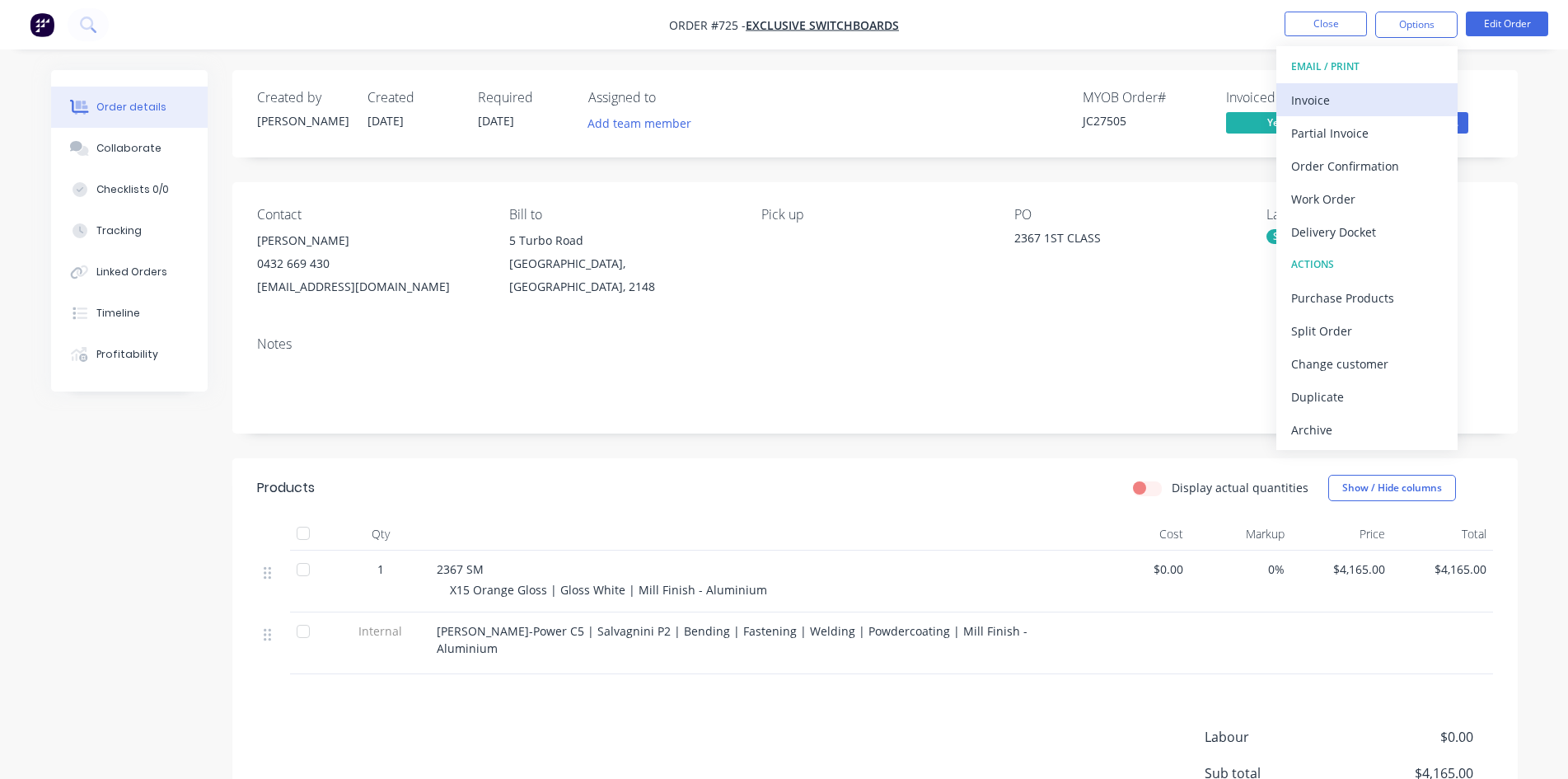
click at [1330, 107] on div "Invoice" at bounding box center [1367, 100] width 152 height 24
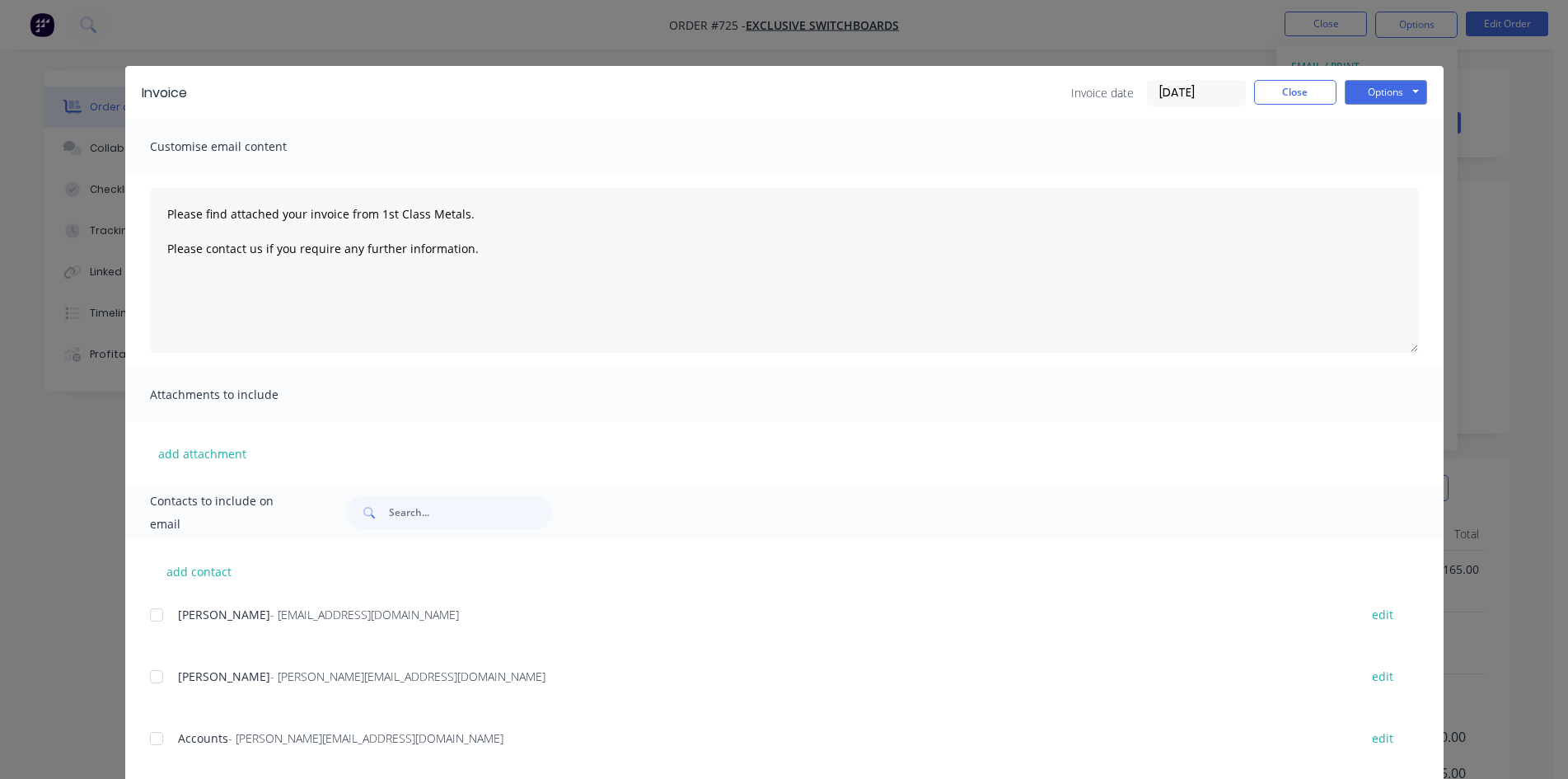
click at [155, 744] on div at bounding box center [156, 739] width 33 height 33
click at [1371, 87] on button "Options" at bounding box center [1386, 93] width 82 height 24
click at [1385, 175] on button "Email" at bounding box center [1397, 176] width 106 height 27
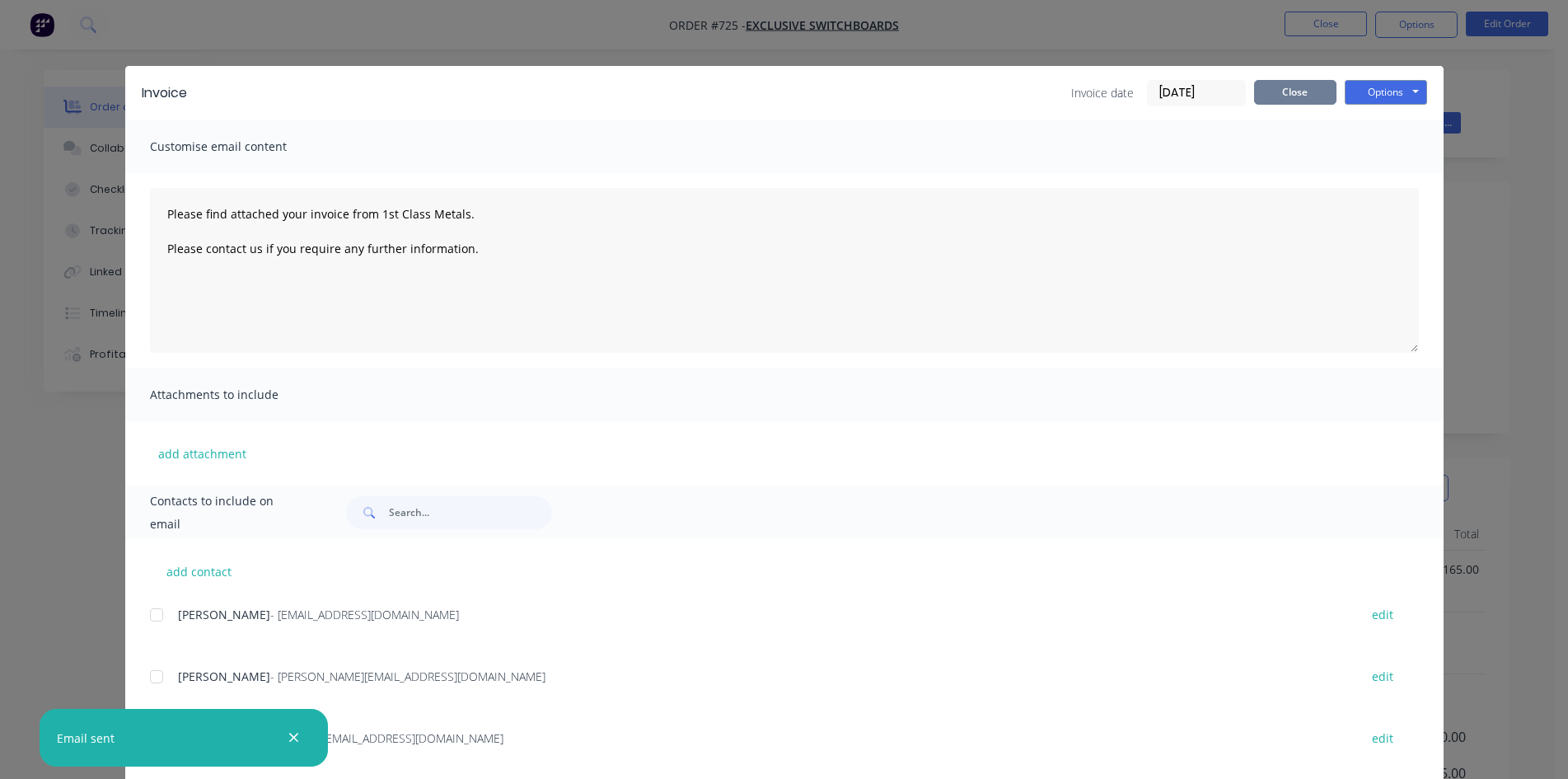
click at [1283, 95] on button "Close" at bounding box center [1295, 93] width 82 height 24
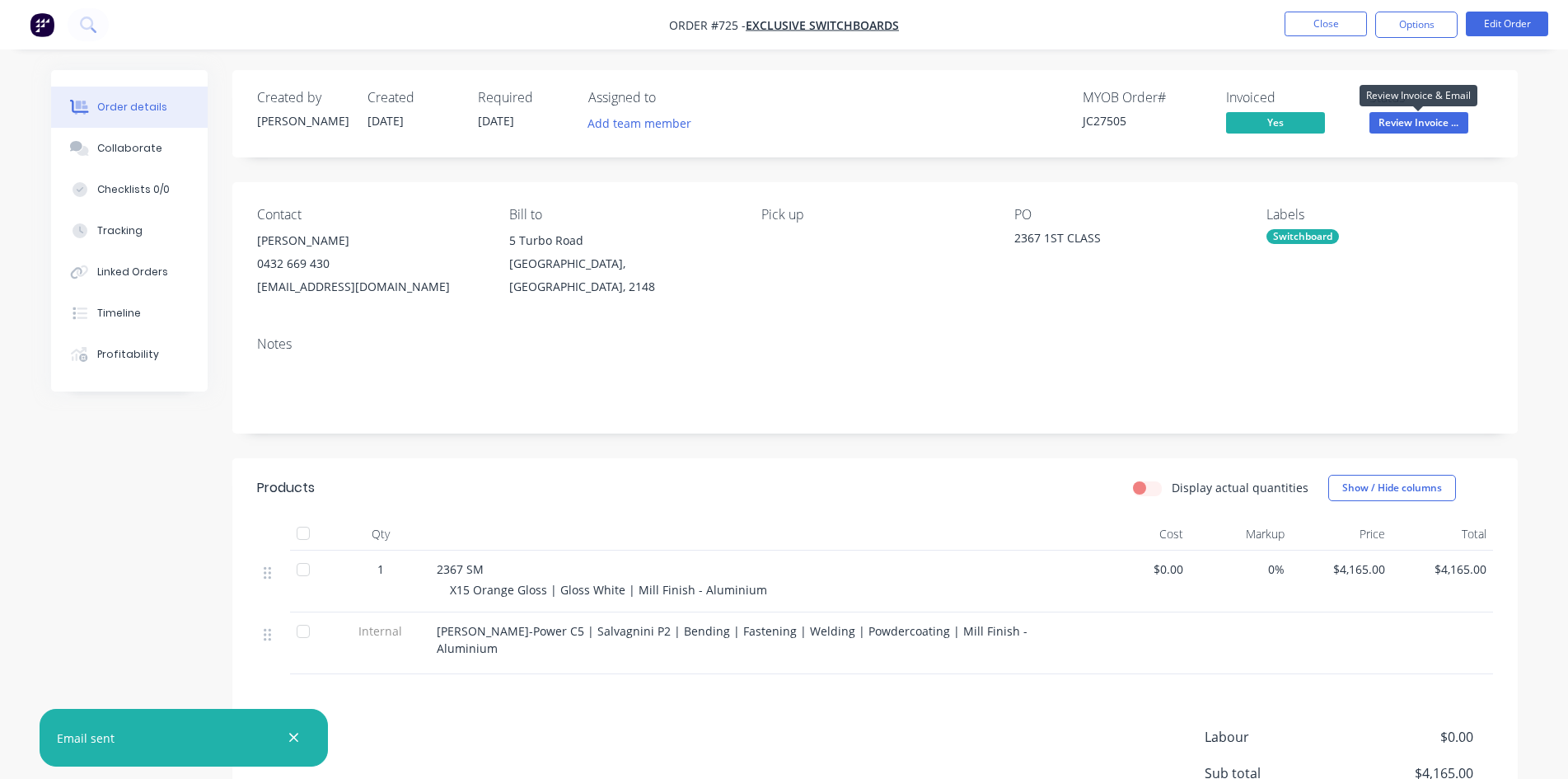
click at [1396, 131] on span "Review Invoice ..." at bounding box center [1419, 122] width 99 height 21
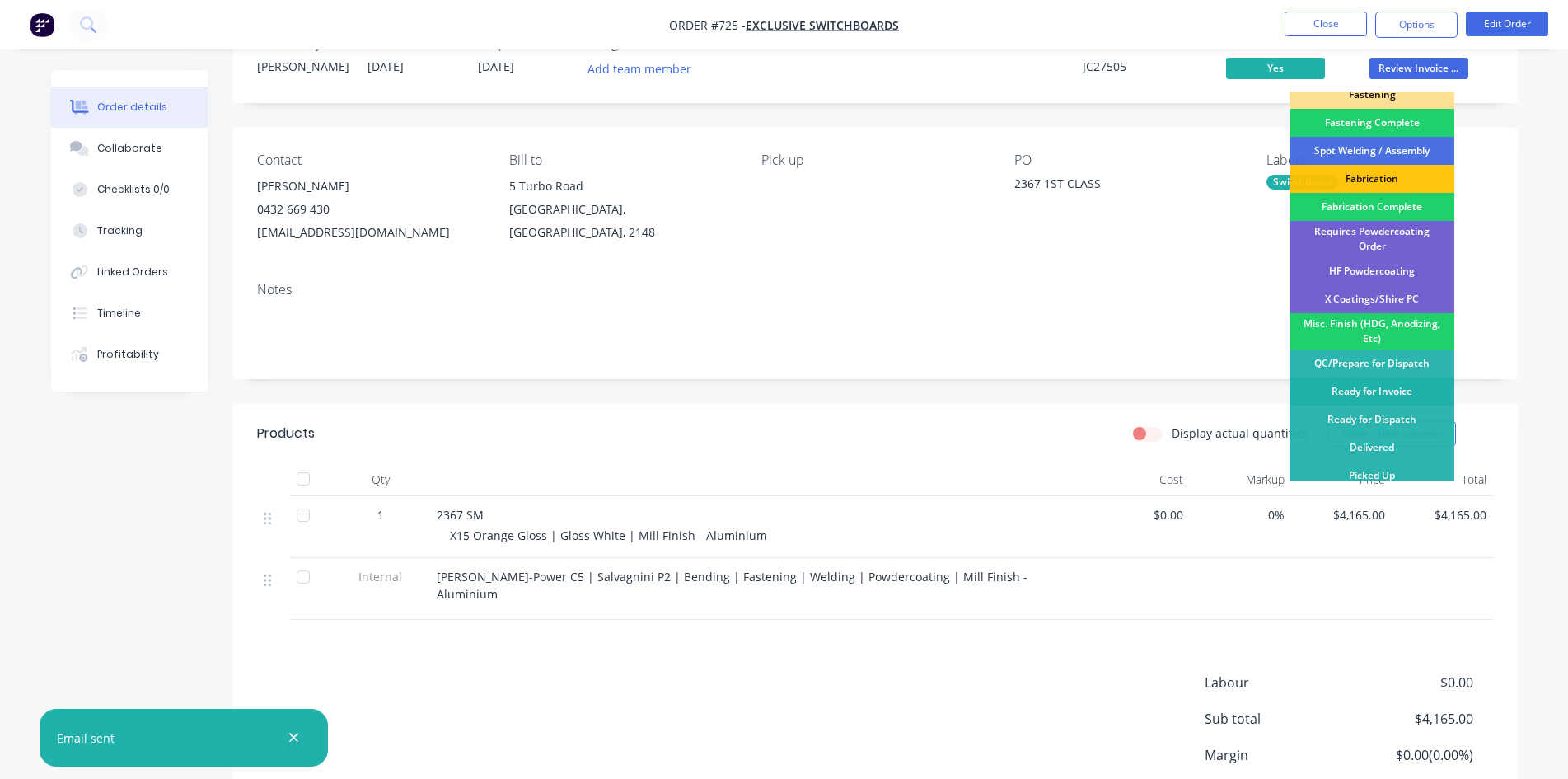
scroll to position [82, 0]
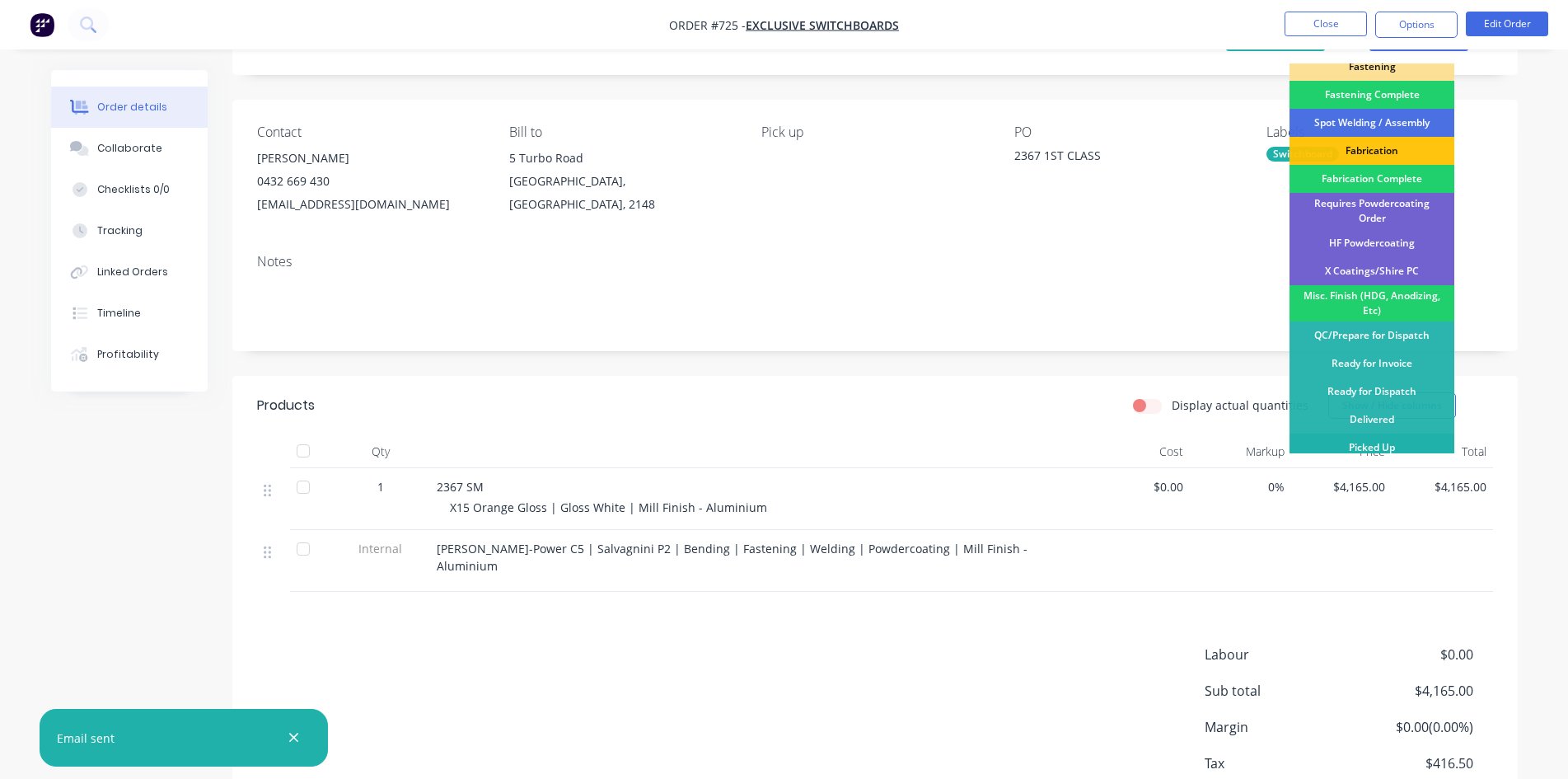
click at [1389, 438] on div "Picked Up" at bounding box center [1372, 447] width 165 height 28
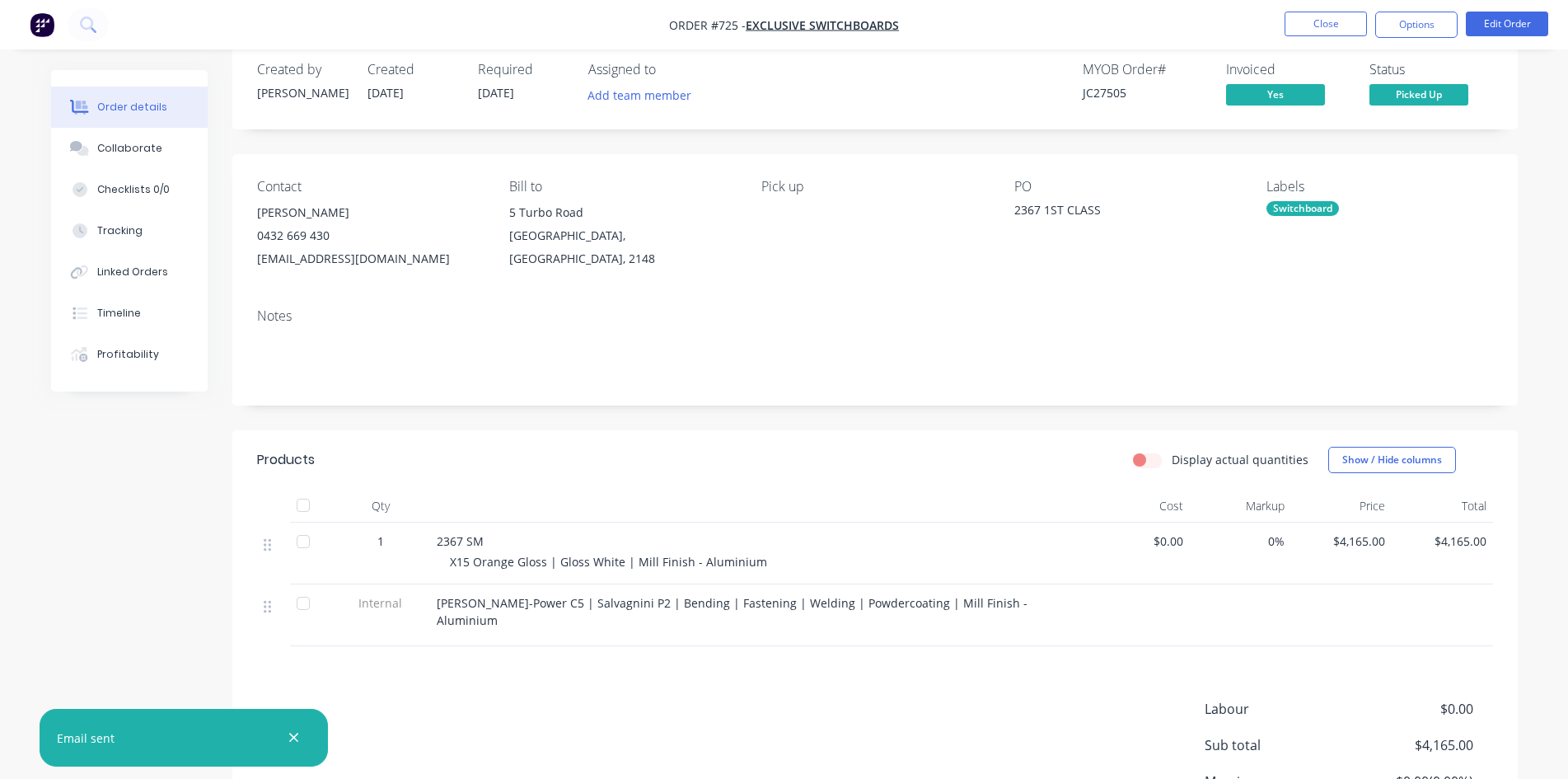
scroll to position [0, 0]
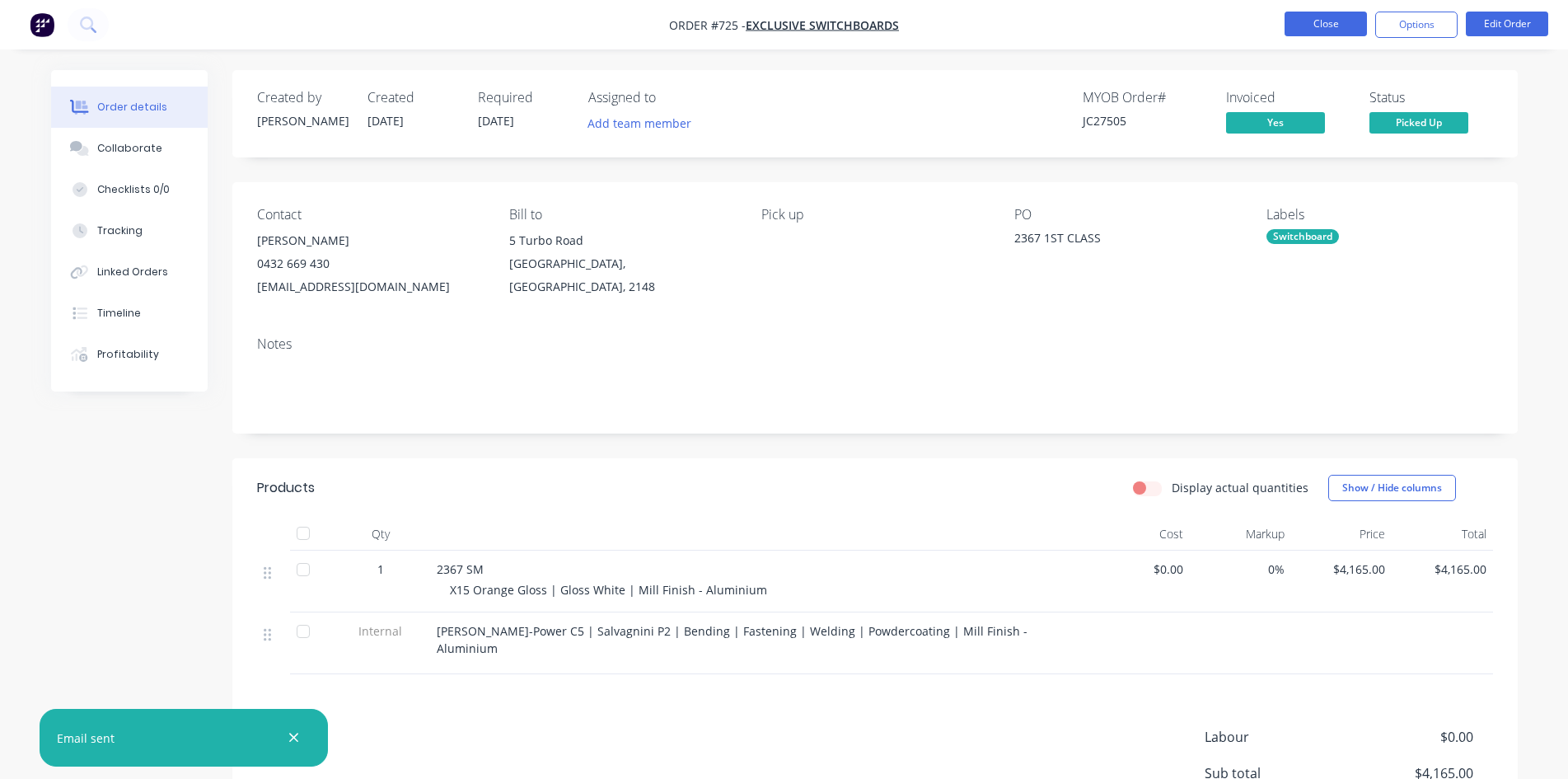
click at [1323, 25] on button "Close" at bounding box center [1325, 24] width 82 height 24
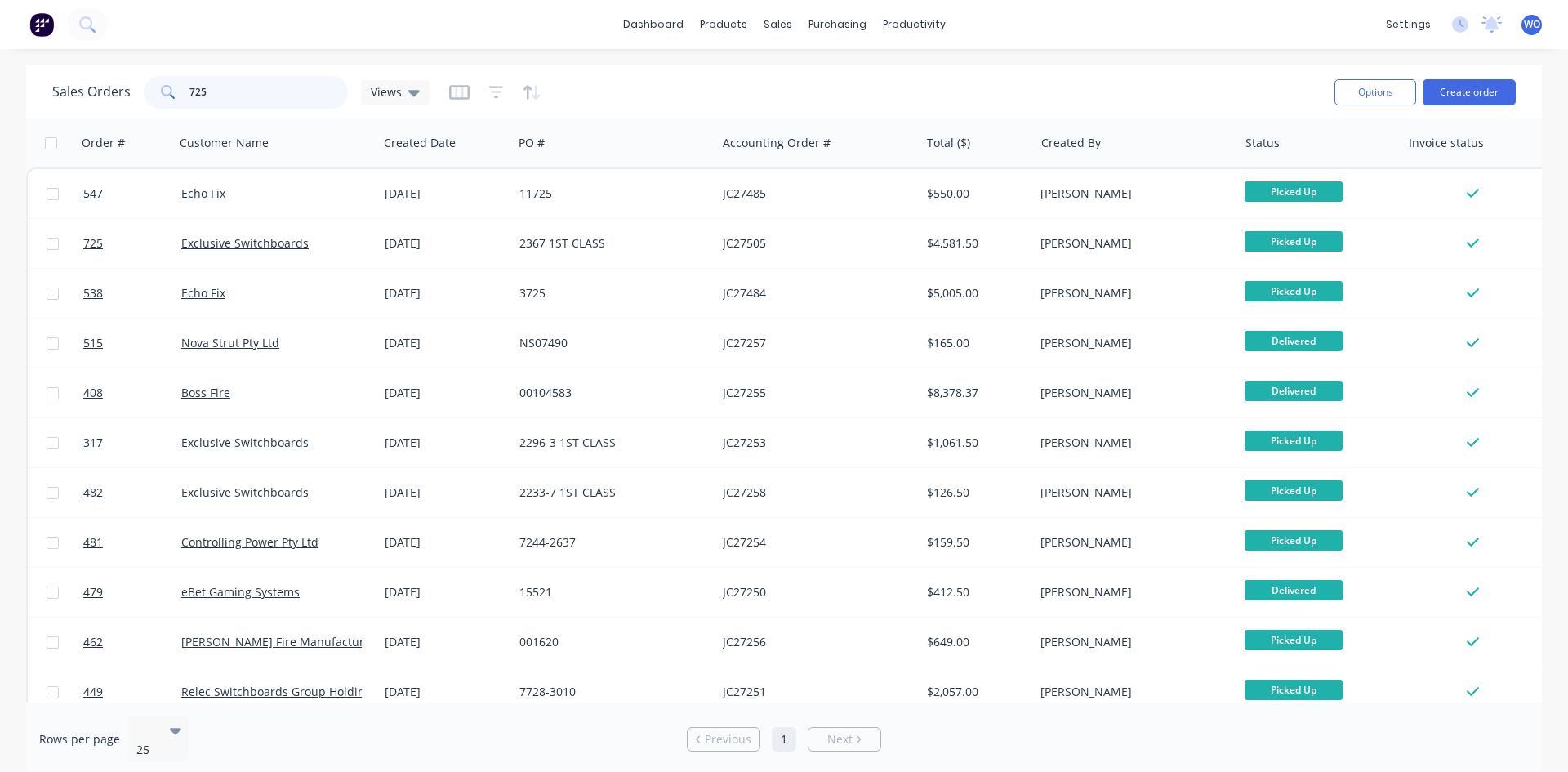
drag, startPoint x: 240, startPoint y: 89, endPoint x: 0, endPoint y: 108, distance: 240.8
click at [0, 108] on div "Sales Orders 725 Views Options Create order Order # Customer Name Created Date …" at bounding box center [784, 421] width 1568 height 711
type input "672"
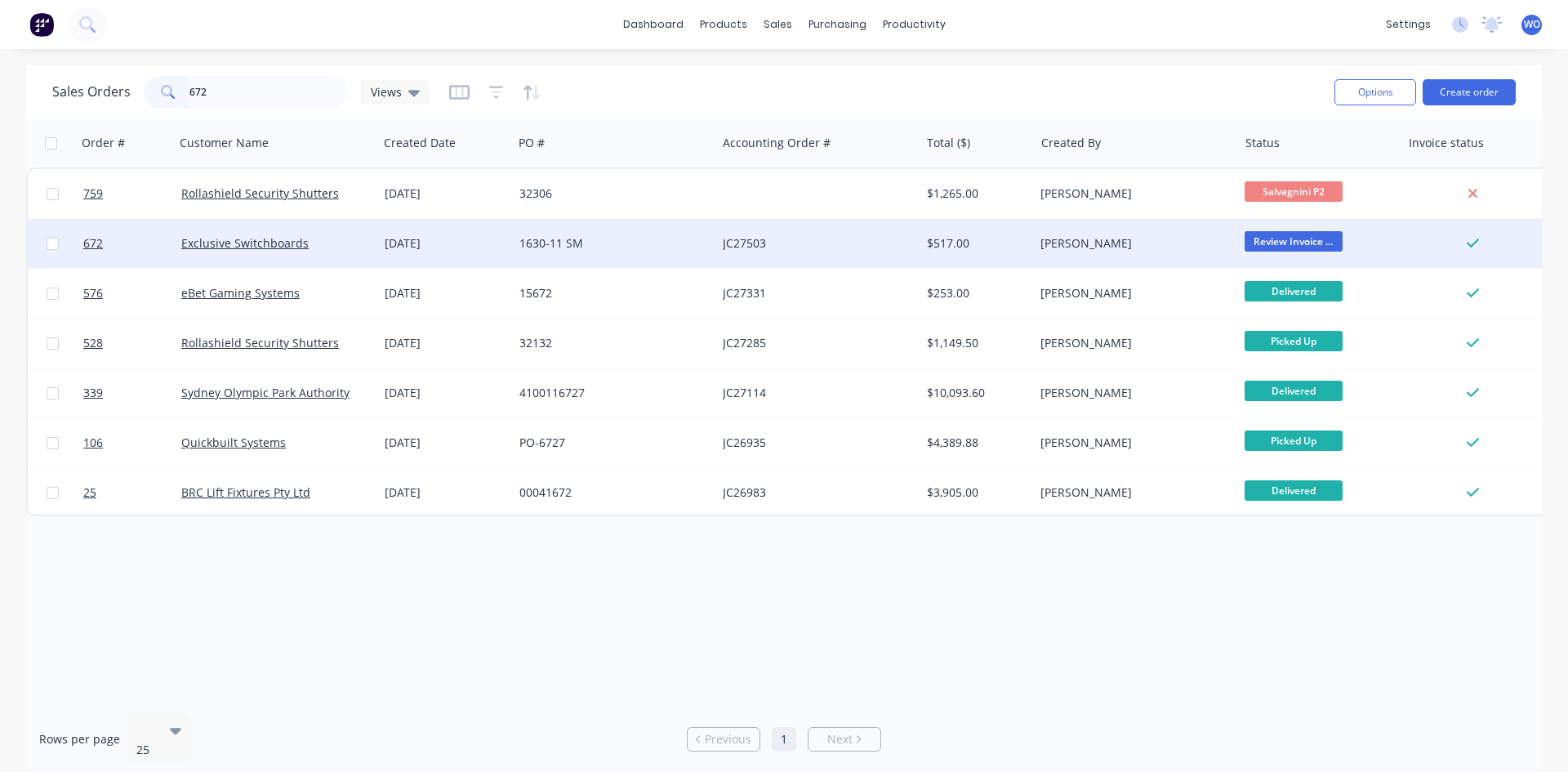
click at [717, 229] on div "JC27503" at bounding box center [818, 243] width 203 height 49
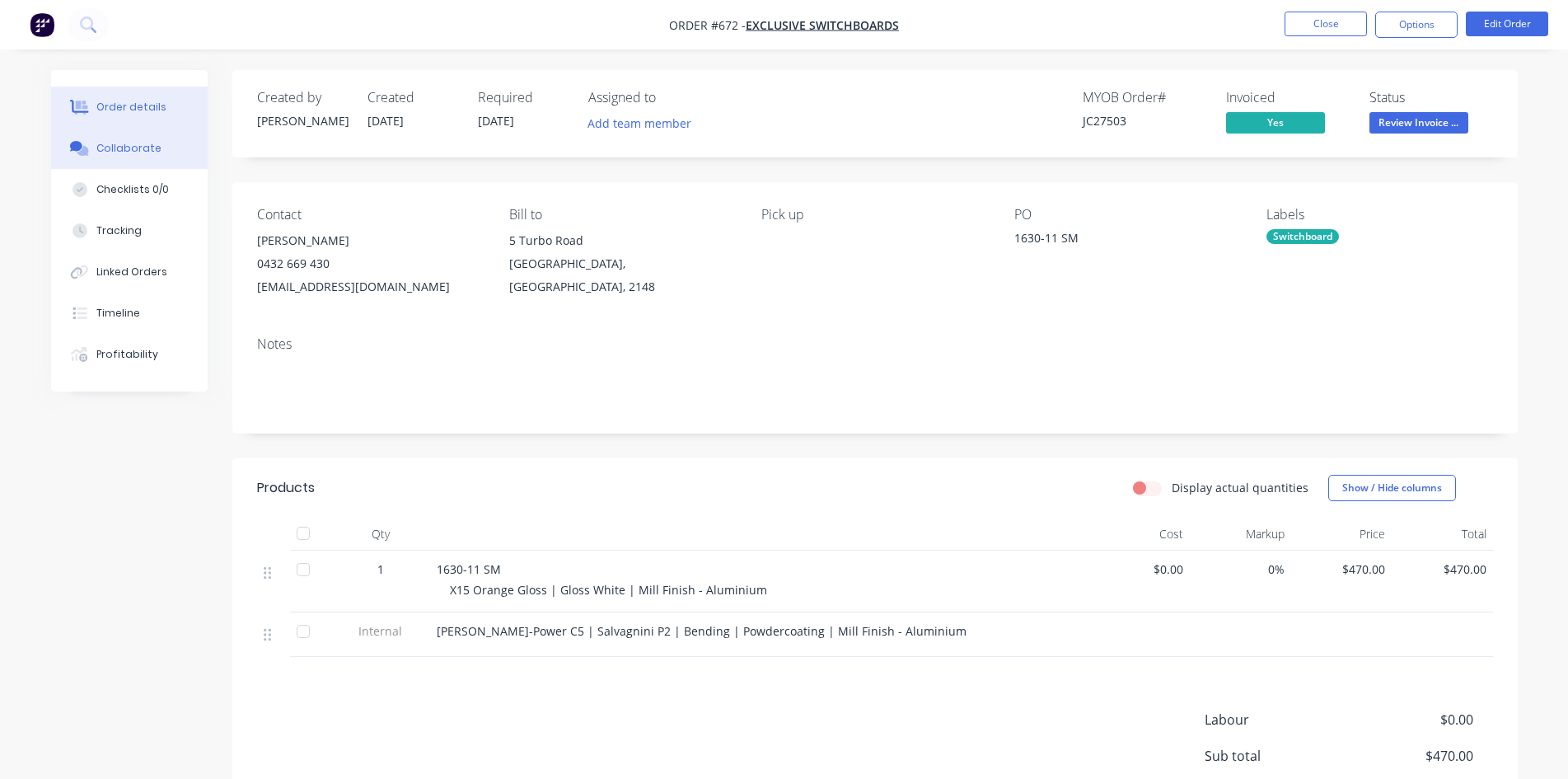
click at [103, 150] on div "Collaborate" at bounding box center [128, 148] width 65 height 15
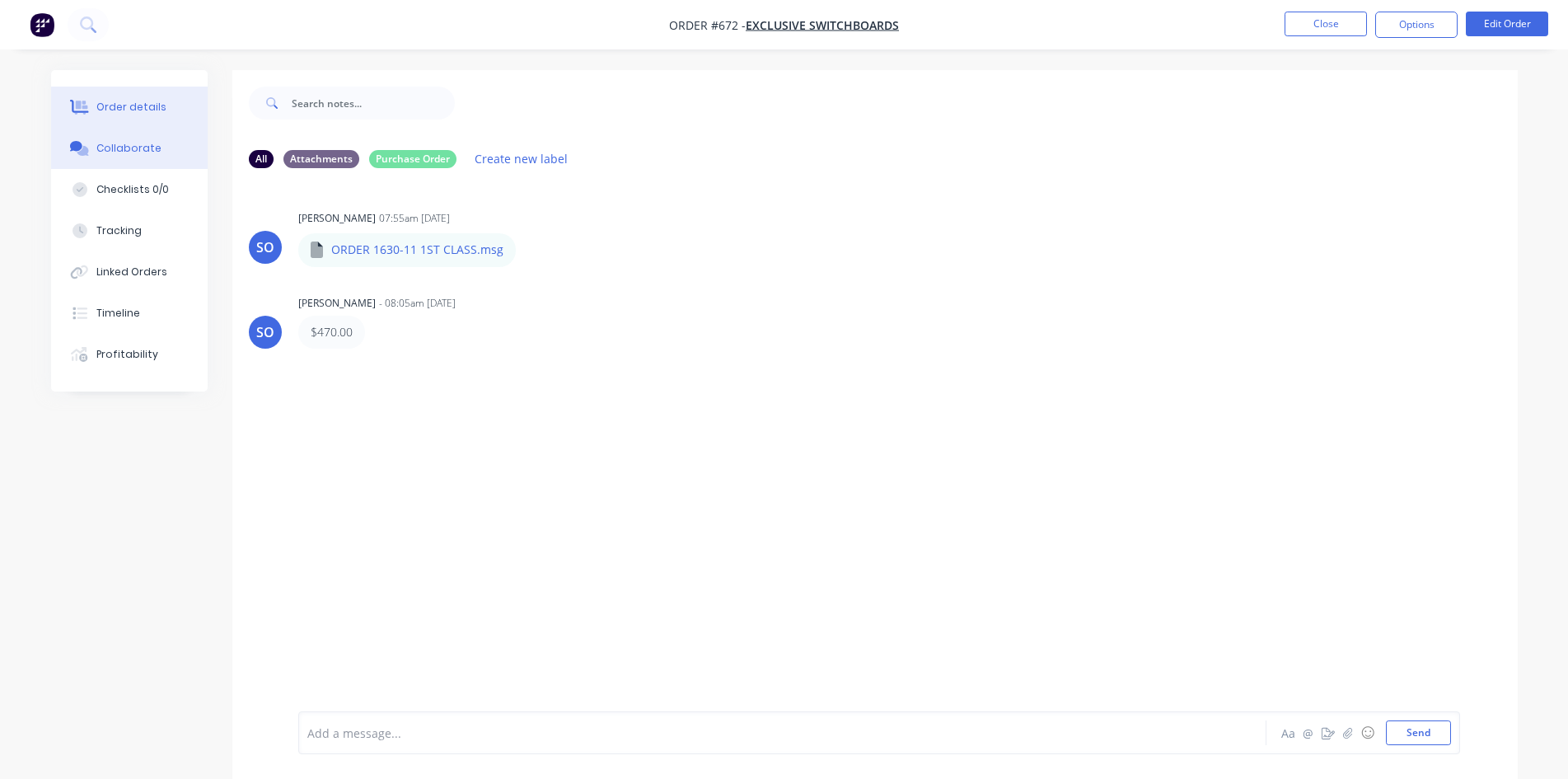
click at [143, 122] on button "Order details" at bounding box center [129, 107] width 156 height 41
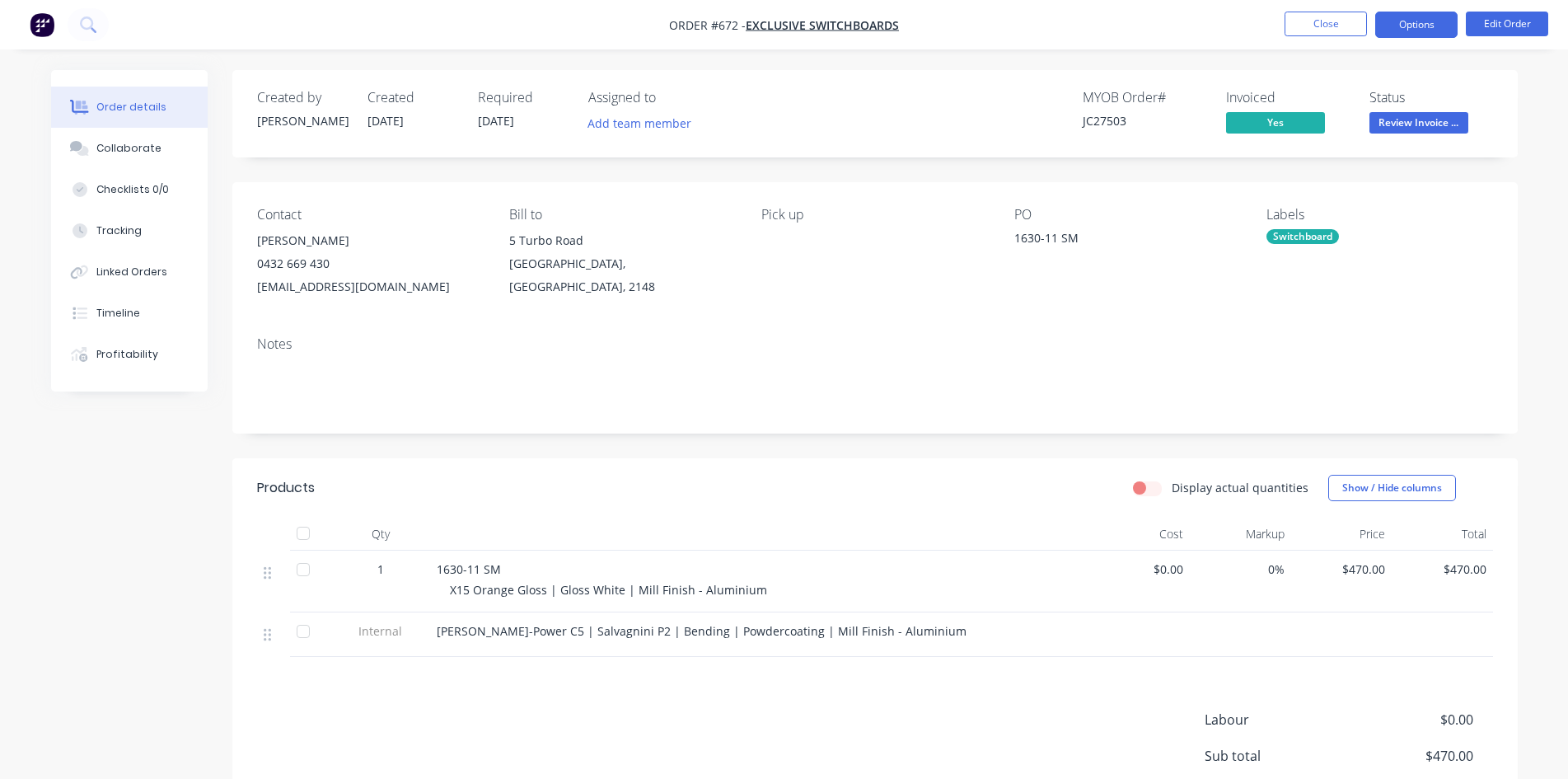
click at [1400, 30] on button "Options" at bounding box center [1416, 24] width 82 height 26
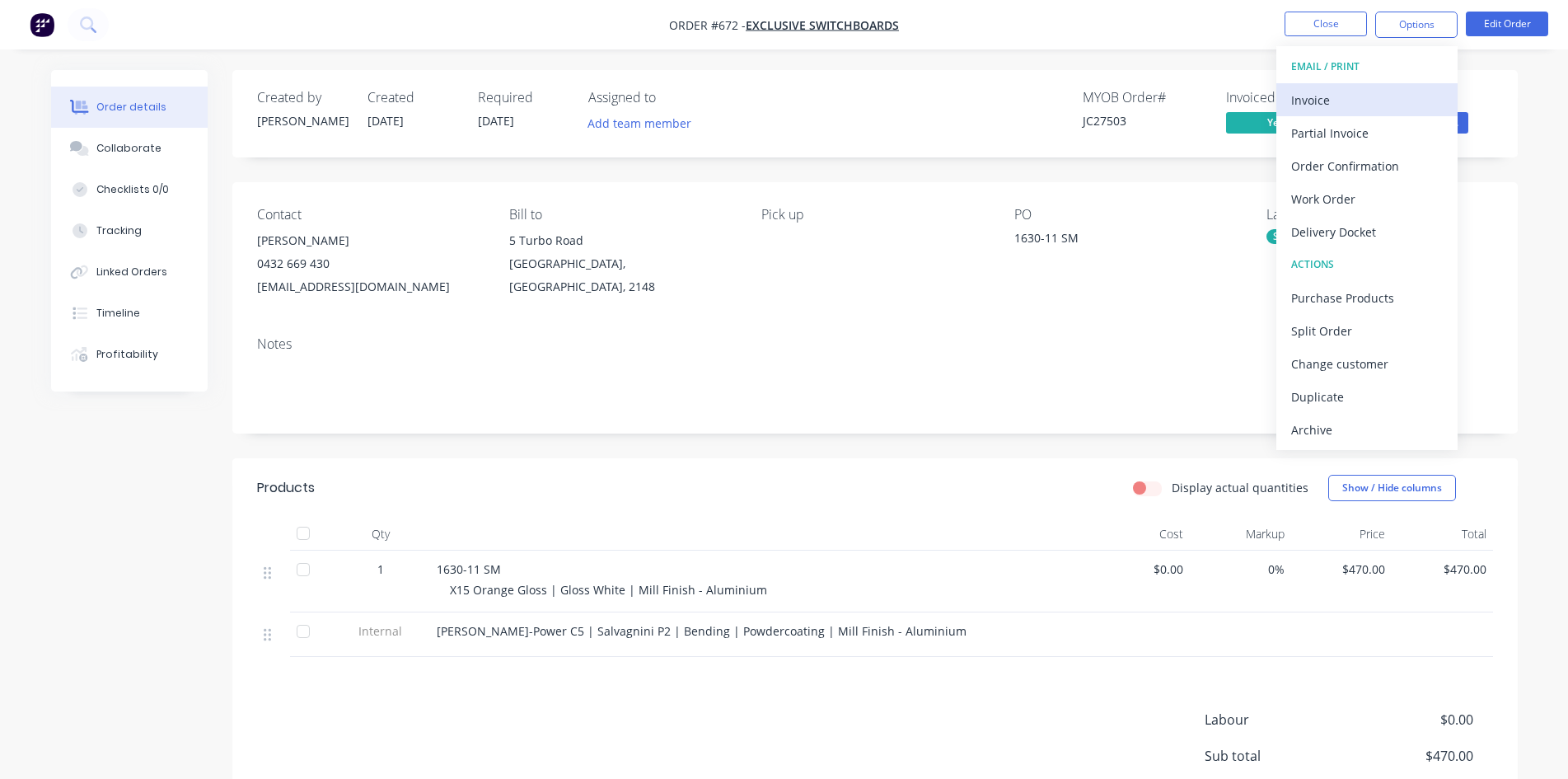
click at [1378, 85] on button "Invoice" at bounding box center [1367, 100] width 182 height 33
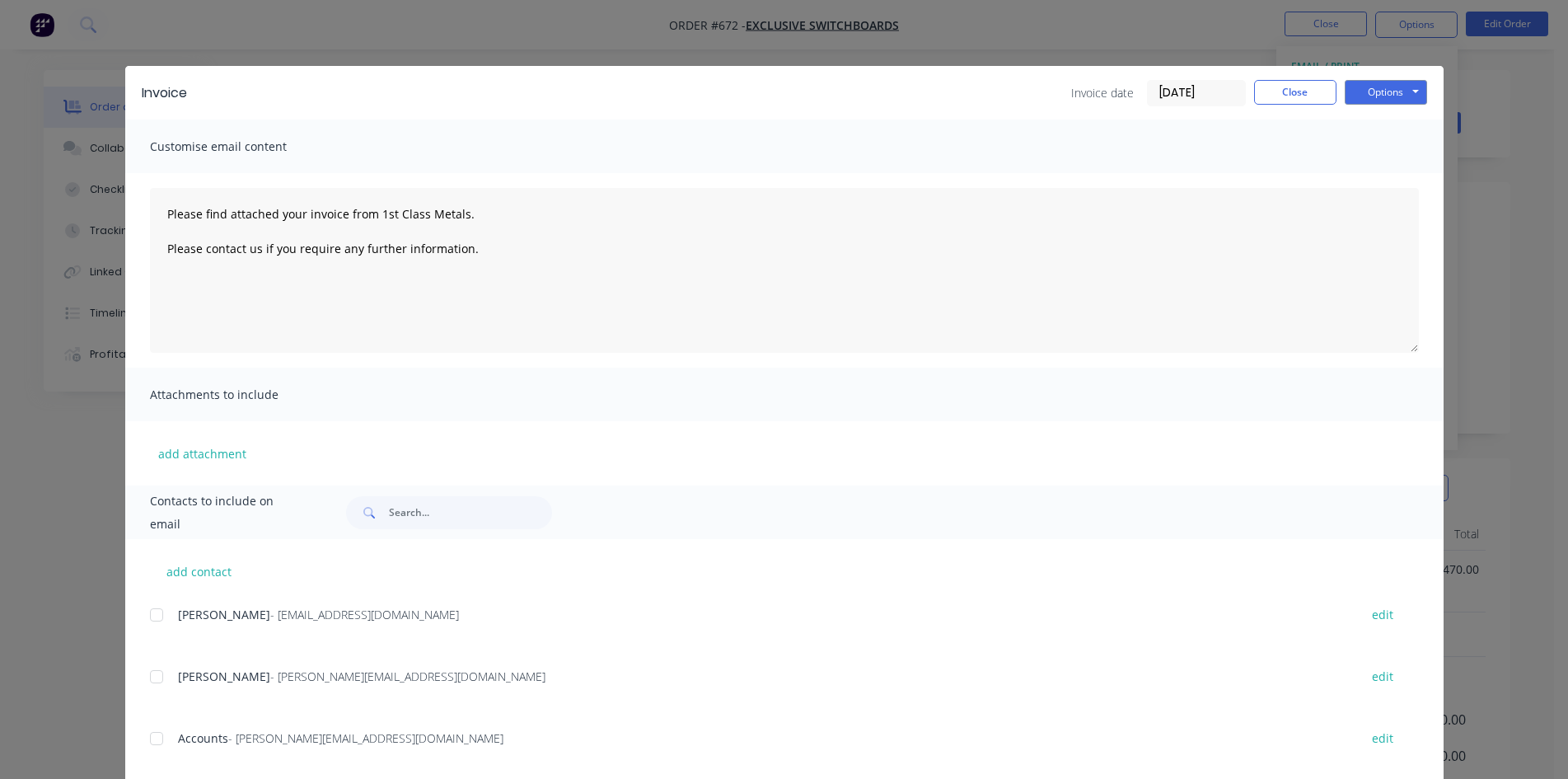
click at [149, 747] on div at bounding box center [156, 739] width 33 height 33
click at [1358, 95] on button "Options" at bounding box center [1386, 93] width 82 height 24
click at [1362, 174] on button "Email" at bounding box center [1397, 176] width 106 height 27
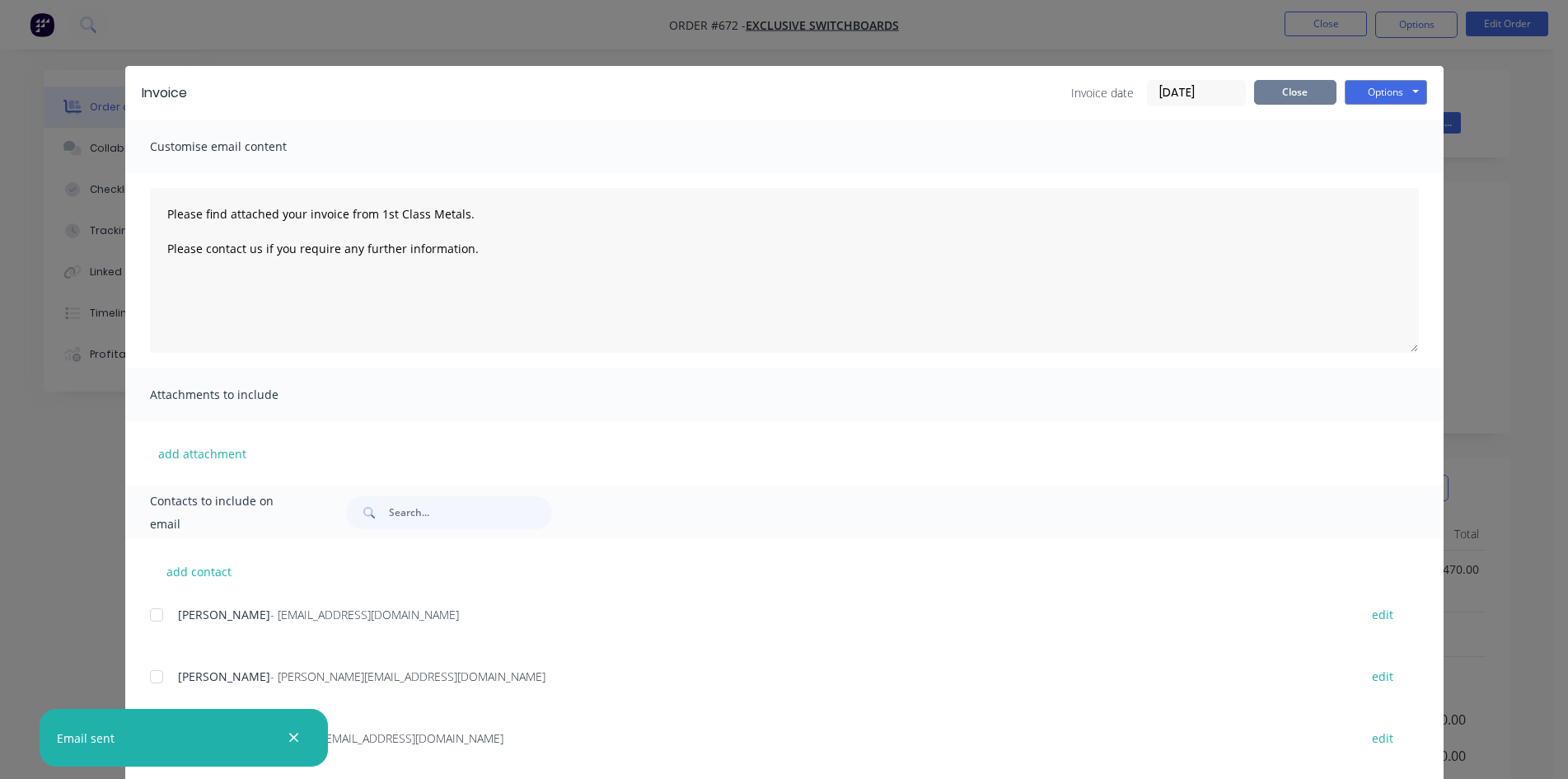
click at [1307, 93] on button "Close" at bounding box center [1295, 93] width 82 height 24
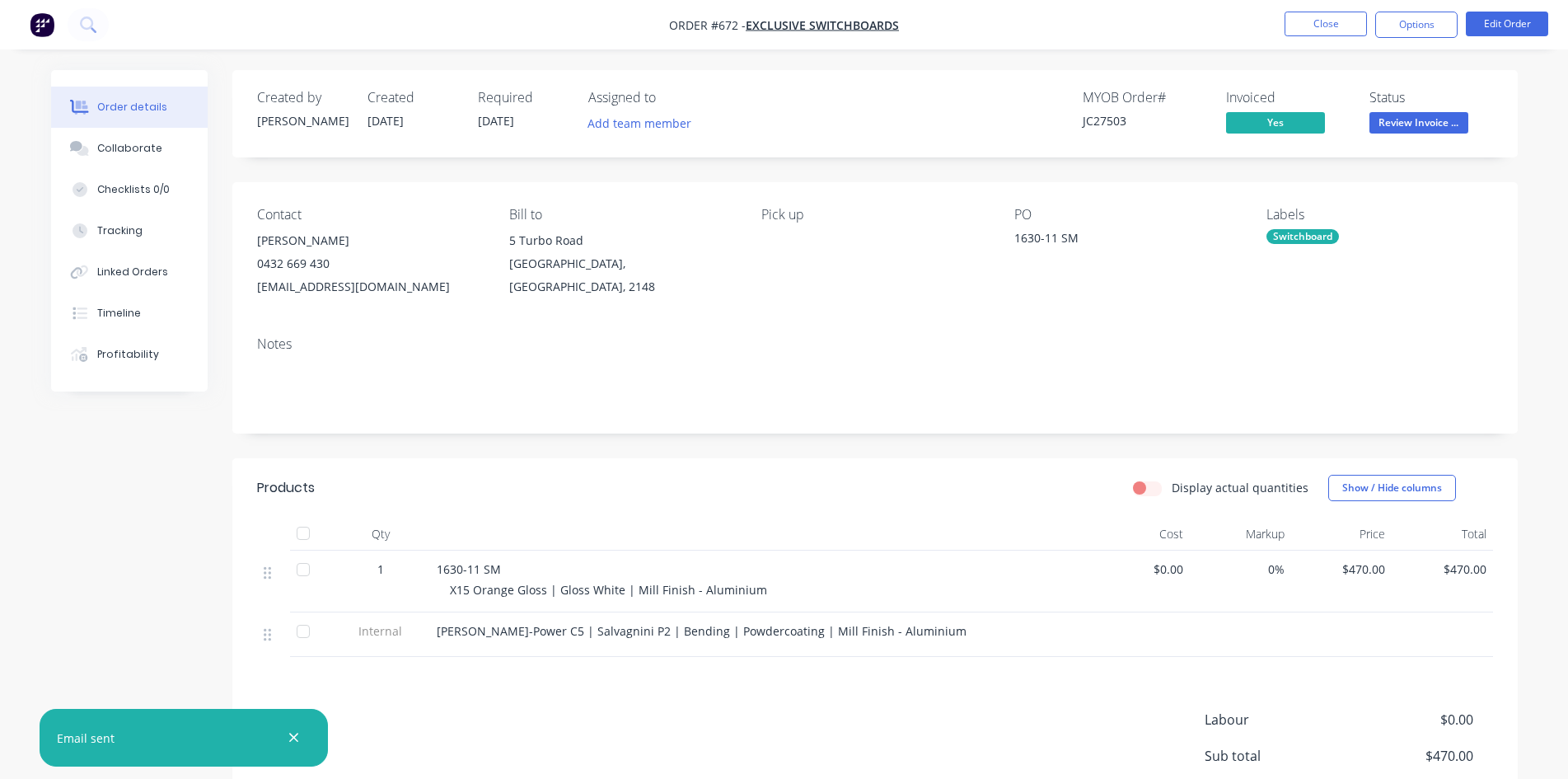
click at [1454, 119] on span "Review Invoice ..." at bounding box center [1419, 122] width 99 height 21
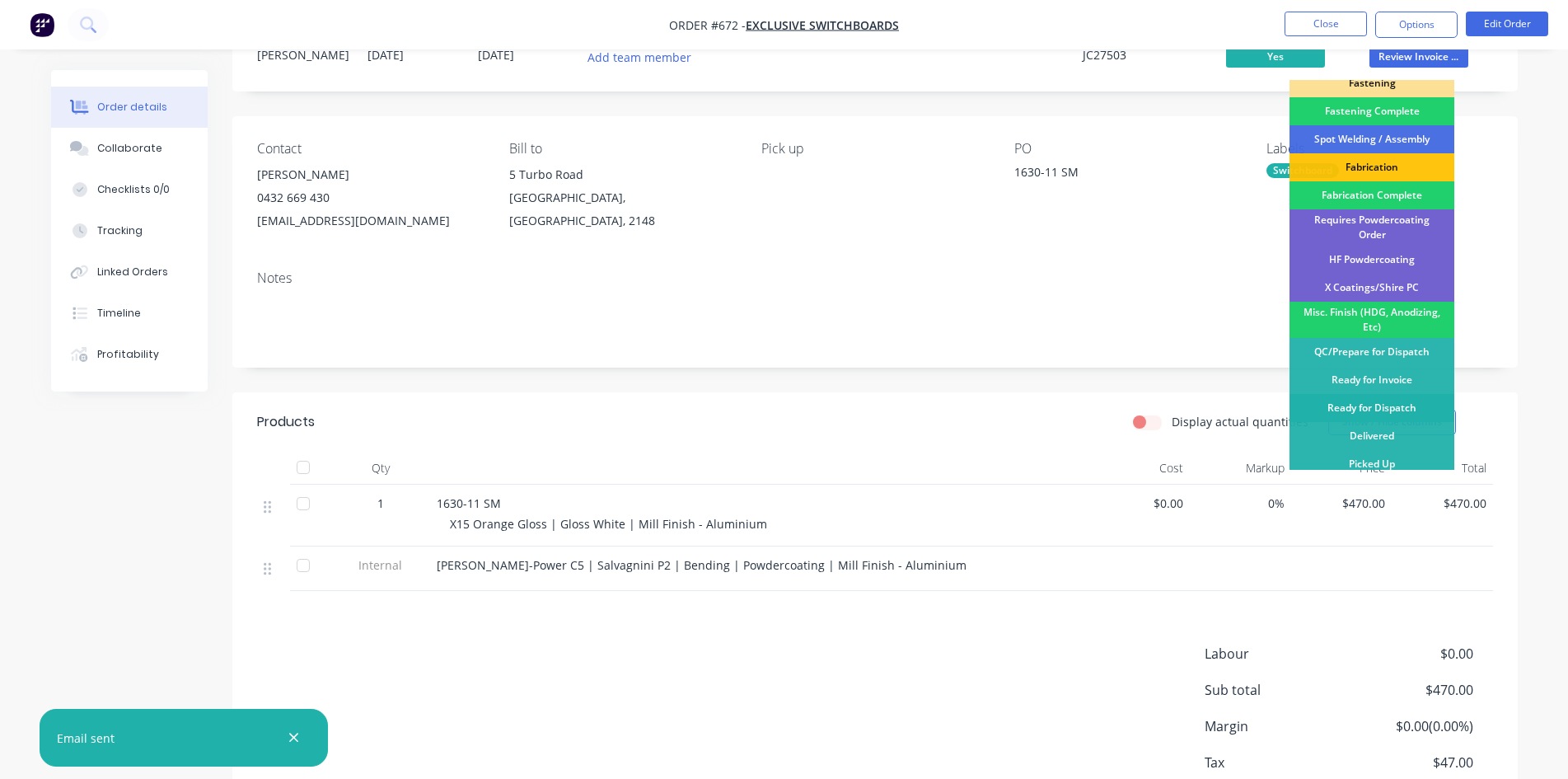
scroll to position [171, 0]
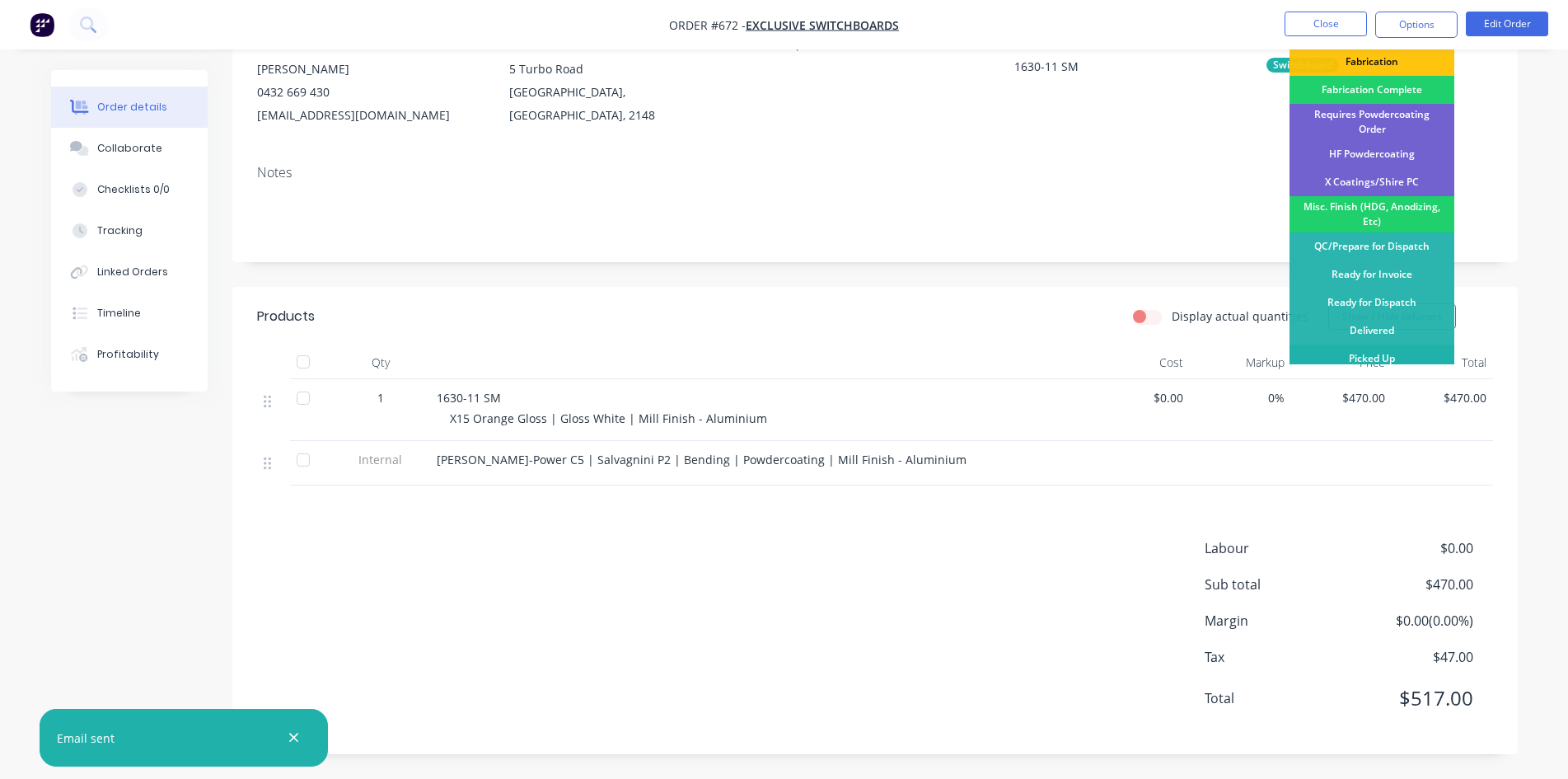
click at [1407, 350] on div "Picked Up" at bounding box center [1372, 359] width 165 height 28
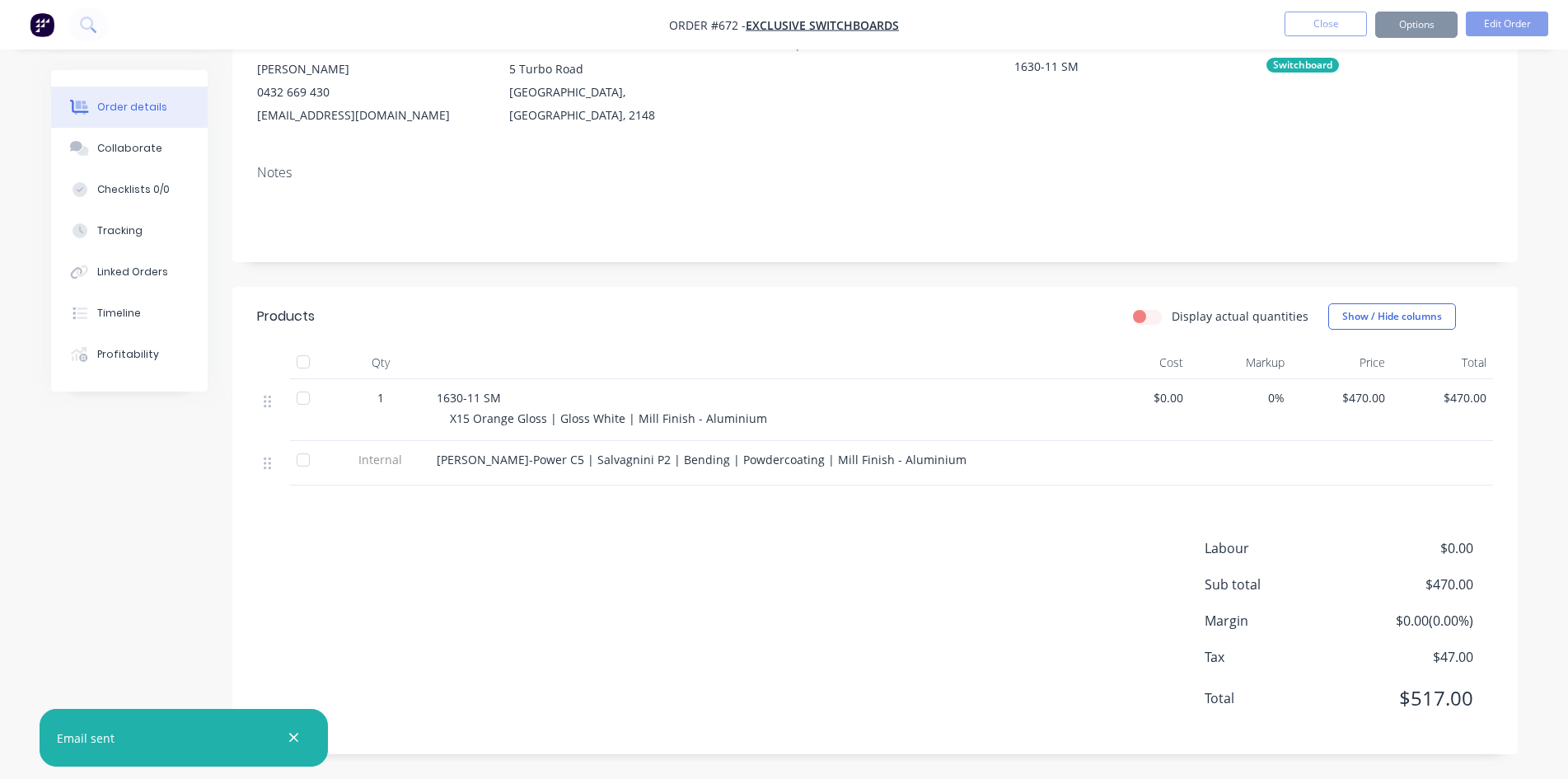
scroll to position [0, 0]
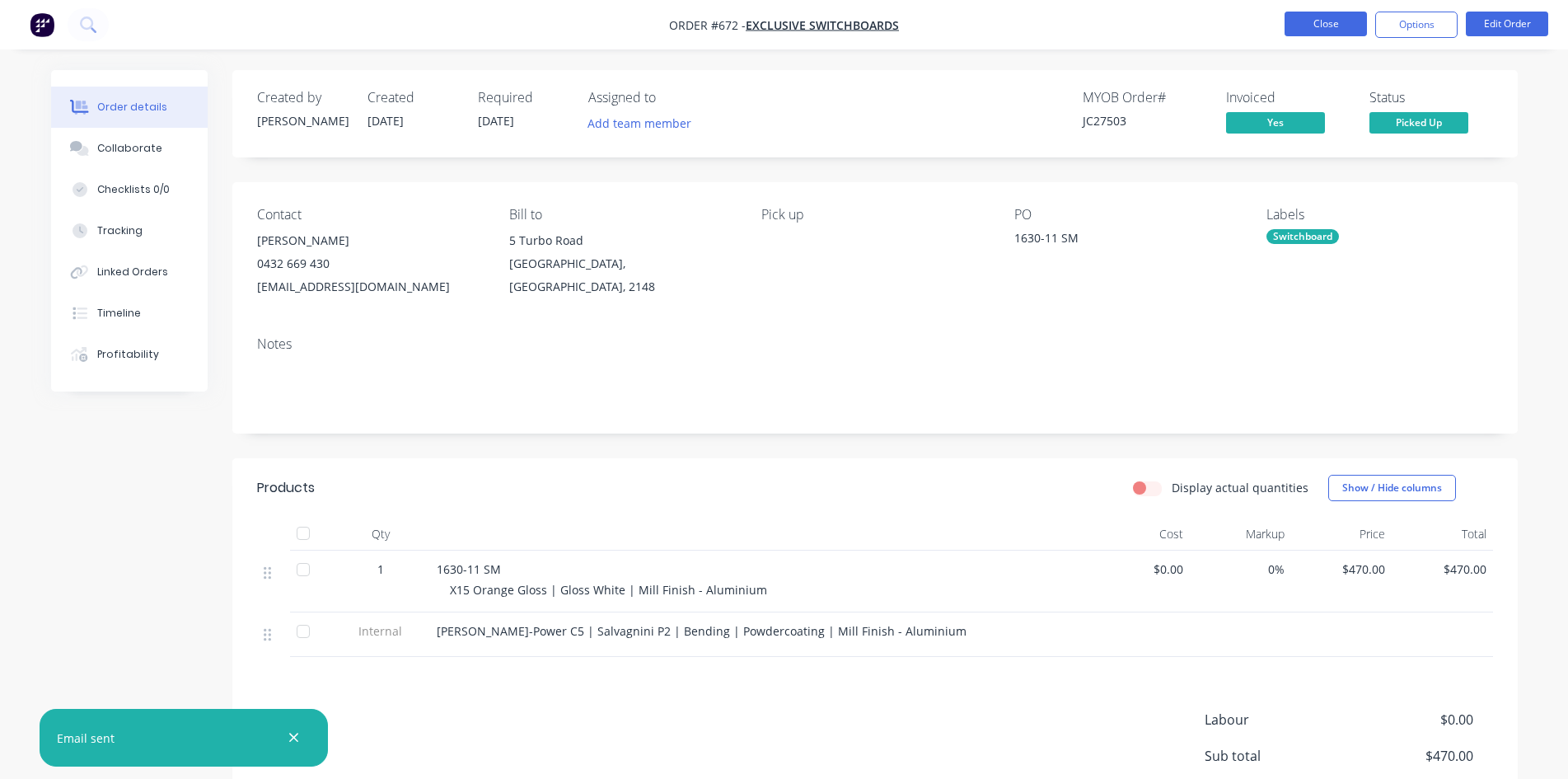
click at [1334, 31] on button "Close" at bounding box center [1325, 24] width 82 height 24
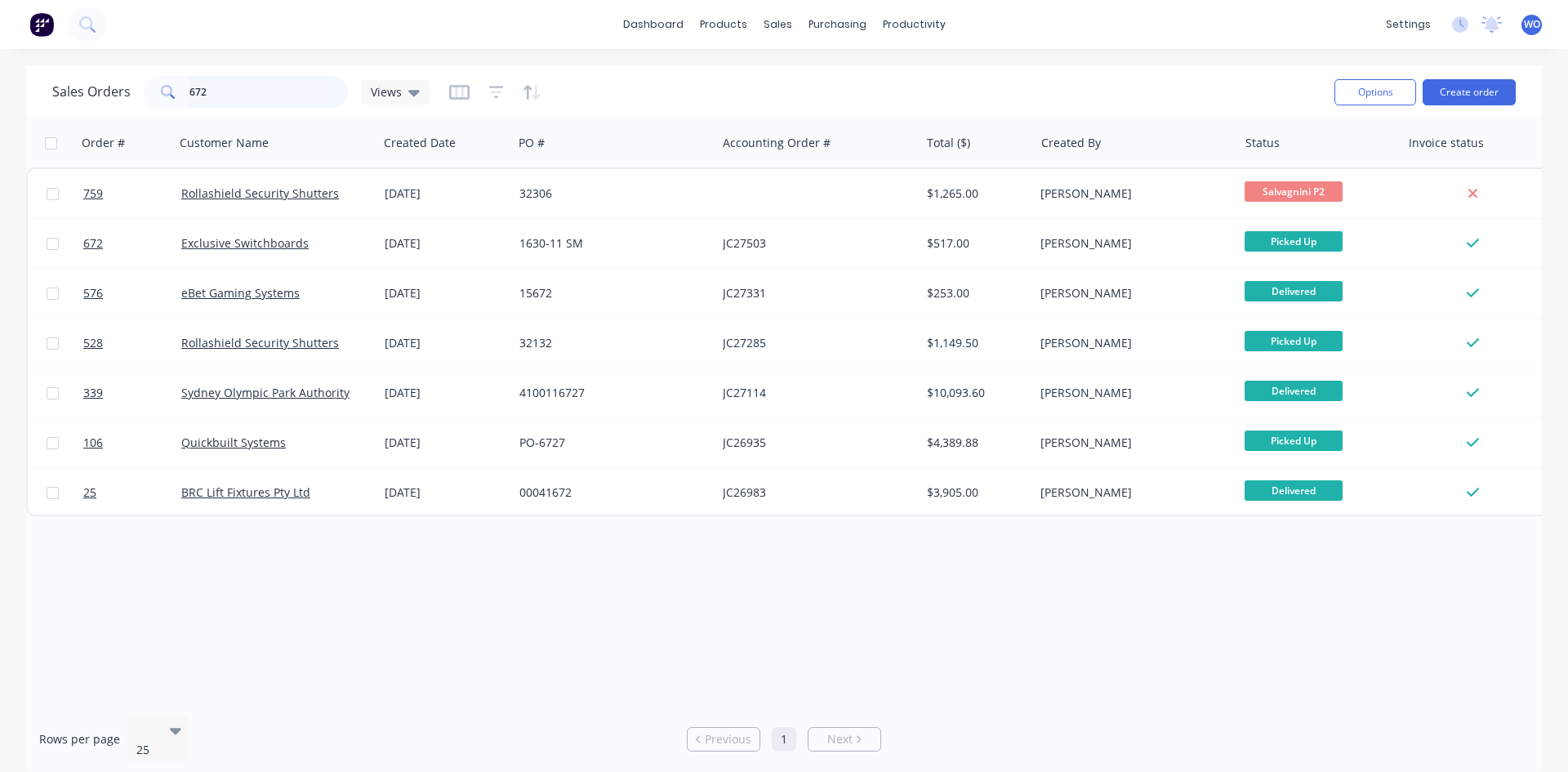
drag, startPoint x: 228, startPoint y: 98, endPoint x: 0, endPoint y: 5, distance: 246.2
click at [0, 5] on div "dashboard products sales purchasing productivity dashboard products Product Cat…" at bounding box center [784, 386] width 1568 height 772
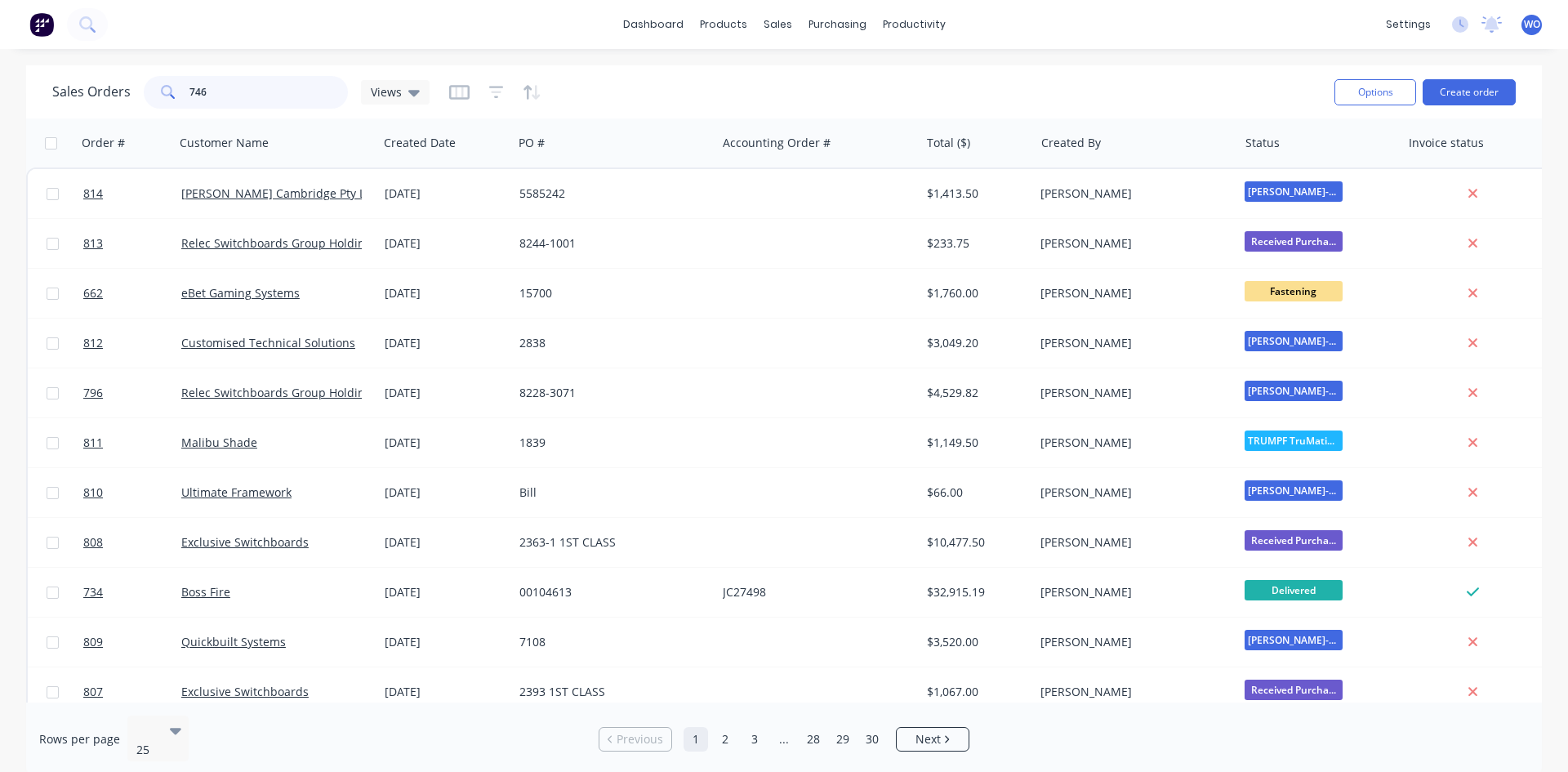
type input "746"
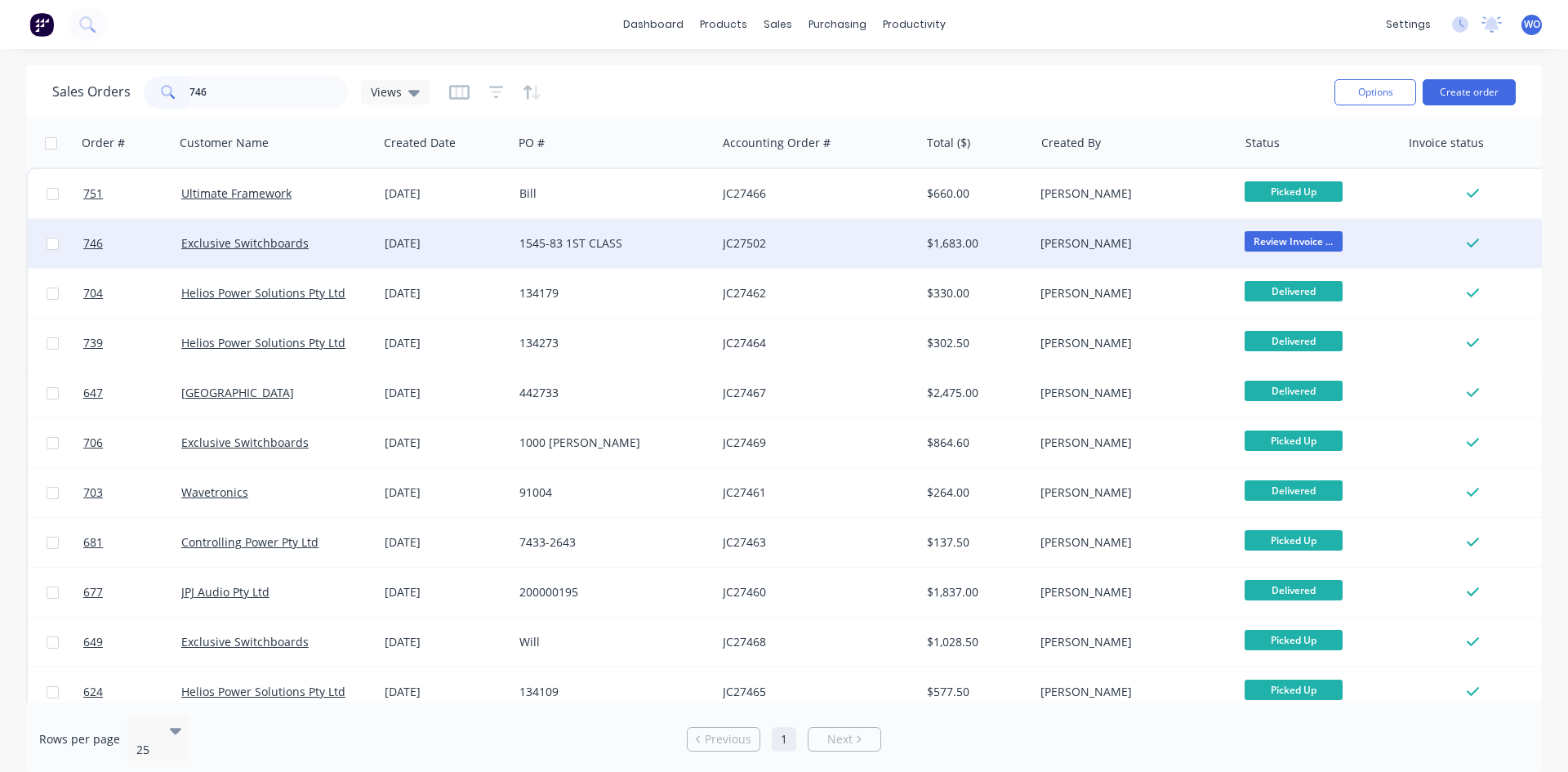
click at [442, 231] on div "[DATE]" at bounding box center [446, 243] width 135 height 49
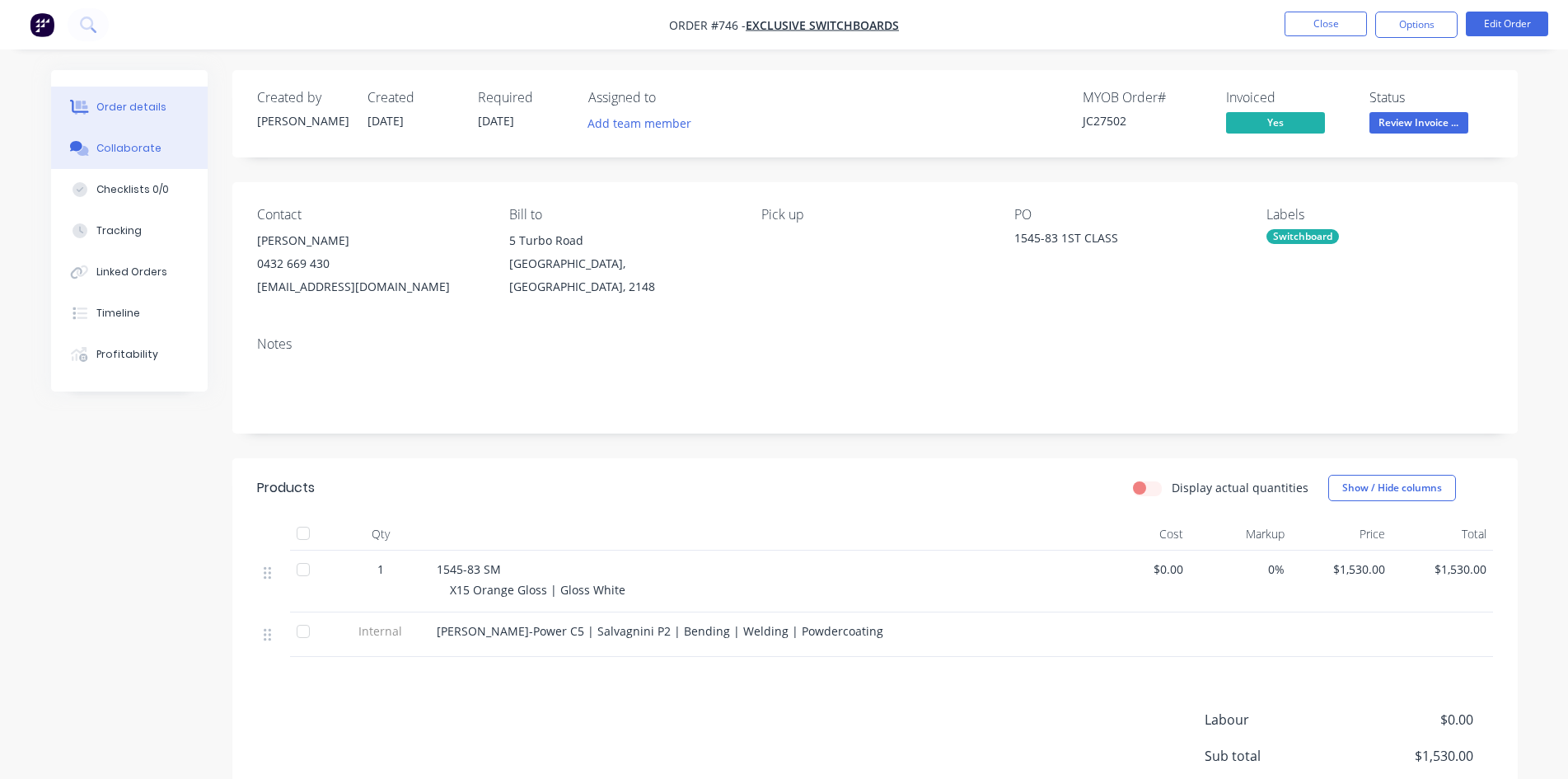
click at [144, 142] on div "Collaborate" at bounding box center [128, 148] width 65 height 15
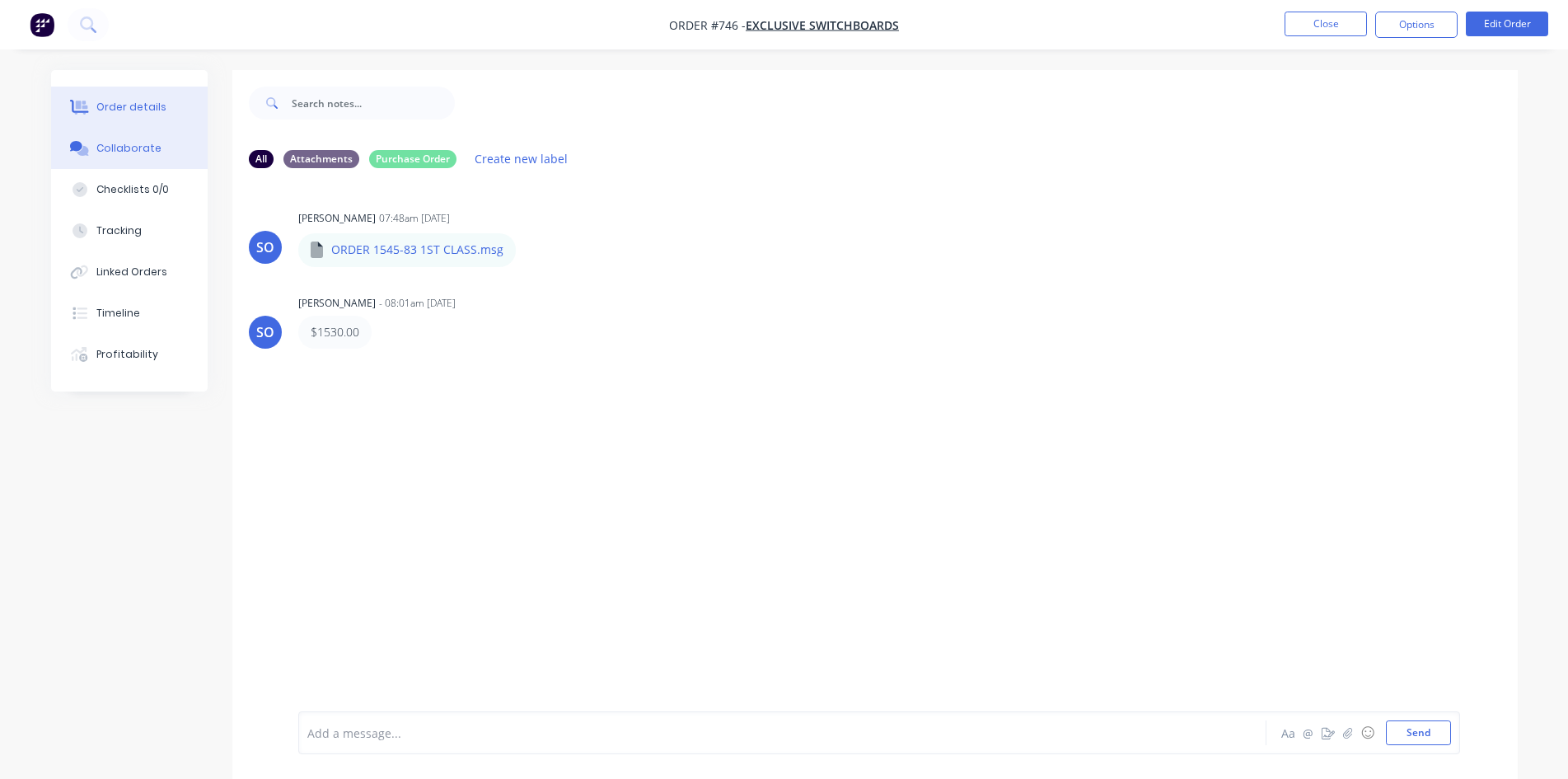
click at [137, 106] on div "Order details" at bounding box center [131, 107] width 70 height 15
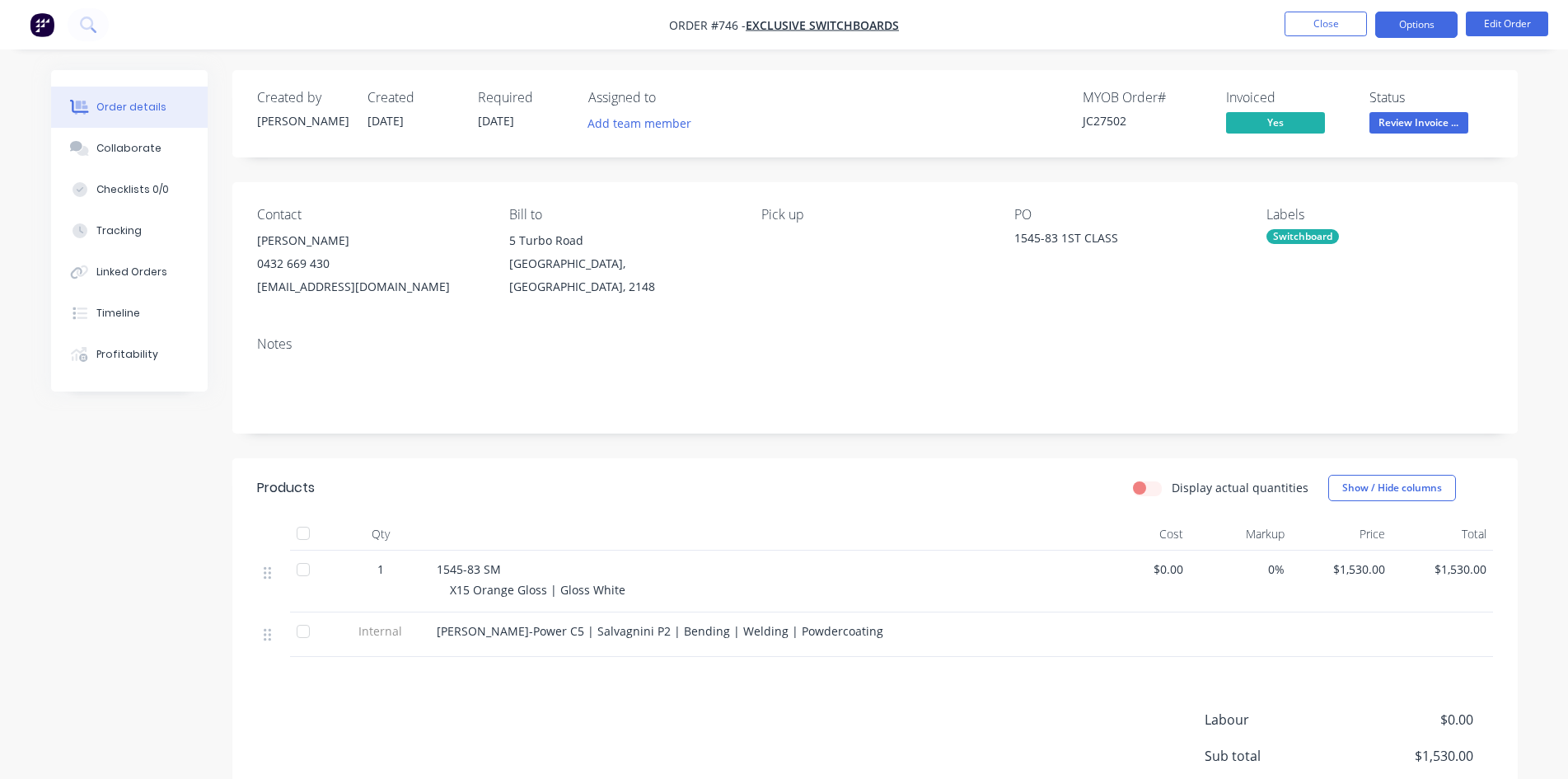
click at [1430, 22] on button "Options" at bounding box center [1416, 24] width 82 height 26
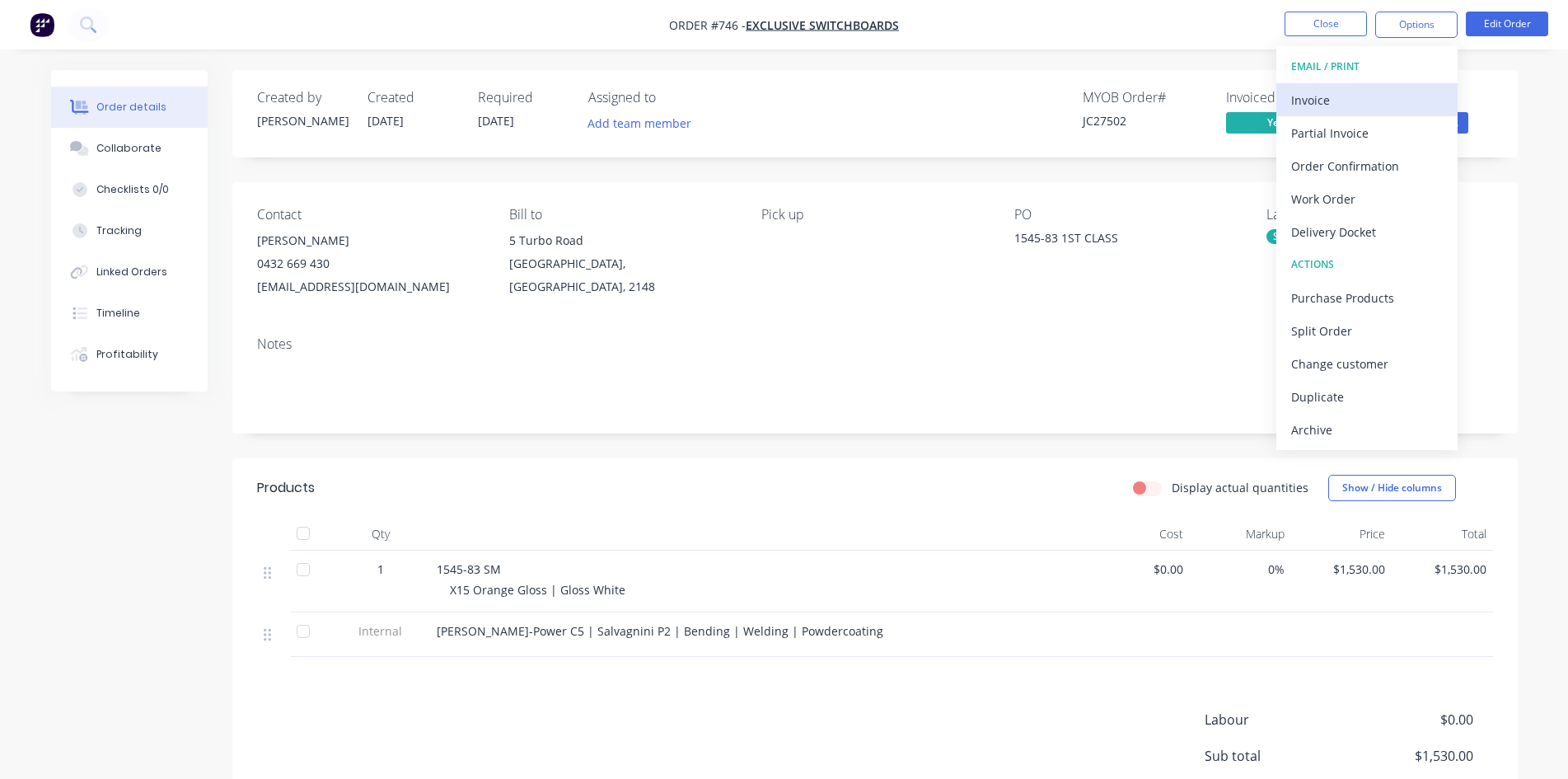
click at [1361, 104] on div "Invoice" at bounding box center [1367, 100] width 152 height 24
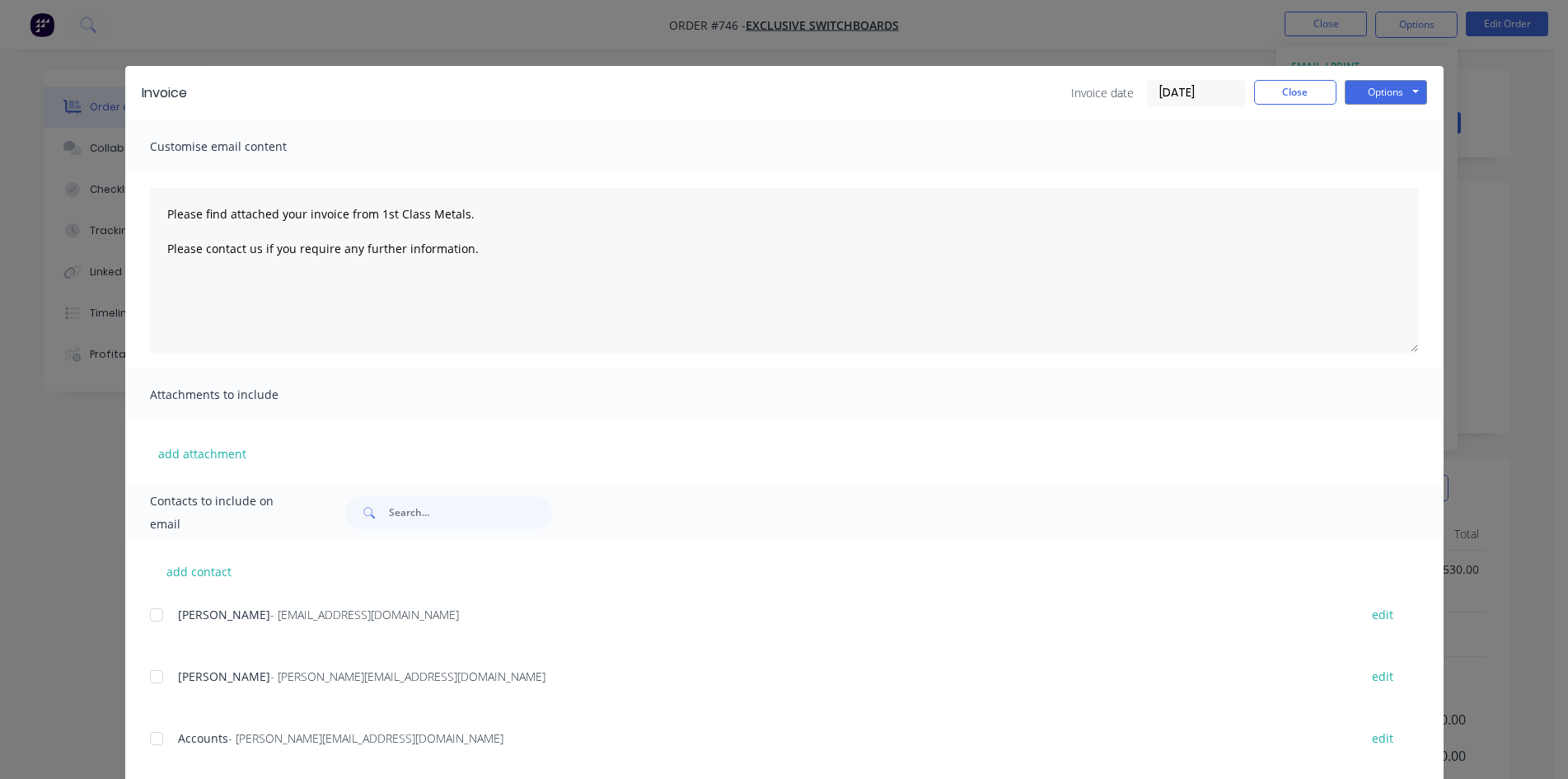
click at [151, 737] on div at bounding box center [156, 739] width 33 height 33
click at [1391, 101] on button "Options" at bounding box center [1386, 93] width 82 height 24
click at [1385, 170] on button "Email" at bounding box center [1397, 176] width 106 height 27
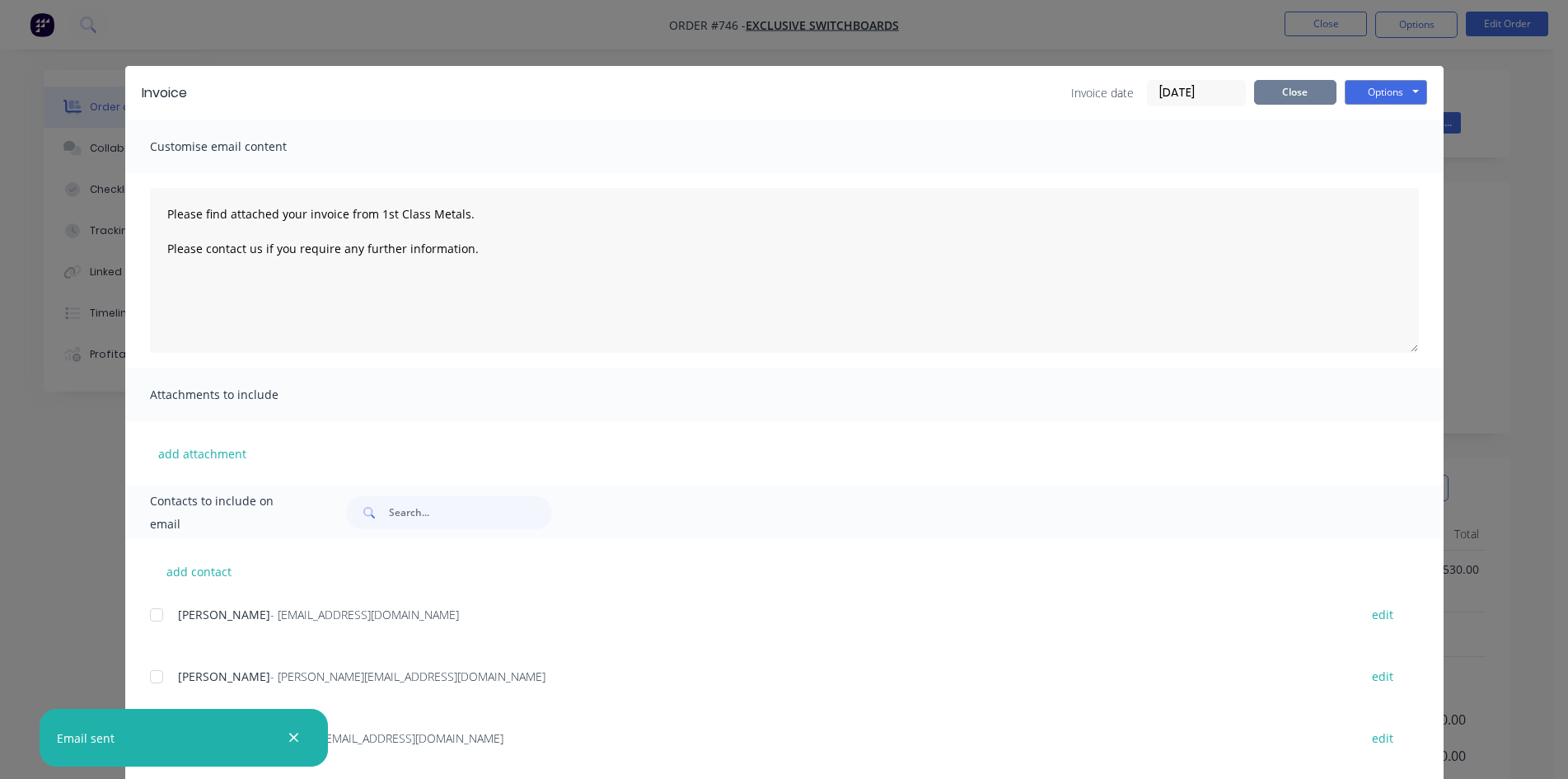
click at [1273, 81] on button "Close" at bounding box center [1295, 93] width 82 height 24
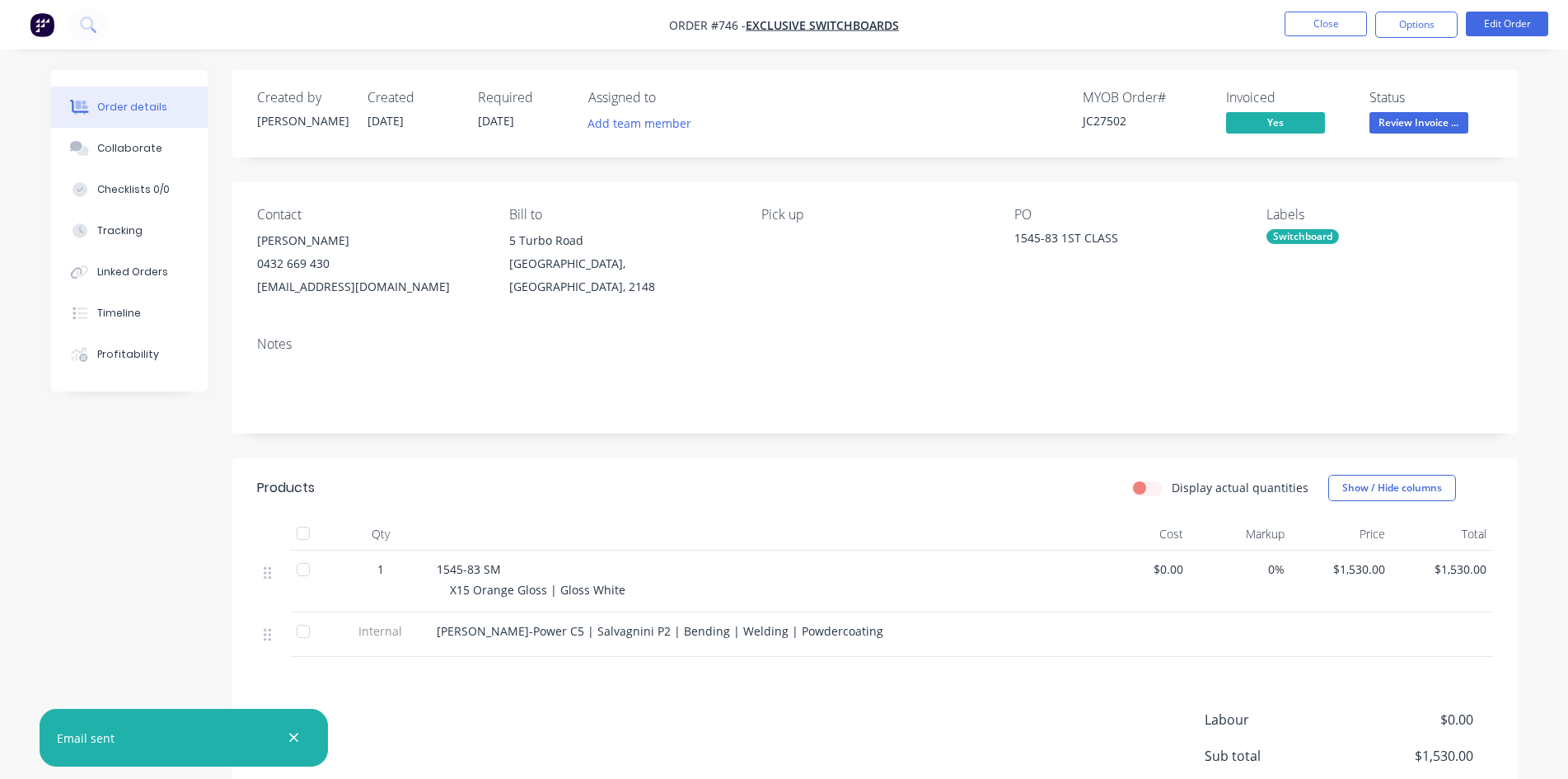
click at [1409, 132] on span "Review Invoice ..." at bounding box center [1419, 122] width 99 height 21
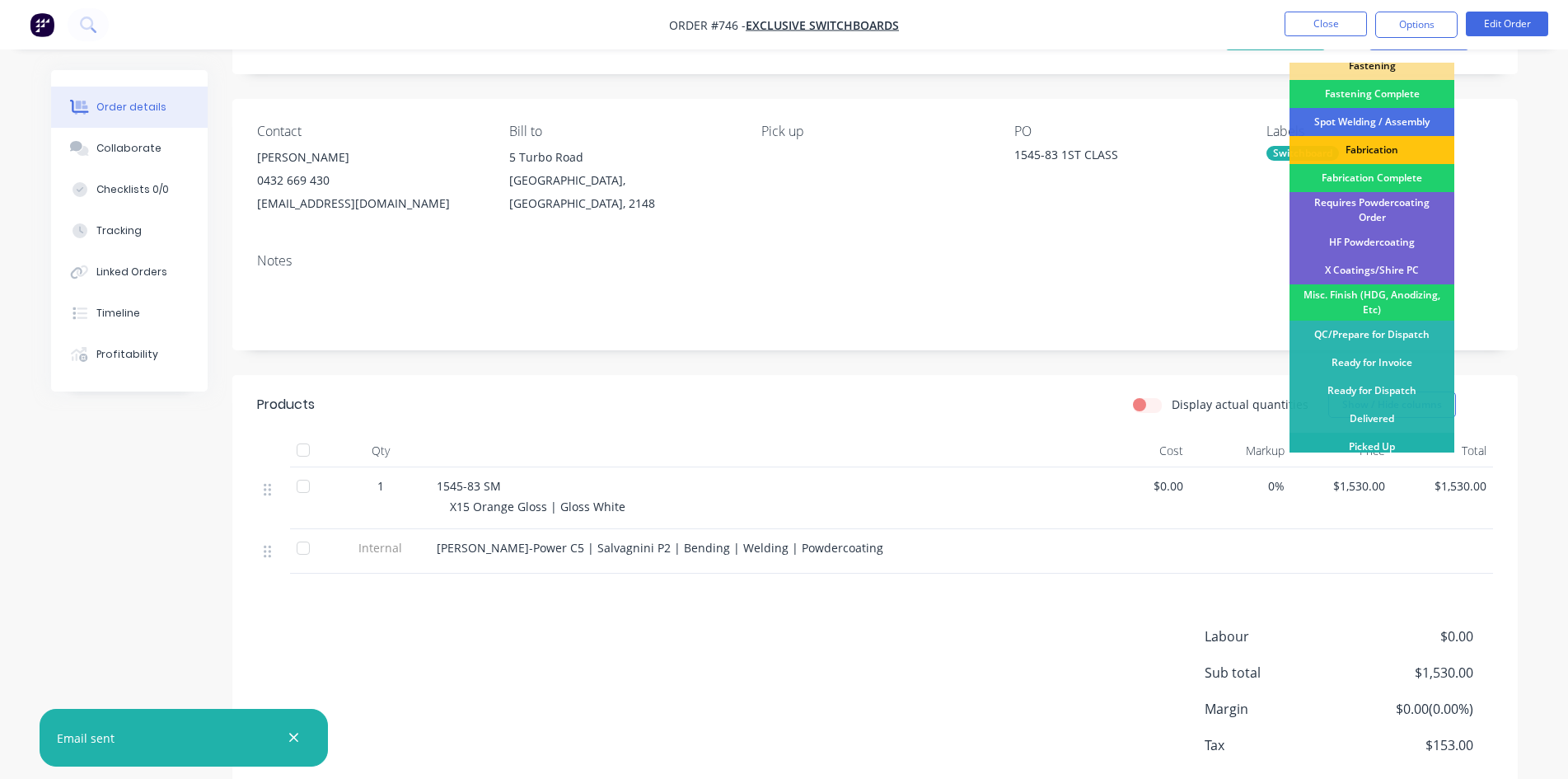
scroll to position [171, 0]
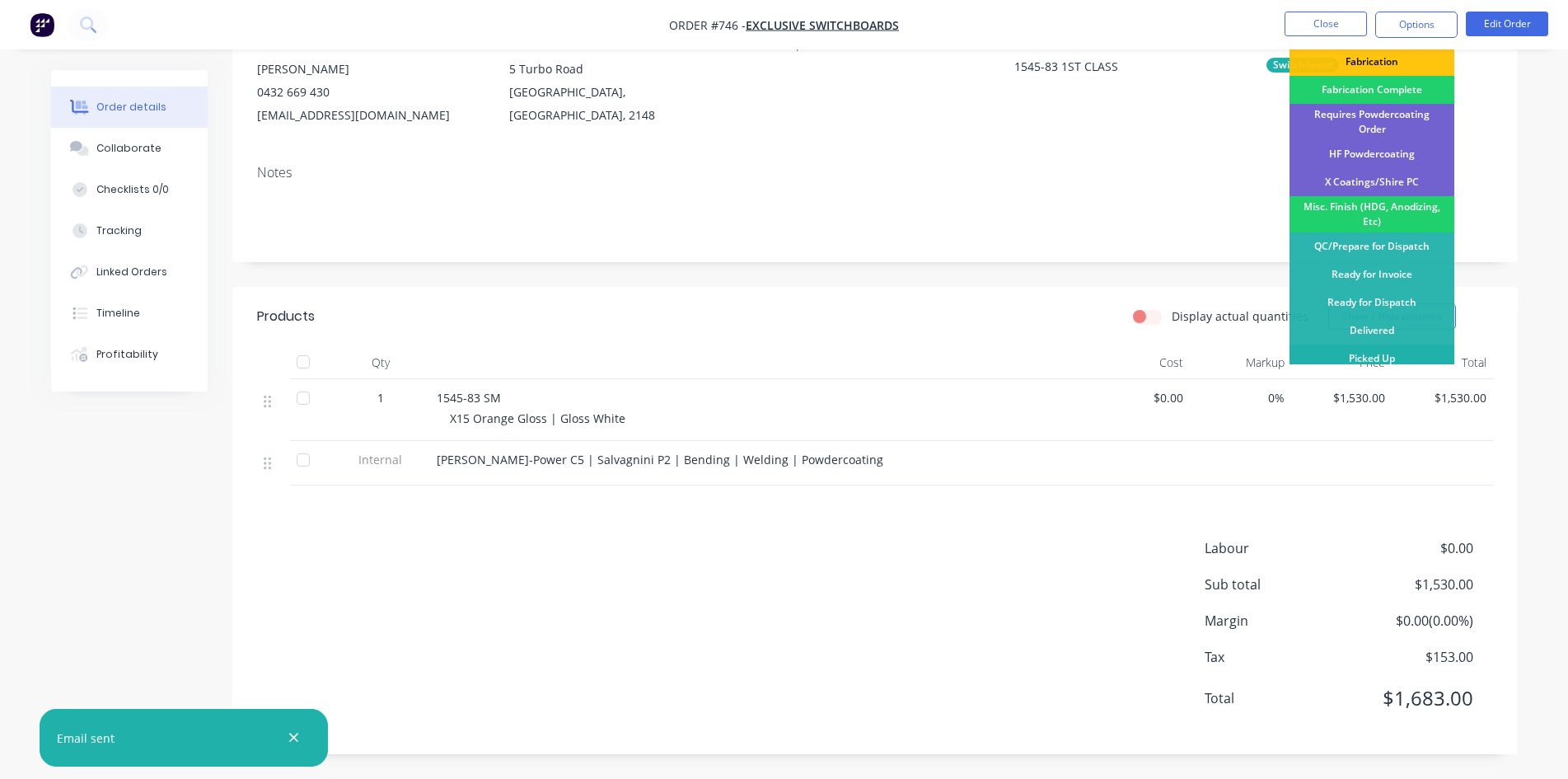
click at [1362, 345] on div "Picked Up" at bounding box center [1372, 359] width 165 height 28
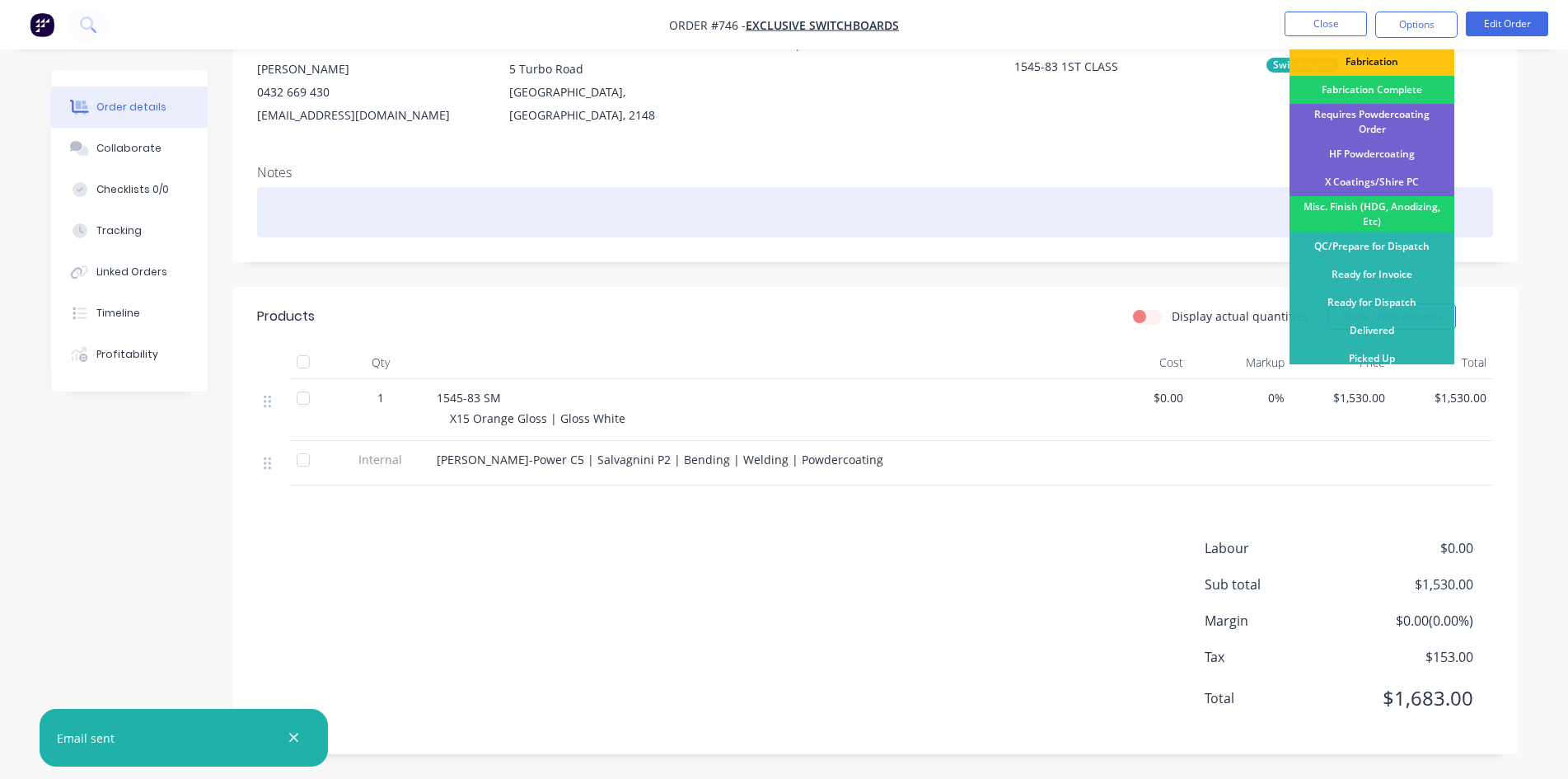
scroll to position [0, 0]
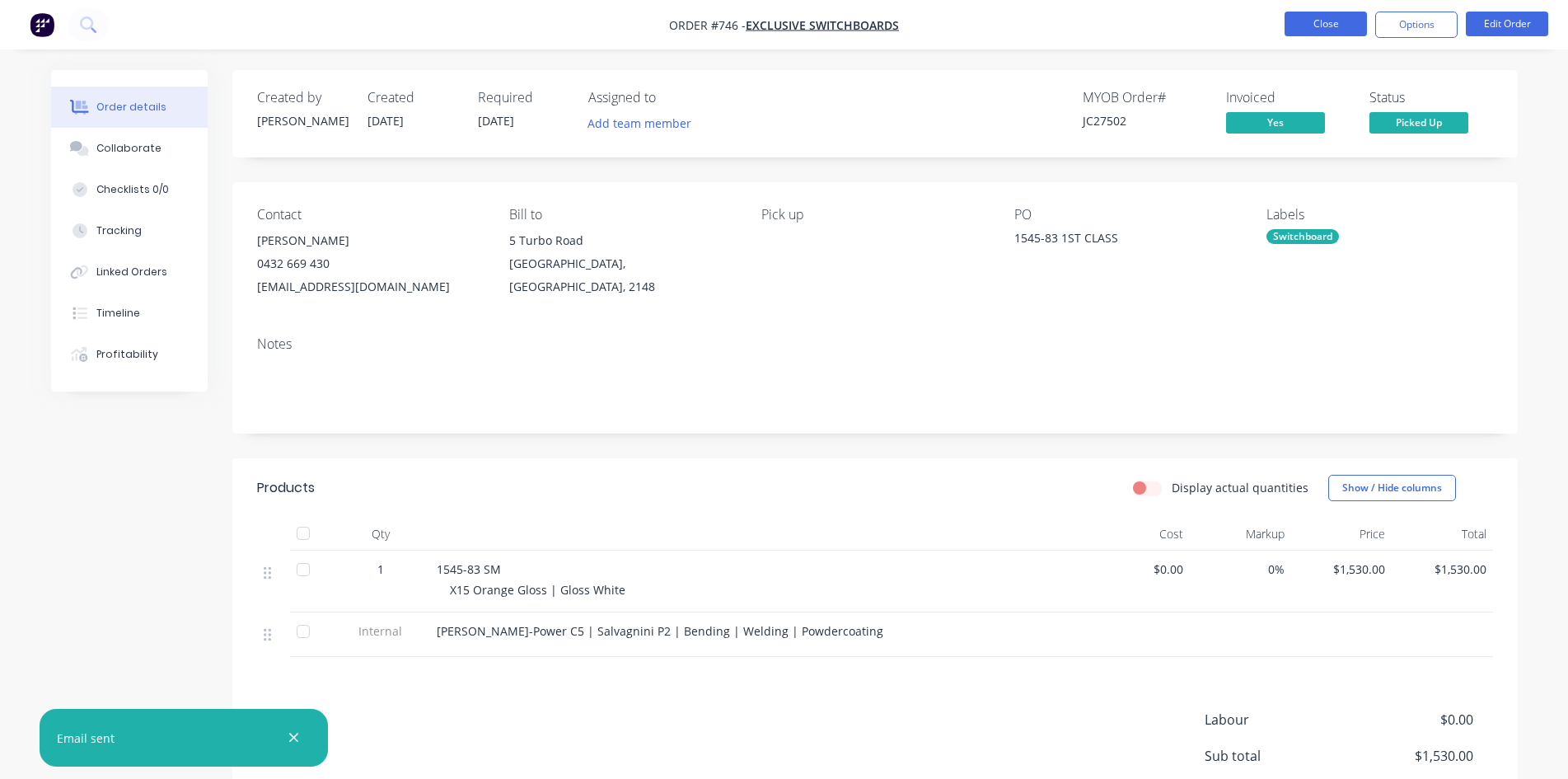
click at [1330, 23] on button "Close" at bounding box center [1325, 24] width 82 height 24
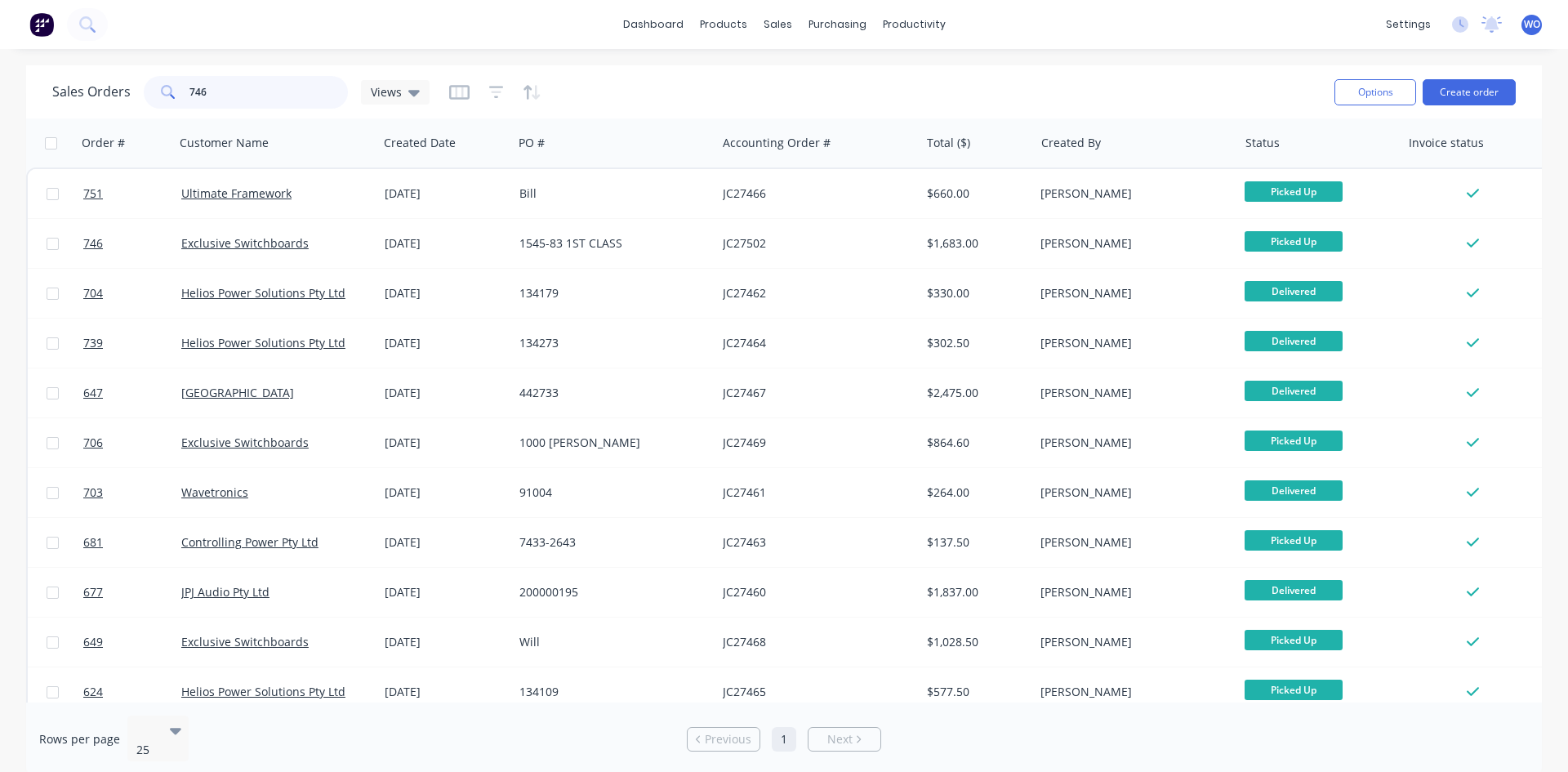
drag, startPoint x: 163, startPoint y: 93, endPoint x: 102, endPoint y: 93, distance: 61.0
click at [102, 93] on div "Sales Orders 746 Views" at bounding box center [241, 93] width 377 height 33
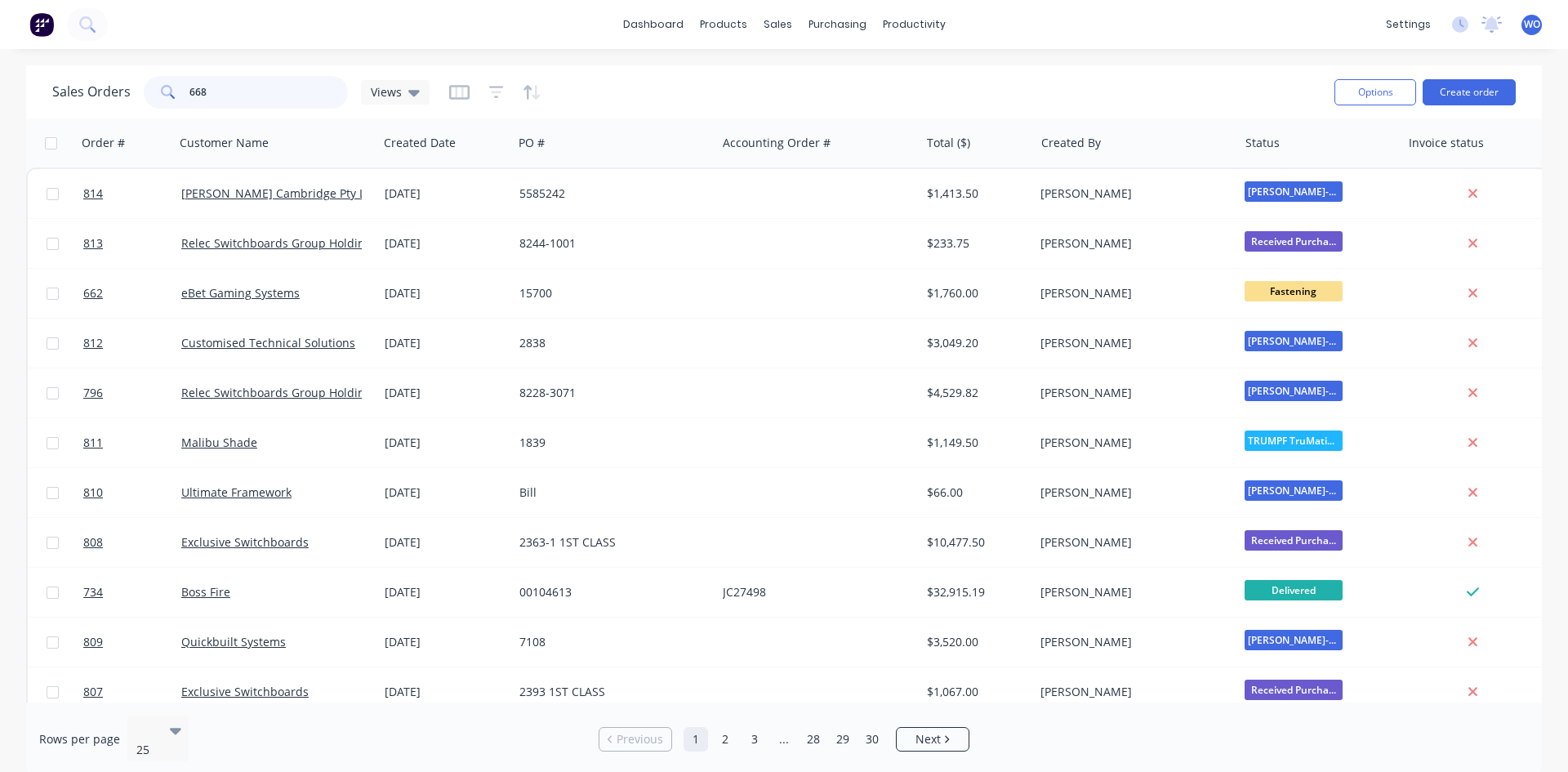
type input "668"
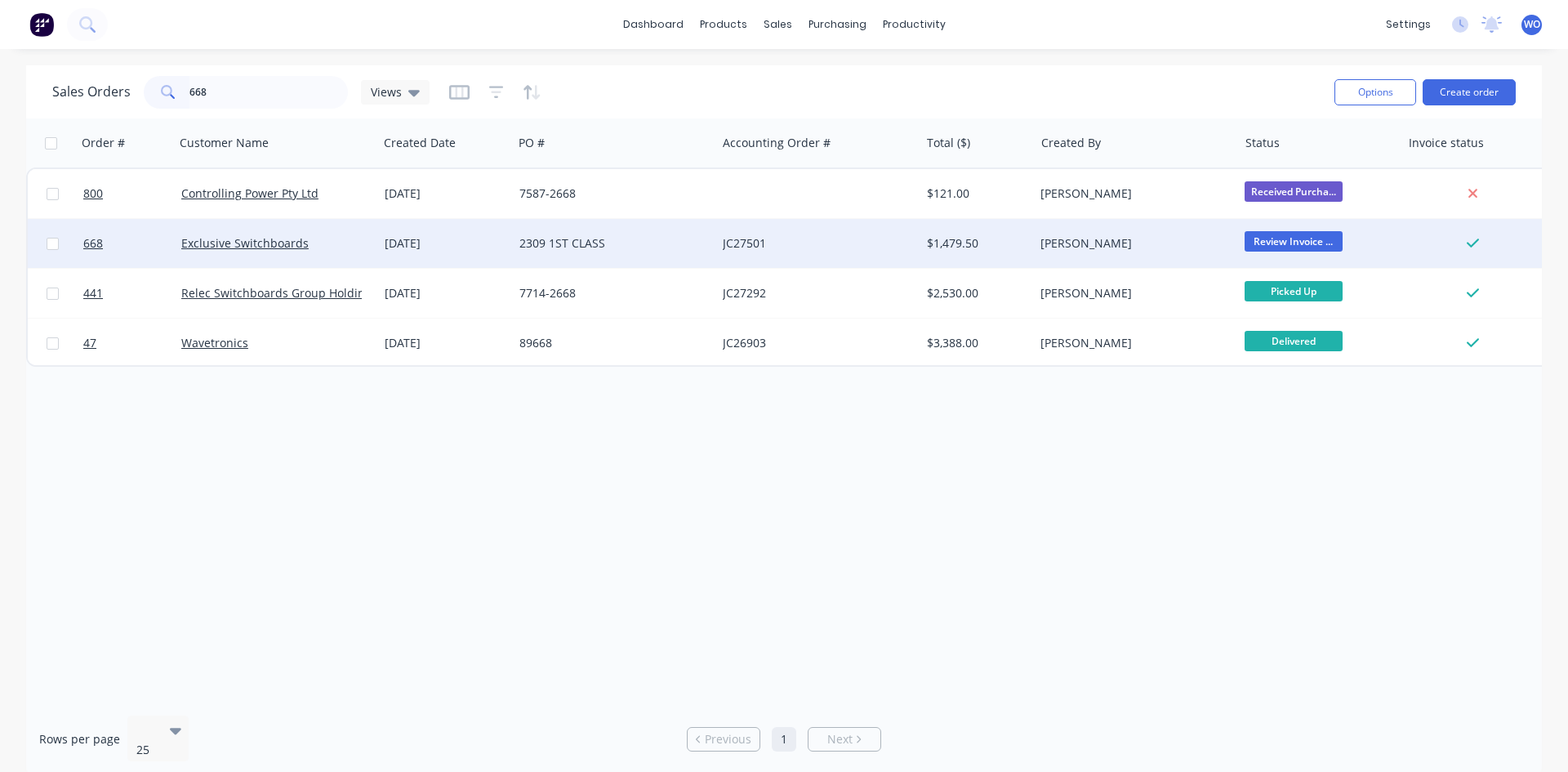
click at [509, 236] on div "[DATE]" at bounding box center [446, 243] width 135 height 49
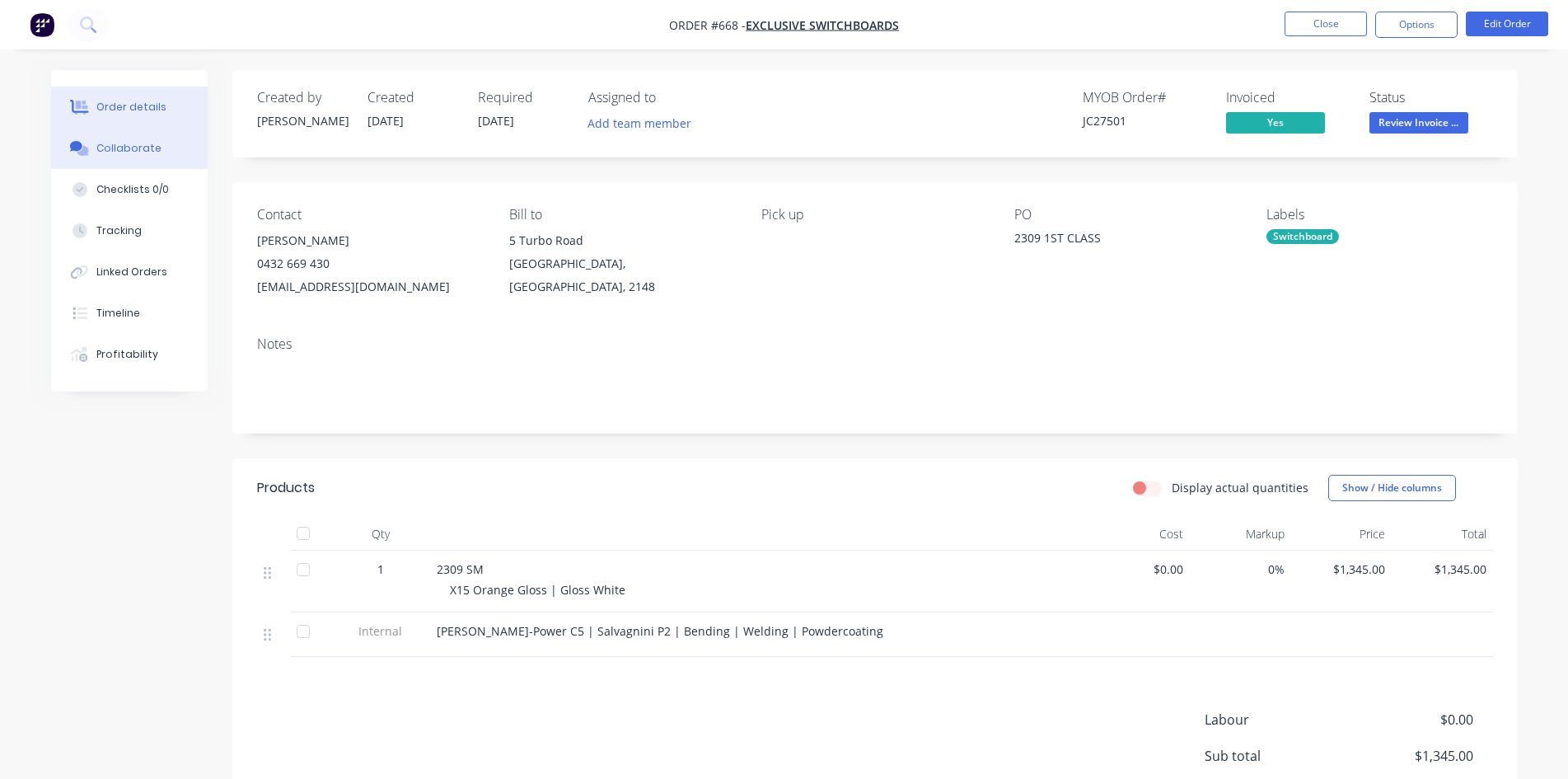
click at [155, 140] on button "Collaborate" at bounding box center [129, 148] width 156 height 41
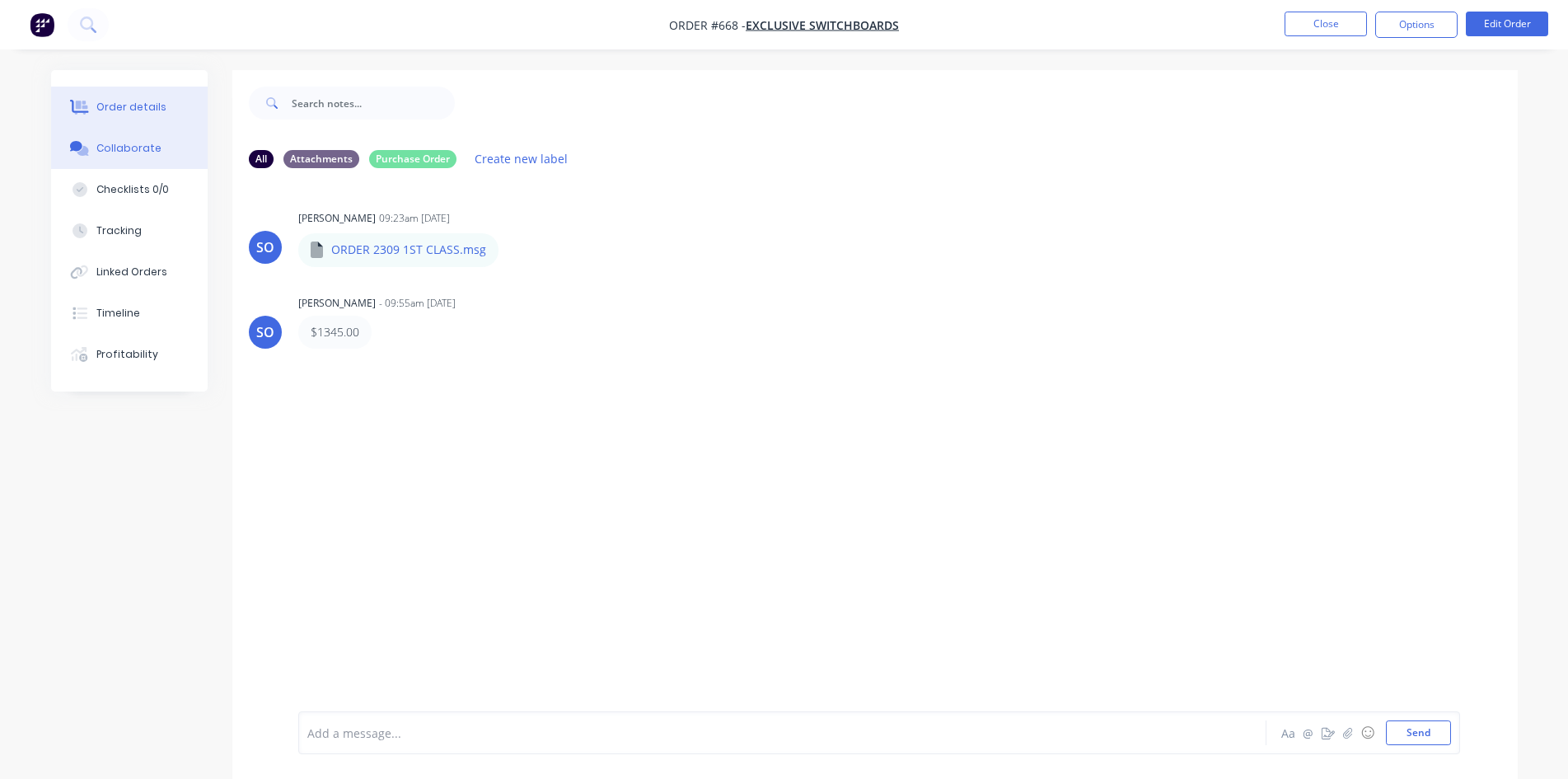
click at [151, 123] on button "Order details" at bounding box center [129, 107] width 156 height 41
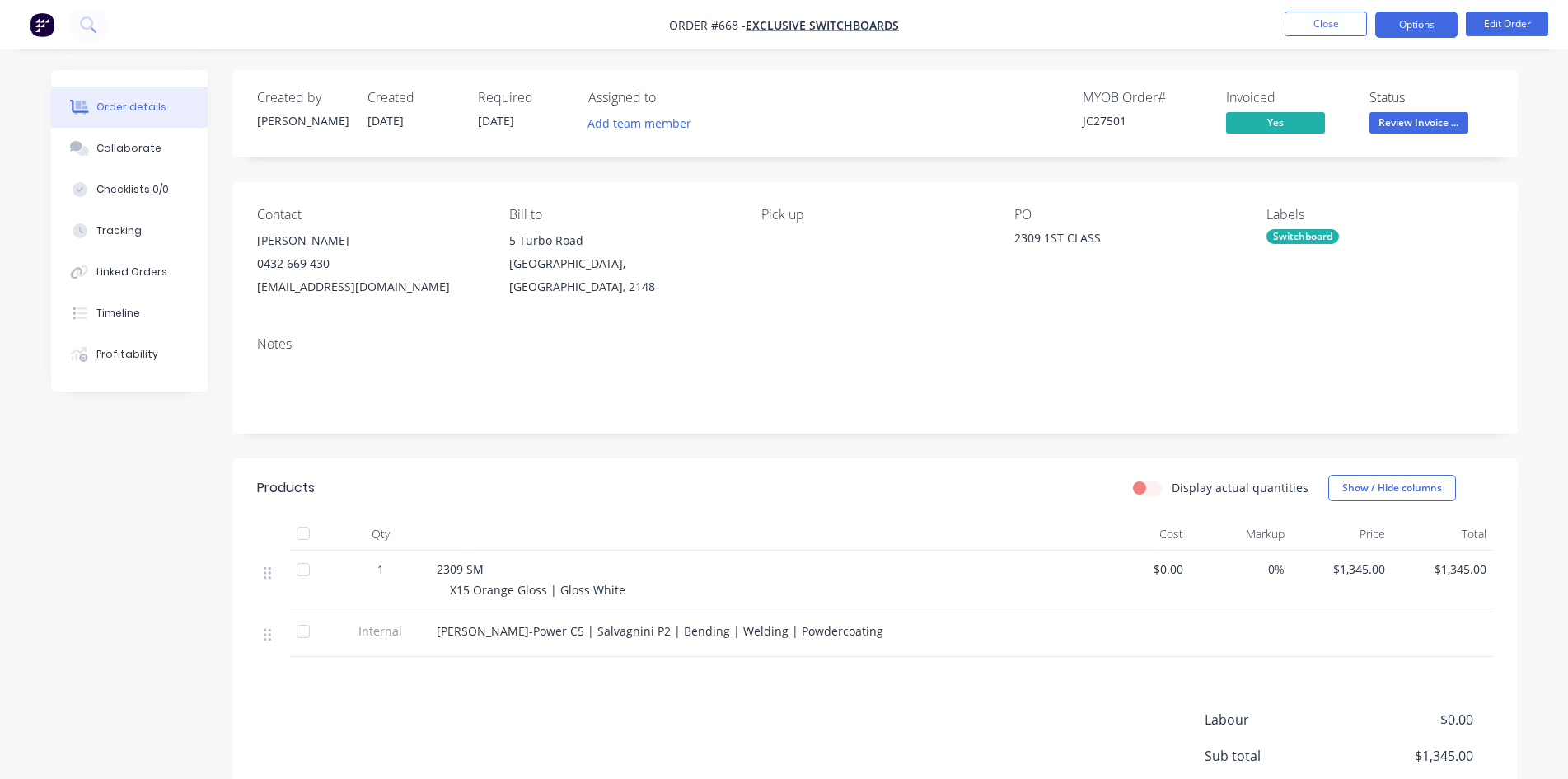
click at [1428, 34] on button "Options" at bounding box center [1416, 24] width 82 height 26
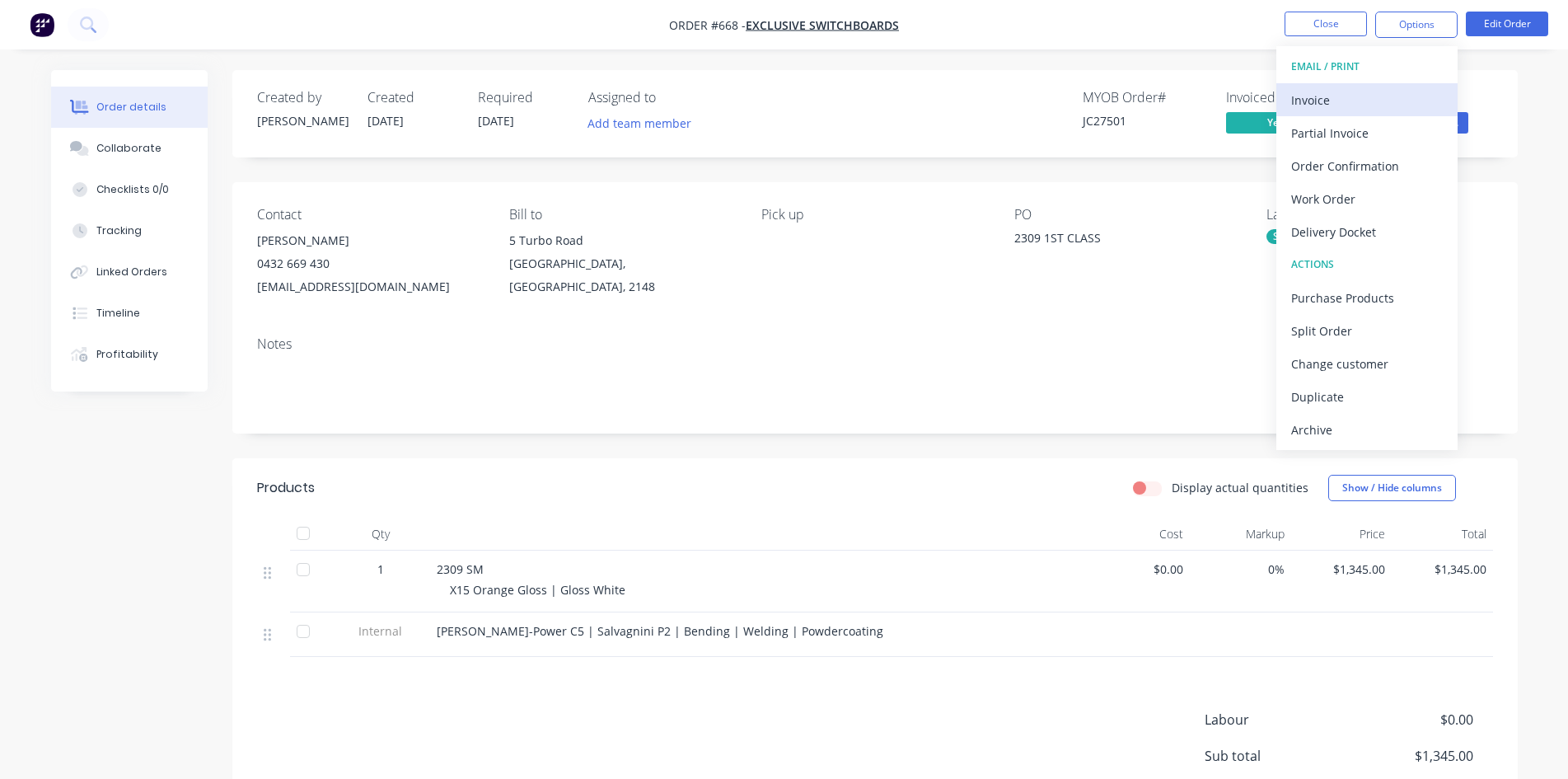
click at [1404, 106] on div "Invoice" at bounding box center [1367, 100] width 152 height 24
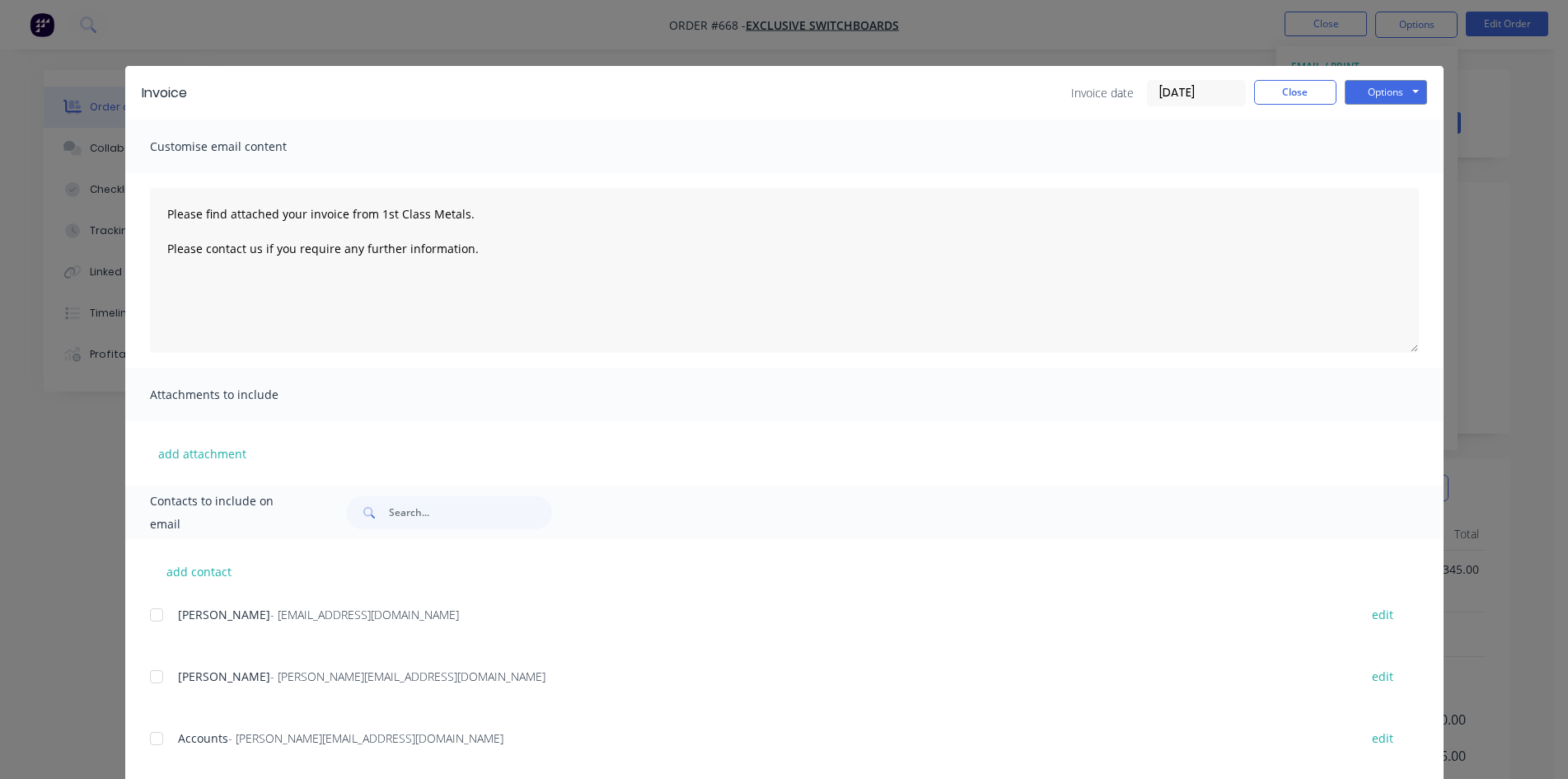
click at [161, 726] on div at bounding box center [156, 739] width 33 height 33
click at [1385, 101] on button "Options" at bounding box center [1386, 93] width 82 height 24
click at [1380, 169] on button "Email" at bounding box center [1397, 176] width 106 height 27
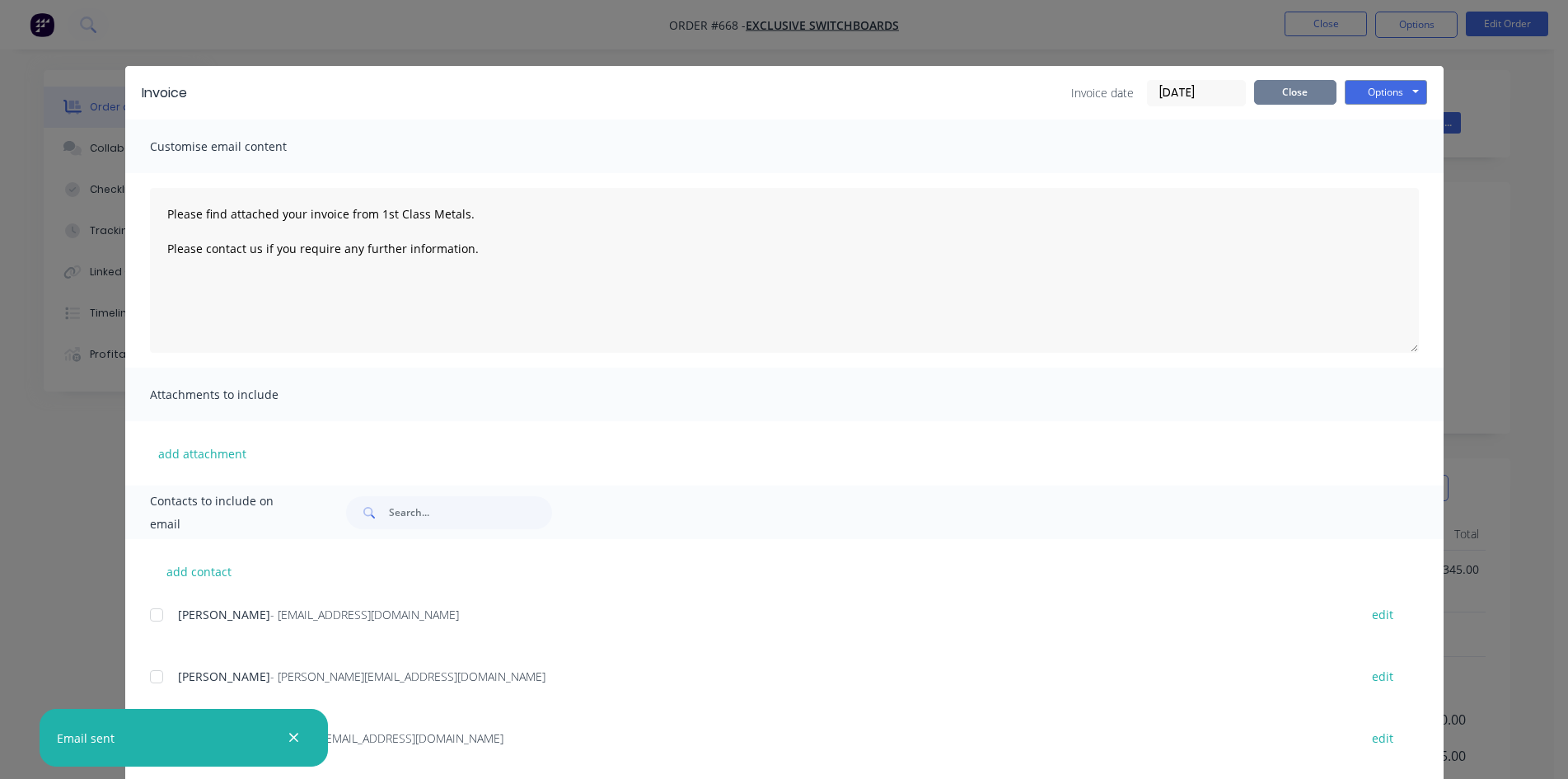
click at [1311, 93] on button "Close" at bounding box center [1295, 93] width 82 height 24
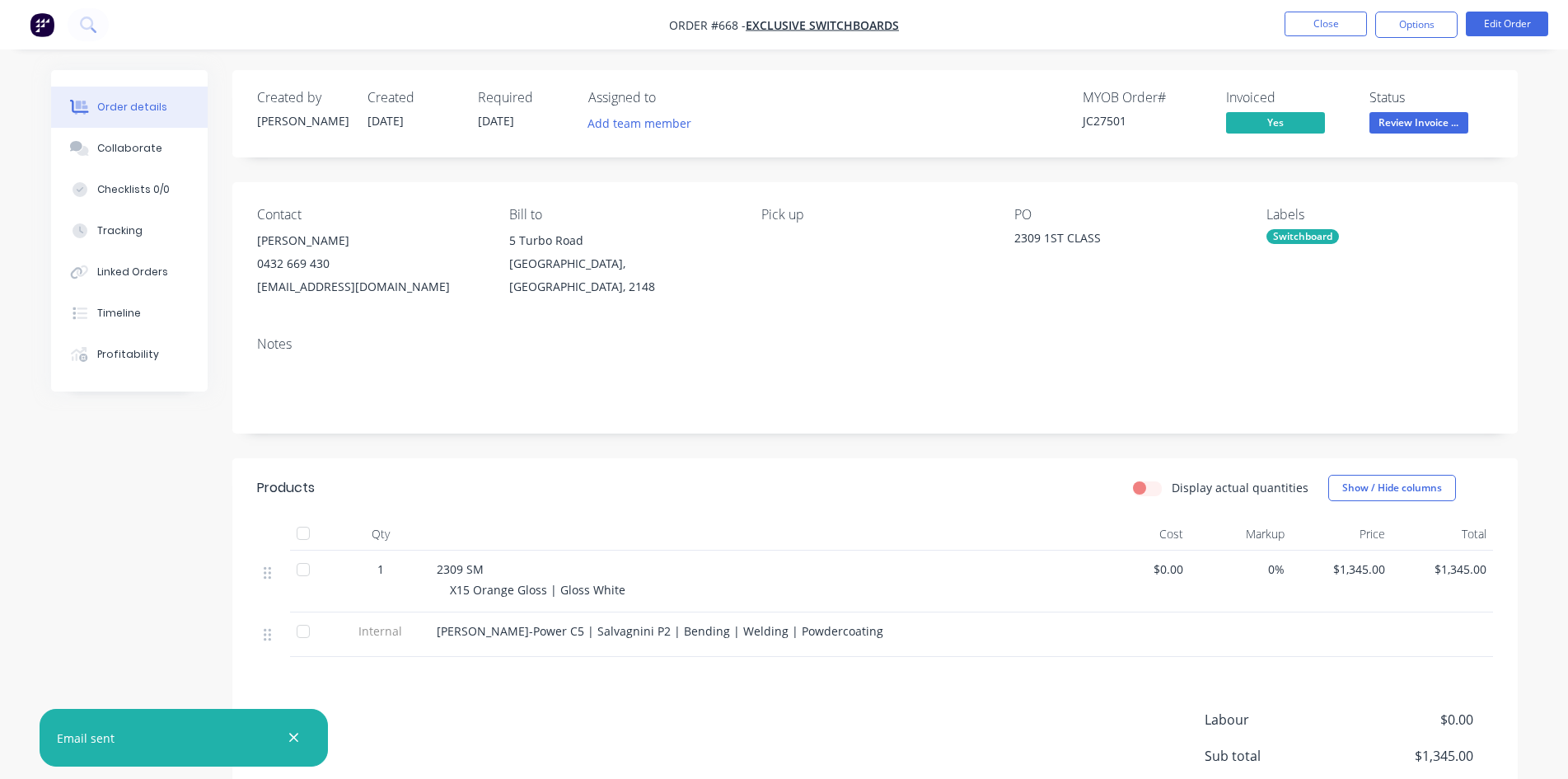
click at [1400, 124] on span "Review Invoice ..." at bounding box center [1419, 122] width 99 height 21
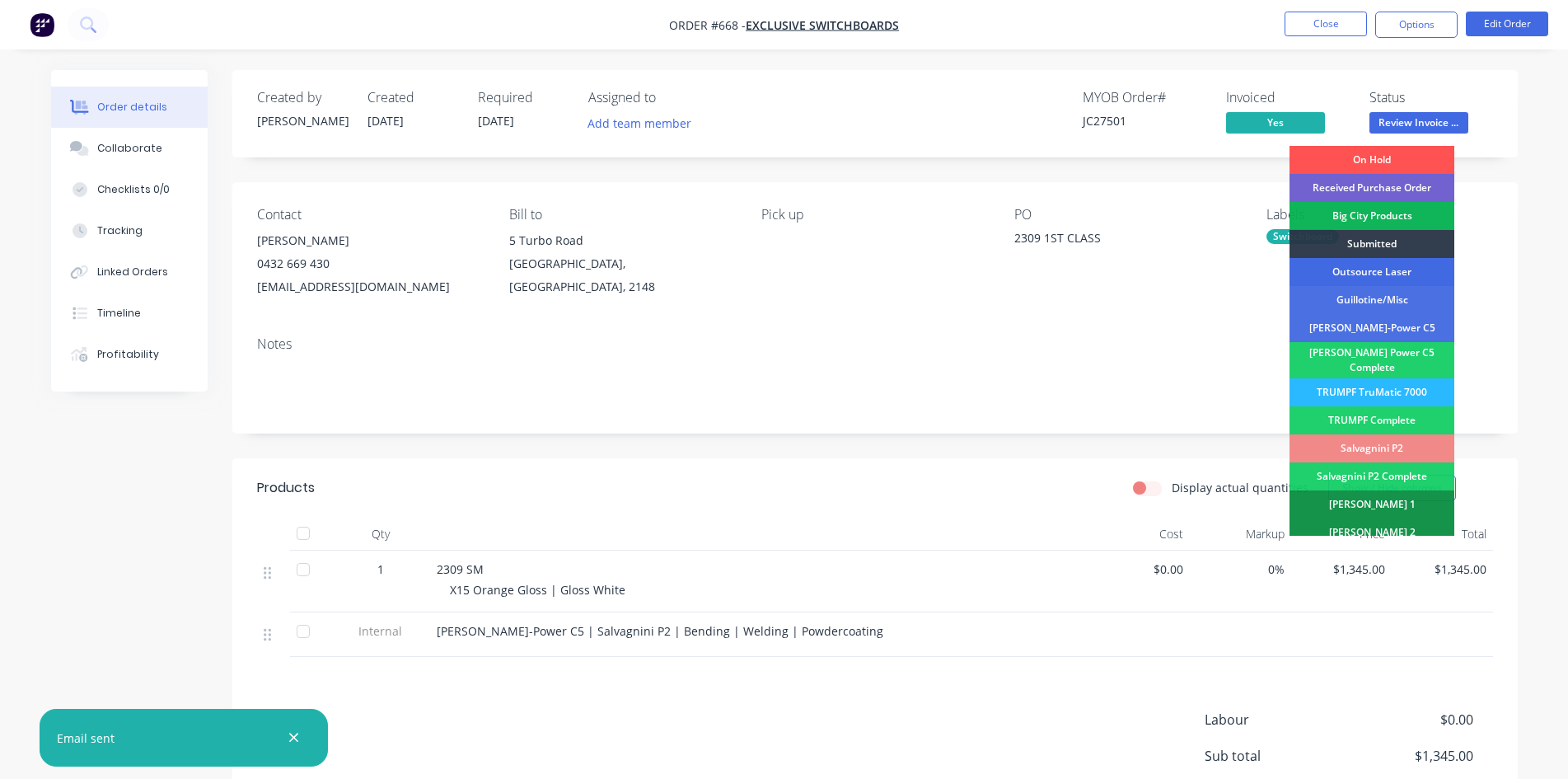
scroll to position [467, 0]
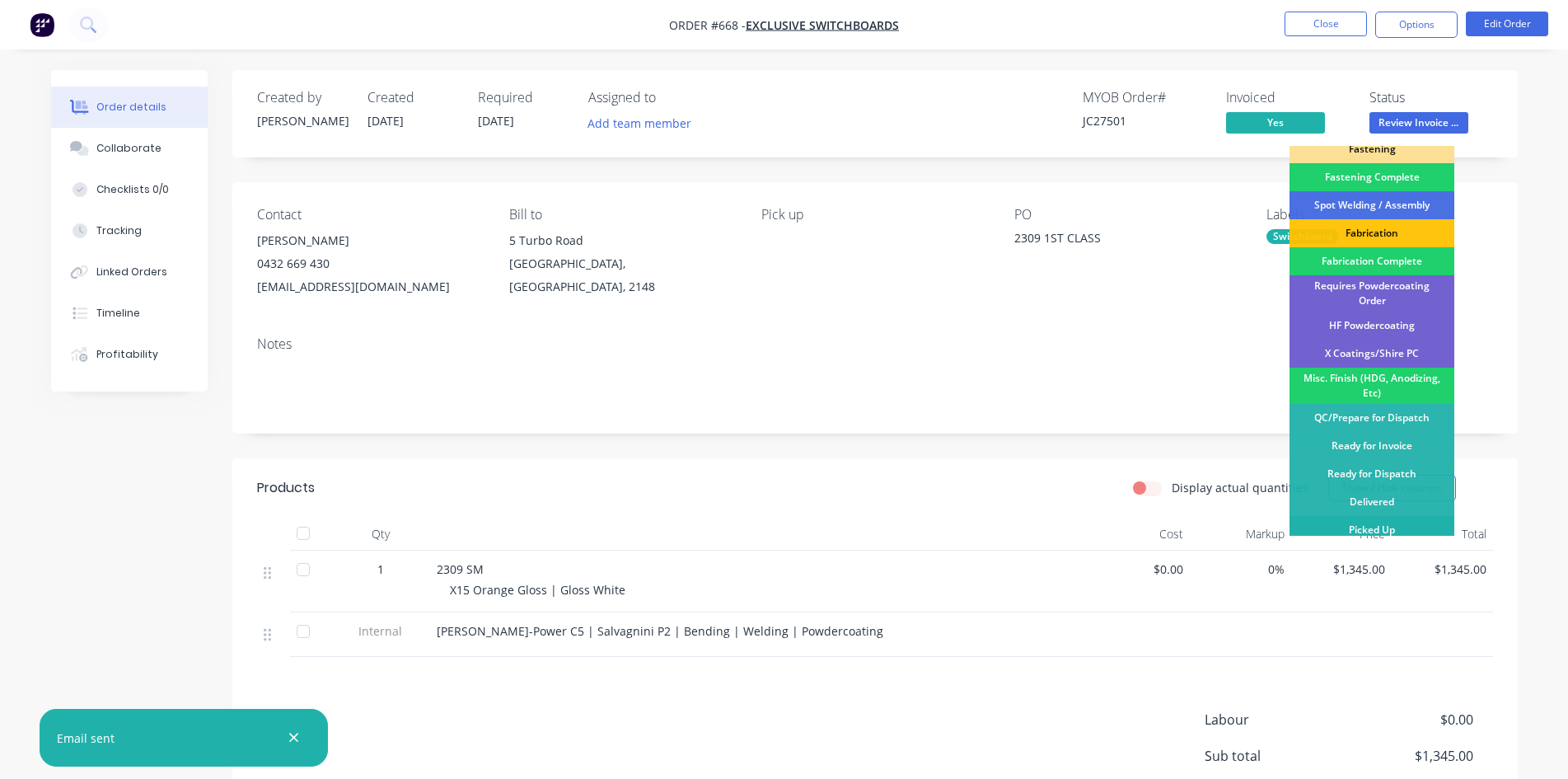
click at [1366, 526] on div "Picked Up" at bounding box center [1372, 530] width 165 height 28
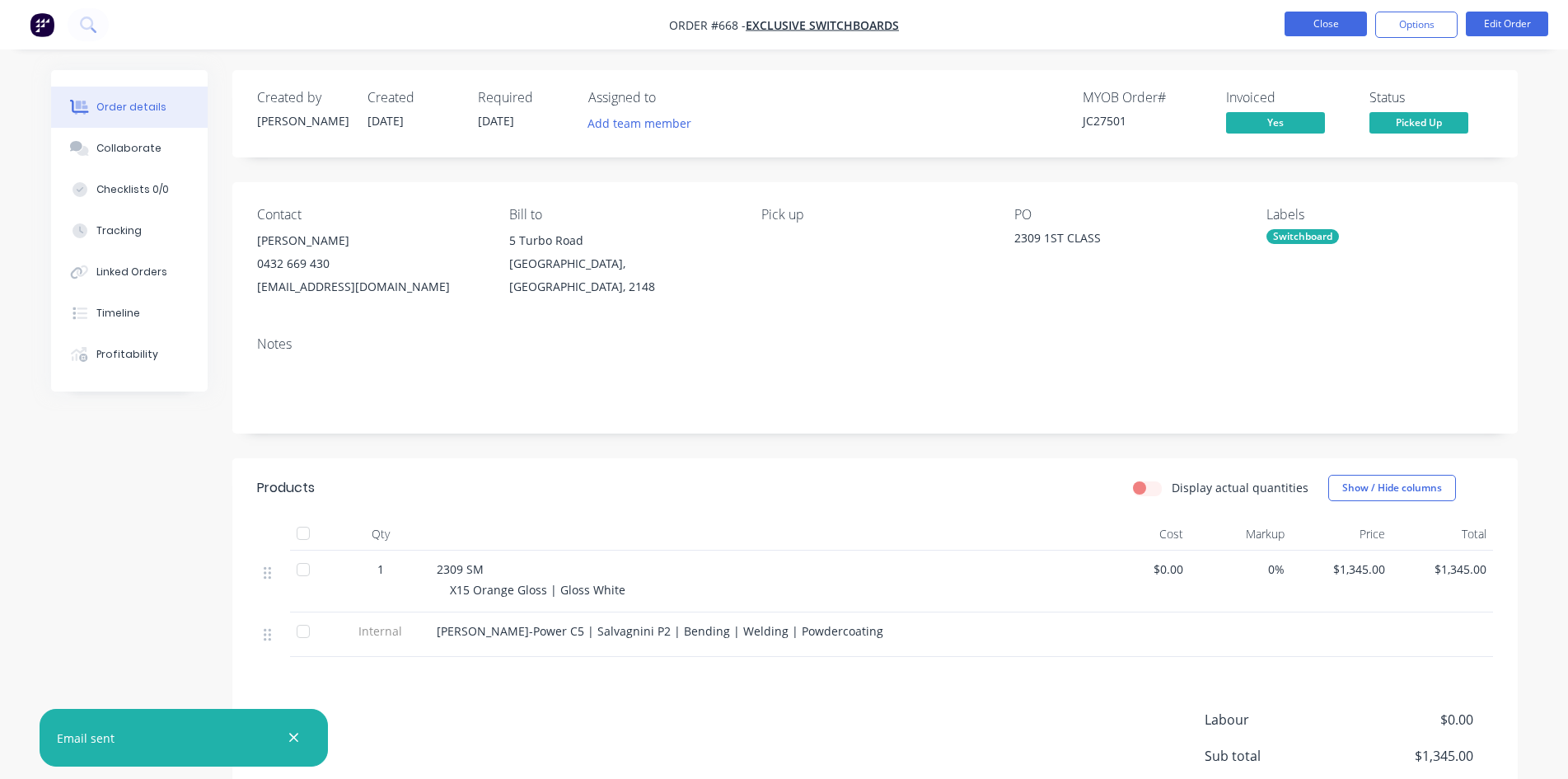
click at [1336, 32] on button "Close" at bounding box center [1325, 24] width 82 height 24
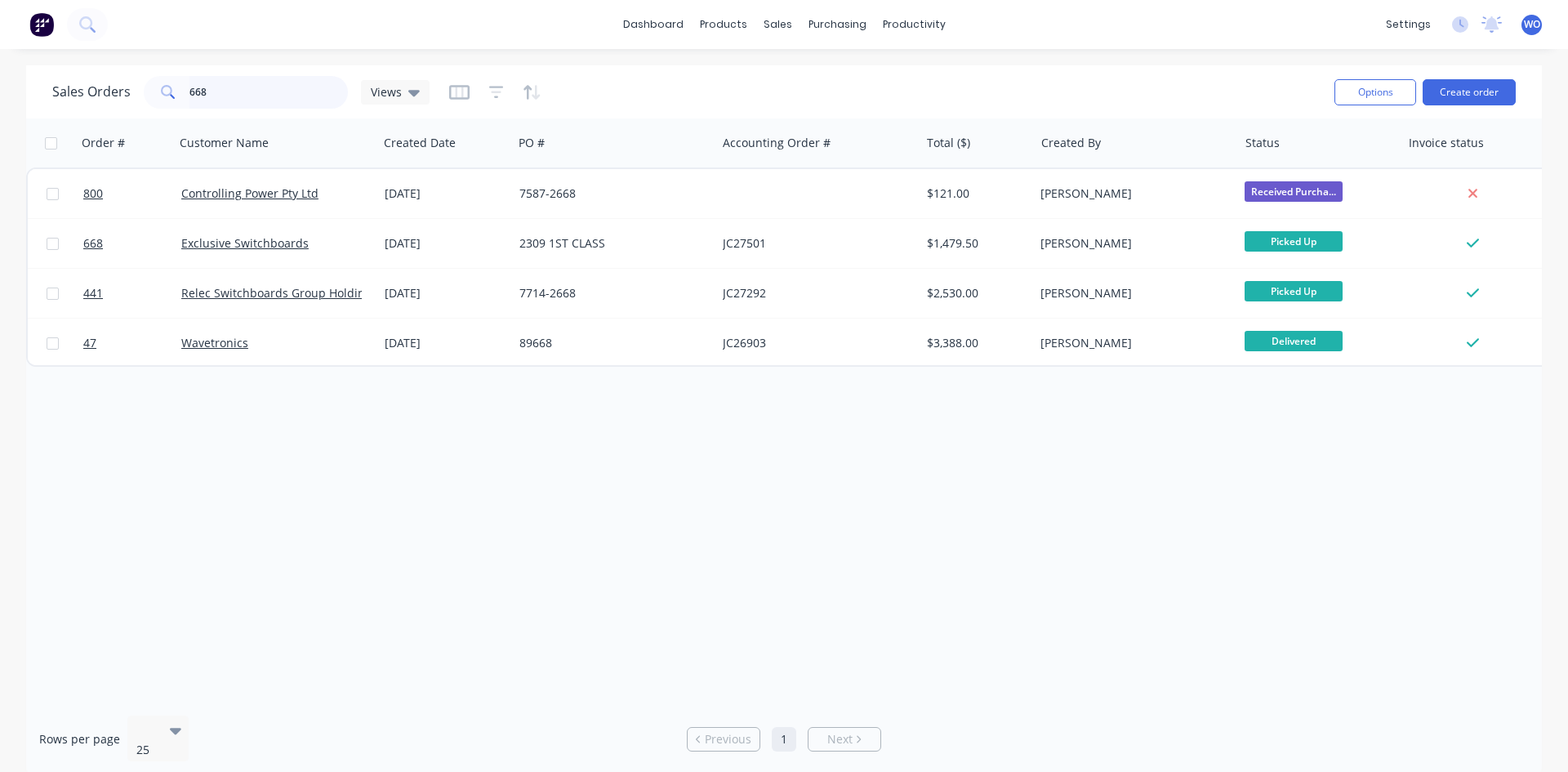
drag, startPoint x: 329, startPoint y: 88, endPoint x: 0, endPoint y: 112, distance: 329.9
click at [0, 112] on div "Sales Orders 668 Views Options Create order Order # Customer Name Created Date …" at bounding box center [784, 421] width 1568 height 711
type input "\"
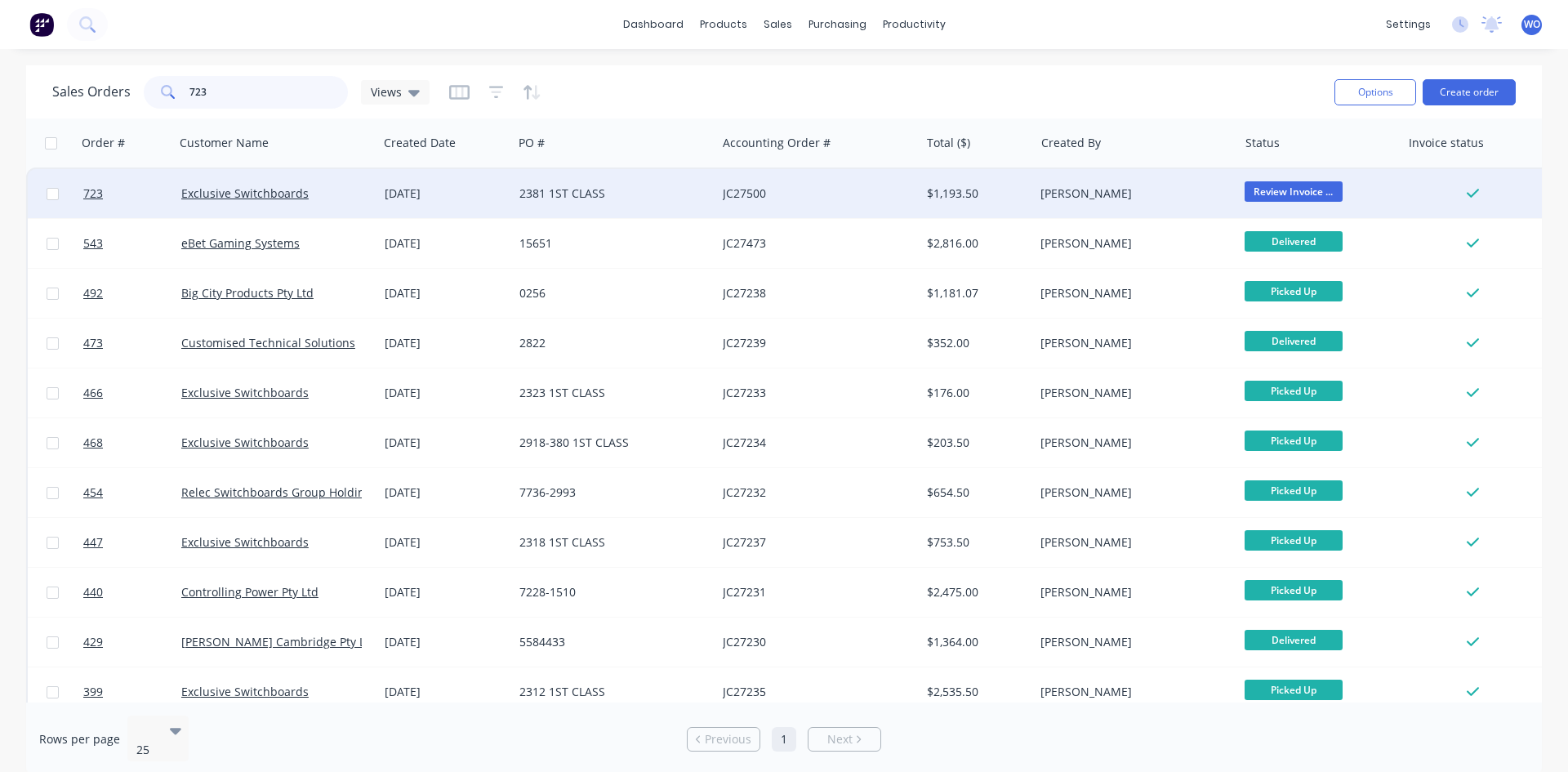
type input "723"
click at [726, 194] on div "JC27500" at bounding box center [813, 193] width 182 height 16
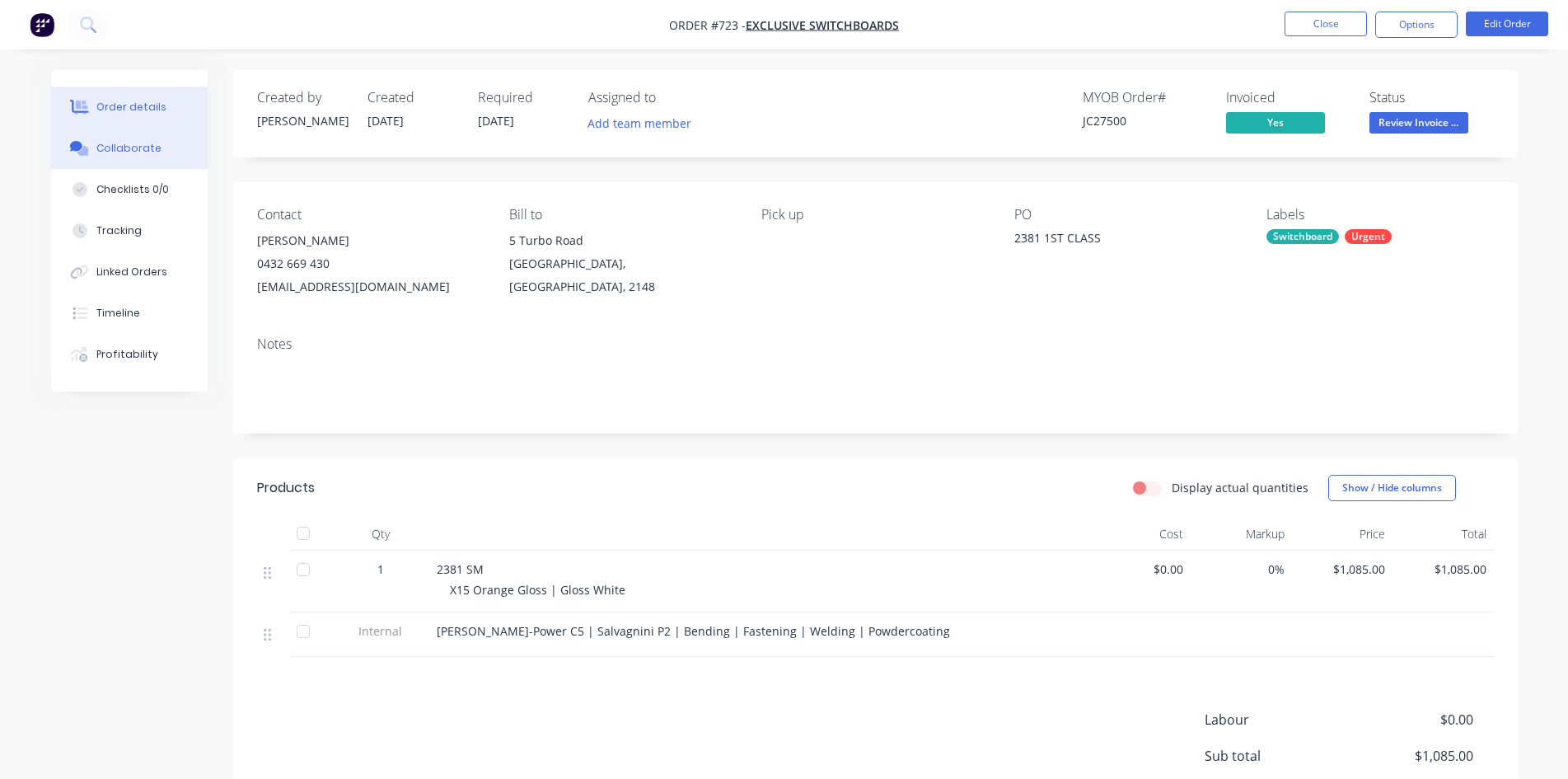
click at [120, 138] on button "Collaborate" at bounding box center [129, 148] width 156 height 41
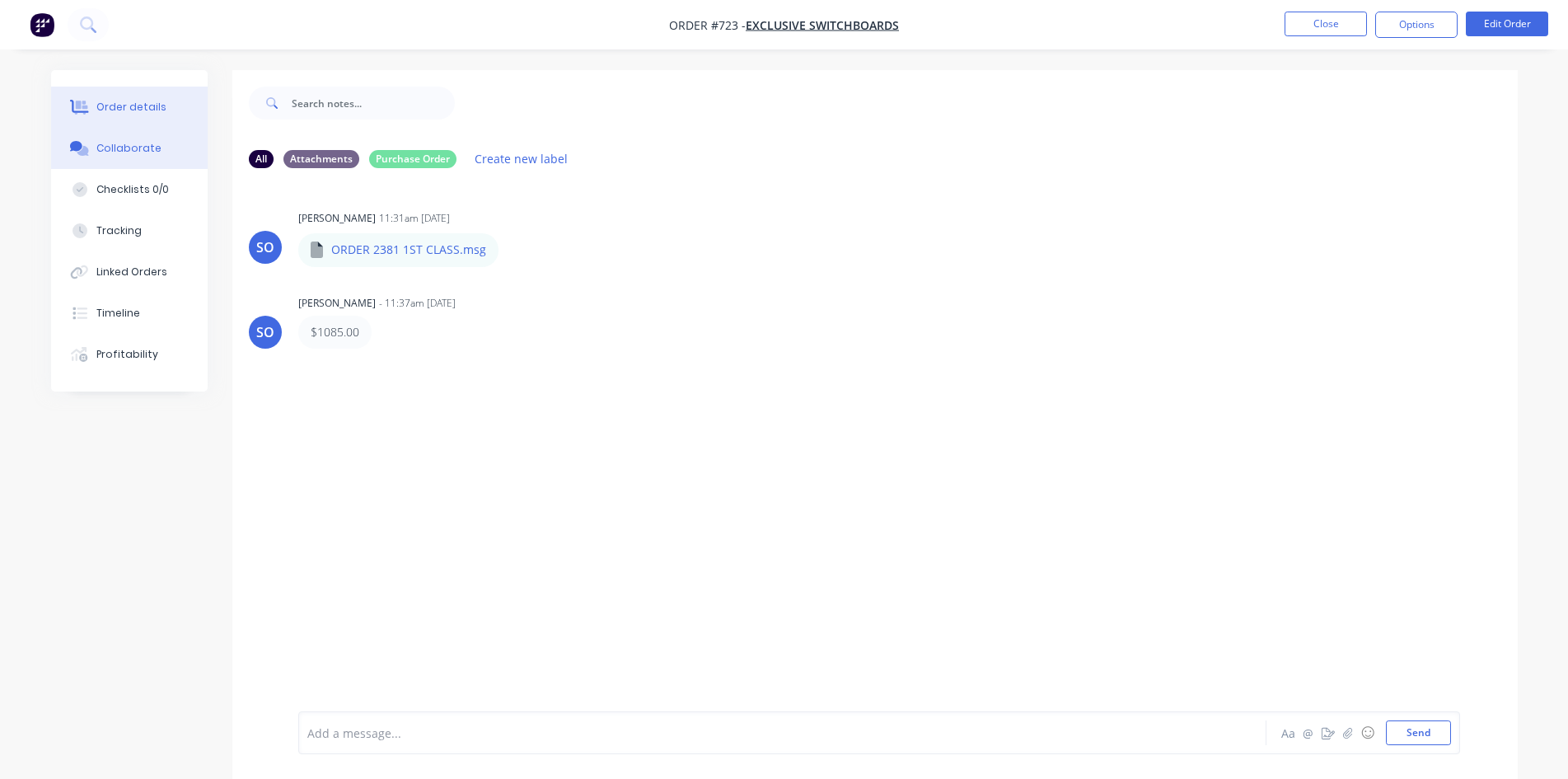
click at [141, 116] on button "Order details" at bounding box center [129, 107] width 156 height 41
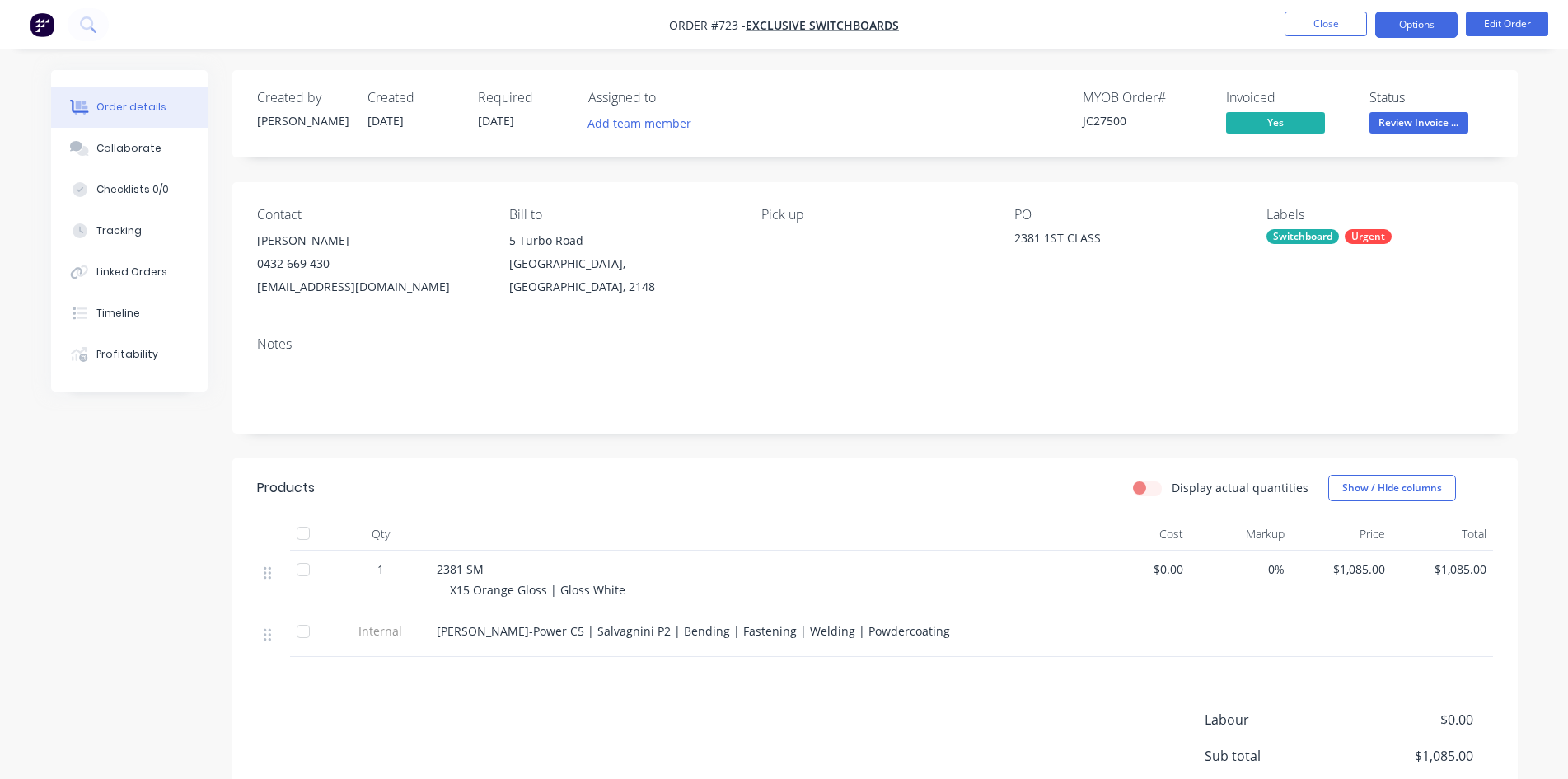
click at [1400, 32] on button "Options" at bounding box center [1416, 24] width 82 height 26
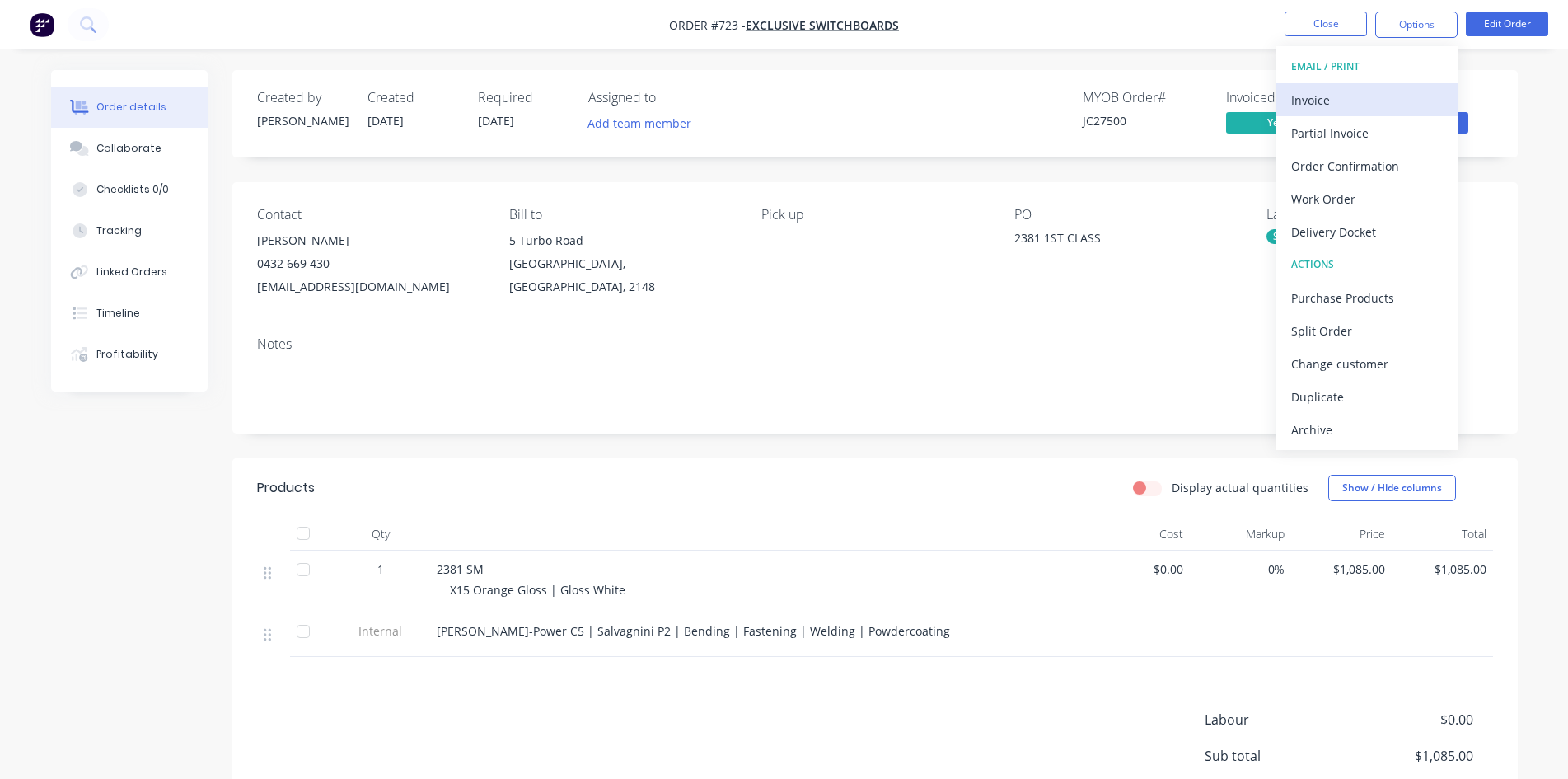
click at [1386, 100] on div "Invoice" at bounding box center [1367, 100] width 152 height 24
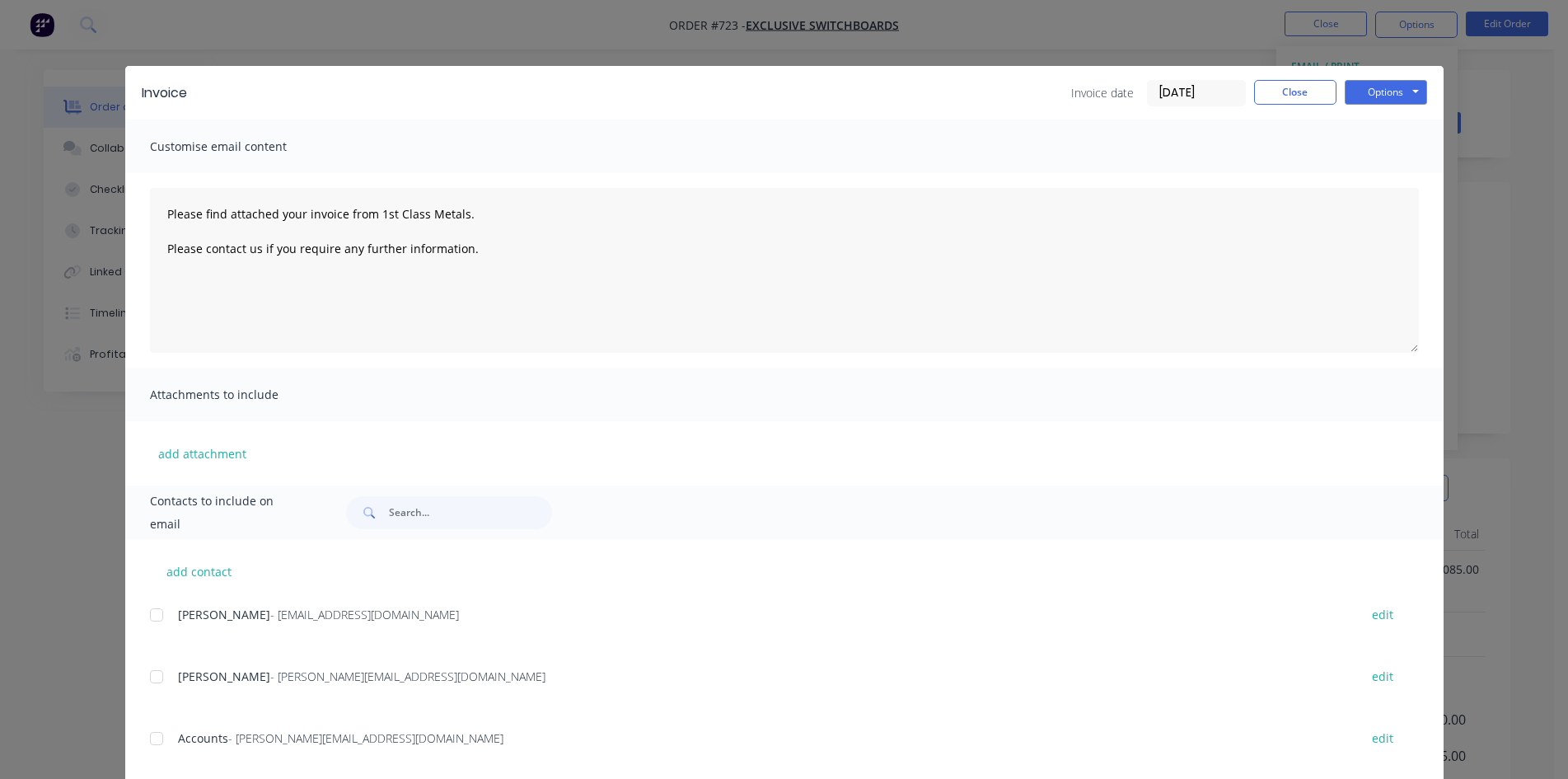
click at [154, 751] on div at bounding box center [156, 739] width 33 height 33
click at [1395, 93] on button "Options" at bounding box center [1386, 93] width 82 height 24
click at [1427, 176] on button "Email" at bounding box center [1397, 176] width 106 height 27
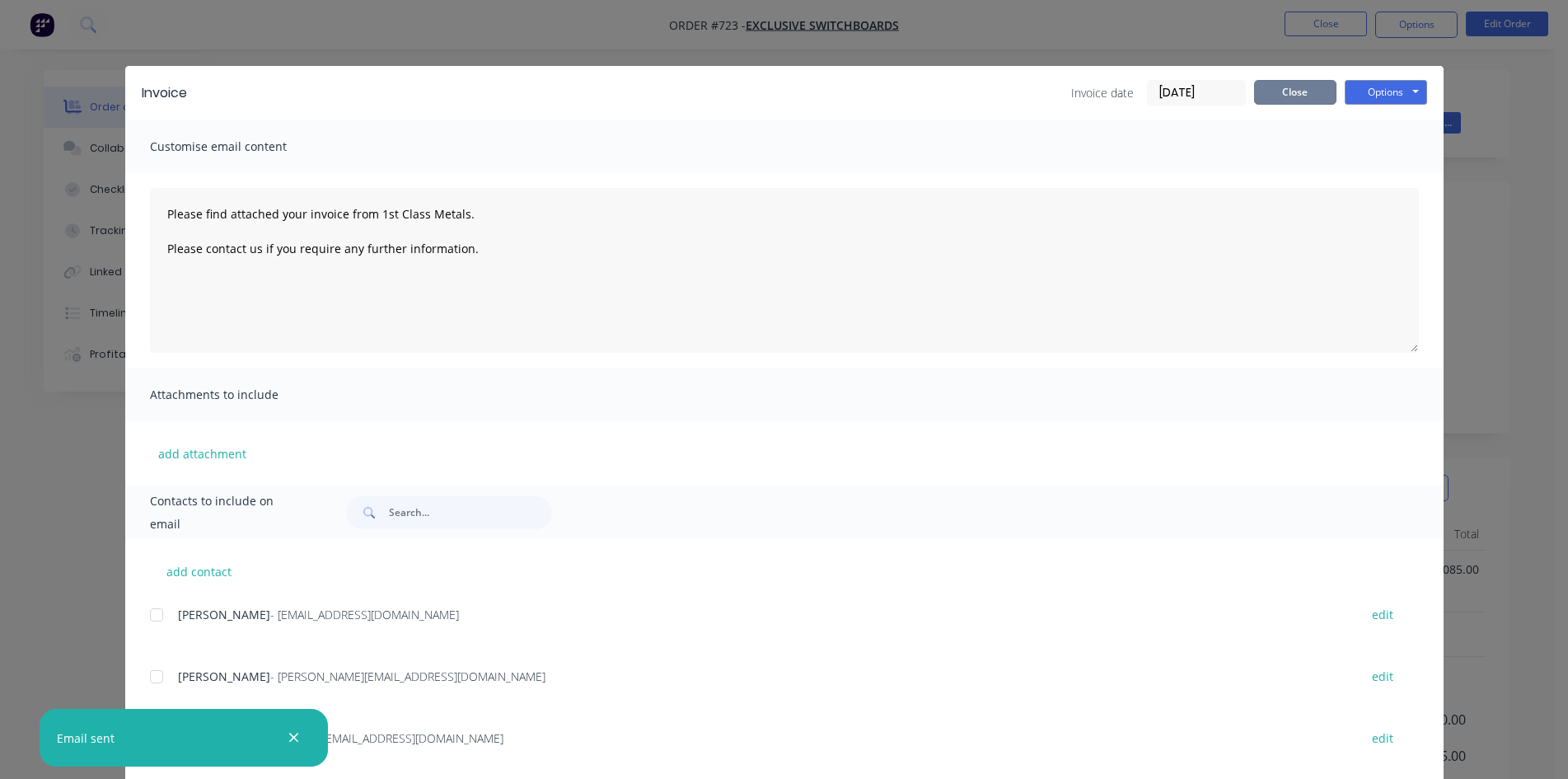
click at [1294, 100] on button "Close" at bounding box center [1295, 93] width 82 height 24
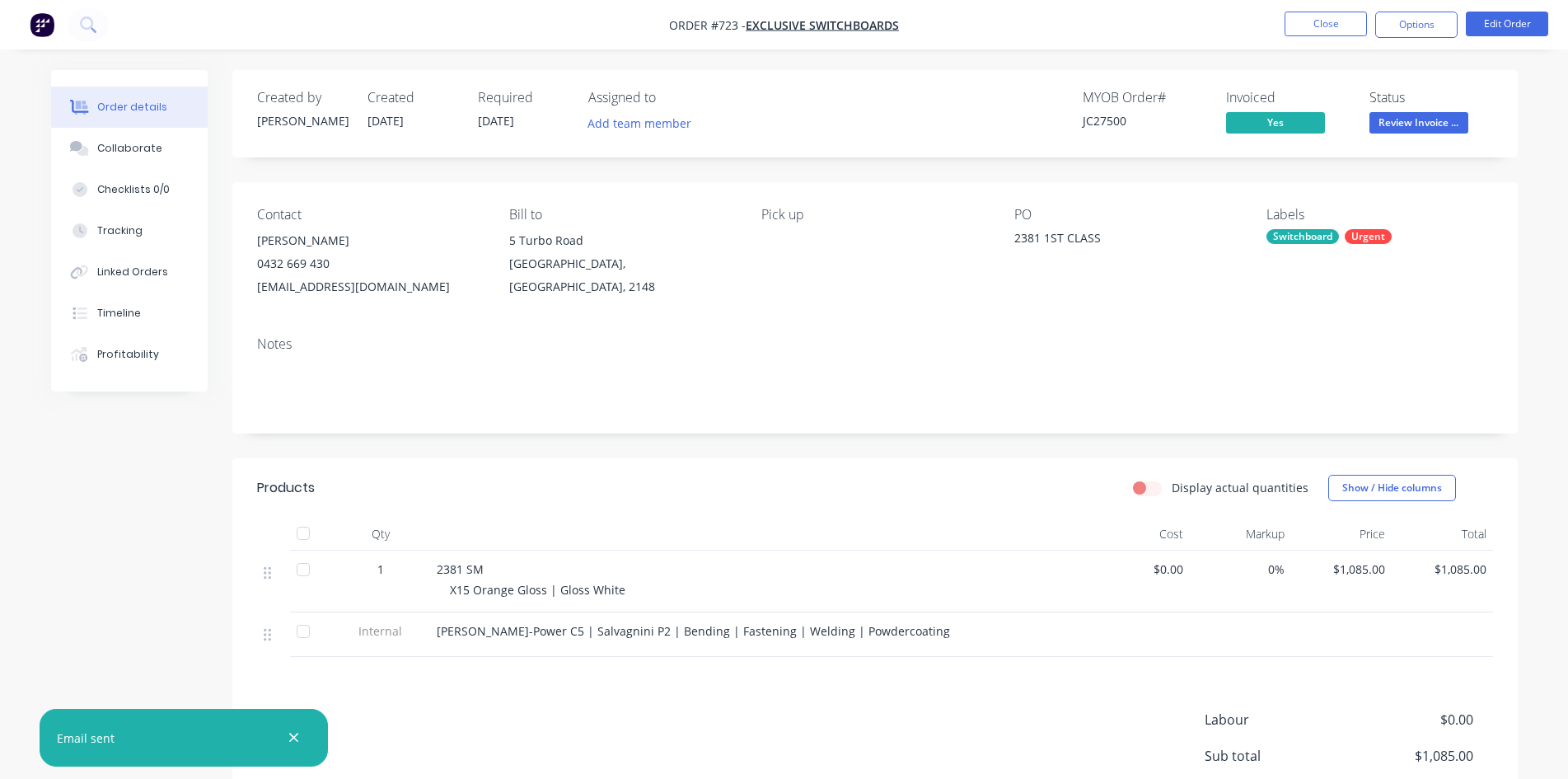
click at [1422, 125] on span "Review Invoice ..." at bounding box center [1419, 122] width 99 height 21
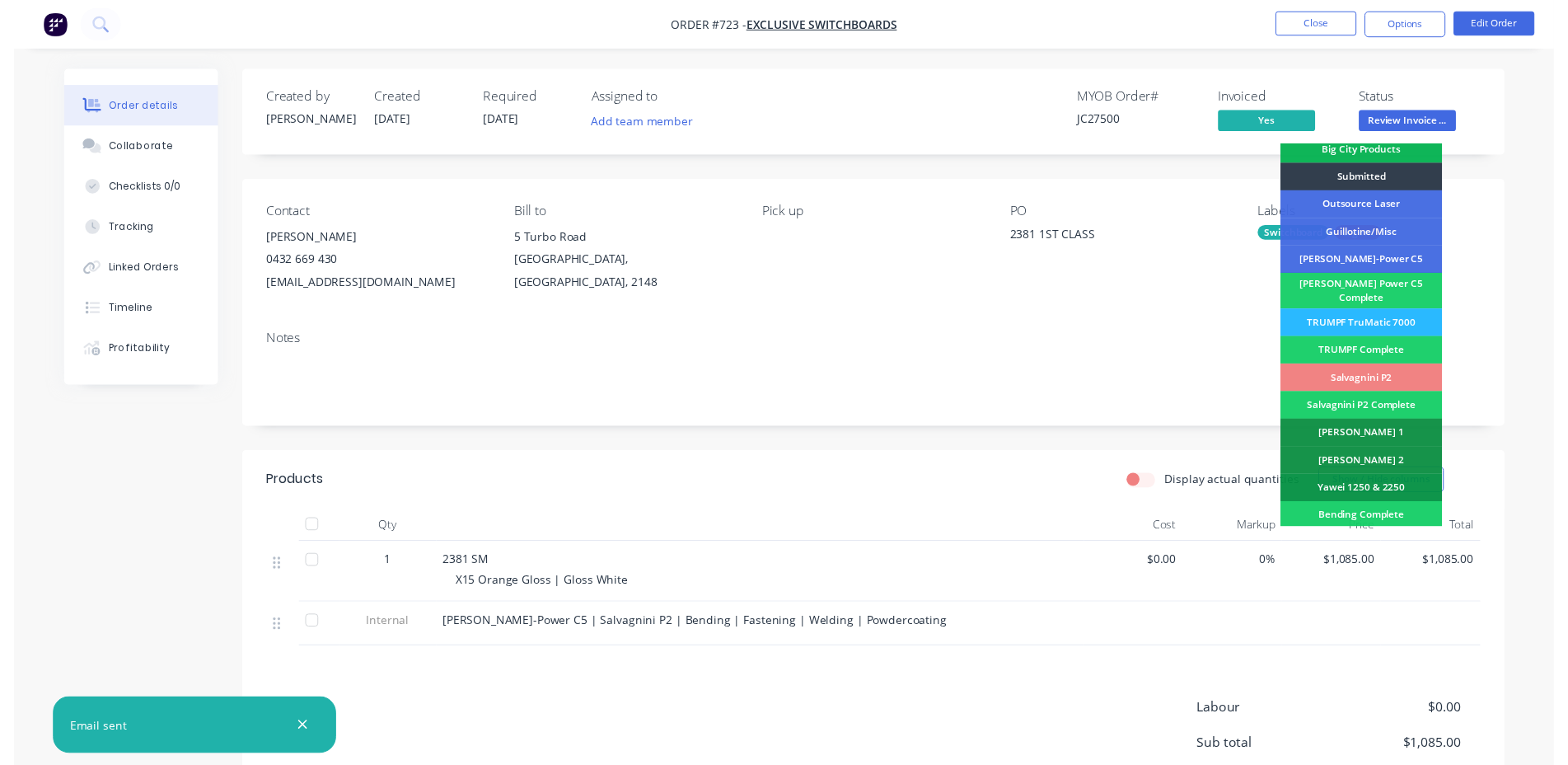
scroll to position [467, 0]
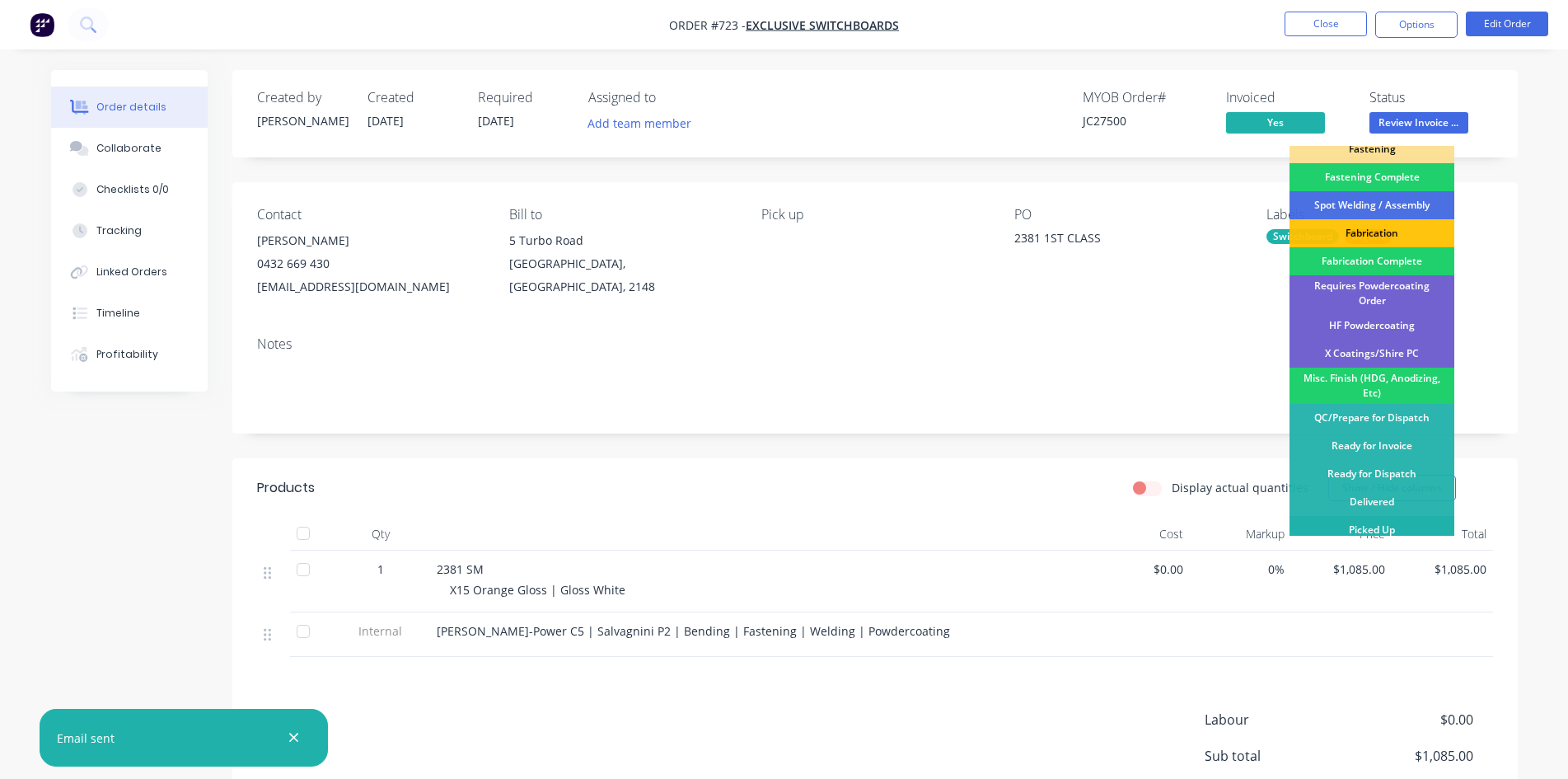
click at [1374, 518] on div "Picked Up" at bounding box center [1372, 530] width 165 height 28
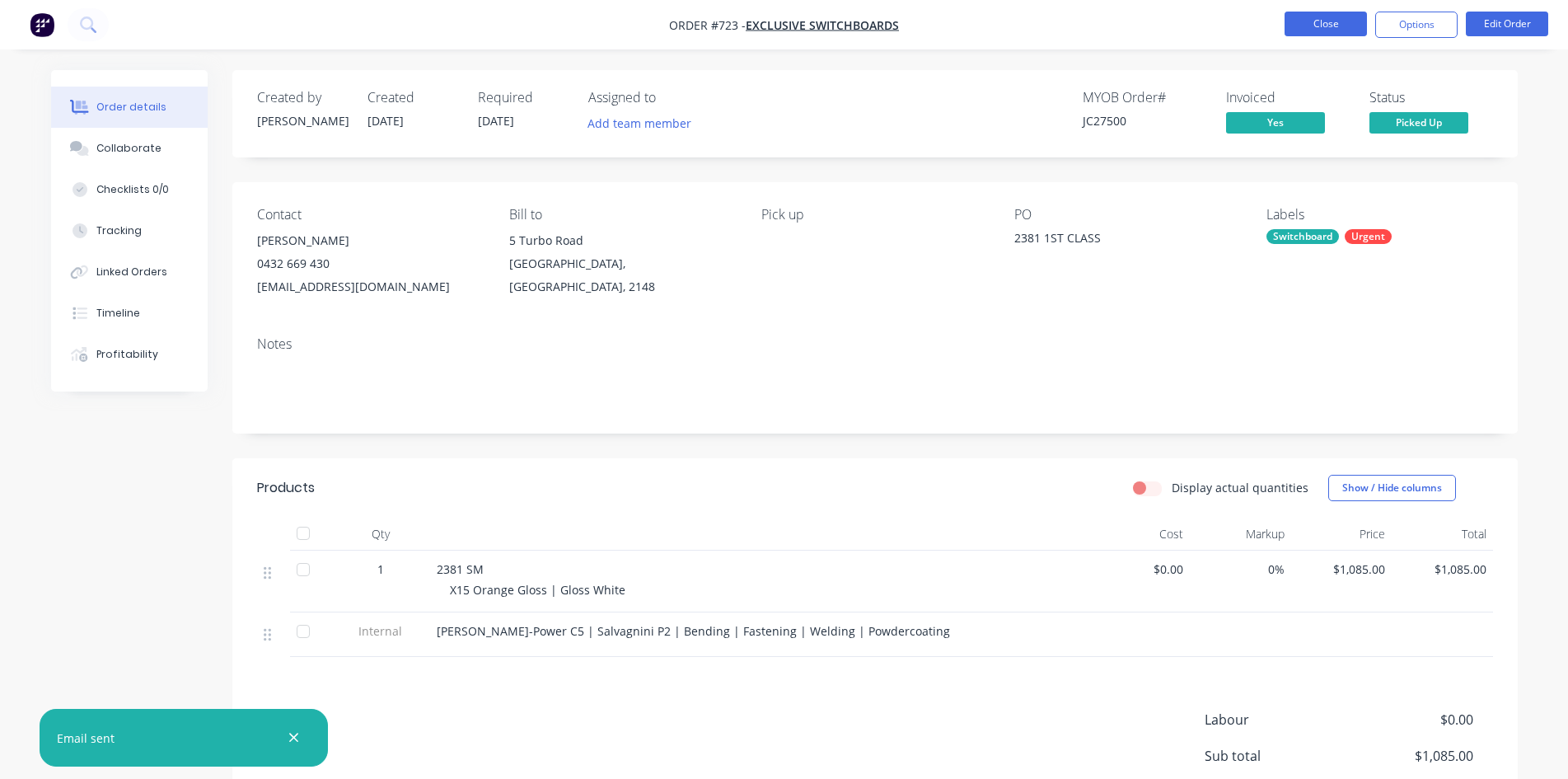
click at [1344, 31] on button "Close" at bounding box center [1325, 24] width 82 height 24
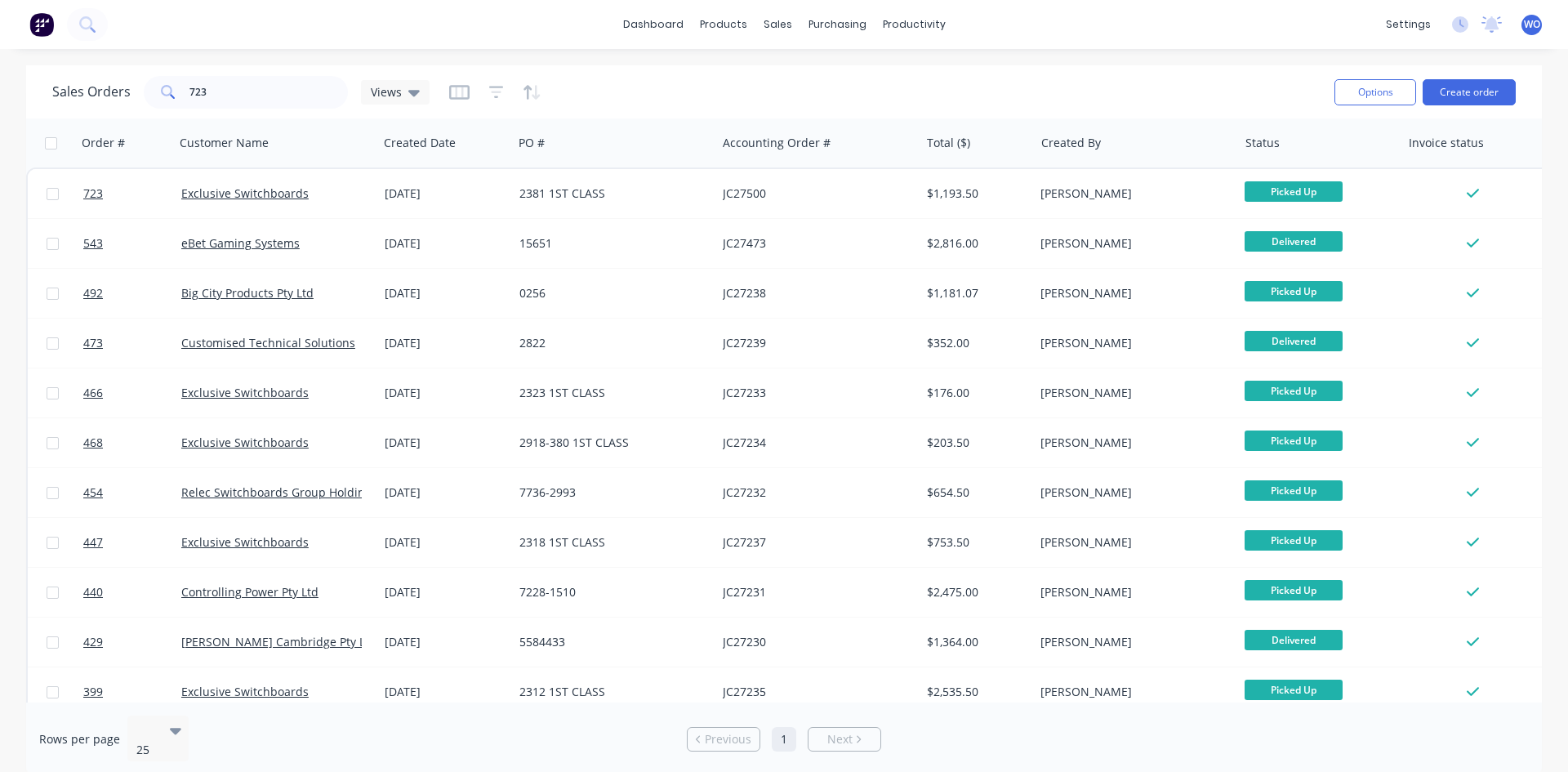
click at [42, 23] on img at bounding box center [42, 24] width 24 height 24
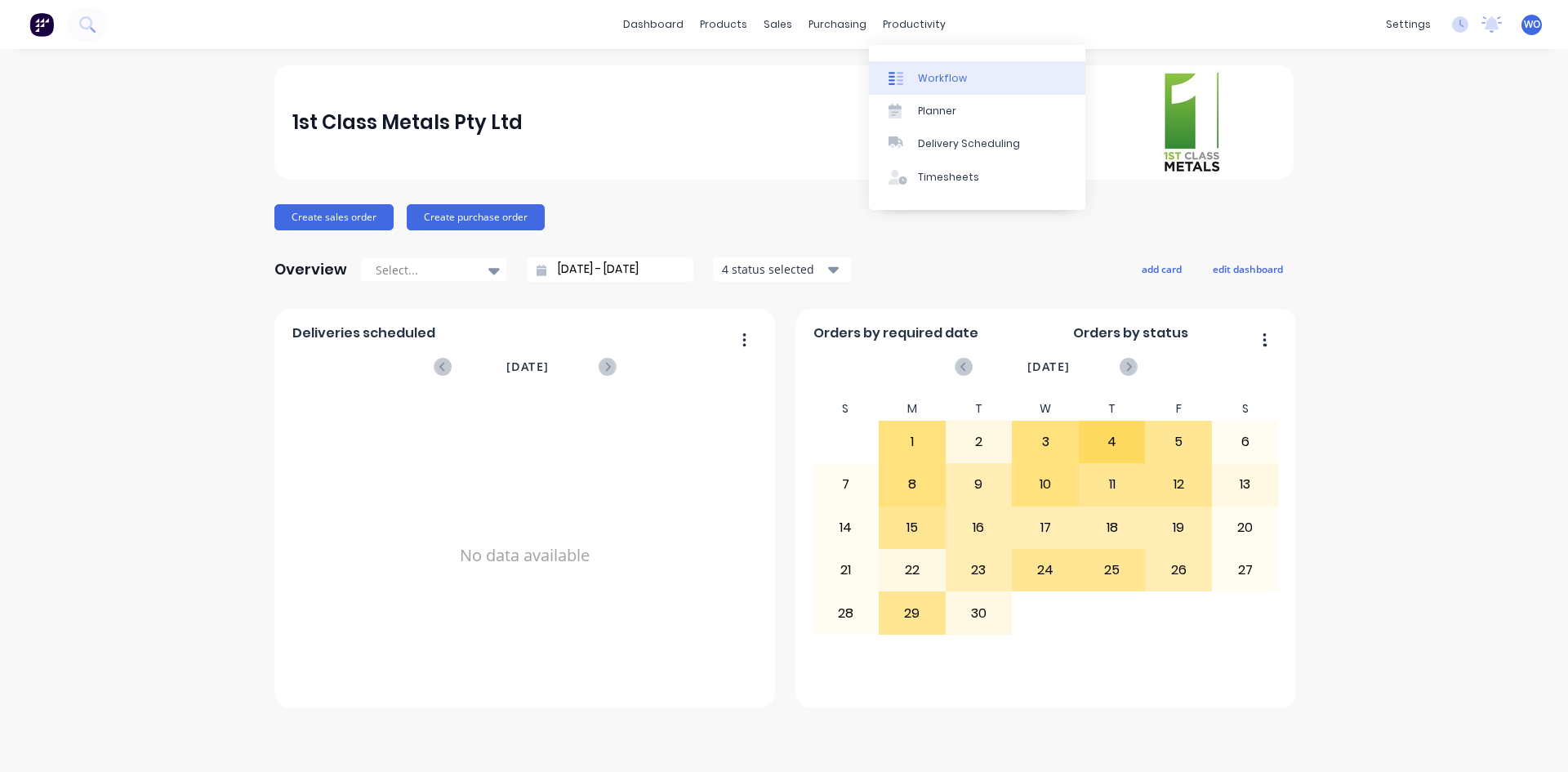
click at [937, 65] on link "Workflow" at bounding box center [977, 78] width 216 height 33
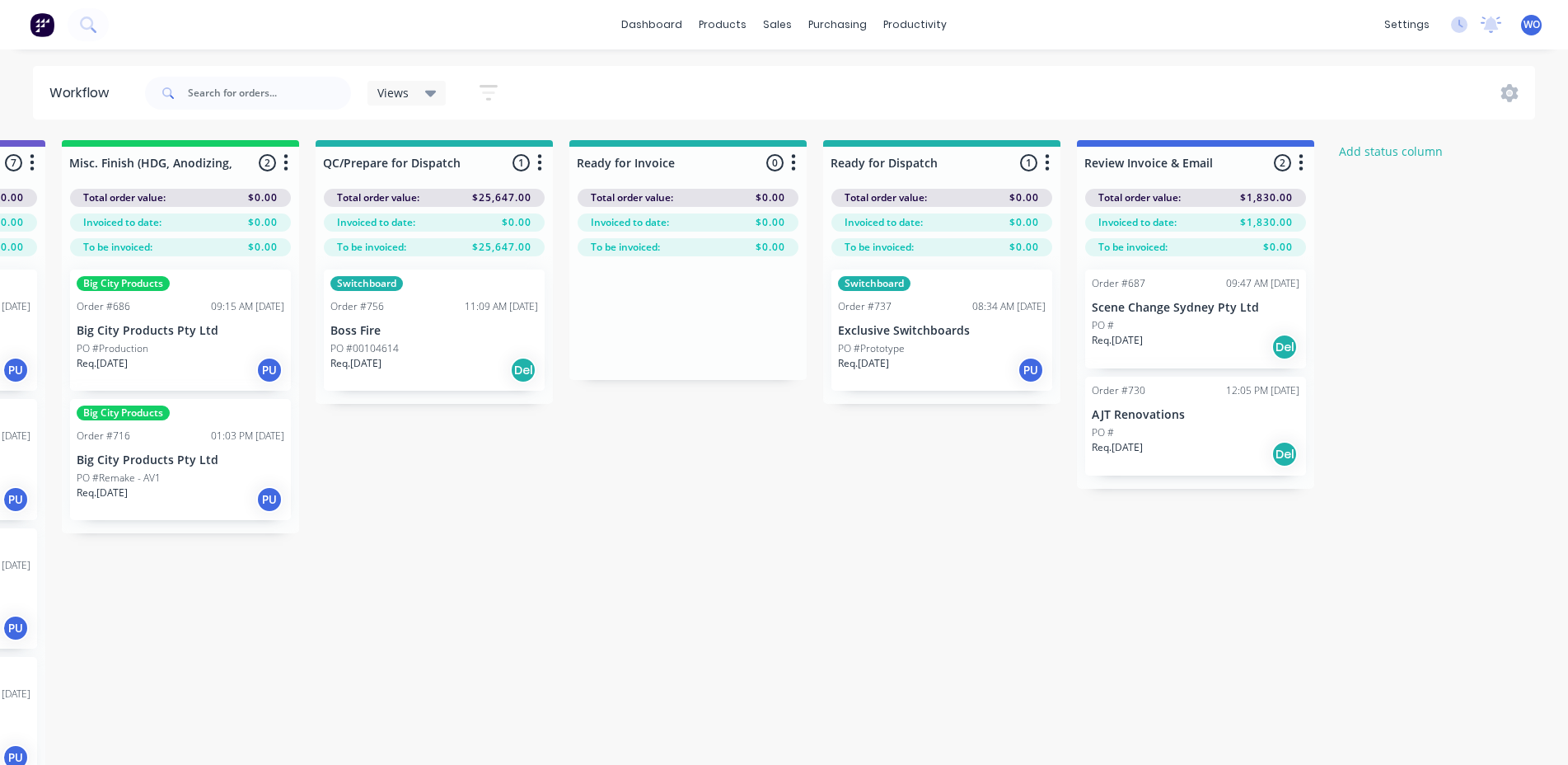
scroll to position [0, 5914]
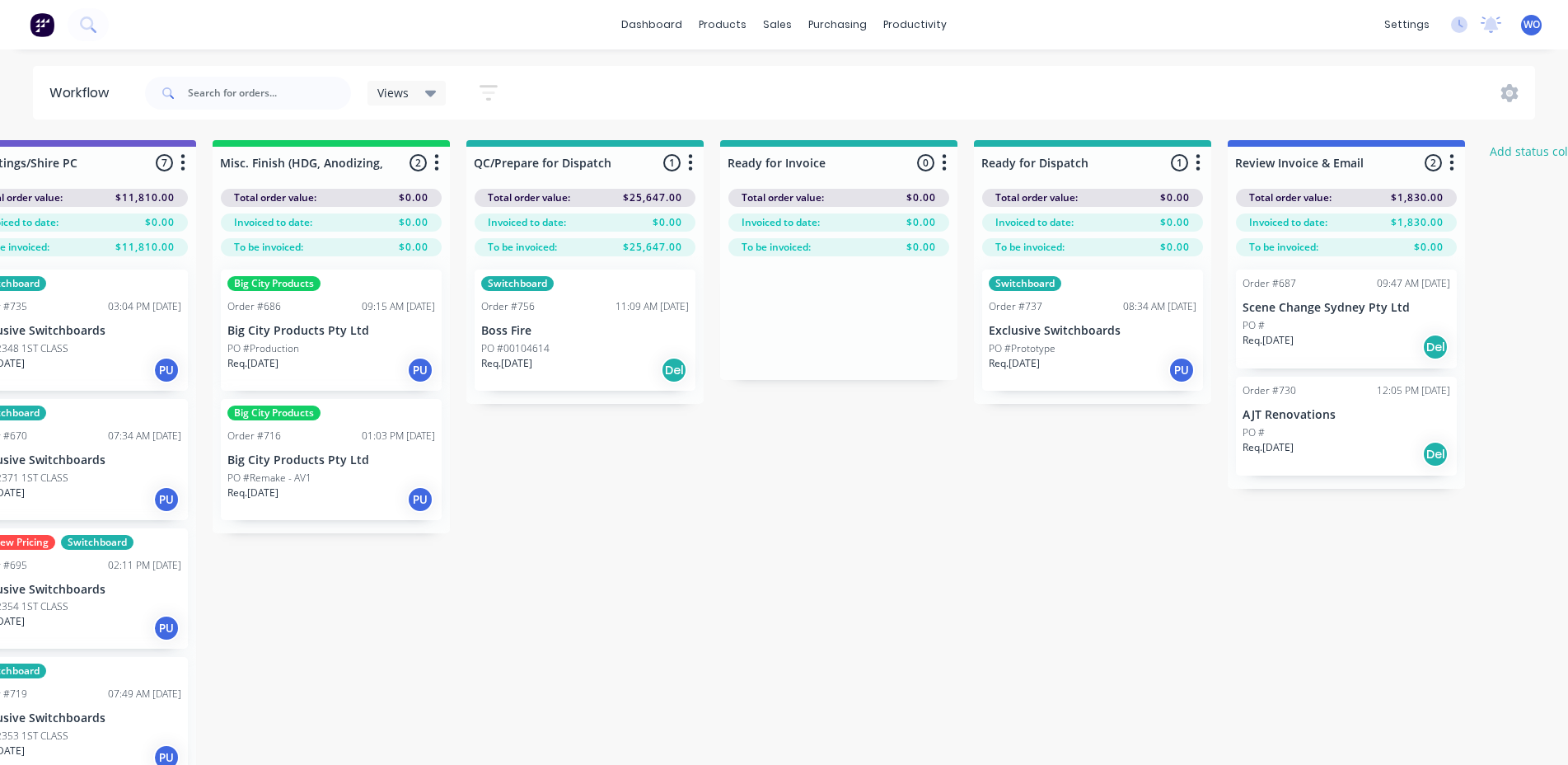
click at [1104, 347] on div "PO #Prototype" at bounding box center [1093, 348] width 208 height 15
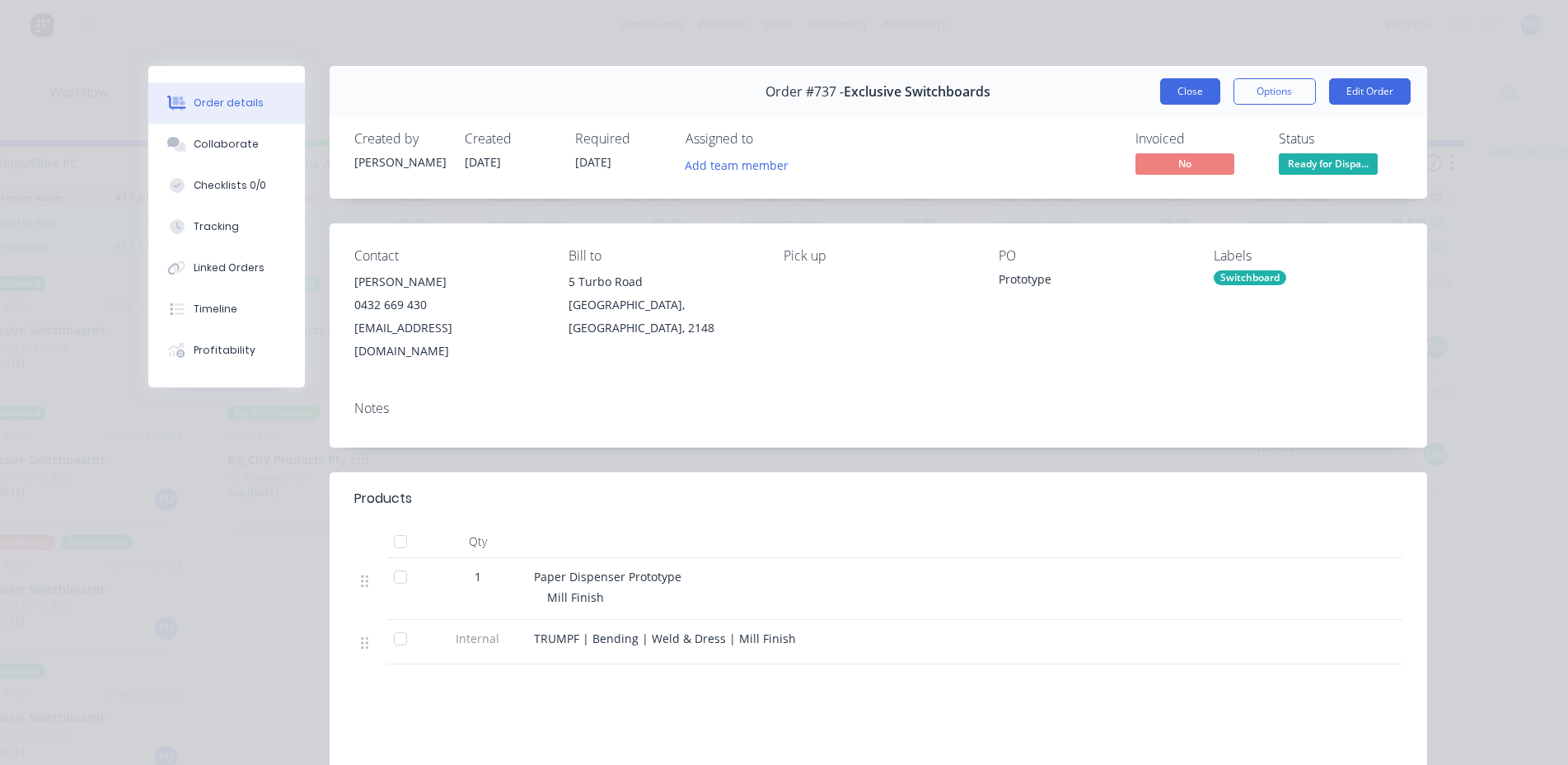
click at [1178, 93] on button "Close" at bounding box center [1190, 92] width 60 height 26
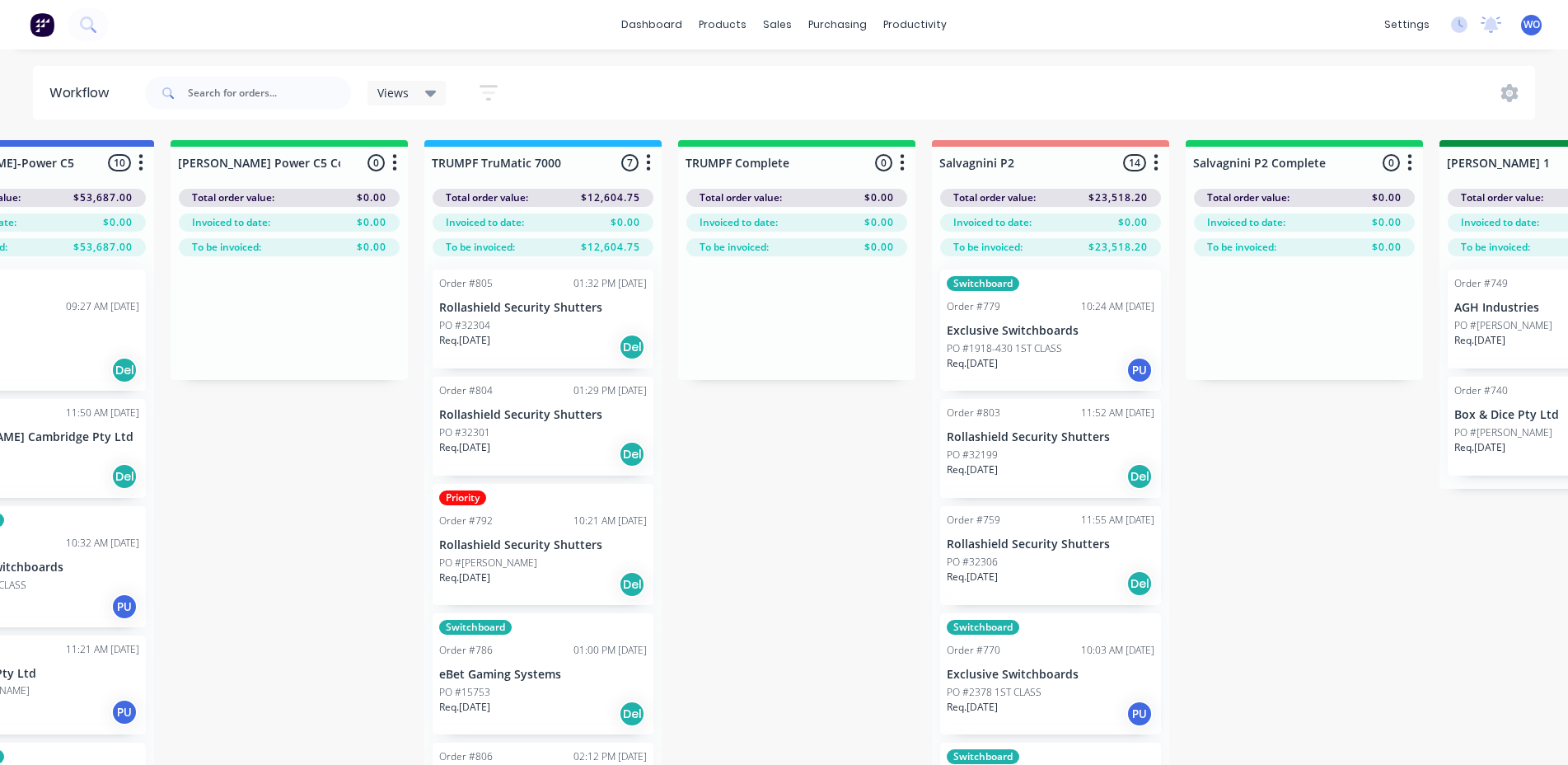
scroll to position [0, 1511]
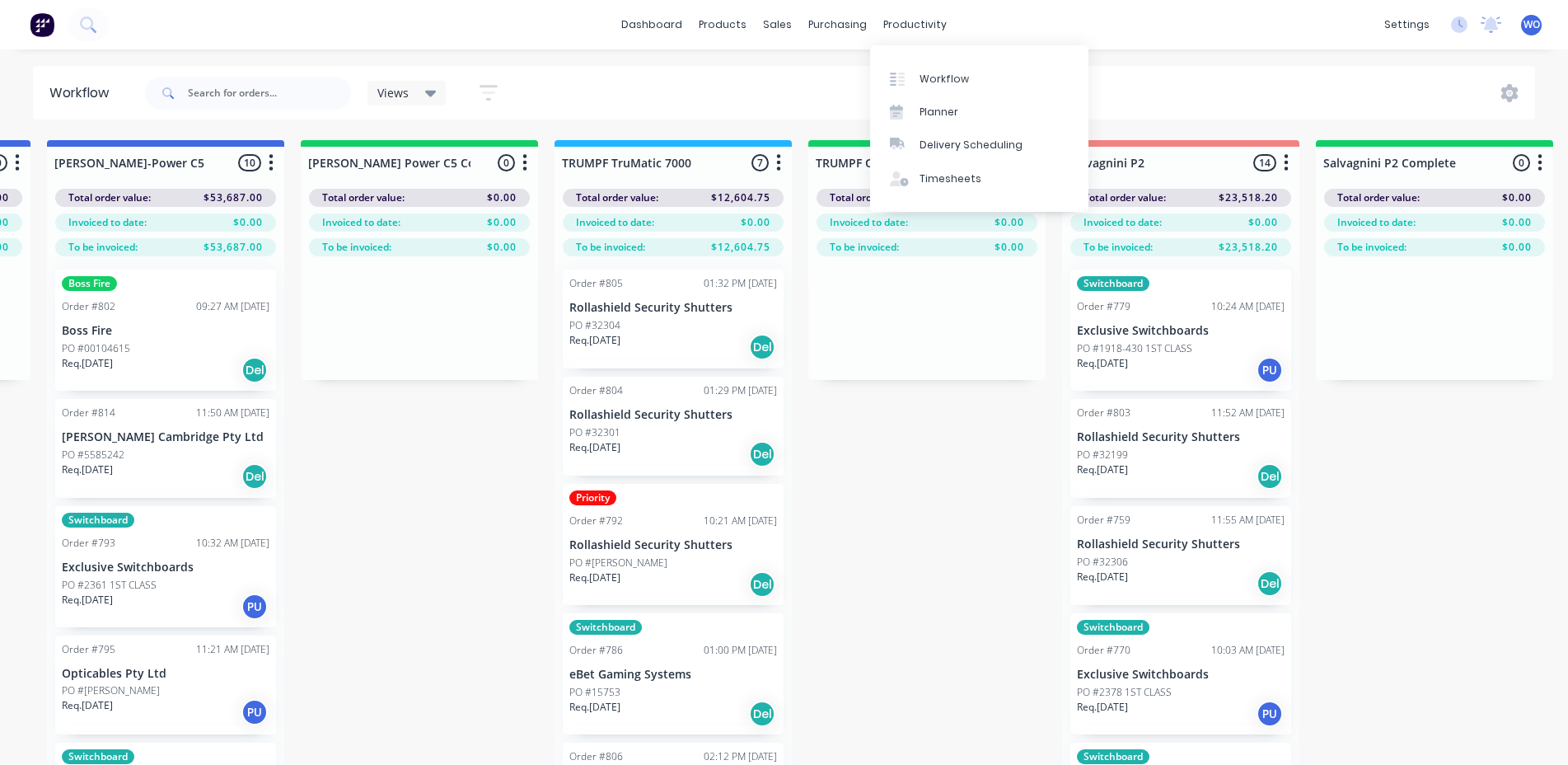
click at [47, 24] on img at bounding box center [42, 24] width 24 height 24
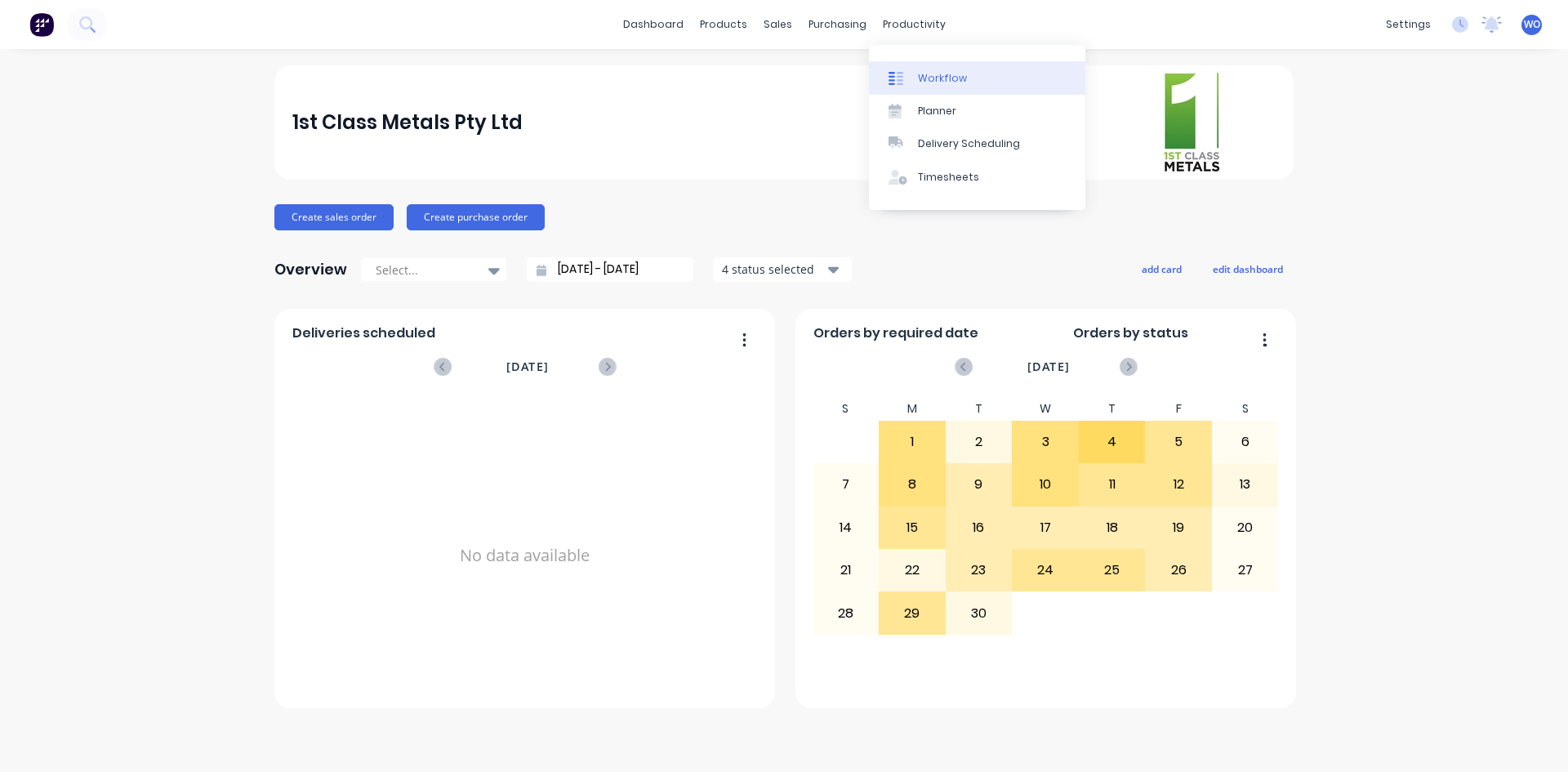
click at [935, 73] on div "Workflow" at bounding box center [942, 78] width 49 height 15
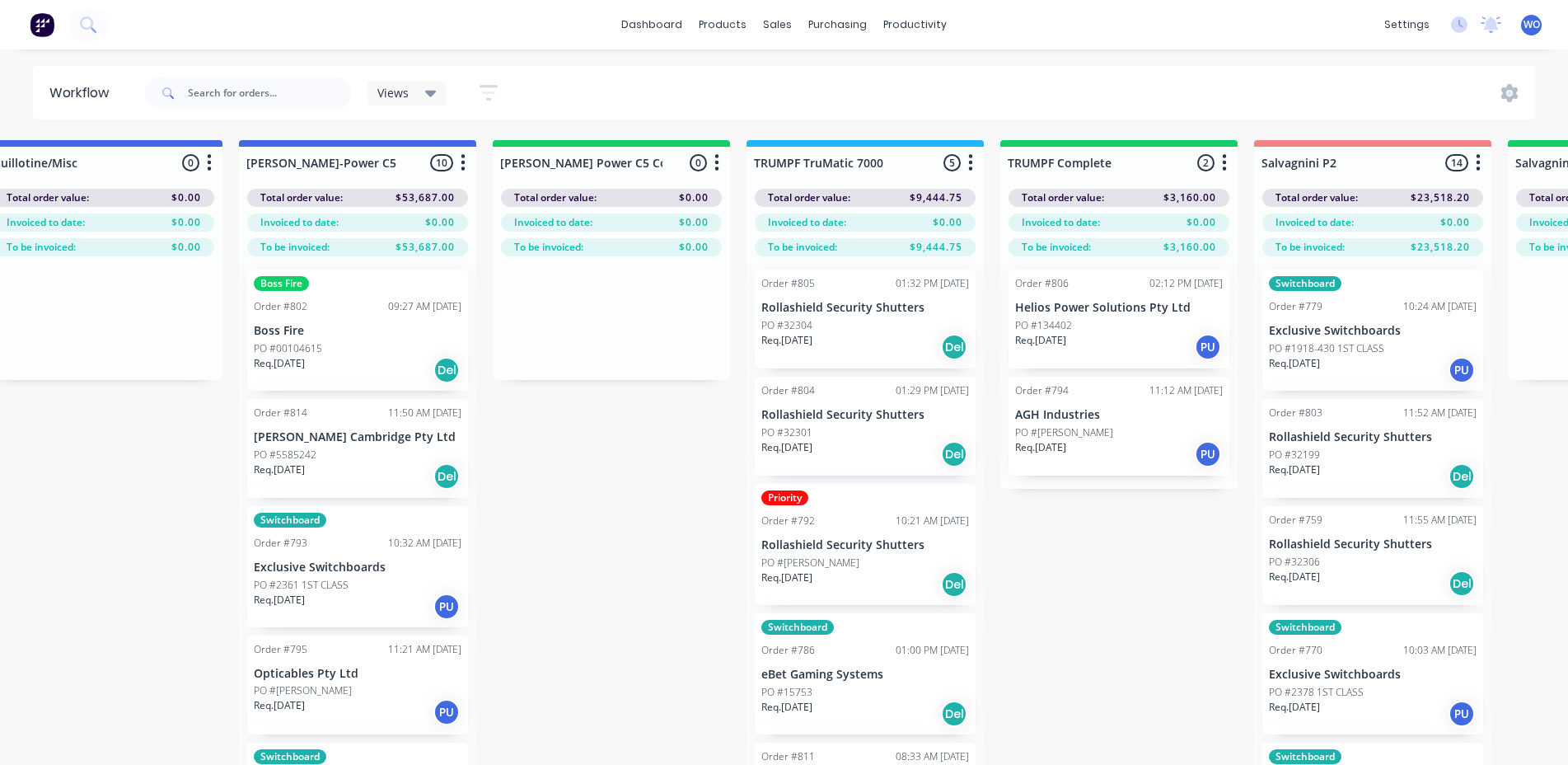
click at [320, 370] on div "Req. [DATE] Del" at bounding box center [358, 370] width 208 height 28
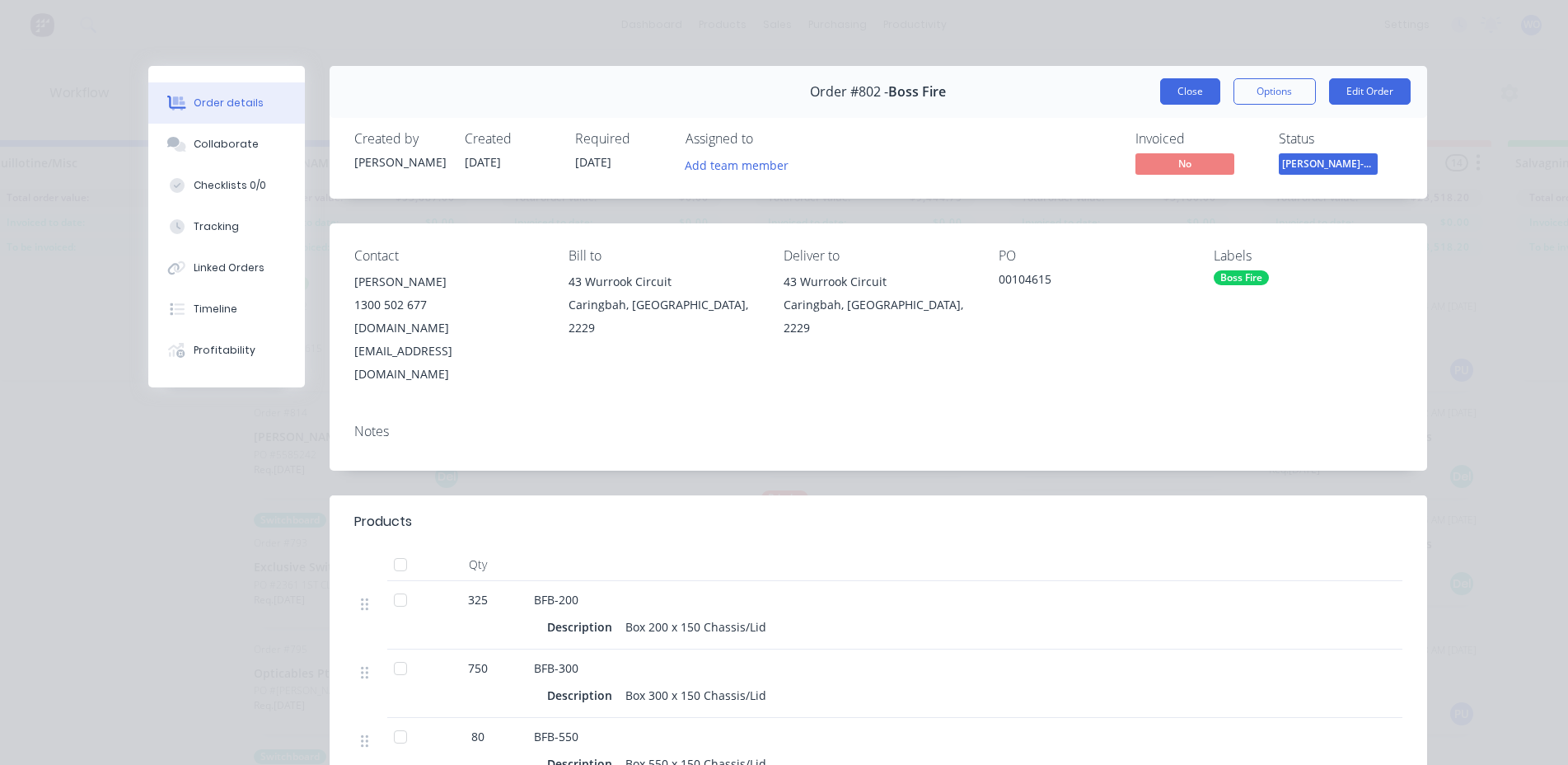
click at [1179, 80] on button "Close" at bounding box center [1190, 92] width 60 height 26
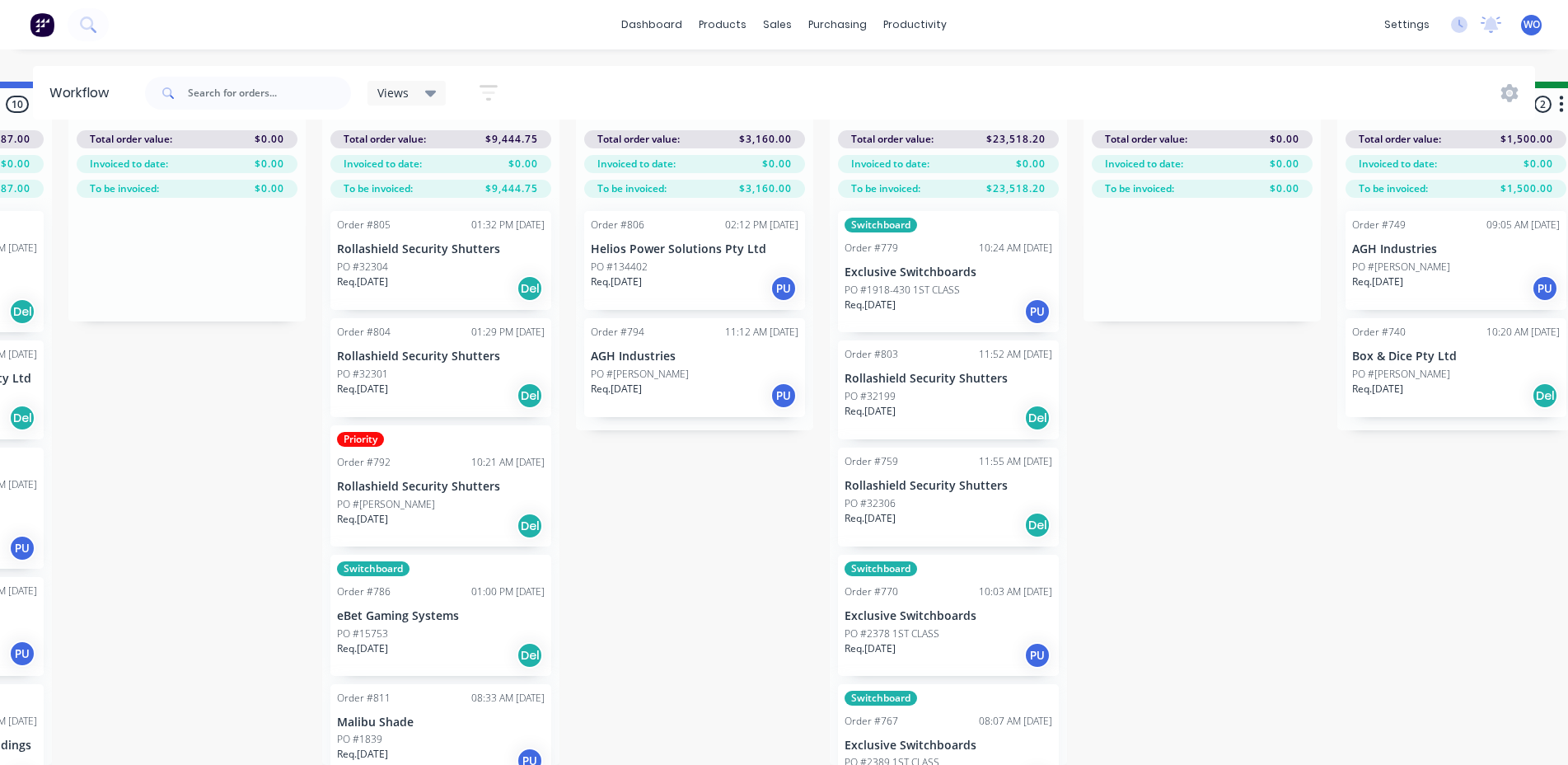
scroll to position [0, 1743]
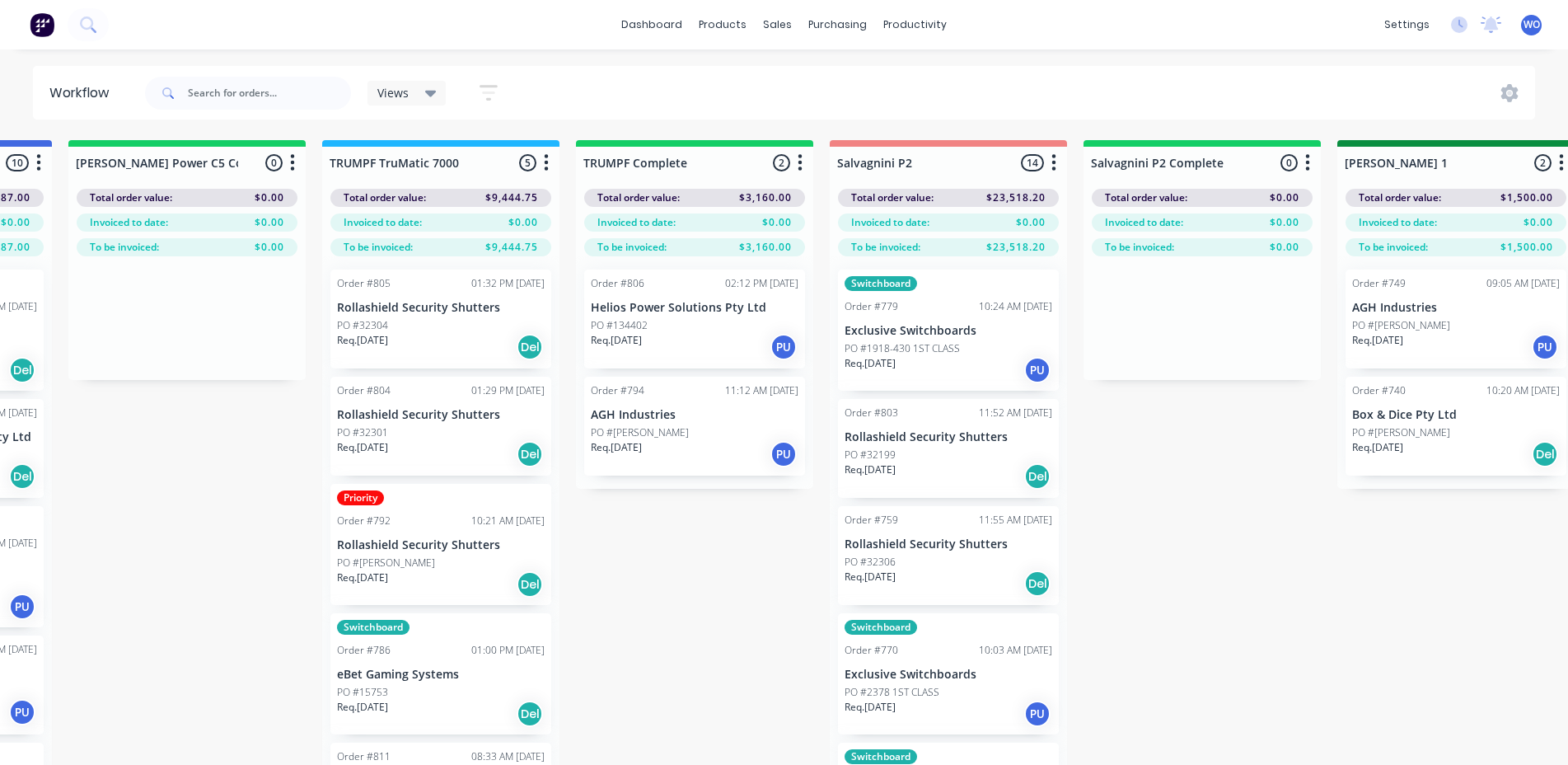
click at [680, 346] on div "Req. [DATE] PU" at bounding box center [695, 347] width 208 height 28
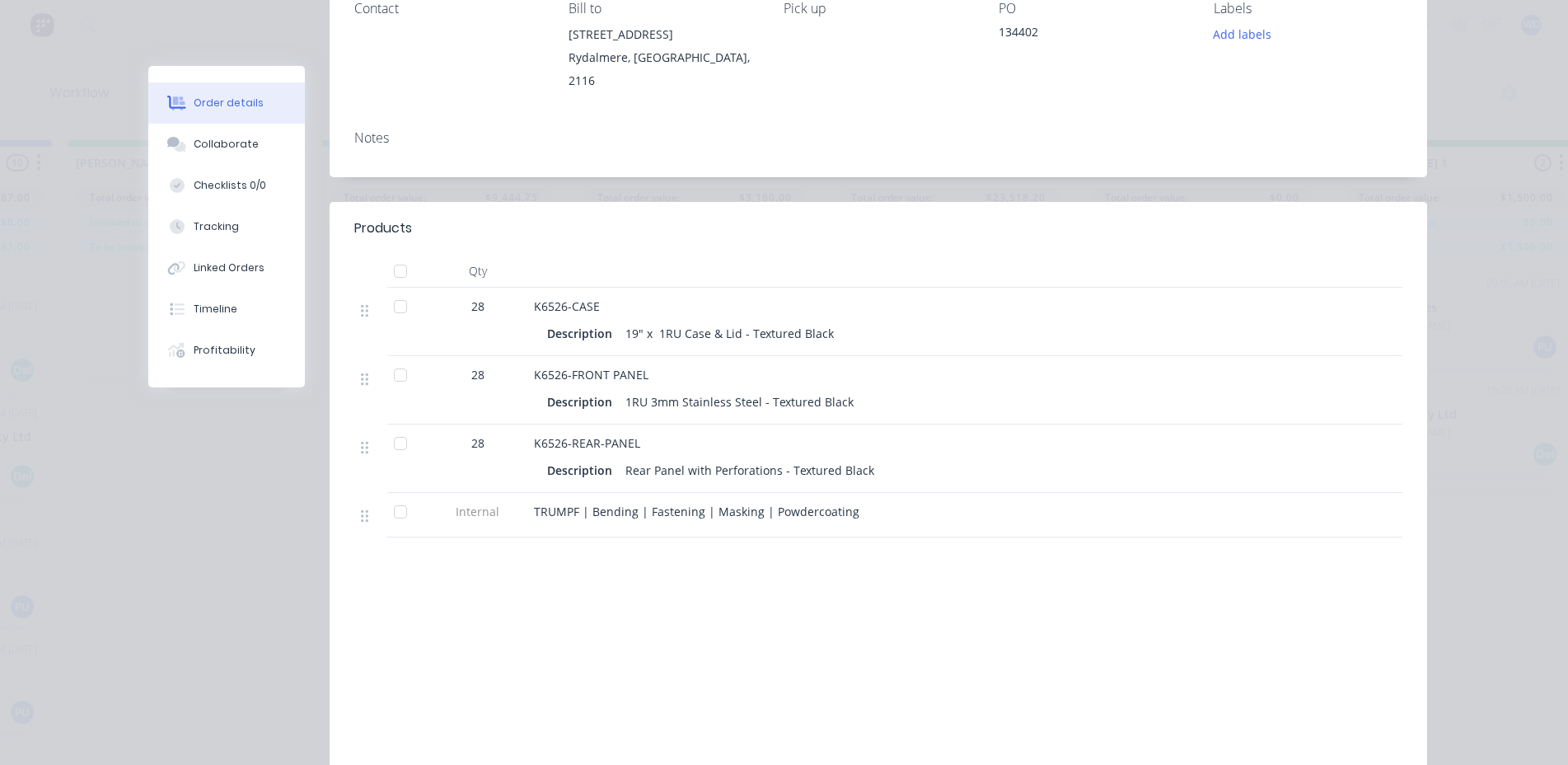
scroll to position [0, 0]
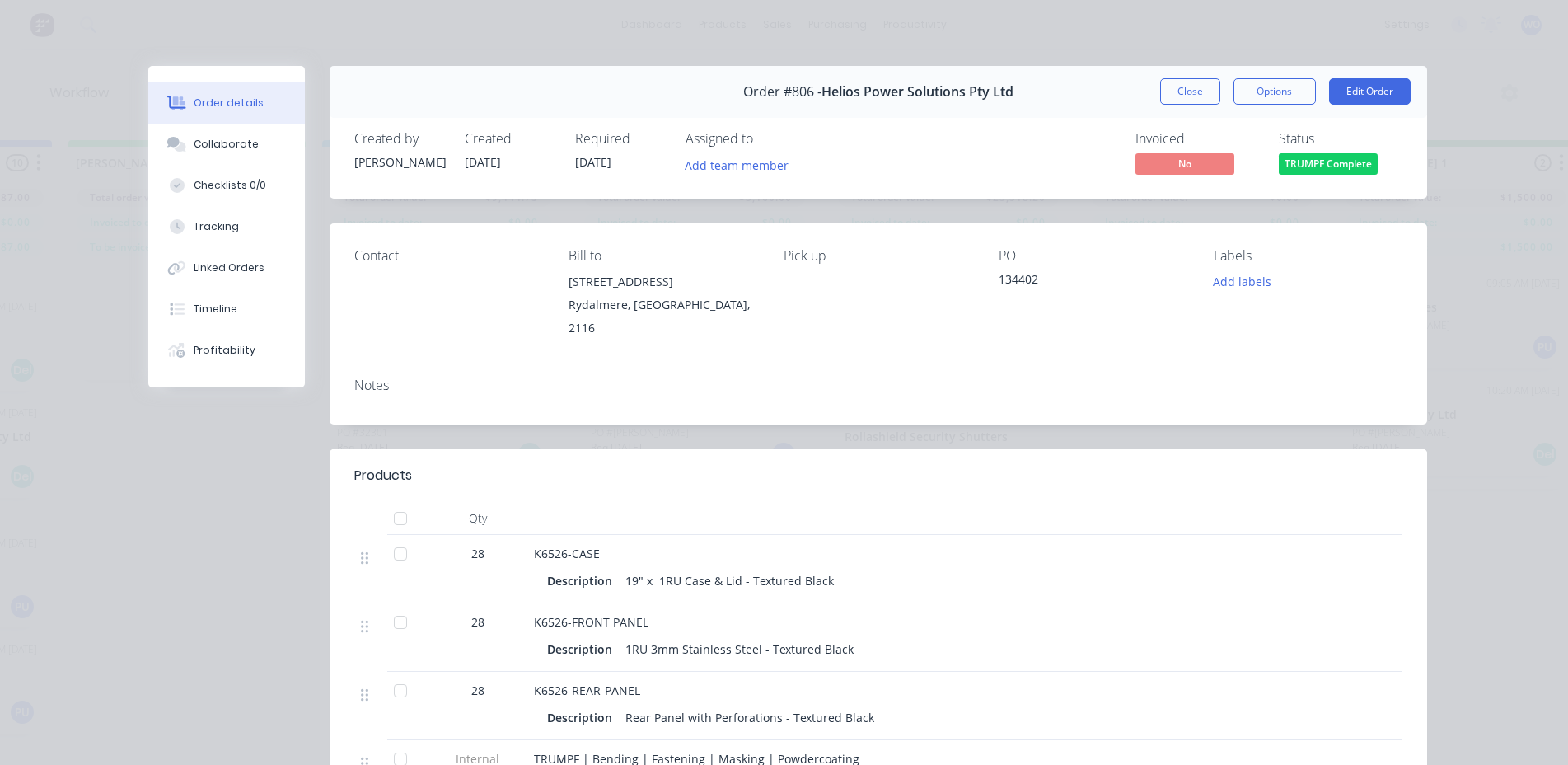
click at [1326, 165] on span "TRUMPF Complete" at bounding box center [1328, 164] width 99 height 21
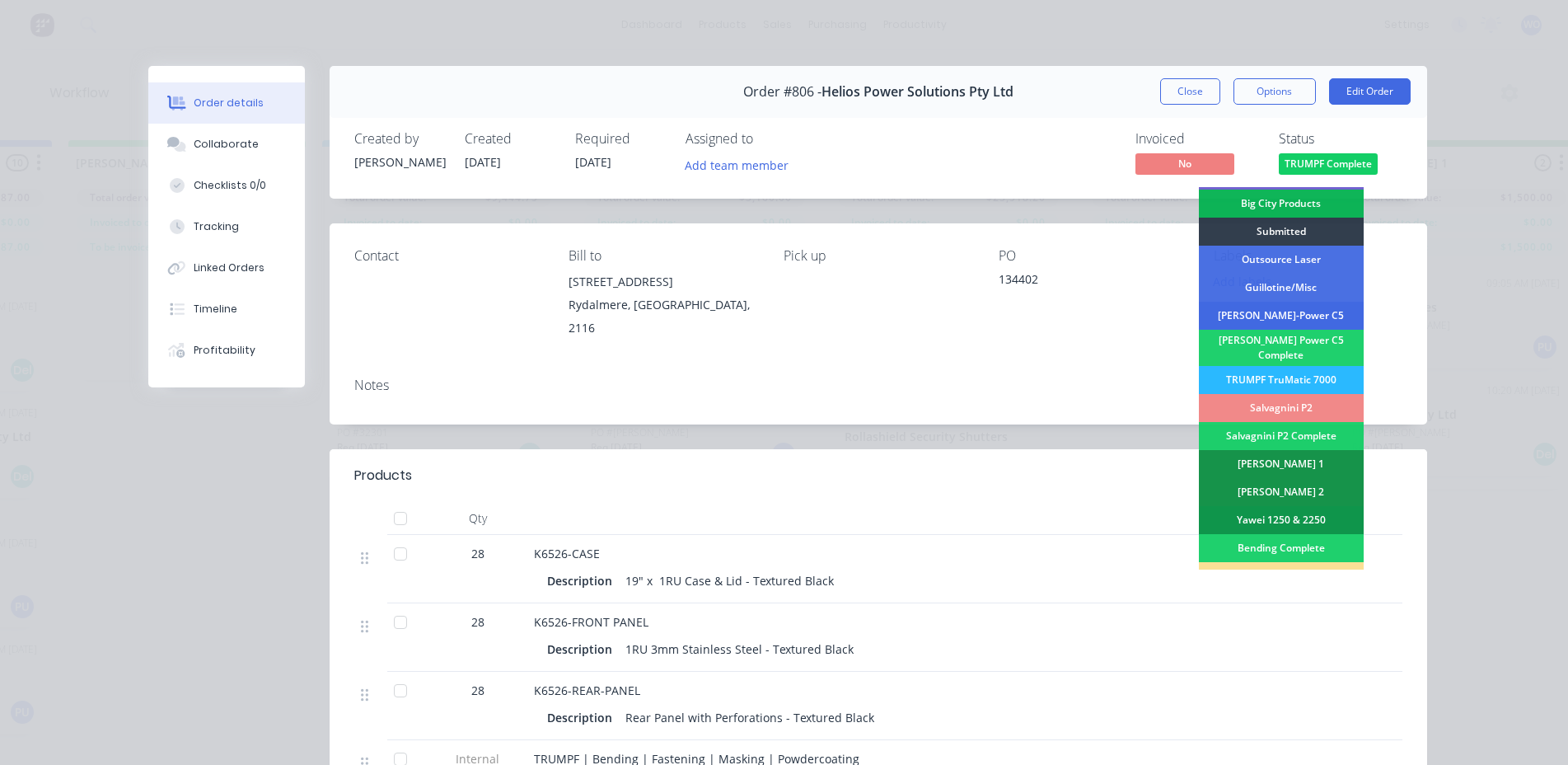
scroll to position [82, 0]
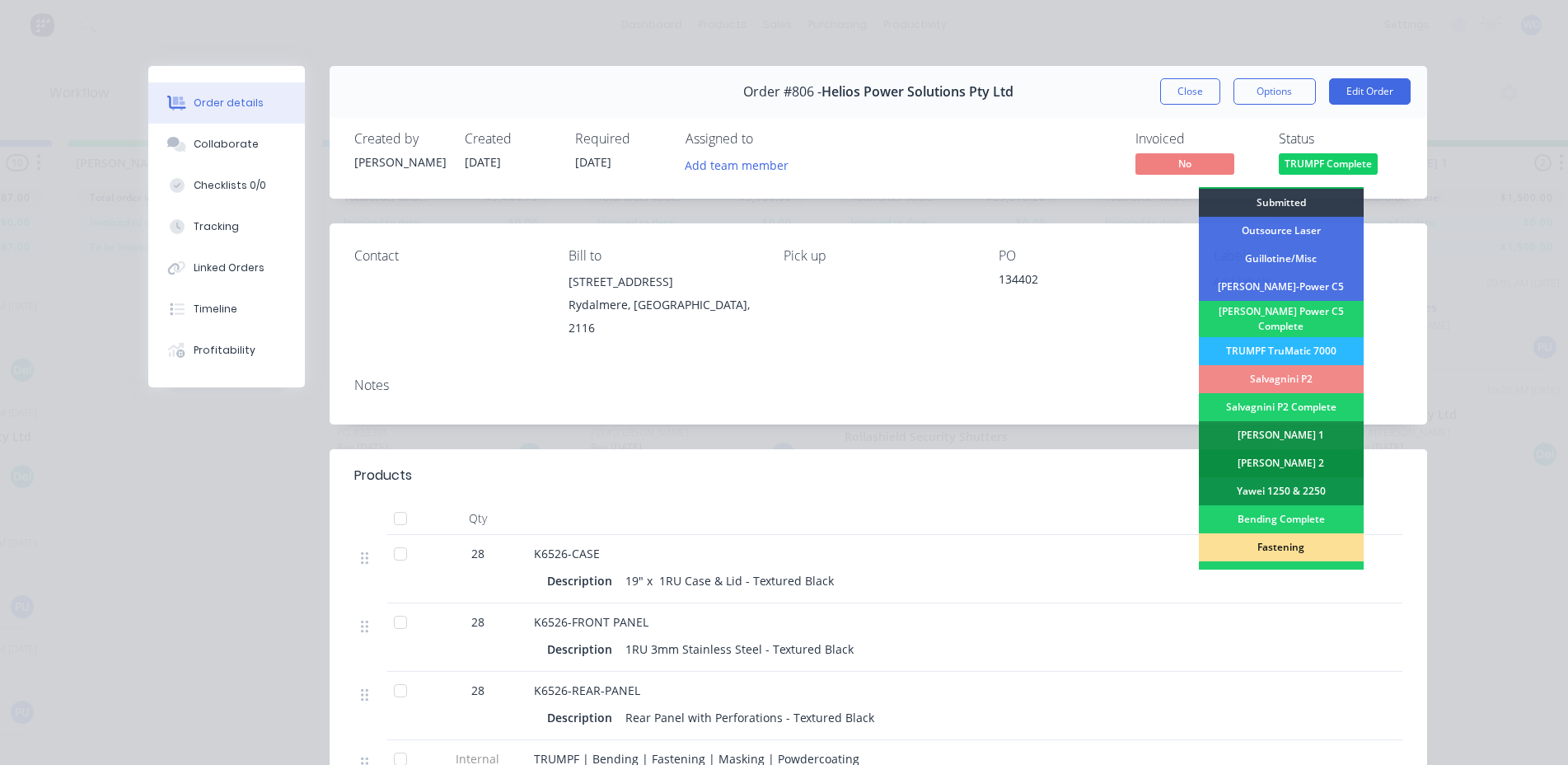
click at [1311, 451] on div "[PERSON_NAME] 2" at bounding box center [1281, 463] width 165 height 28
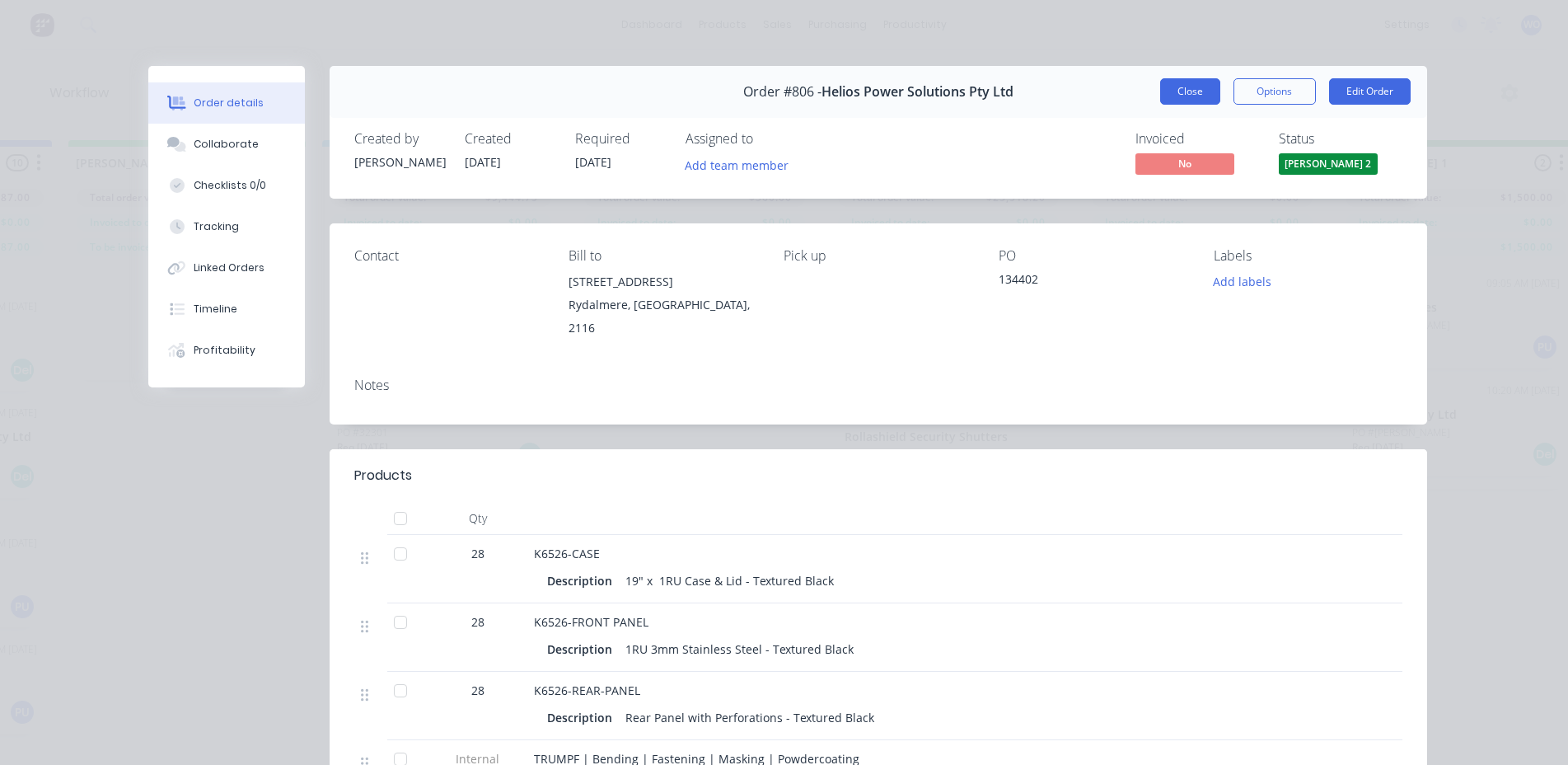
click at [1172, 91] on button "Close" at bounding box center [1190, 92] width 60 height 26
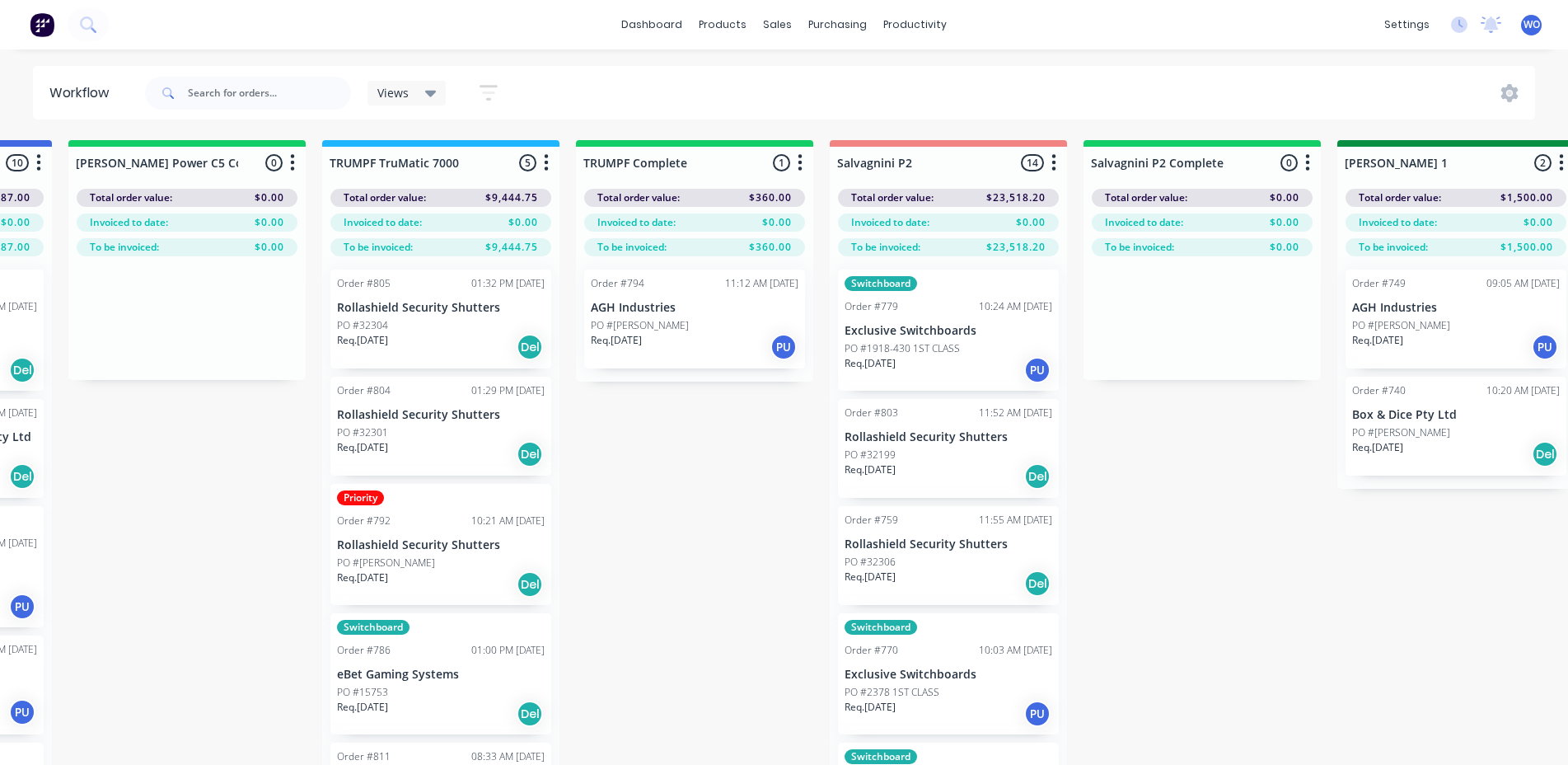
click at [728, 319] on div "PO #[PERSON_NAME]" at bounding box center [695, 325] width 208 height 15
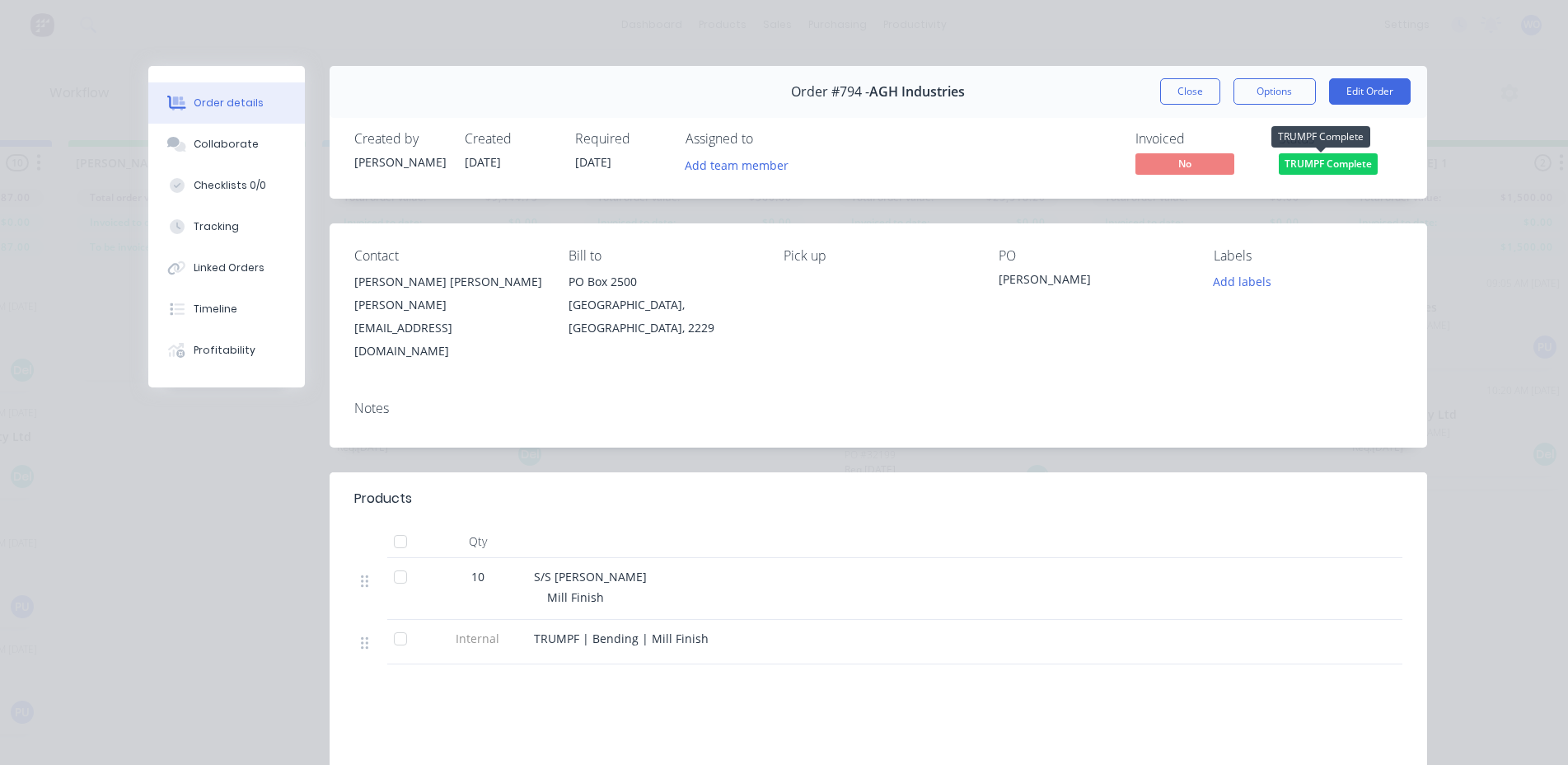
click at [1324, 168] on span "TRUMPF Complete" at bounding box center [1328, 164] width 99 height 21
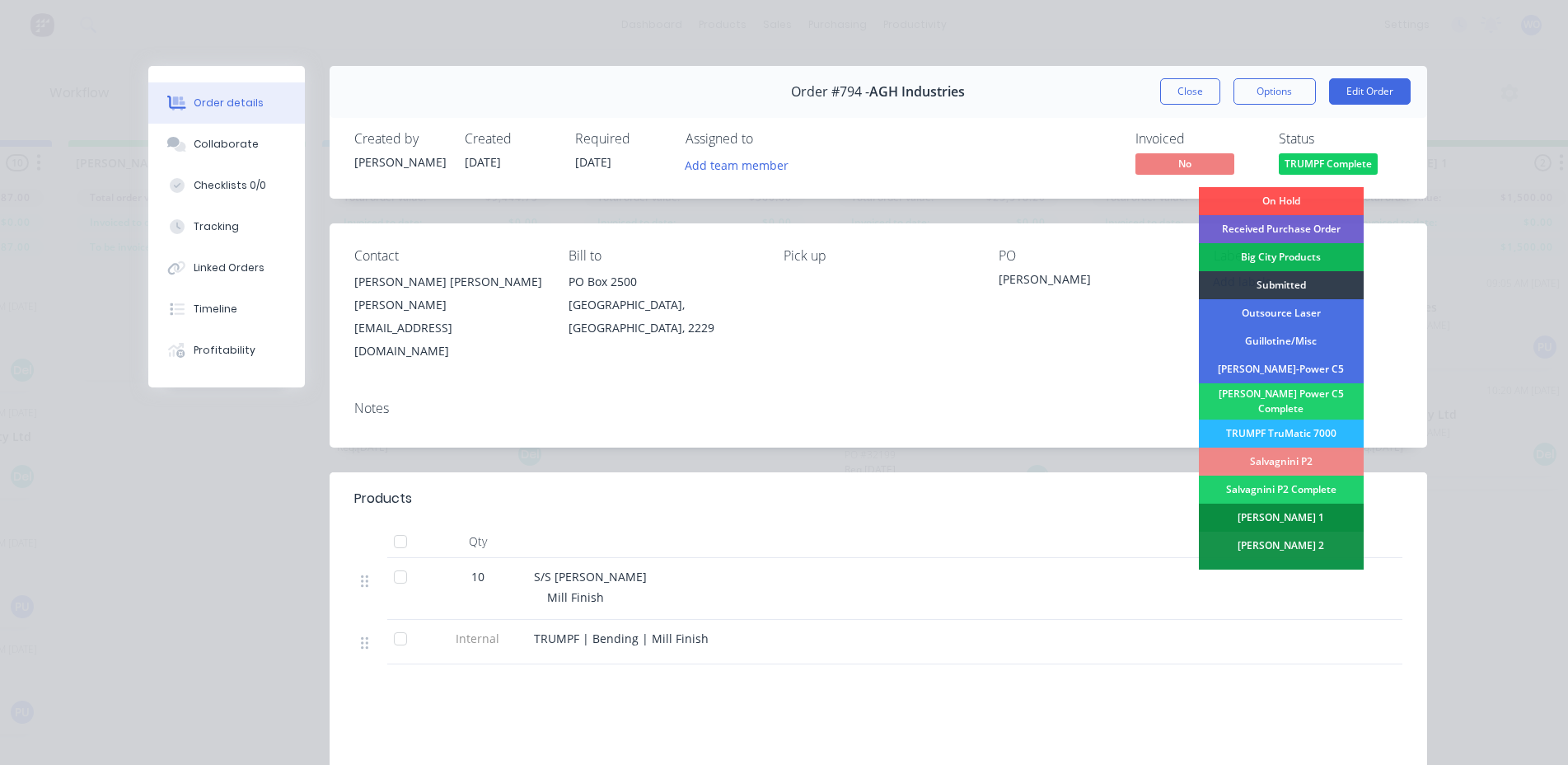
click at [1268, 506] on div "[PERSON_NAME] 1" at bounding box center [1281, 518] width 165 height 28
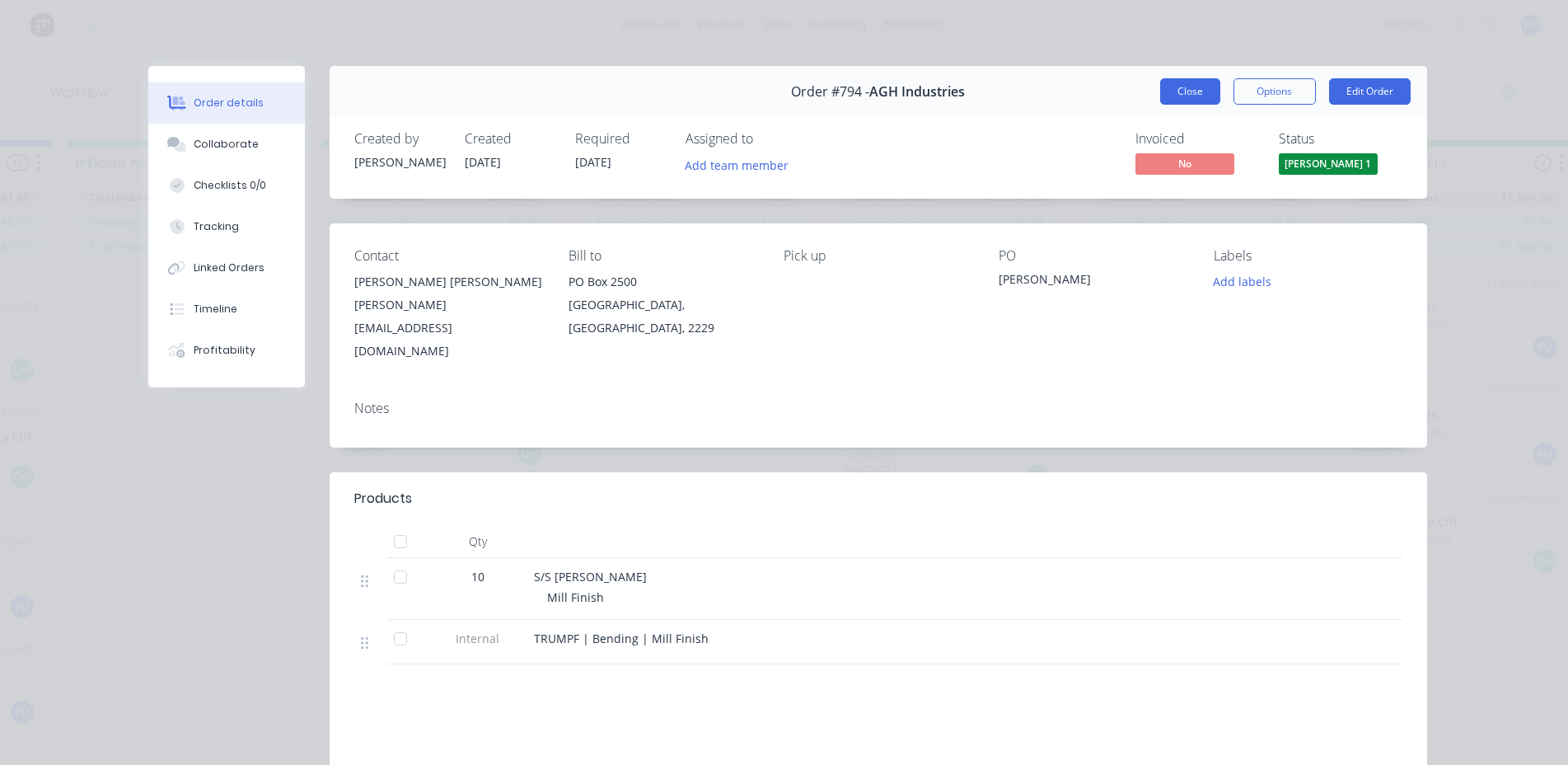
click at [1173, 102] on button "Close" at bounding box center [1190, 92] width 60 height 26
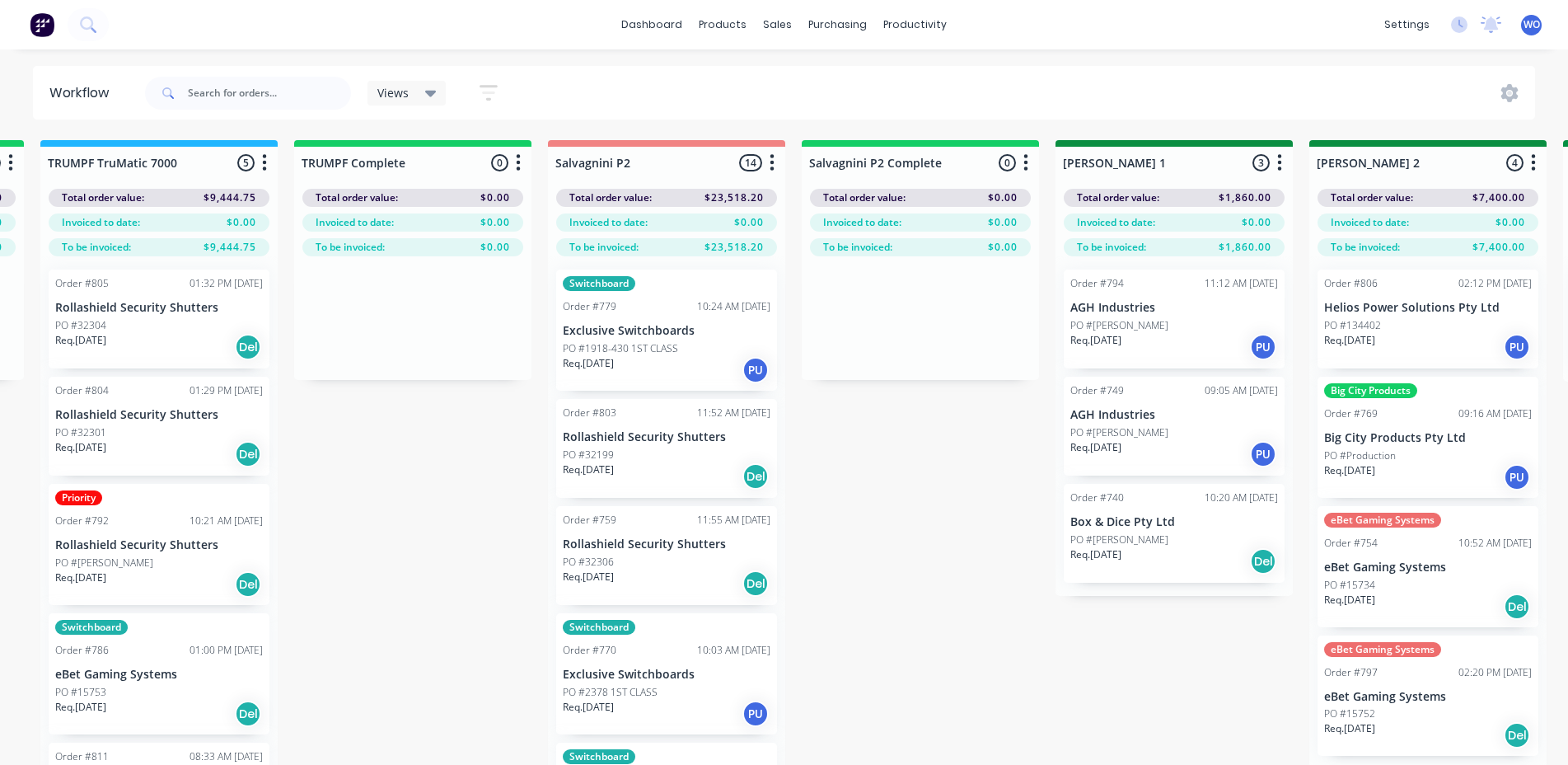
scroll to position [0, 2083]
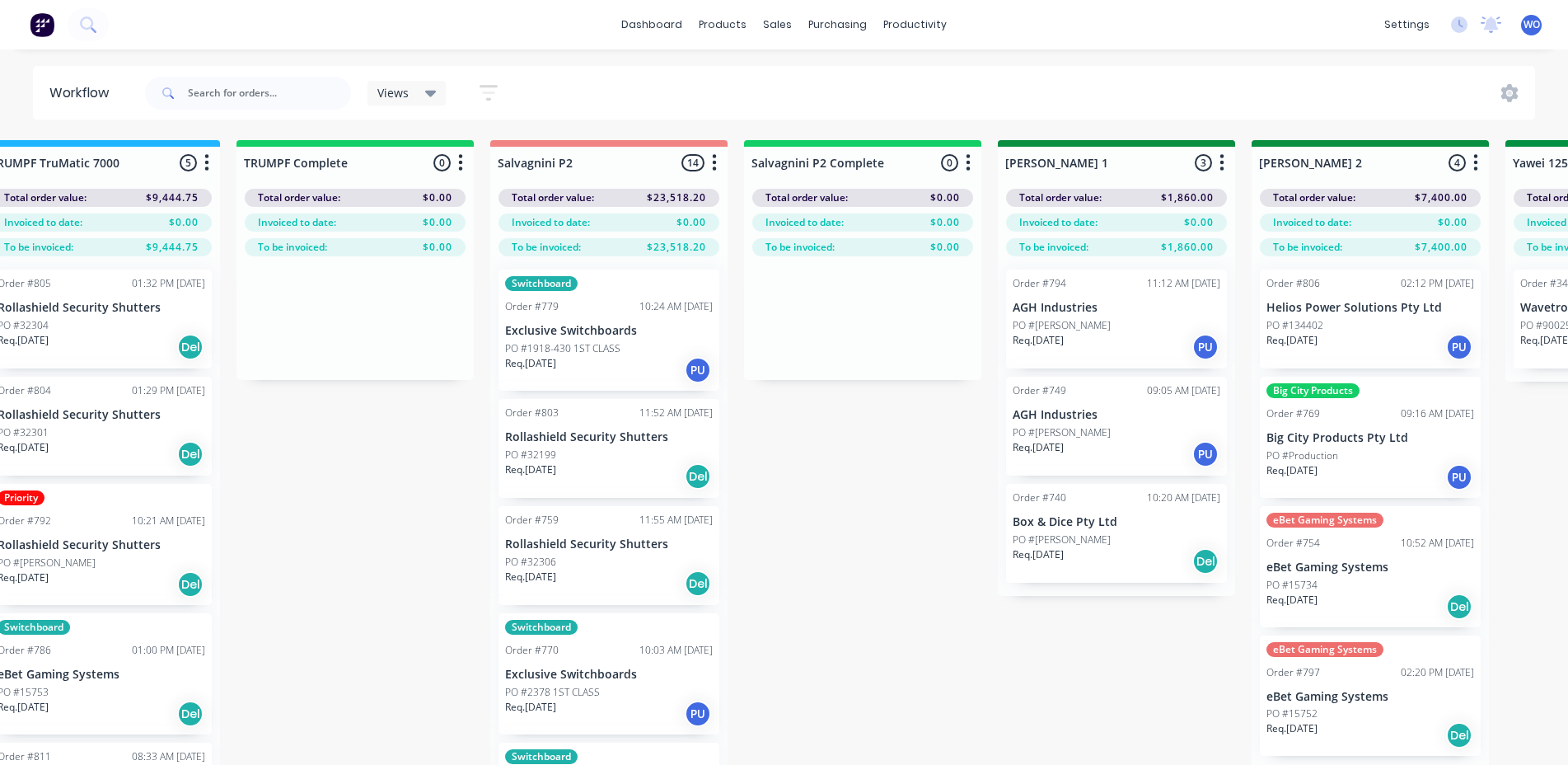
click at [587, 460] on div "PO #32199" at bounding box center [609, 454] width 208 height 15
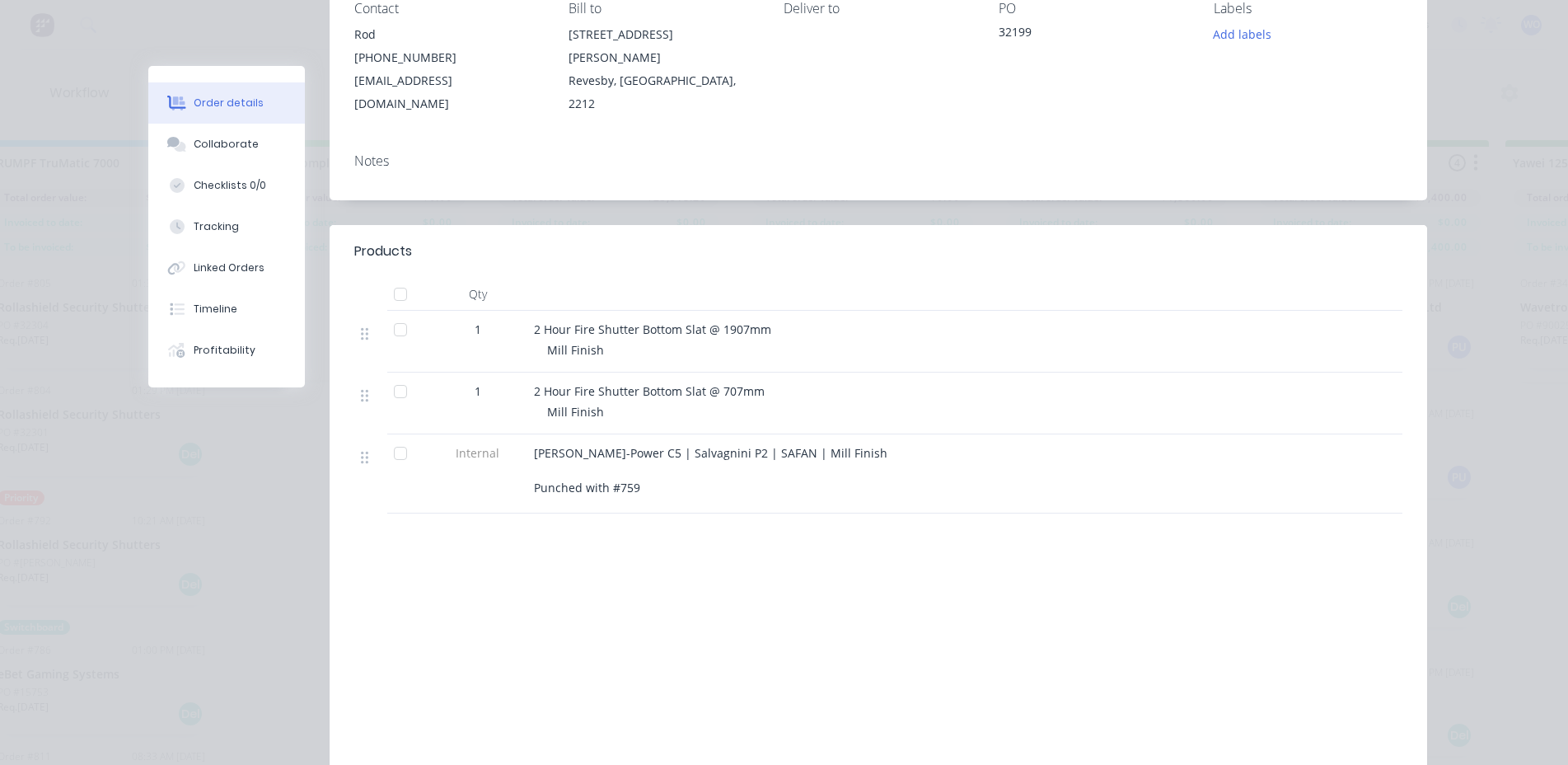
scroll to position [0, 0]
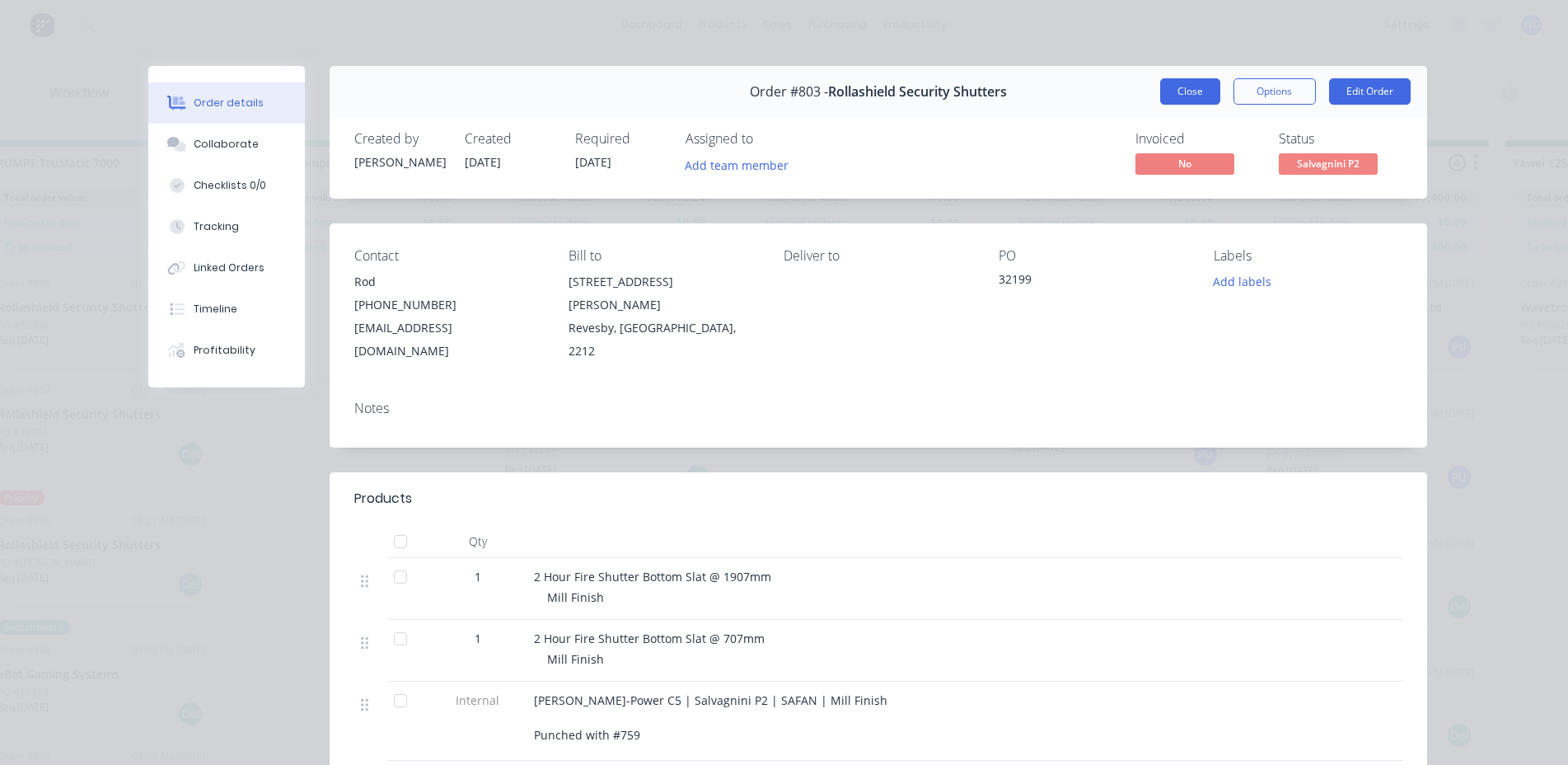
click at [1193, 94] on button "Close" at bounding box center [1190, 92] width 60 height 26
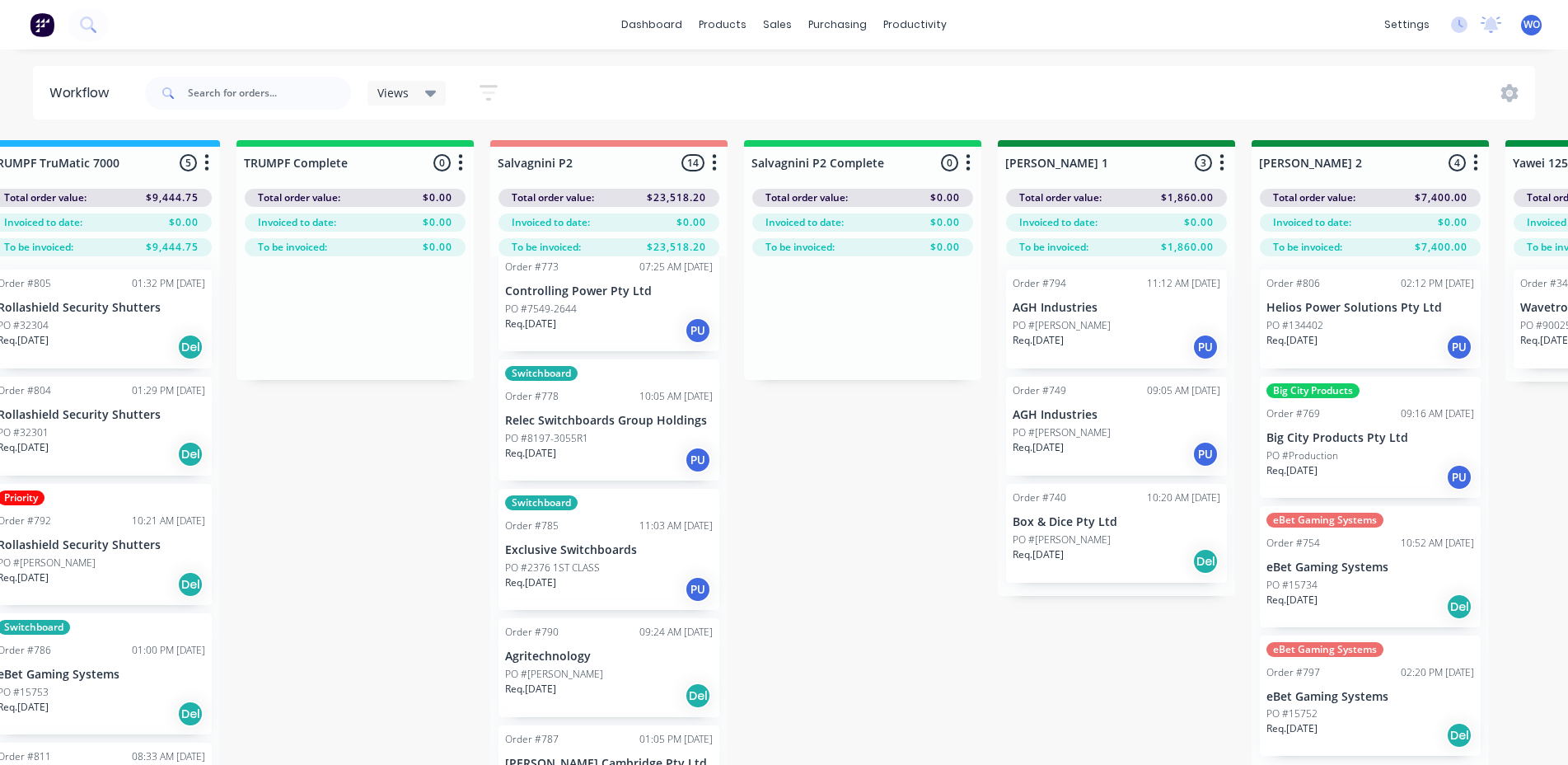
scroll to position [72, 2083]
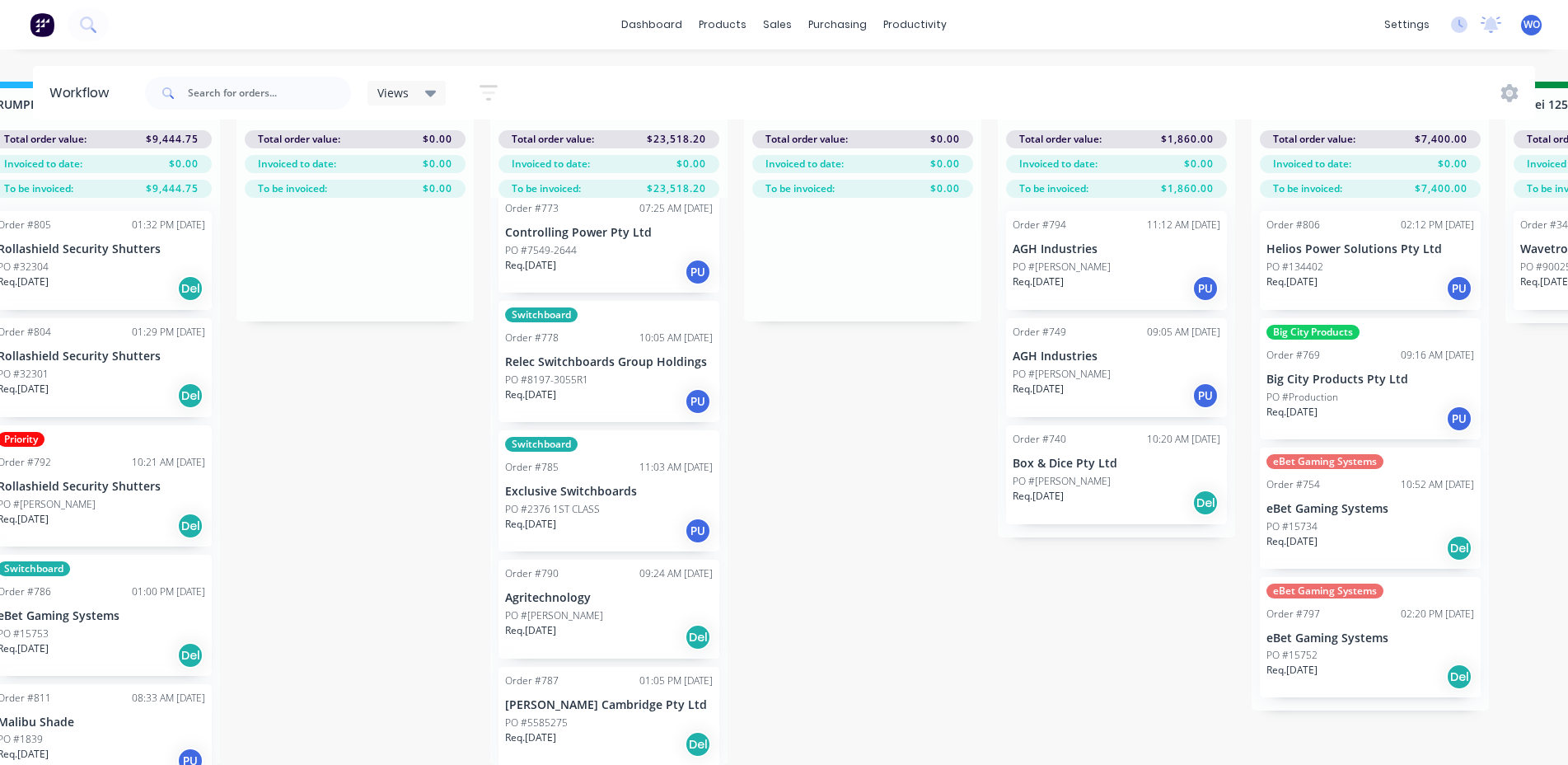
click at [578, 591] on p "Agritechnology" at bounding box center [609, 598] width 208 height 14
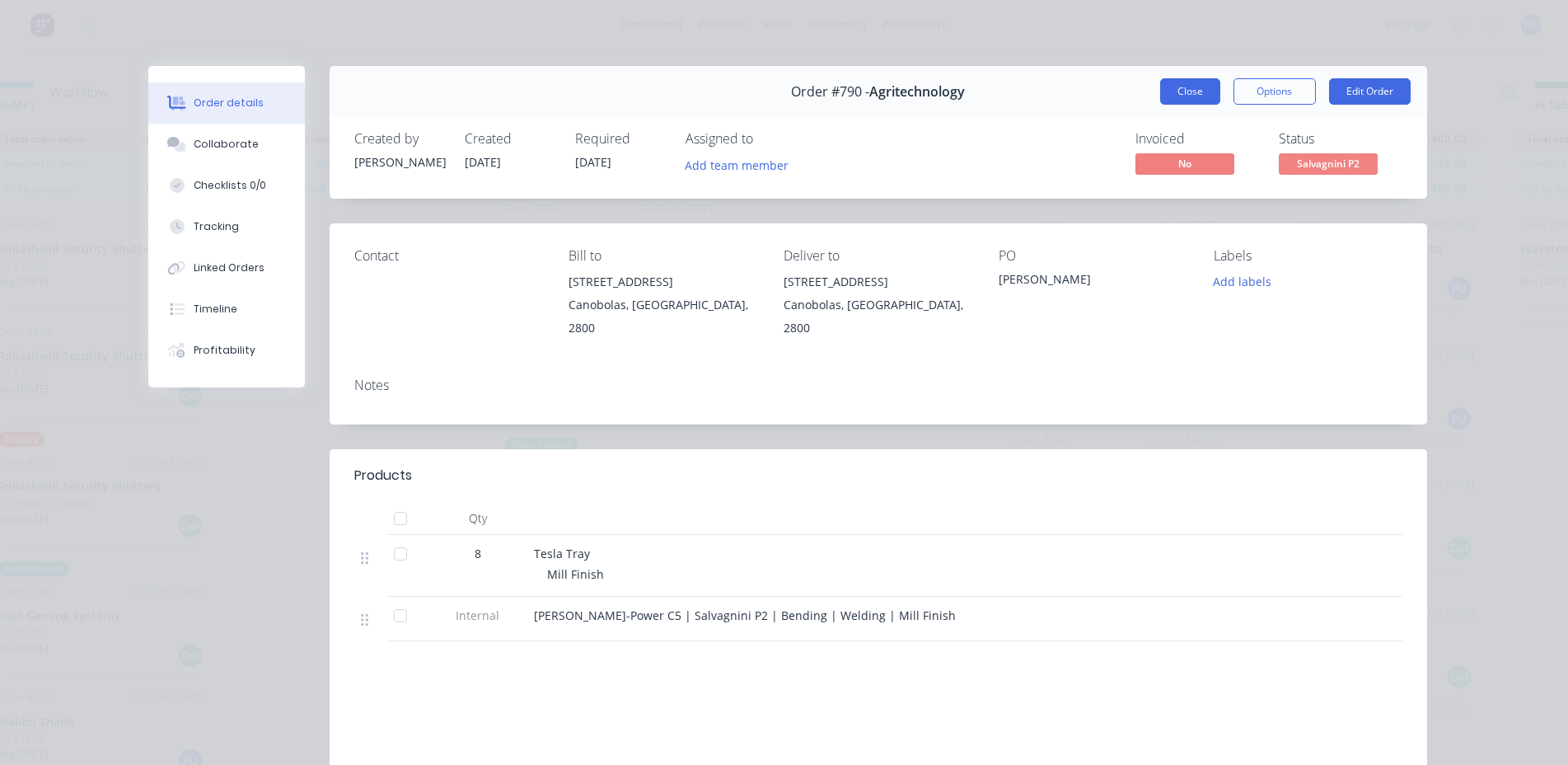
click at [1168, 97] on button "Close" at bounding box center [1190, 92] width 60 height 26
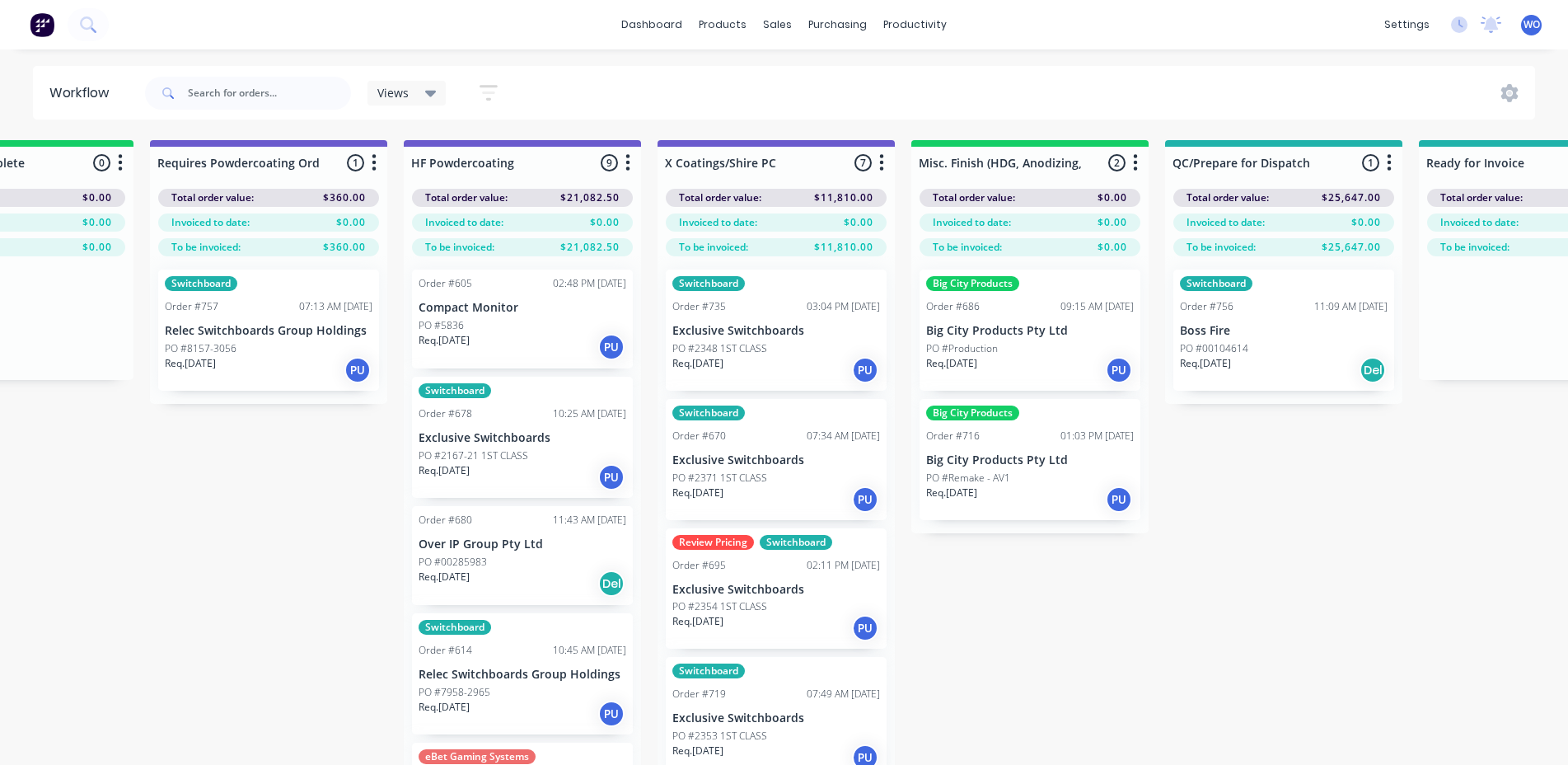
scroll to position [0, 5227]
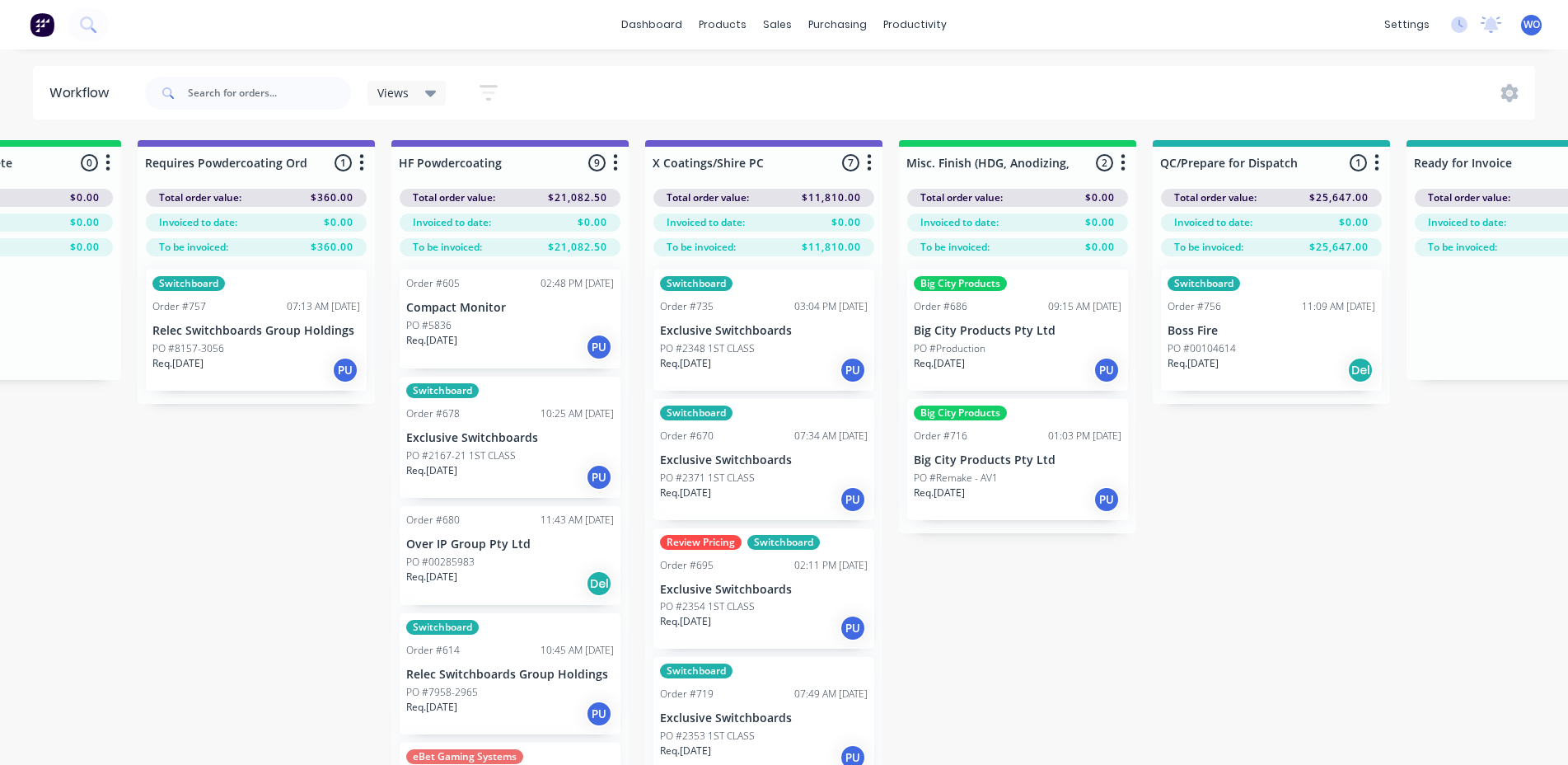
click at [988, 465] on p "Big City Products Pty Ltd" at bounding box center [1018, 460] width 208 height 14
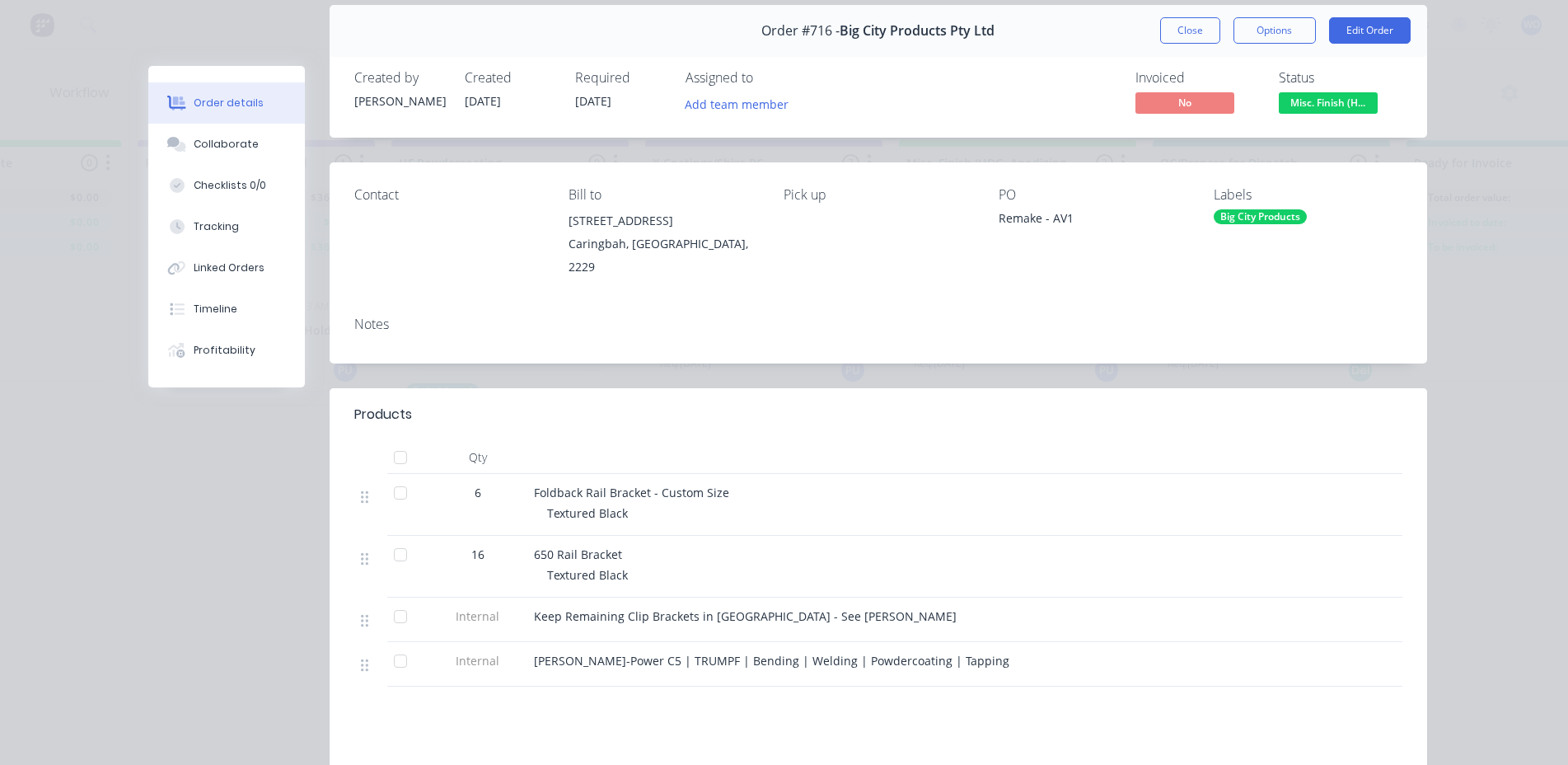
scroll to position [0, 0]
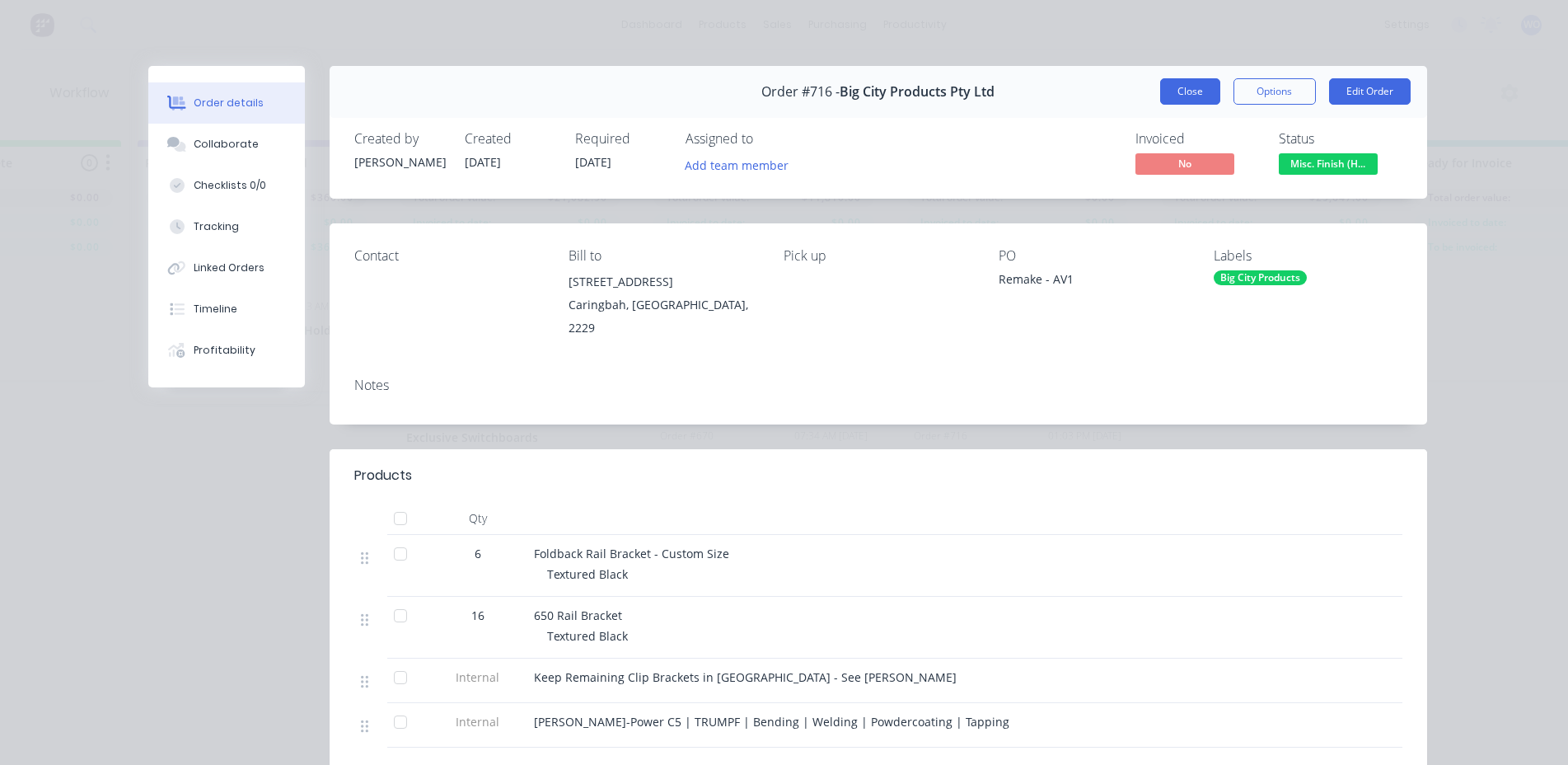
click at [1168, 99] on button "Close" at bounding box center [1190, 92] width 60 height 26
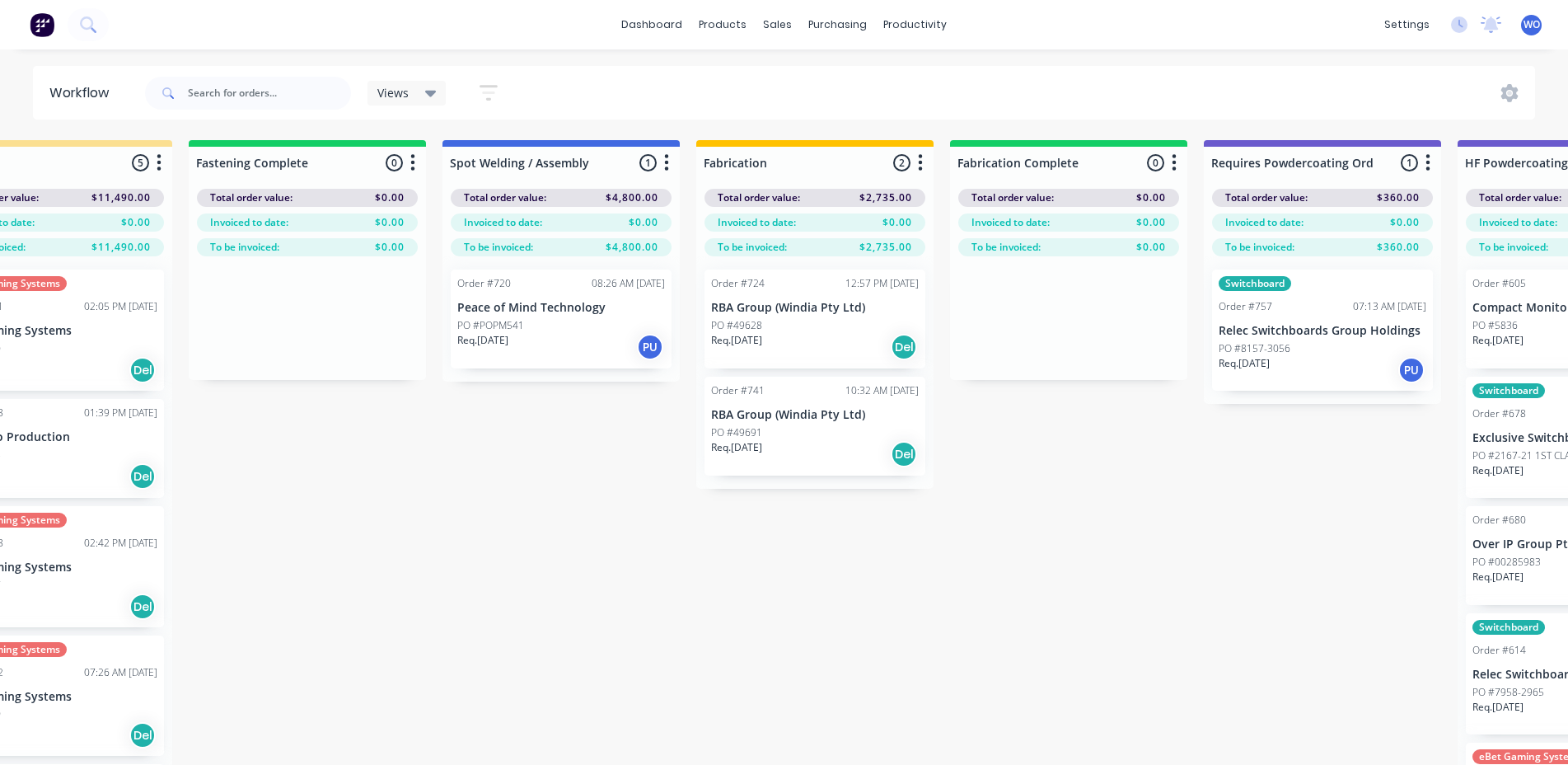
scroll to position [0, 4243]
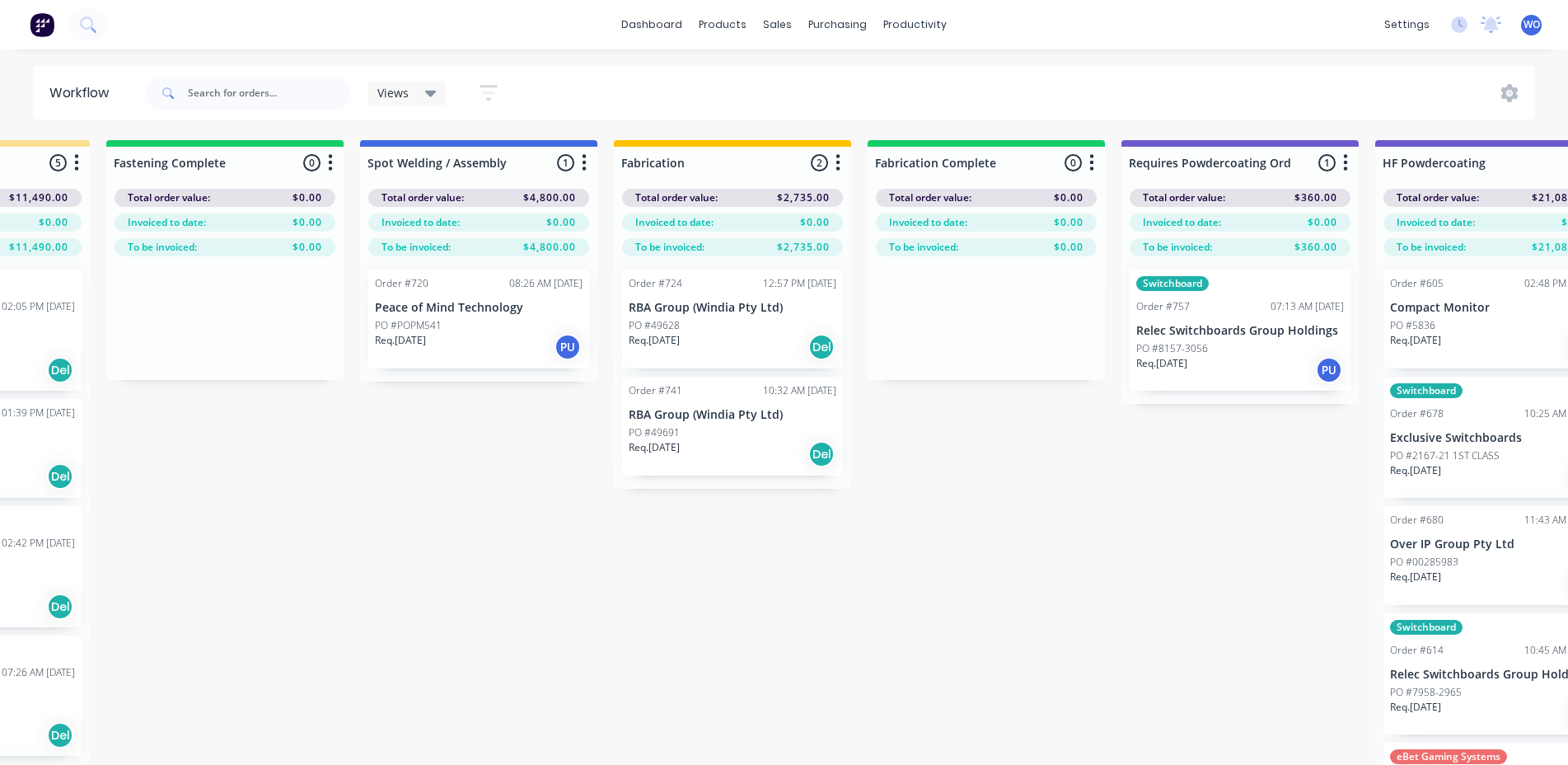
click at [749, 329] on div "PO #49628" at bounding box center [732, 325] width 208 height 15
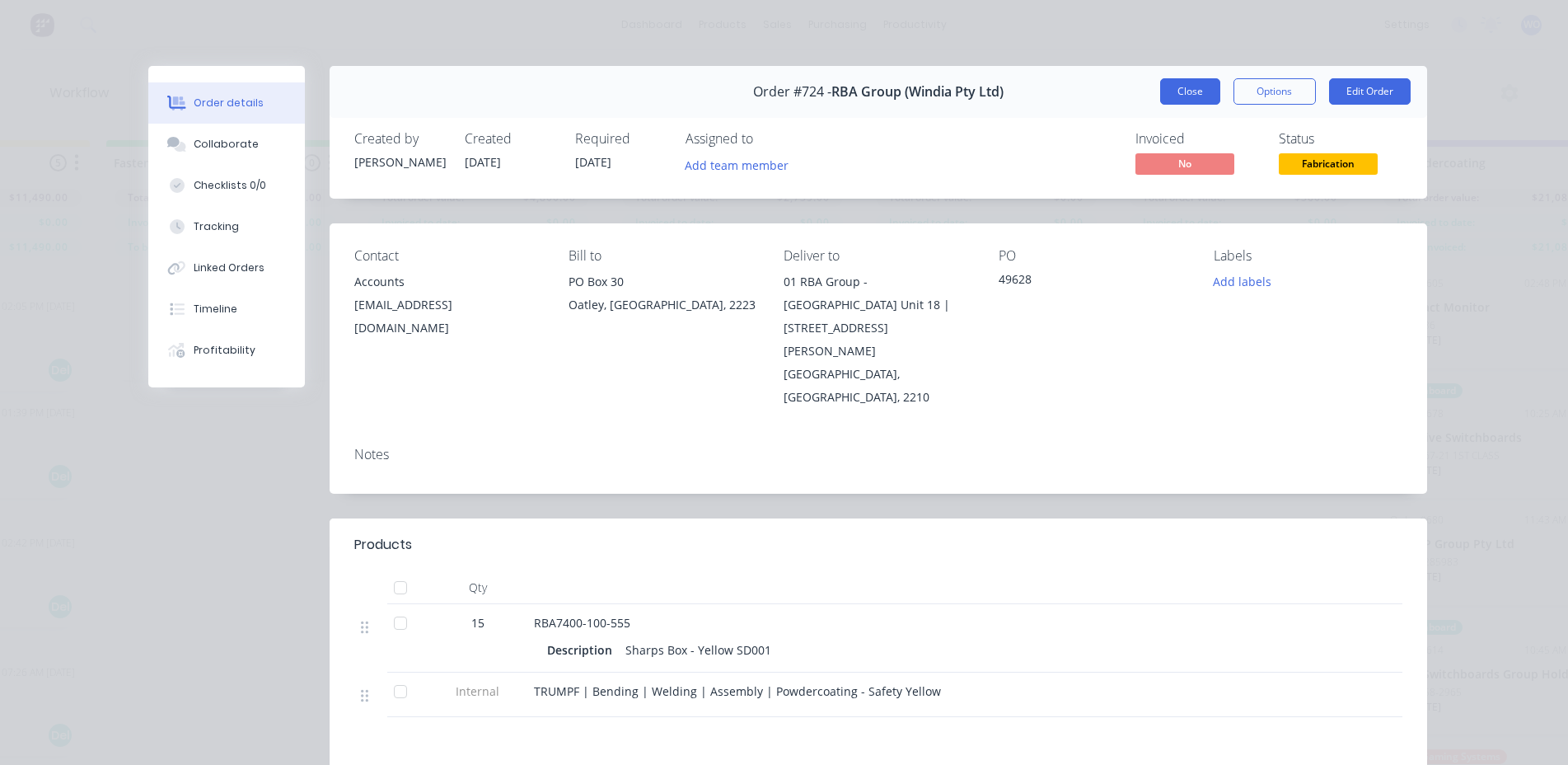
click at [1192, 88] on button "Close" at bounding box center [1190, 92] width 60 height 26
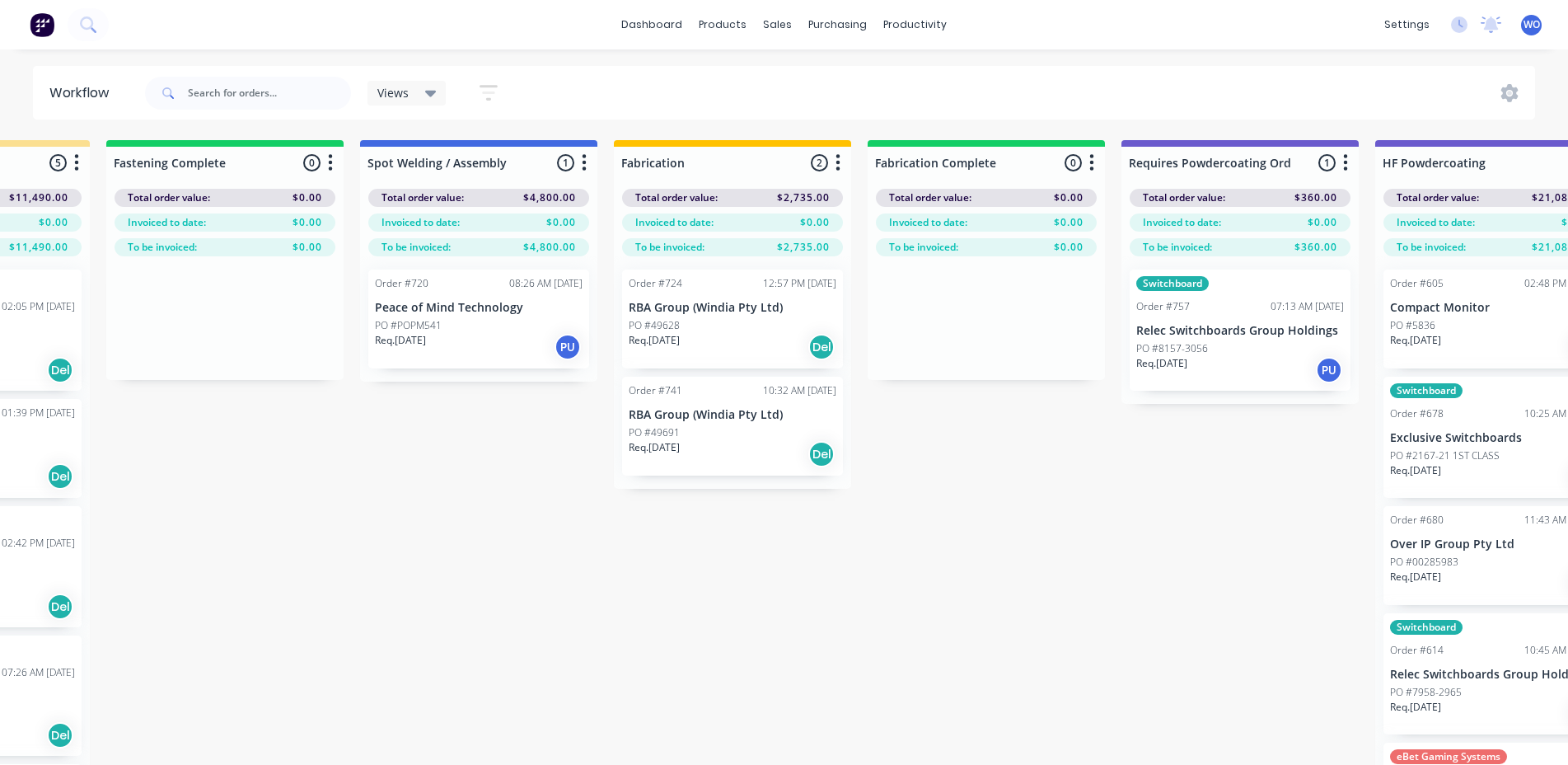
click at [712, 413] on p "RBA Group (Windia Pty Ltd)" at bounding box center [732, 415] width 208 height 14
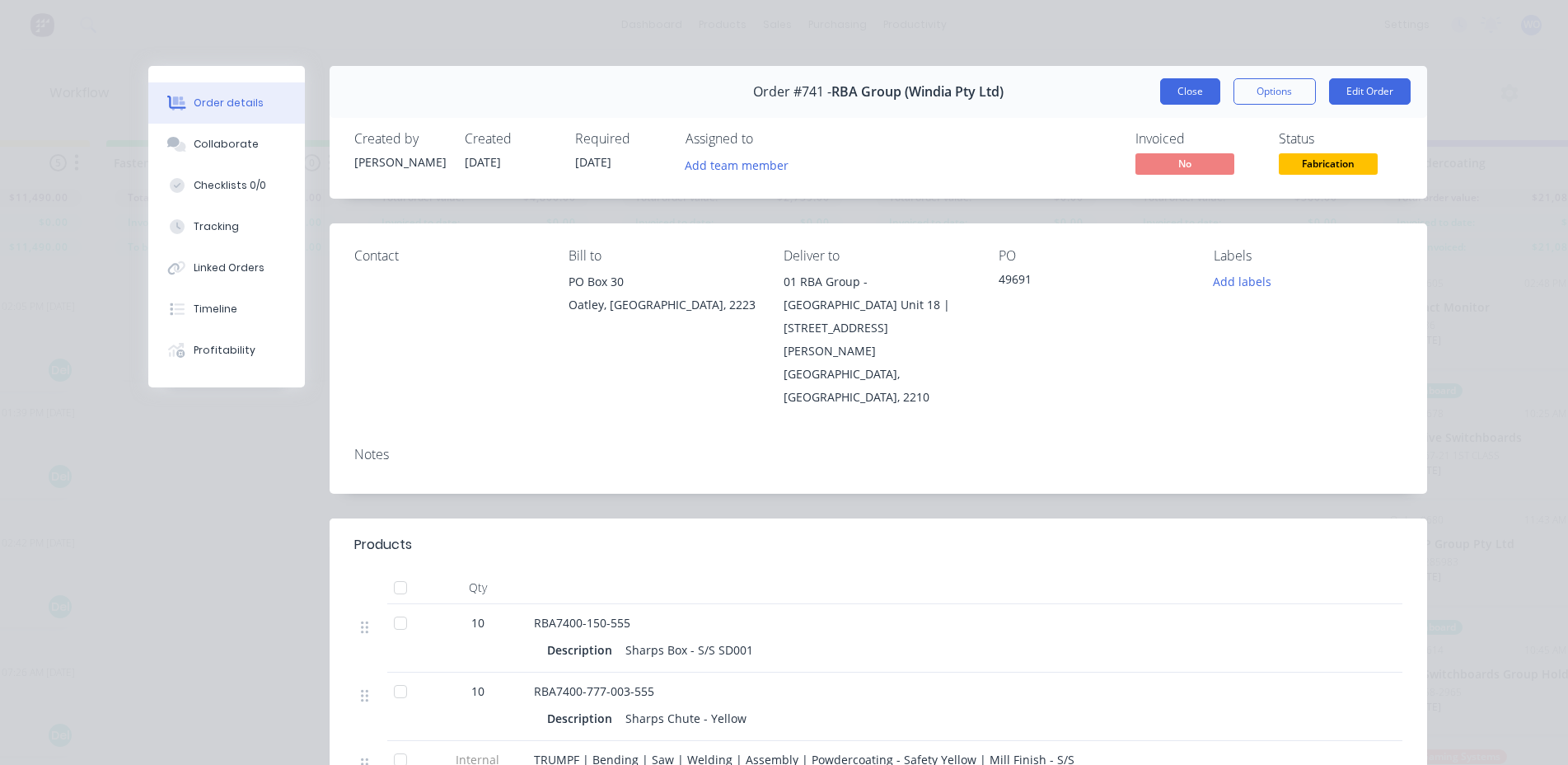
click at [1181, 96] on button "Close" at bounding box center [1190, 92] width 60 height 26
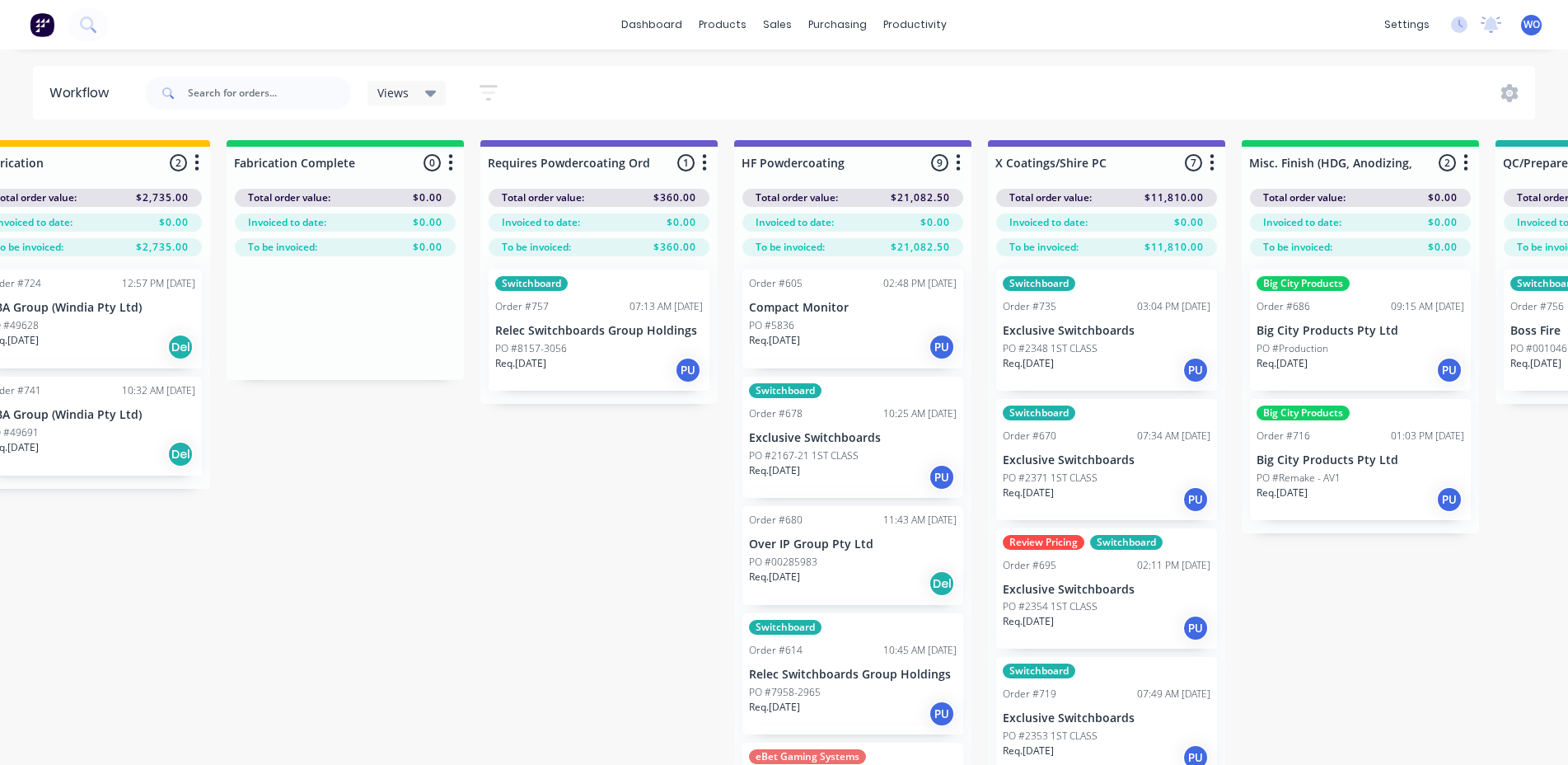
scroll to position [0, 5044]
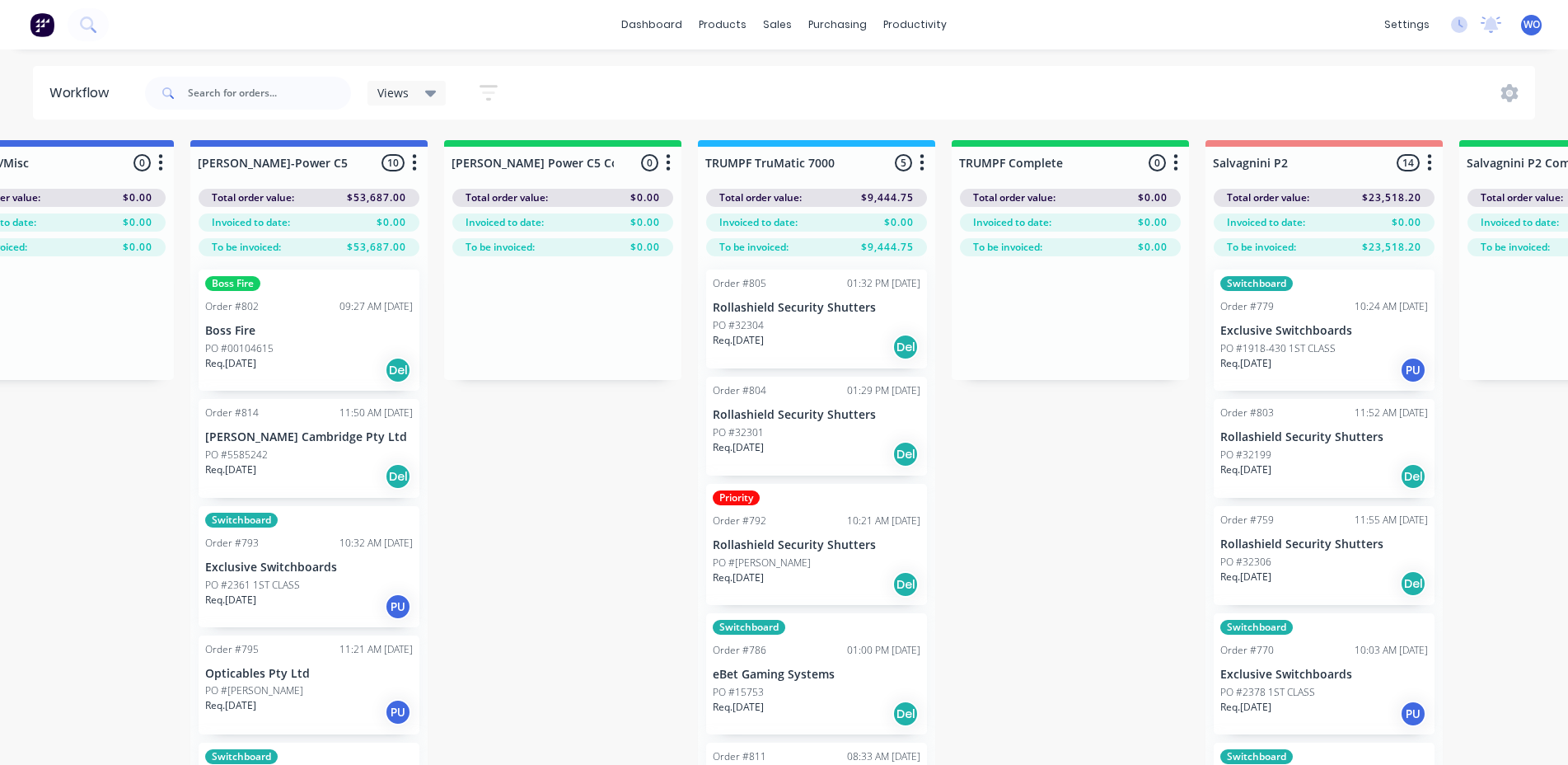
scroll to position [0, 1364]
